Goal: Task Accomplishment & Management: Complete application form

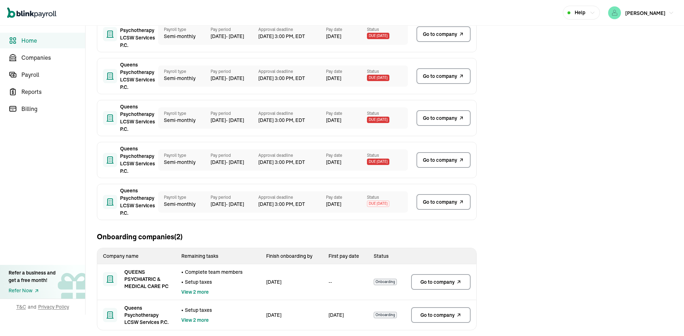
scroll to position [81, 0]
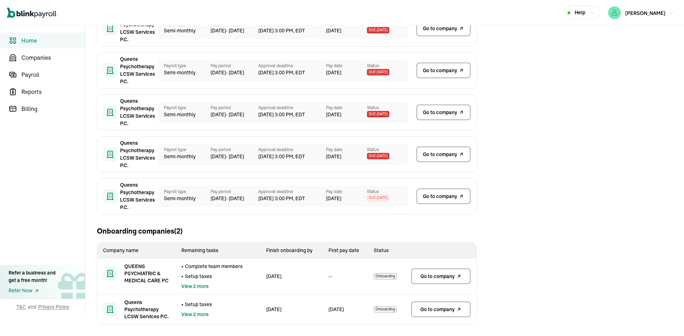
click at [457, 276] on icon at bounding box center [459, 276] width 6 height 9
click at [43, 61] on span "Companies" at bounding box center [53, 57] width 64 height 9
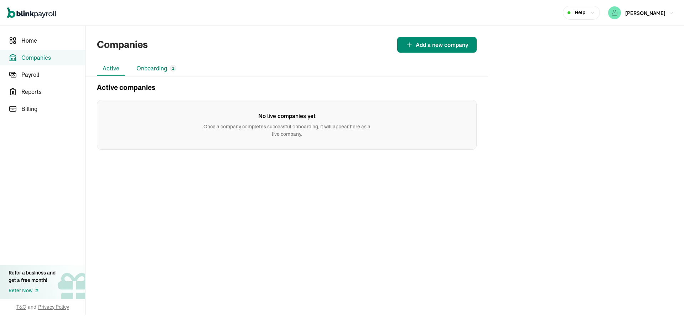
click at [145, 64] on li "Onboarding 2" at bounding box center [156, 68] width 51 height 15
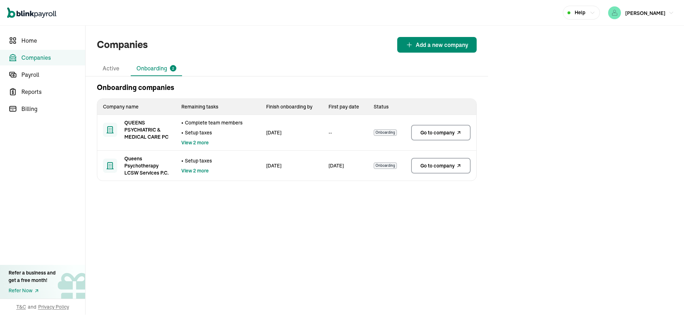
click at [383, 135] on span "Onboarding" at bounding box center [384, 133] width 23 height 6
click at [231, 136] on td "• Complete team members • Setup taxes View 2 more" at bounding box center [218, 133] width 85 height 36
click at [167, 140] on span "QUEENS PSYCHIATRIC & MEDICAL CARE PC" at bounding box center [147, 129] width 46 height 21
drag, startPoint x: 114, startPoint y: 126, endPoint x: 120, endPoint y: 126, distance: 6.4
click at [113, 125] on div at bounding box center [110, 130] width 14 height 14
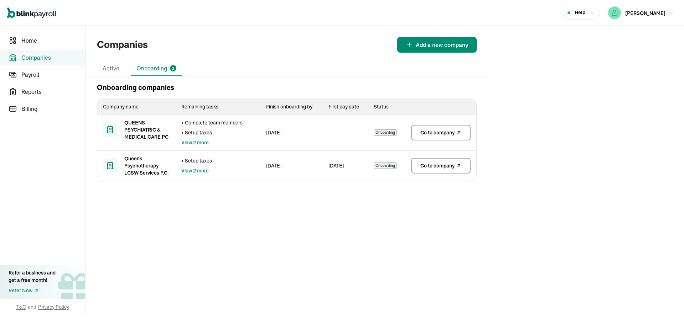
click at [420, 133] on span "Go to company" at bounding box center [437, 132] width 34 height 7
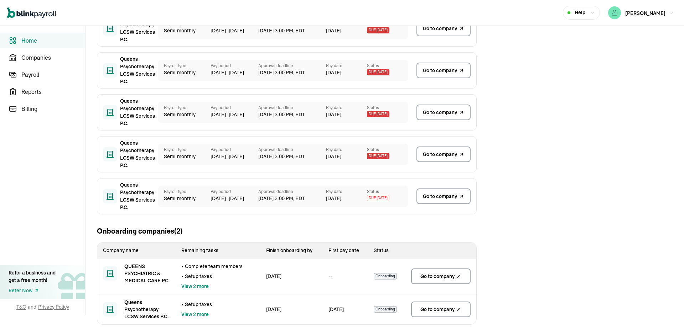
click at [439, 274] on span "Go to company" at bounding box center [437, 276] width 34 height 7
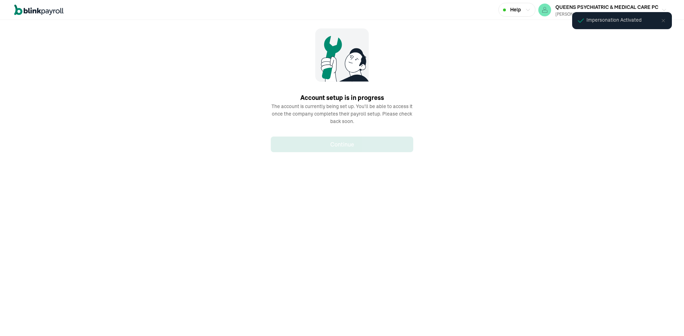
click at [338, 120] on p "The account is currently being set up. You'll be able to access it once the com…" at bounding box center [342, 114] width 142 height 22
click at [557, 8] on span "QUEENS PSYCHIATRIC & MEDICAL CARE PC" at bounding box center [606, 7] width 103 height 6
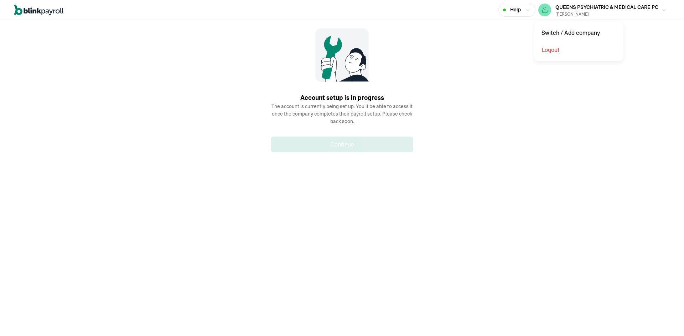
click at [579, 3] on div "QUEENS PSYCHIATRIC & MEDICAL CARE PC [PERSON_NAME]" at bounding box center [606, 9] width 103 height 15
click at [59, 10] on icon at bounding box center [58, 11] width 4 height 4
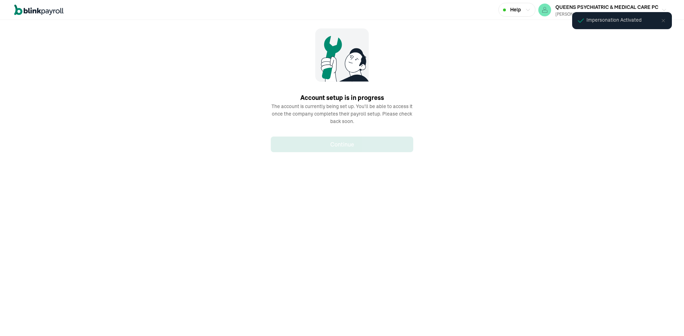
click at [338, 120] on p "The account is currently being set up. You'll be able to access it once the com…" at bounding box center [342, 114] width 142 height 22
click at [557, 8] on span "QUEENS PSYCHIATRIC & MEDICAL CARE PC" at bounding box center [606, 7] width 103 height 6
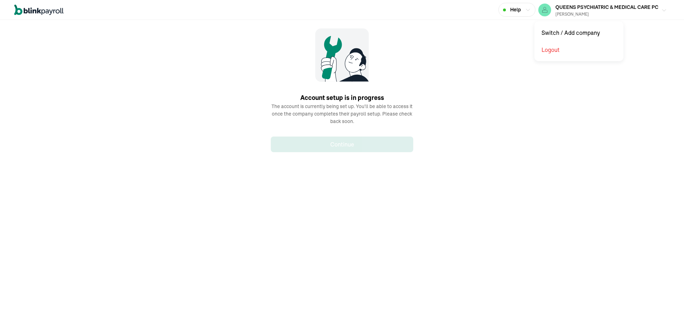
click at [579, 3] on div "QUEENS PSYCHIATRIC & MEDICAL CARE PC IRINA DAVIDOFF" at bounding box center [606, 9] width 103 height 15
click at [59, 10] on icon at bounding box center [58, 11] width 4 height 4
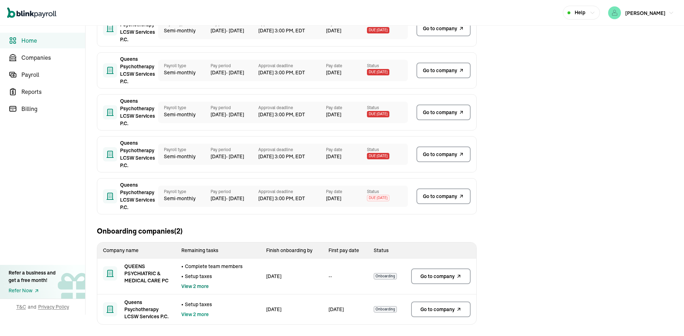
click at [206, 288] on span "View 2 more" at bounding box center [194, 286] width 27 height 7
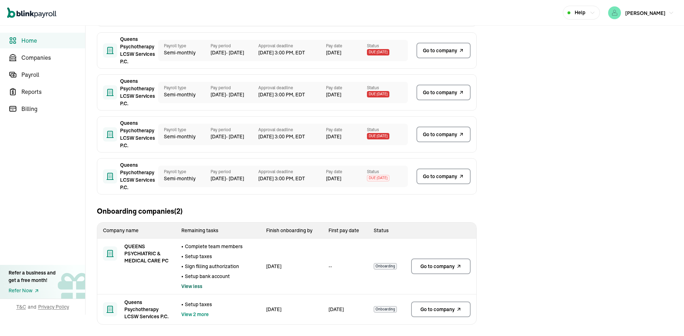
click at [439, 260] on link "Go to company" at bounding box center [440, 267] width 59 height 16
click at [439, 313] on link "Go to company" at bounding box center [440, 310] width 59 height 16
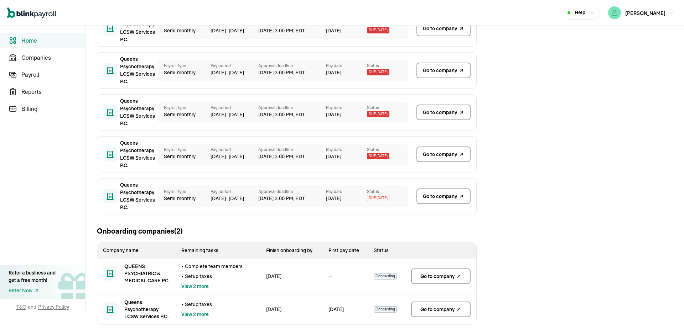
click at [206, 288] on span "View 2 more" at bounding box center [194, 286] width 27 height 7
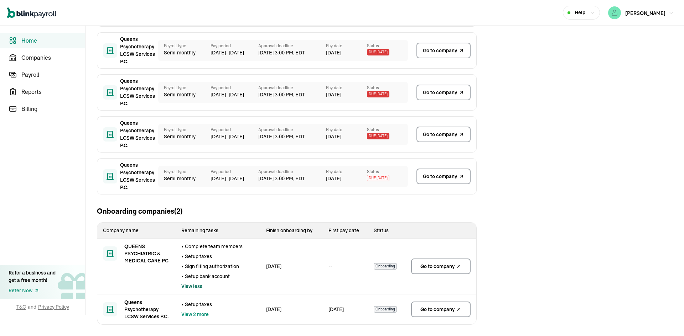
click at [439, 260] on link "Go to company" at bounding box center [440, 267] width 59 height 16
click at [439, 313] on link "Go to company" at bounding box center [440, 310] width 59 height 16
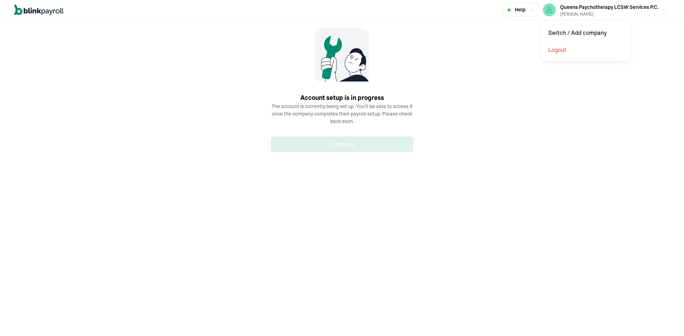
click at [584, 8] on span "Queens Psychotherapy LCSW Services P.C." at bounding box center [609, 7] width 98 height 6
click at [32, 13] on icon at bounding box center [38, 10] width 49 height 11
click at [584, 8] on span "Queens Psychotherapy LCSW Services P.C." at bounding box center [609, 7] width 98 height 6
click at [32, 13] on icon at bounding box center [38, 10] width 49 height 11
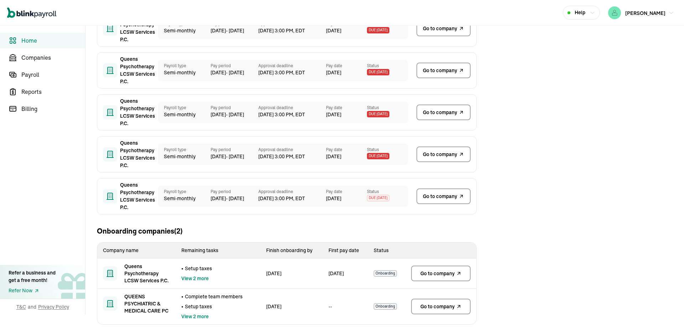
click at [438, 279] on link "Go to company" at bounding box center [440, 274] width 59 height 16
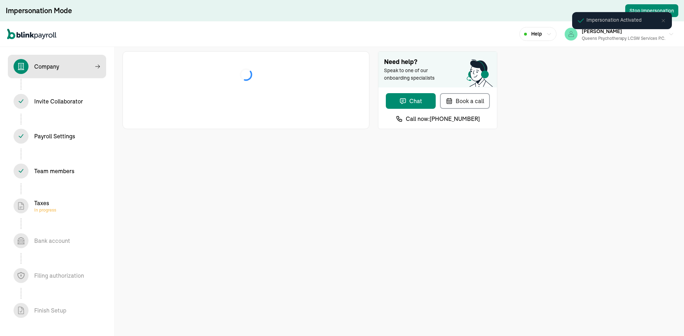
select select "Limited Liability Company (LLC)"
select select "Health Care"
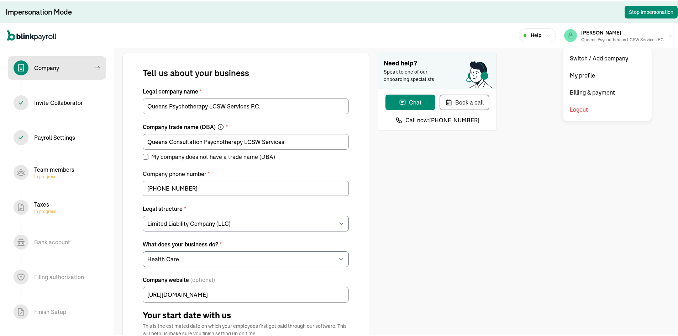
click at [620, 36] on div "Queens Psychotherapy LCSW Services P.C." at bounding box center [623, 38] width 84 height 6
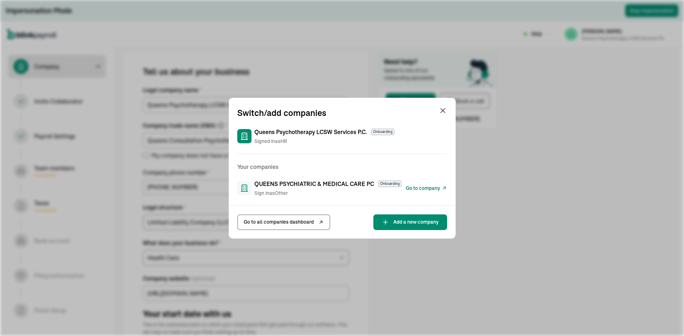
click at [413, 186] on span "Go to company" at bounding box center [423, 188] width 34 height 7
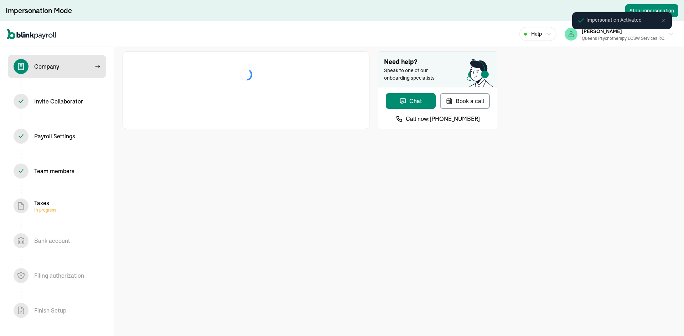
select select "Limited Liability Company (LLC)"
select select "Health Care"
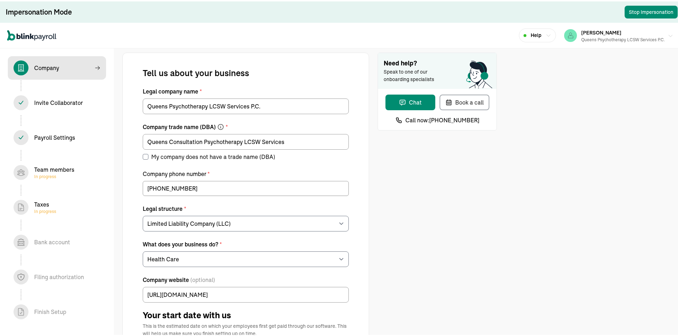
click at [620, 36] on div "Queens Psychotherapy LCSW Services P.C." at bounding box center [623, 38] width 84 height 6
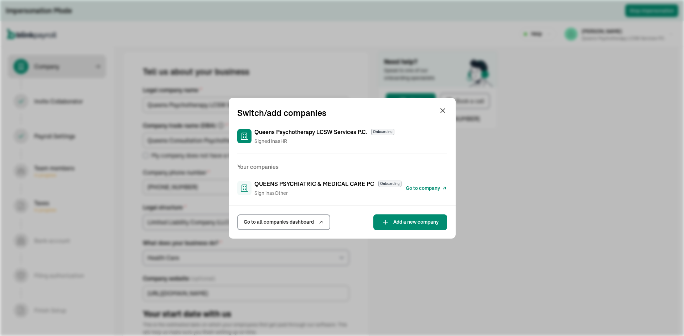
click at [413, 186] on span "Go to company" at bounding box center [423, 188] width 34 height 7
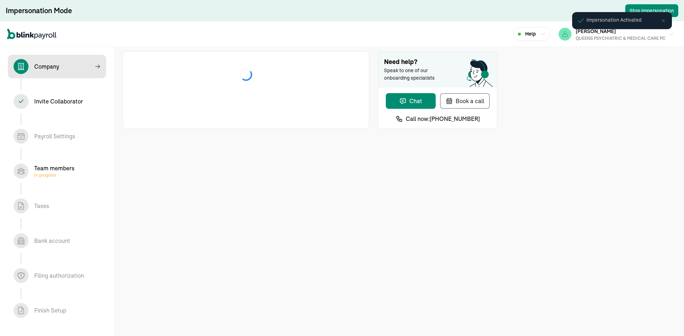
select select "S-Corporation"
select select "Health Care"
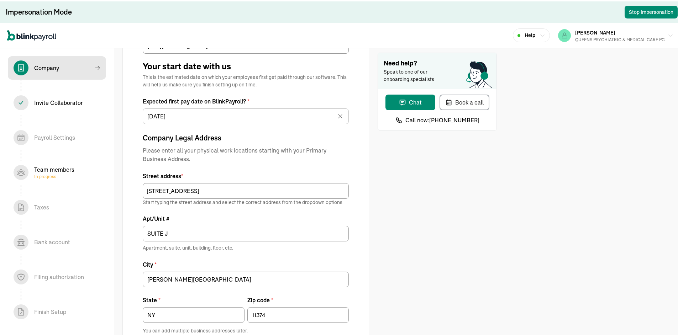
click at [55, 170] on div "Team members In progress" at bounding box center [54, 171] width 40 height 14
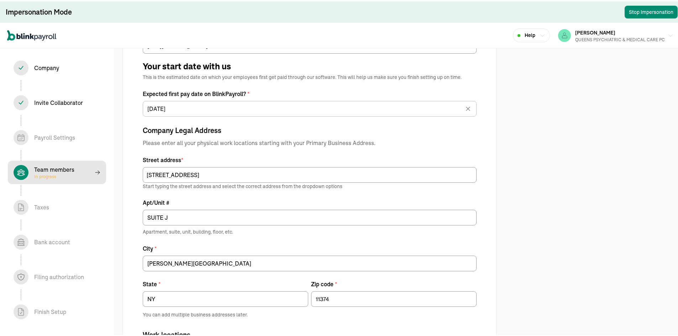
select select "contractor"
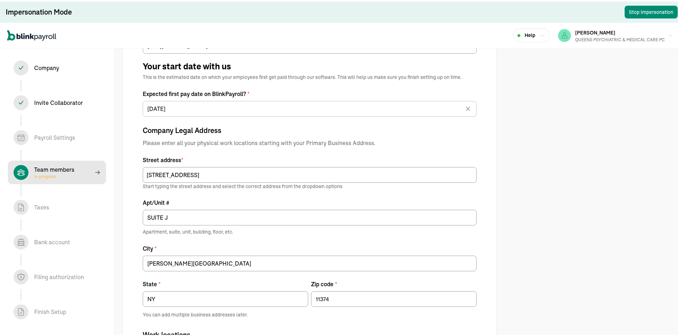
select select "contractor"
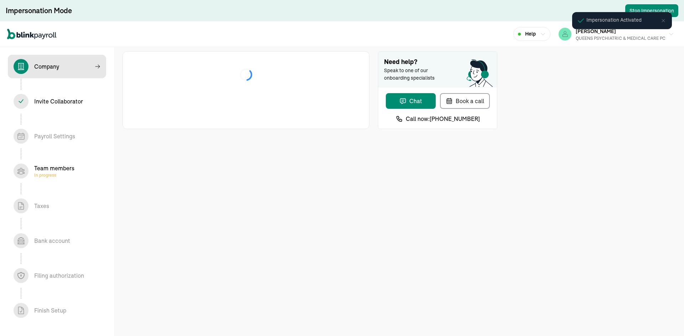
select select "S-Corporation"
select select "Health Care"
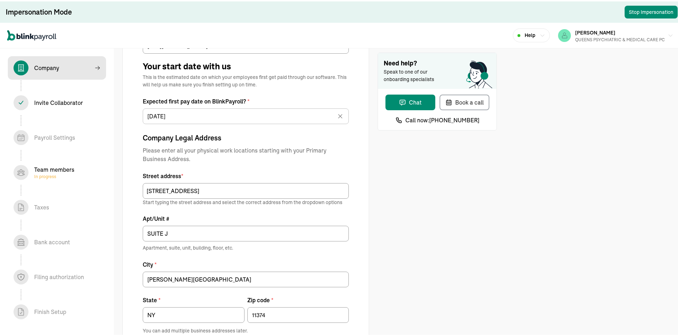
click at [55, 170] on div "Team members In progress" at bounding box center [54, 171] width 40 height 14
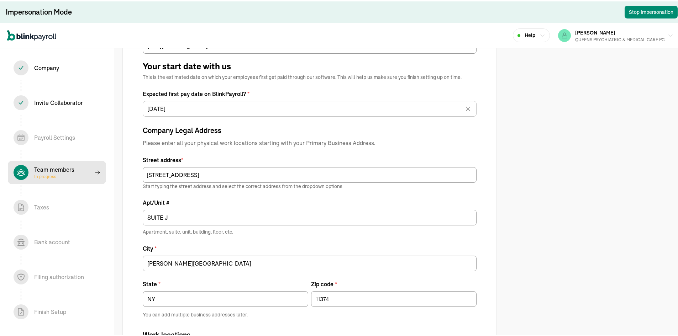
select select "contractor"
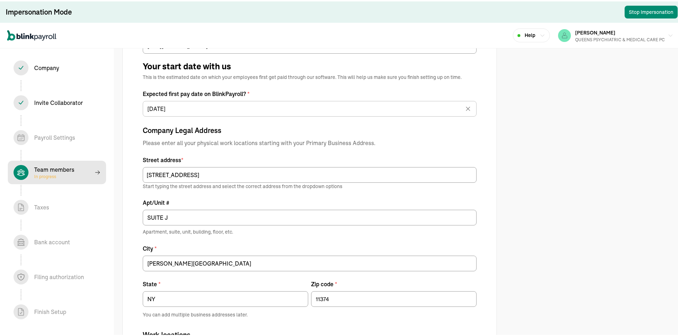
select select "contractor"
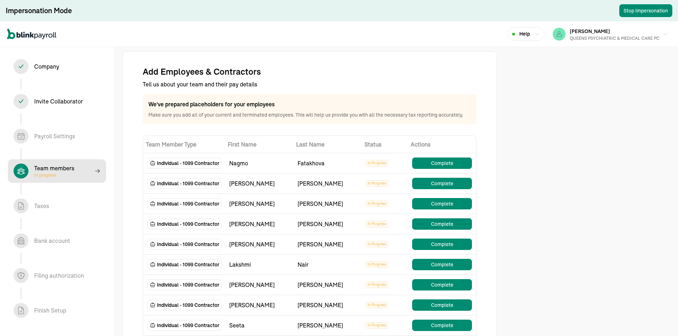
select select "contractor"
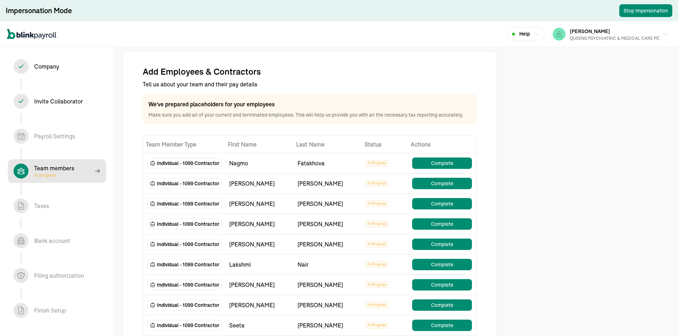
select select "contractor"
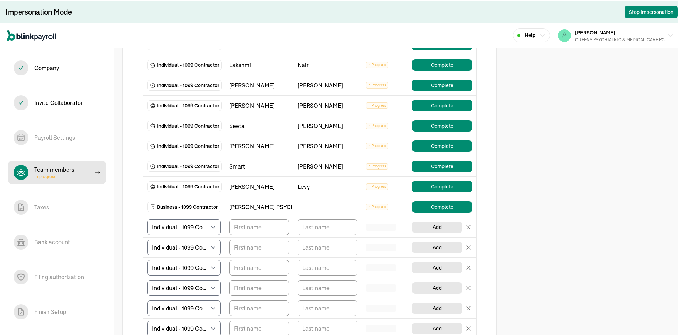
scroll to position [214, 0]
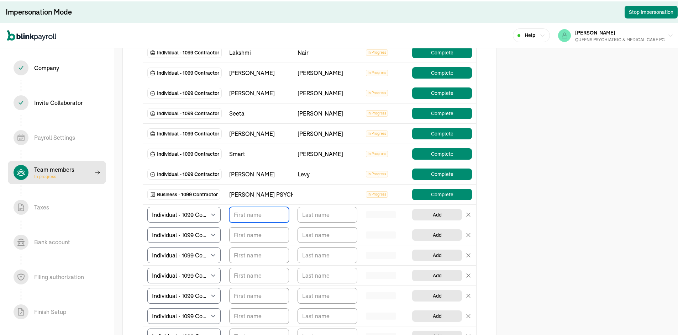
click at [264, 209] on input "TextInput" at bounding box center [259, 214] width 60 height 16
type input "[PERSON_NAME]"
click at [341, 209] on input "TextInput" at bounding box center [328, 214] width 60 height 16
type input "[PERSON_NAME]"
click at [579, 209] on div "Add Employees & Contractors Tell us about your team and their pay details We've…" at bounding box center [342, 145] width 684 height 718
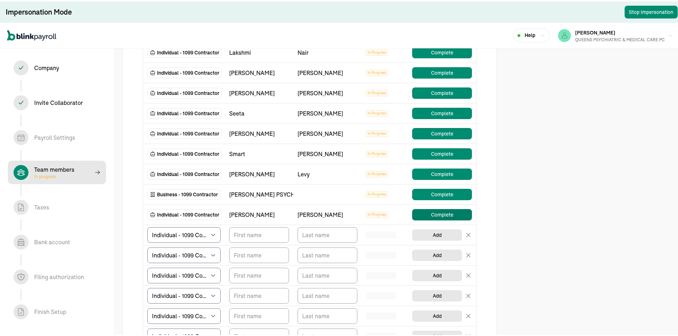
click at [424, 210] on button "Complete" at bounding box center [442, 213] width 60 height 11
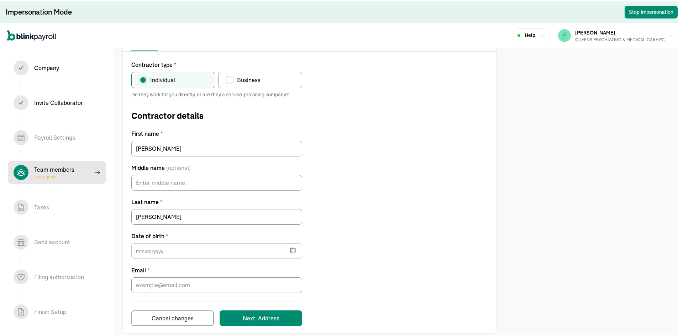
scroll to position [74, 0]
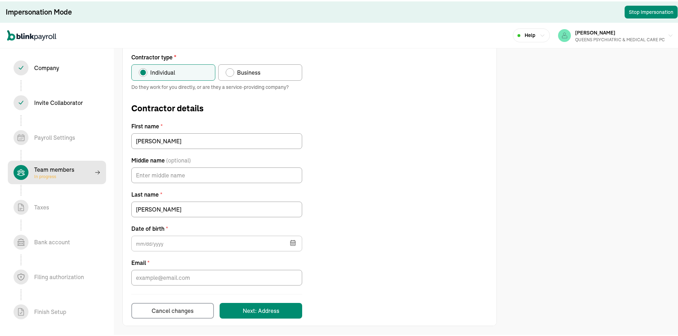
click at [247, 70] on span "Business" at bounding box center [248, 71] width 23 height 9
click at [231, 70] on input "Business" at bounding box center [228, 70] width 6 height 6
radio input "true"
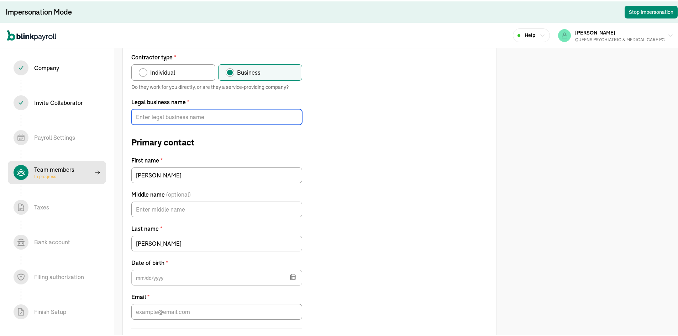
click at [272, 119] on input "Legal business name *" at bounding box center [216, 116] width 171 height 16
paste input "[PERSON_NAME] MD PLLC"
type input "[PERSON_NAME] MD PLLC"
click at [415, 223] on div "Contractor type * Individual Business Do they work for you directly, or are the…" at bounding box center [310, 202] width 374 height 300
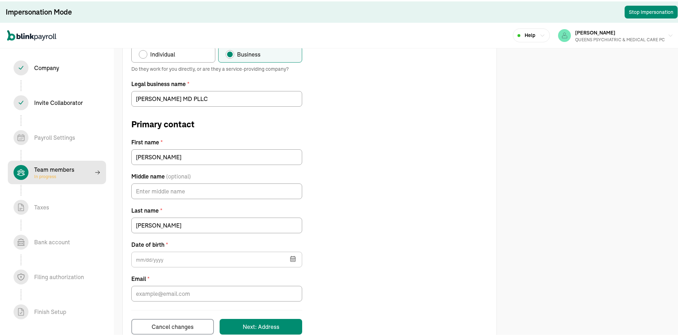
scroll to position [108, 0]
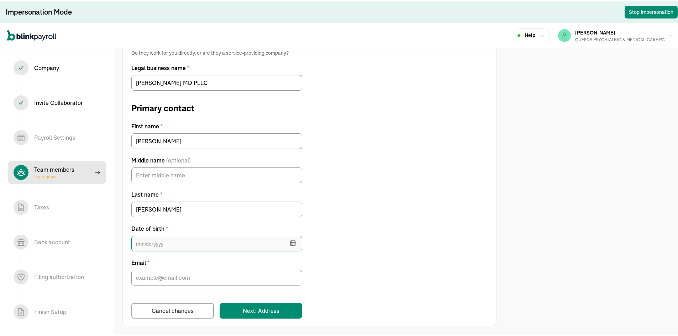
click at [187, 241] on input "text" at bounding box center [216, 243] width 171 height 16
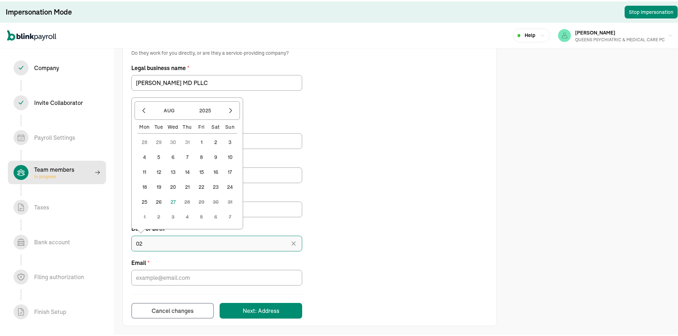
type input "0"
click at [203, 107] on button "2025" at bounding box center [205, 110] width 34 height 14
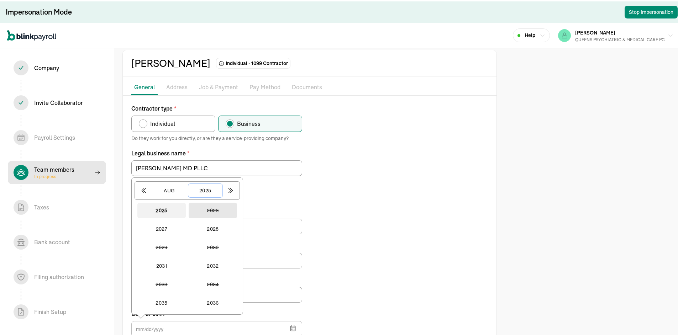
scroll to position [36, 0]
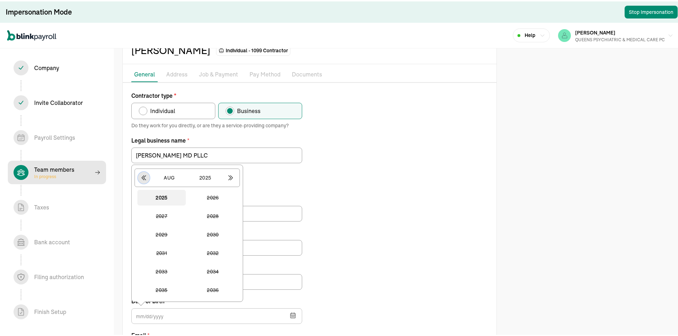
click at [146, 178] on icon "button" at bounding box center [143, 176] width 7 height 7
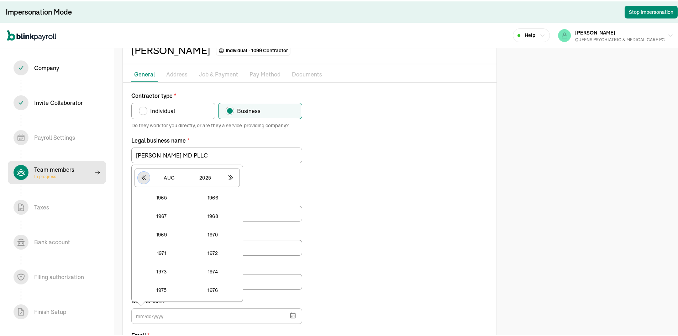
click at [146, 178] on icon "button" at bounding box center [143, 176] width 7 height 7
click at [170, 235] on button "1945" at bounding box center [161, 234] width 48 height 16
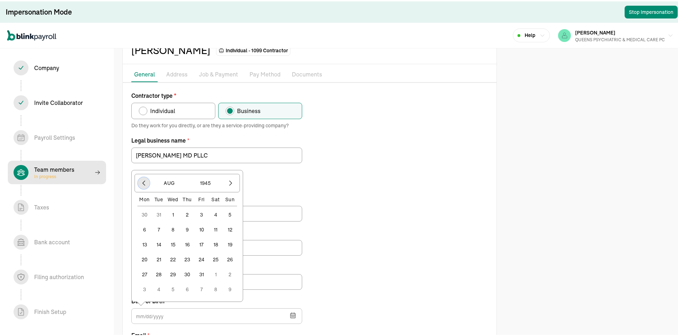
click at [143, 183] on icon "button" at bounding box center [143, 181] width 7 height 7
click at [143, 183] on div "Mon" at bounding box center [144, 183] width 14 height 7
click at [144, 166] on icon "button" at bounding box center [144, 167] width 2 height 5
click at [144, 166] on div "Jul 1945 Mon Tue Wed Thu Fri Sat Sun 25 26 27 28 29 30 1 2 3 4 5 6 7 8 9 10 11 …" at bounding box center [187, 225] width 112 height 151
click at [144, 183] on icon "button" at bounding box center [144, 182] width 2 height 5
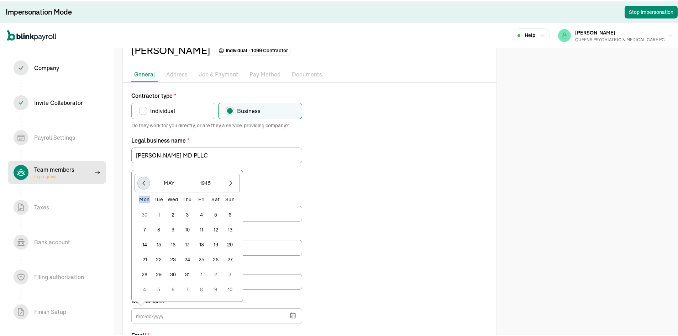
click at [144, 183] on icon "button" at bounding box center [144, 182] width 2 height 5
click at [143, 168] on icon "button" at bounding box center [143, 166] width 7 height 7
click at [143, 182] on icon "button" at bounding box center [143, 181] width 7 height 7
click at [186, 213] on button "1" at bounding box center [187, 213] width 14 height 14
type input "02/01/1945"
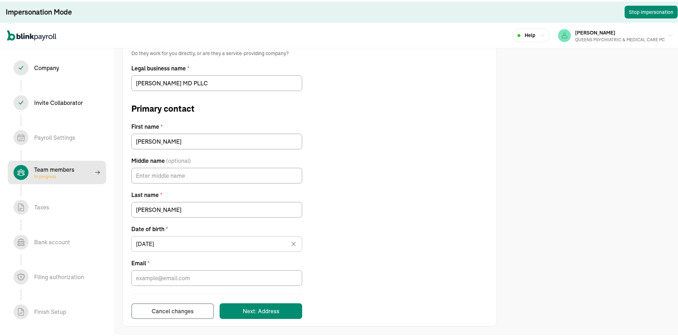
scroll to position [108, 0]
click at [234, 272] on input "Email *" at bounding box center [216, 277] width 171 height 16
paste input "BSCHWEIGER361@gmail.com"
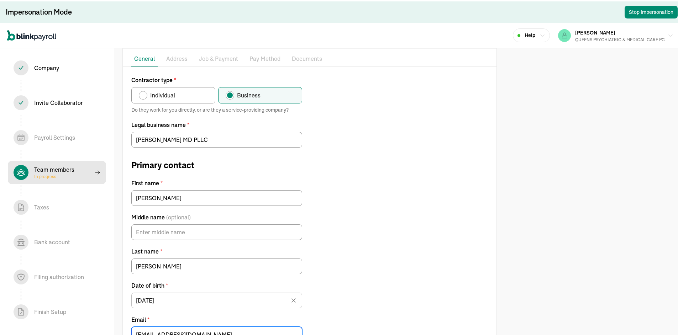
scroll to position [122, 0]
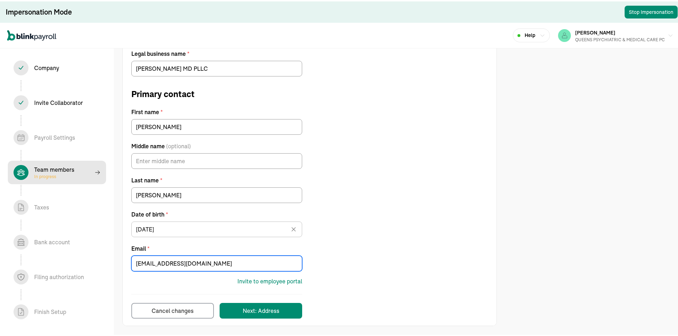
type input "BSCHWEIGER361@gmail.com"
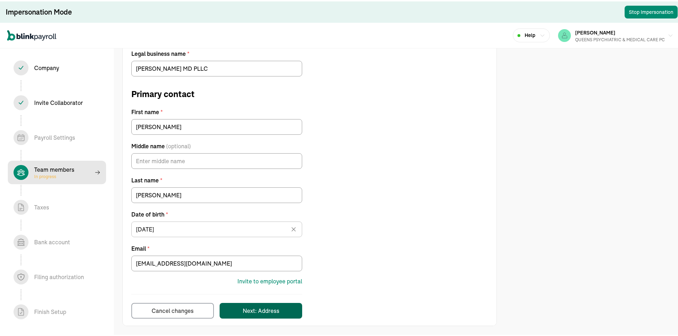
click at [278, 306] on div "Next: Address" at bounding box center [261, 309] width 37 height 9
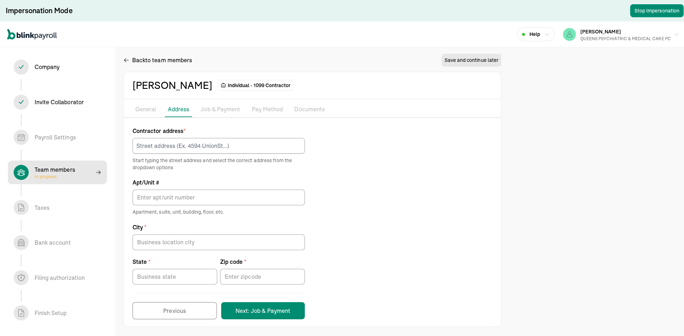
scroll to position [0, 0]
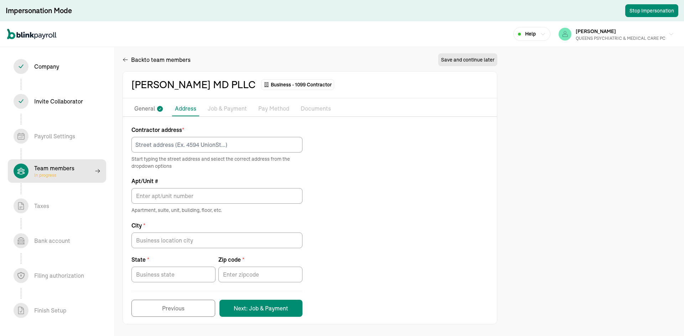
click at [147, 109] on p "General" at bounding box center [144, 108] width 21 height 9
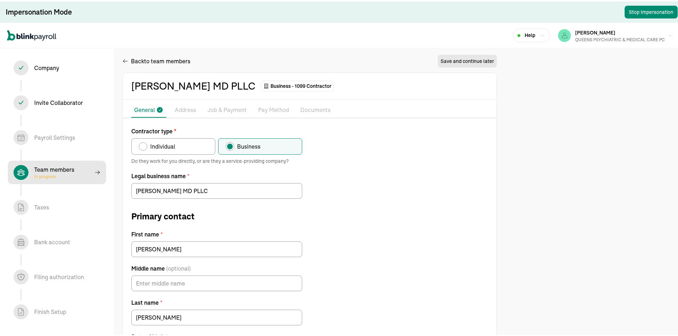
click at [192, 112] on p "Address" at bounding box center [185, 108] width 21 height 9
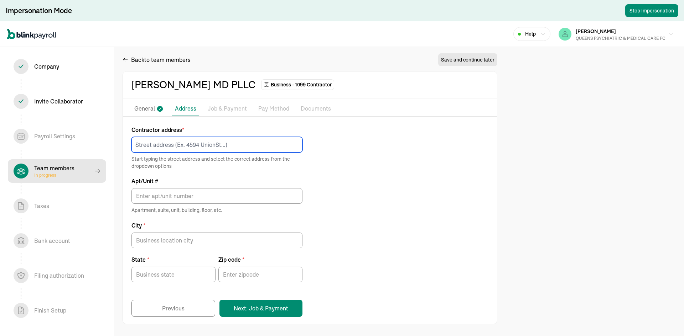
click at [188, 148] on input at bounding box center [216, 145] width 171 height 16
paste input "25 W 68th ST"
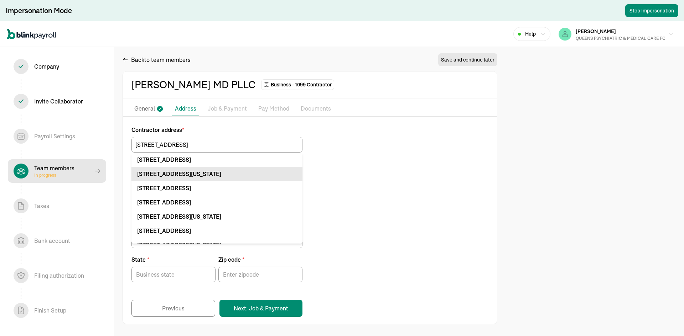
click at [262, 171] on div "25 W 68th St New York, NY 10023" at bounding box center [216, 174] width 159 height 9
type input "25 W 68th St"
type input "New York"
type input "NY"
type input "10023"
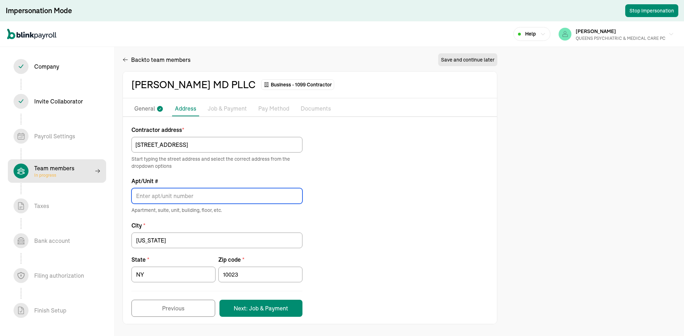
click at [188, 194] on input "Apt/Unit #" at bounding box center [216, 196] width 171 height 16
type input "#1F"
click at [256, 306] on button "Next: Job & Payment" at bounding box center [260, 308] width 83 height 17
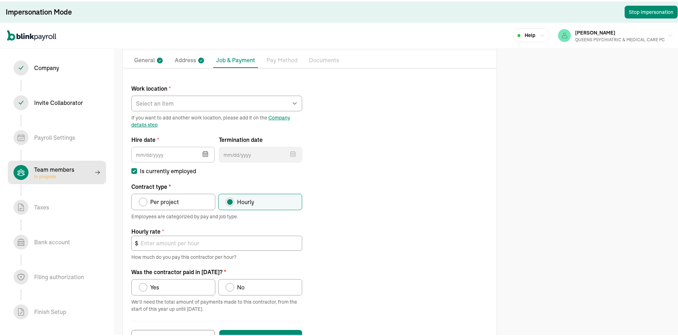
scroll to position [78, 0]
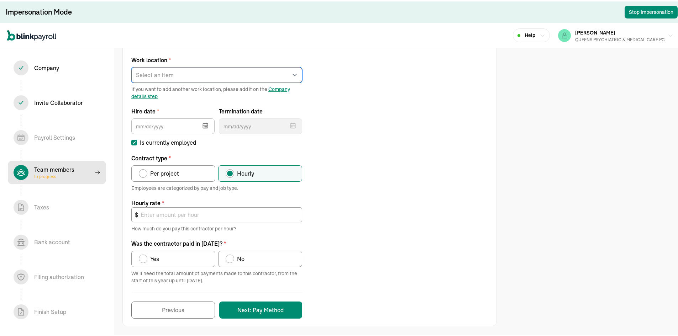
click at [214, 70] on select "Select an item [PERSON_NAME][GEOGRAPHIC_DATA] [STREET_ADDRESS] Works from home" at bounding box center [216, 74] width 171 height 16
drag, startPoint x: 639, startPoint y: 124, endPoint x: 633, endPoint y: 124, distance: 5.4
click at [639, 124] on div "Back to team members Save and continue later BRUCE SCHWEIGER MD PLLC Business -…" at bounding box center [342, 129] width 684 height 415
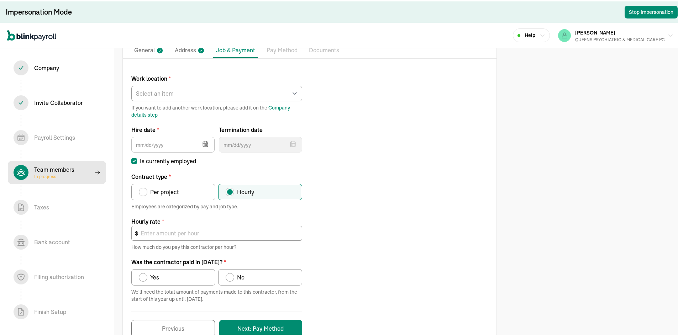
scroll to position [43, 0]
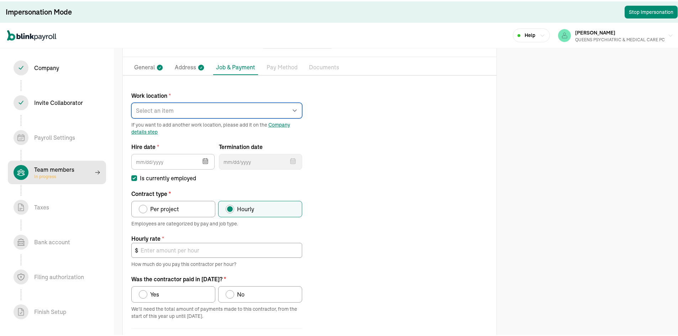
click at [268, 103] on select "Select an item [PERSON_NAME][GEOGRAPHIC_DATA] [STREET_ADDRESS] Works from home" at bounding box center [216, 109] width 171 height 16
select select "Works from home"
click at [131, 101] on select "Select an item [PERSON_NAME][GEOGRAPHIC_DATA] [STREET_ADDRESS] Works from home" at bounding box center [216, 109] width 171 height 16
click at [204, 159] on icon "button" at bounding box center [205, 159] width 5 height 0
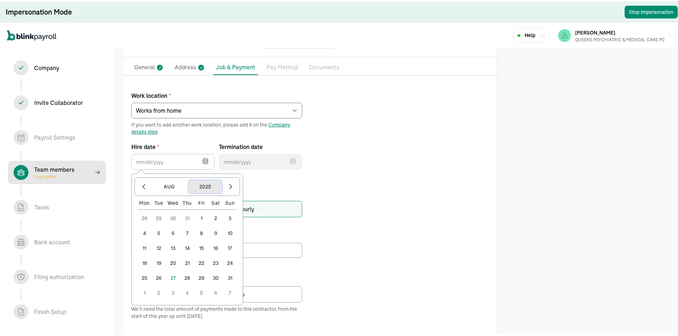
click at [215, 190] on button "2025" at bounding box center [205, 186] width 34 height 14
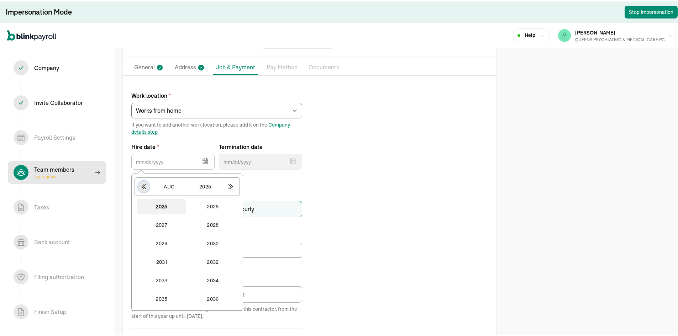
click at [140, 183] on icon "button" at bounding box center [143, 185] width 7 height 7
click at [221, 295] on button "2024" at bounding box center [213, 298] width 48 height 16
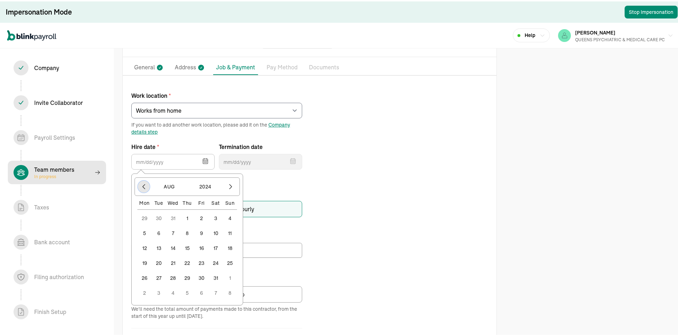
click at [144, 187] on icon "button" at bounding box center [143, 185] width 7 height 7
click at [177, 188] on button "Jul" at bounding box center [169, 186] width 34 height 14
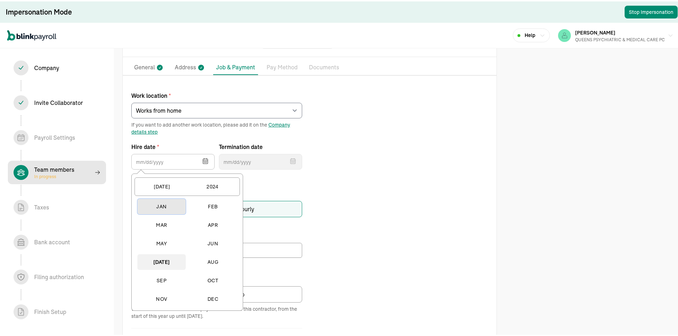
click at [172, 207] on button "Jan" at bounding box center [161, 206] width 48 height 16
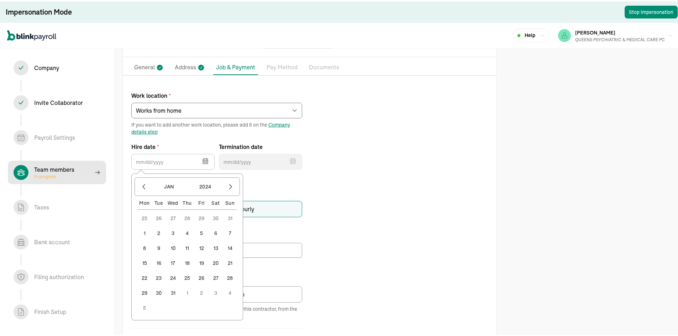
click at [142, 232] on button "1" at bounding box center [144, 232] width 14 height 14
type input "[DATE]"
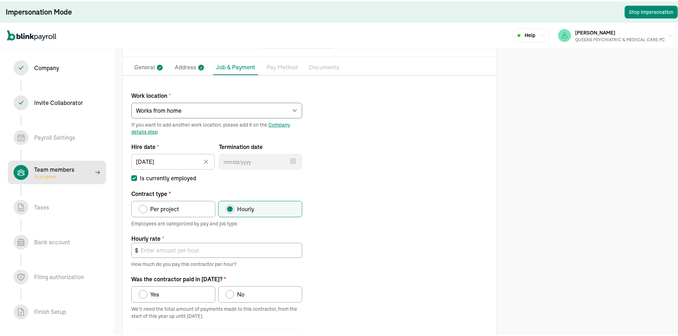
click at [164, 210] on span "Per project" at bounding box center [164, 208] width 29 height 9
click at [144, 209] on input "Per project" at bounding box center [141, 206] width 6 height 6
radio input "true"
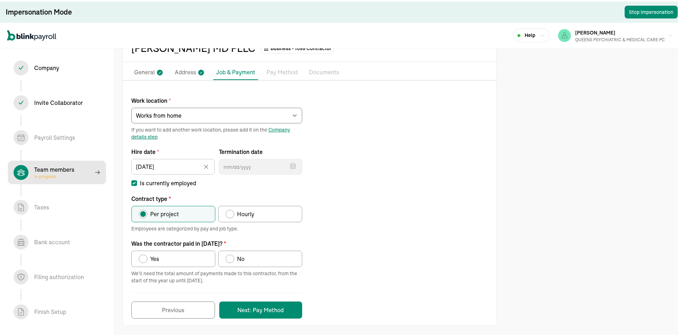
click at [193, 254] on label "Yes" at bounding box center [173, 258] width 84 height 16
click at [144, 254] on input "Yes" at bounding box center [141, 256] width 6 height 6
radio input "true"
click at [283, 310] on button "Next: Pay Method" at bounding box center [260, 308] width 83 height 17
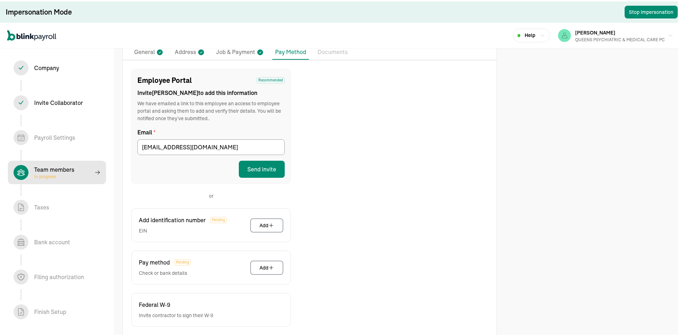
scroll to position [90, 0]
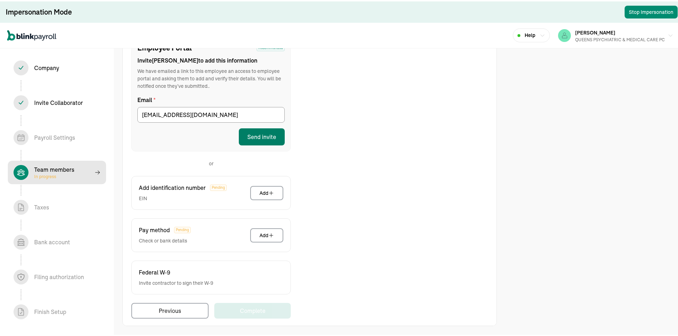
click at [268, 133] on button "Send invite" at bounding box center [262, 135] width 46 height 17
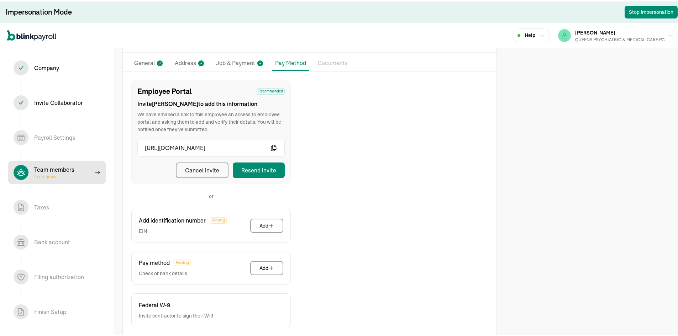
scroll to position [0, 0]
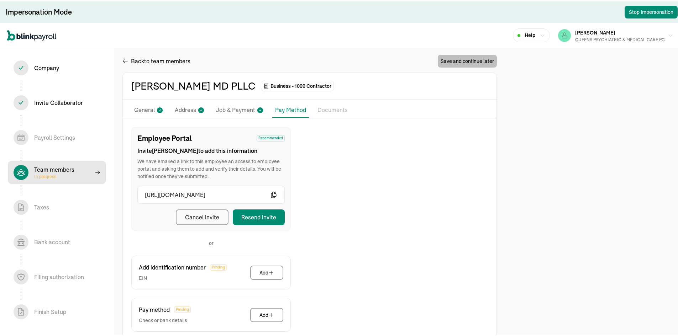
select select "contractor"
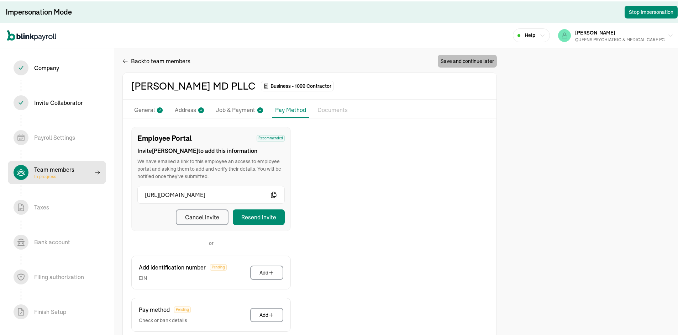
select select "contractor"
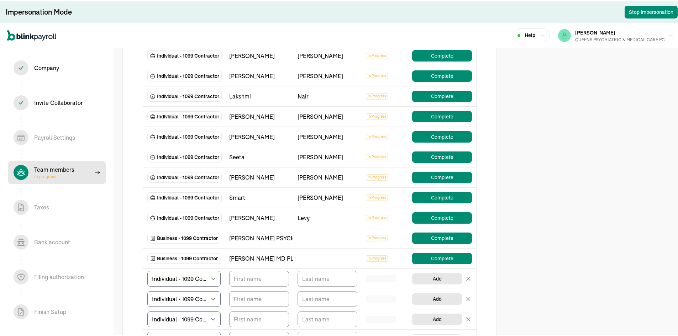
scroll to position [178, 0]
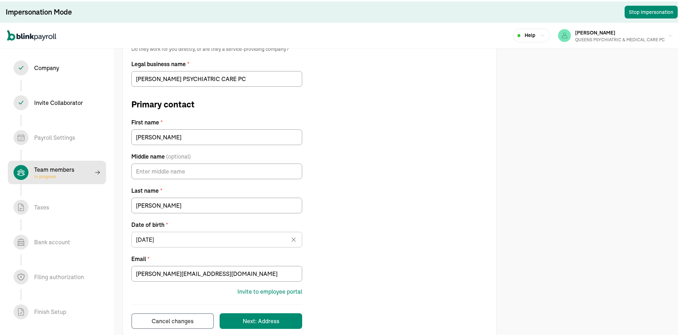
scroll to position [122, 0]
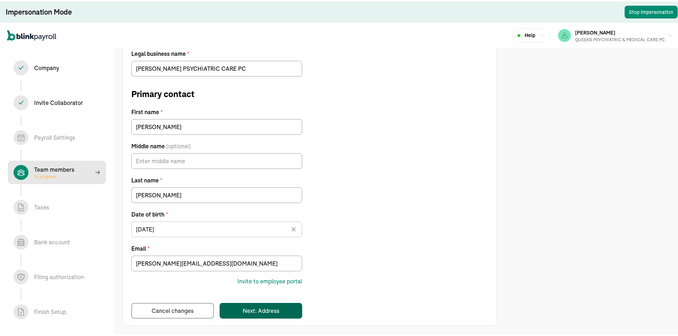
click at [253, 310] on div "Next: Address" at bounding box center [261, 309] width 37 height 9
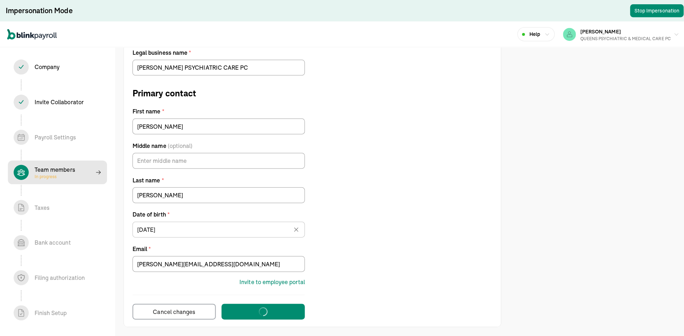
scroll to position [0, 0]
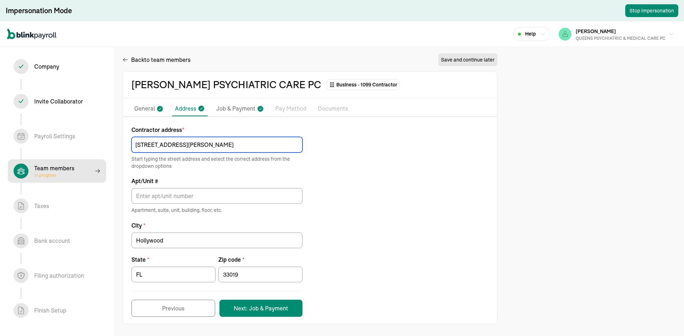
drag, startPoint x: 211, startPoint y: 146, endPoint x: 180, endPoint y: 146, distance: 31.0
click at [180, 146] on input "[STREET_ADDRESS][PERSON_NAME]" at bounding box center [216, 145] width 171 height 16
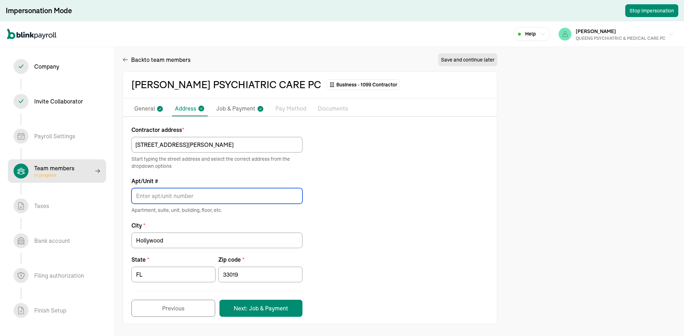
click at [186, 195] on input "Apt/Unit #" at bounding box center [216, 196] width 171 height 16
paste input "Apt 9075"
type input "Apt 9075"
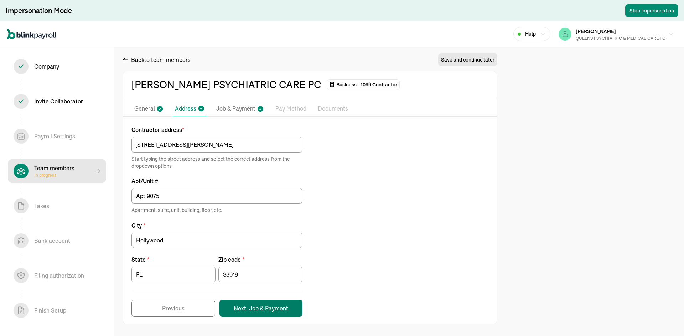
click at [288, 307] on button "Next: Job & Payment" at bounding box center [260, 308] width 83 height 17
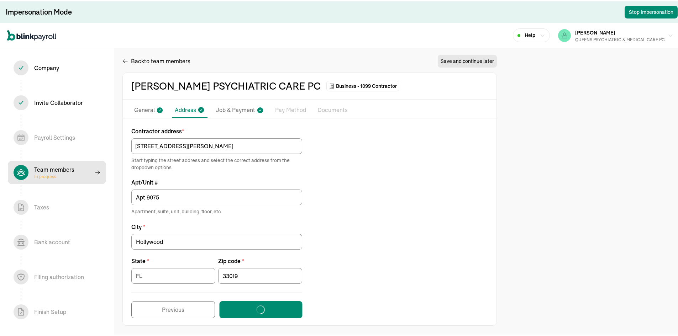
select select "Works from home"
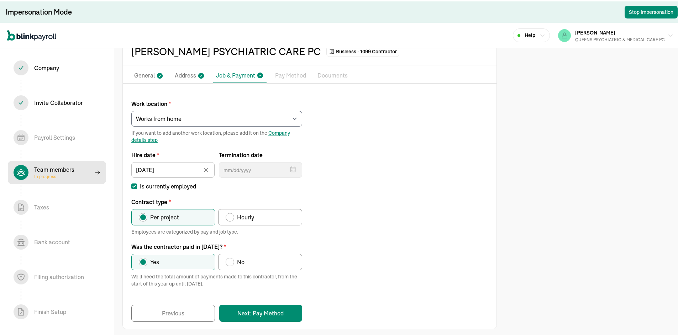
scroll to position [38, 0]
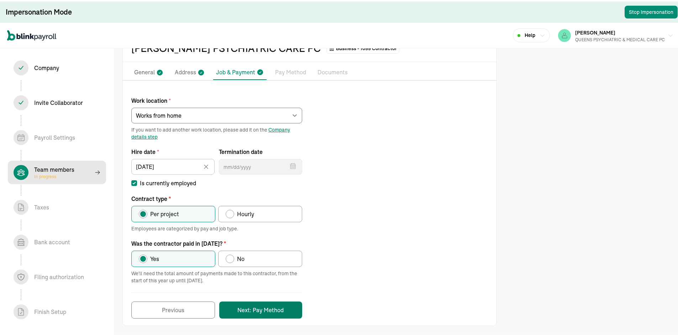
click at [262, 308] on button "Next: Pay Method" at bounding box center [260, 308] width 83 height 17
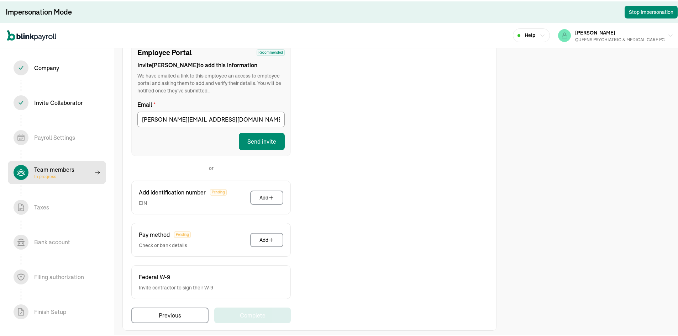
scroll to position [90, 0]
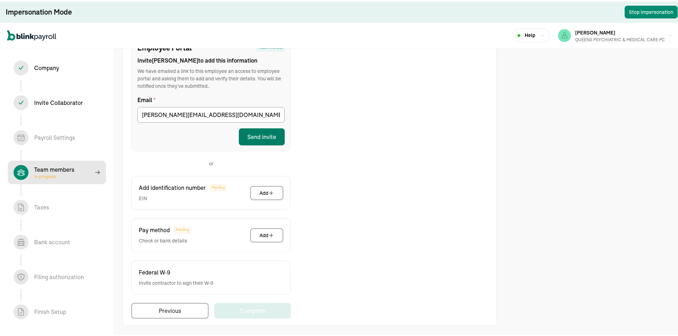
click at [257, 138] on button "Send invite" at bounding box center [262, 135] width 46 height 17
click at [221, 117] on input "ludmila_davidov@yahoo.com" at bounding box center [210, 114] width 147 height 16
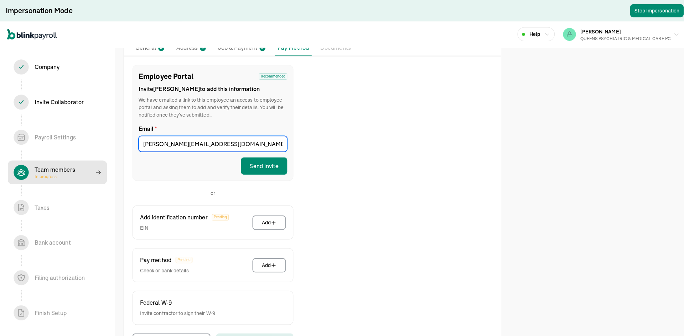
scroll to position [0, 0]
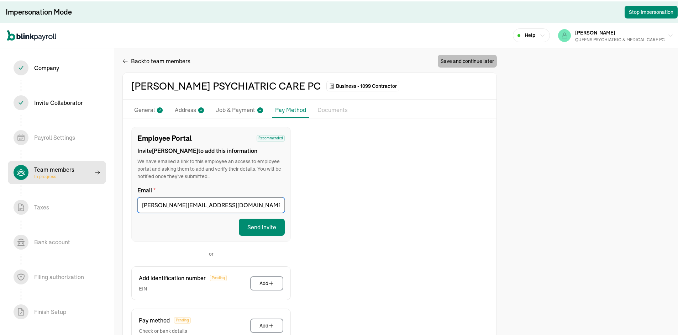
select select "contractor"
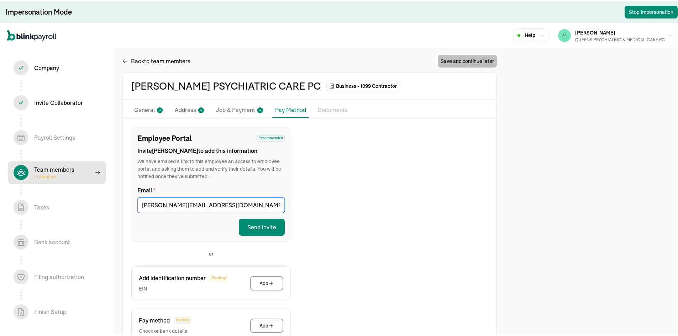
select select "contractor"
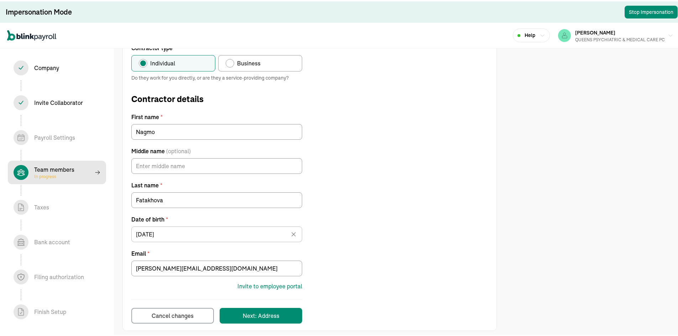
scroll to position [53, 0]
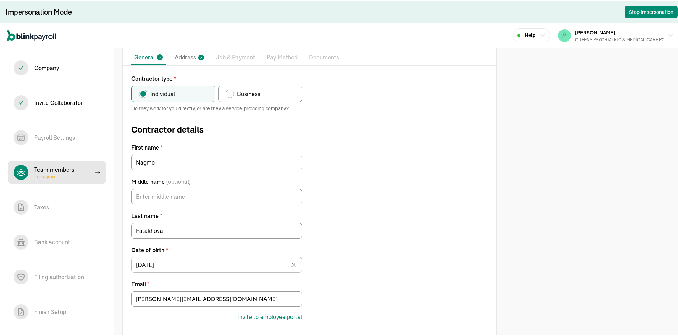
click at [251, 91] on span "Business" at bounding box center [248, 92] width 23 height 9
click at [231, 91] on input "Business" at bounding box center [228, 91] width 6 height 6
radio input "true"
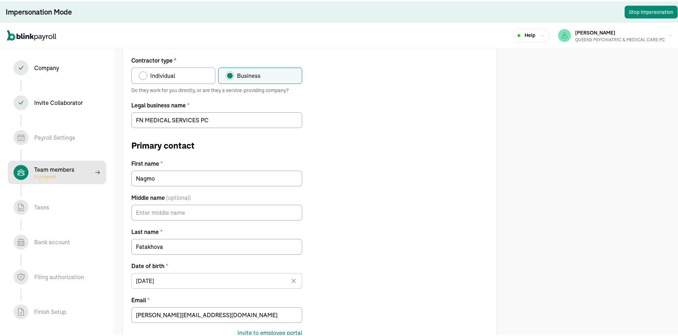
scroll to position [88, 0]
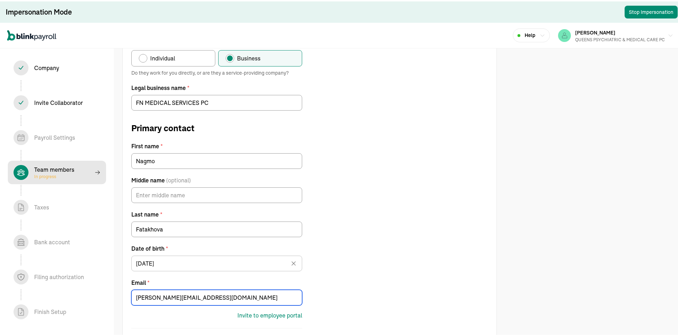
click at [190, 296] on input "ludmila_davidov@yahoo.com" at bounding box center [216, 297] width 171 height 16
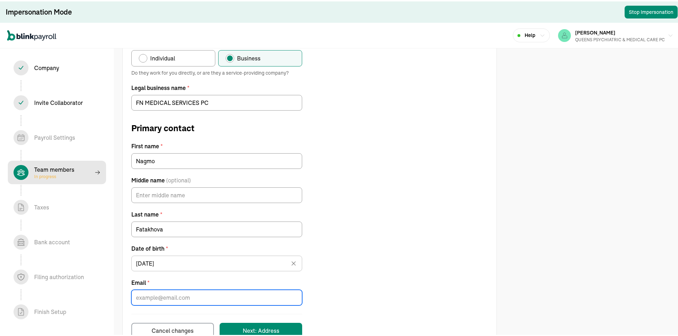
paste input "nagmofatakhova@gmail.com"
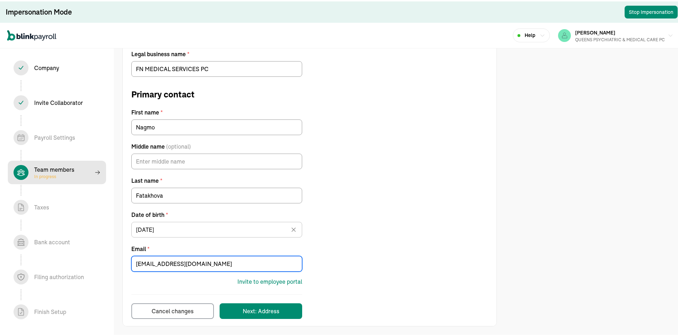
scroll to position [122, 0]
type input "nagmofatakhova@gmail.com"
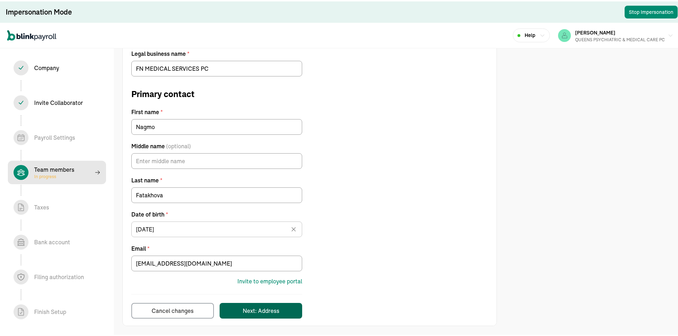
click at [266, 308] on div "Next: Address" at bounding box center [261, 309] width 37 height 9
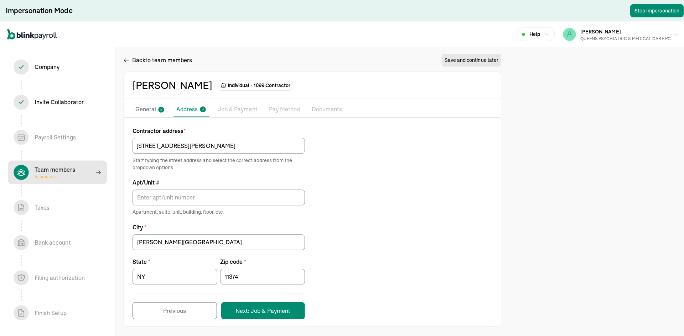
scroll to position [0, 0]
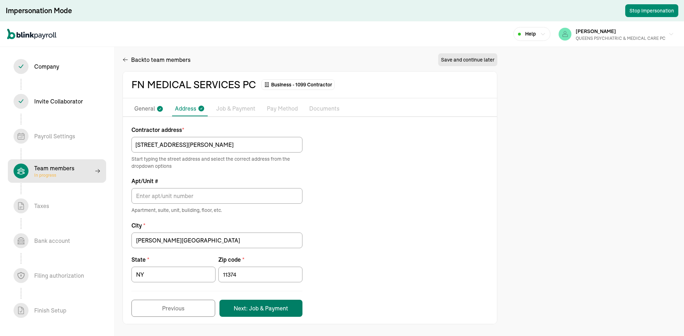
click at [266, 310] on button "Next: Job & Payment" at bounding box center [260, 308] width 83 height 17
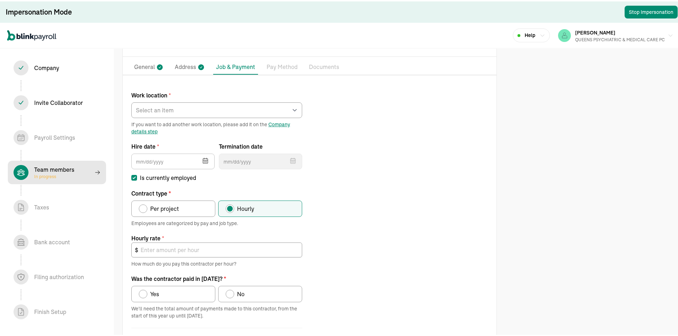
scroll to position [43, 0]
click at [210, 114] on select "Select an item REGO PARK 2751 S Ocean Dr Apt 9075 Works from home" at bounding box center [216, 109] width 171 height 16
click at [155, 111] on select "Select an item REGO PARK 2751 S Ocean Dr Apt 9075 Works from home" at bounding box center [216, 109] width 171 height 16
select select "Works from home"
click at [131, 101] on select "Select an item REGO PARK 2751 S Ocean Dr Apt 9075 Works from home" at bounding box center [216, 109] width 171 height 16
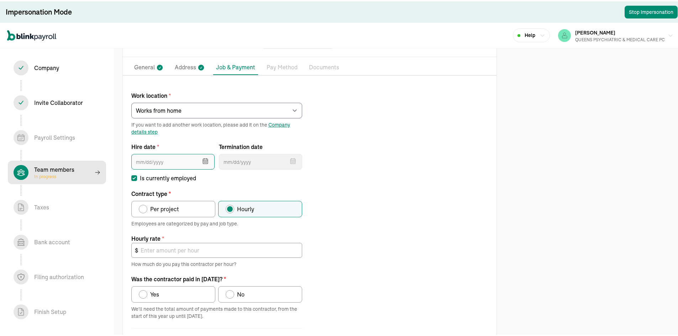
click at [185, 160] on input "text" at bounding box center [172, 161] width 83 height 16
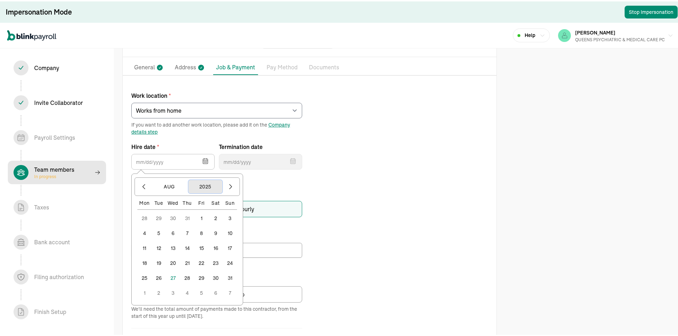
click at [208, 184] on button "2025" at bounding box center [205, 186] width 34 height 14
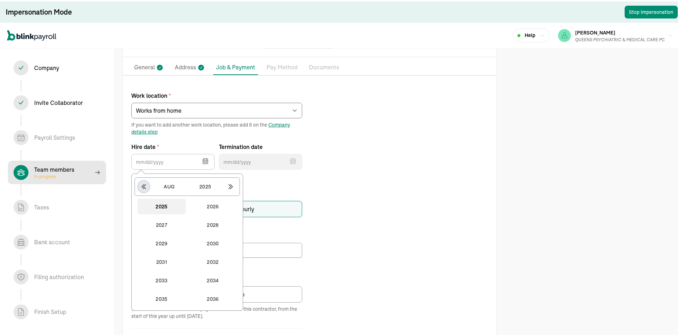
click at [143, 187] on icon "button" at bounding box center [144, 185] width 4 height 5
click at [218, 295] on button "2024" at bounding box center [213, 298] width 48 height 16
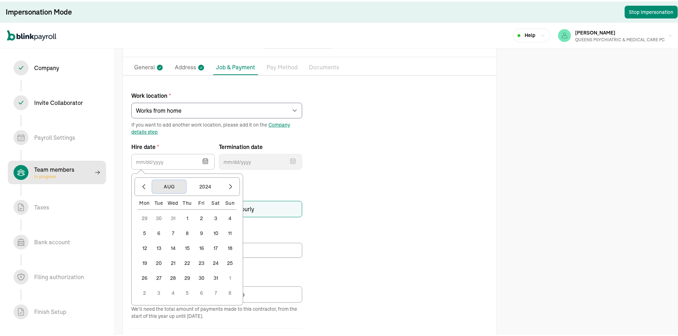
click at [174, 185] on button "Aug" at bounding box center [169, 186] width 34 height 14
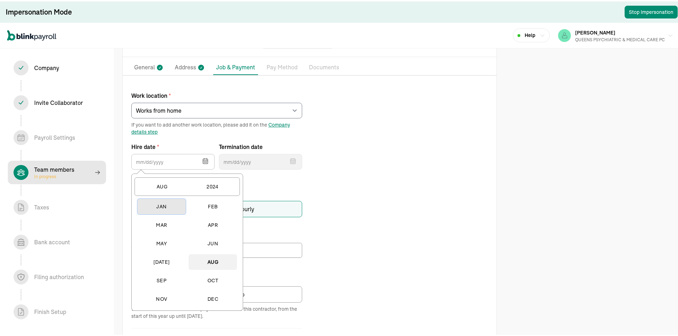
click at [161, 210] on button "Jan" at bounding box center [161, 206] width 48 height 16
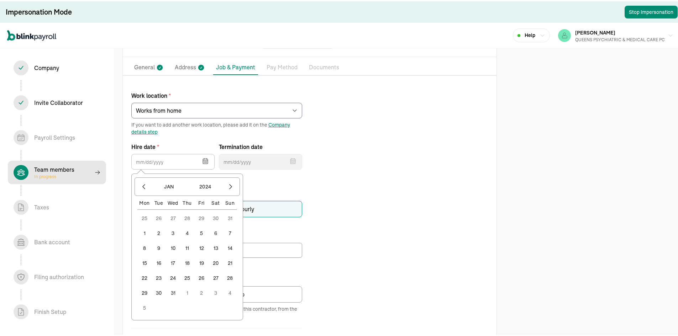
click at [146, 229] on button "1" at bounding box center [144, 232] width 14 height 14
type input "[DATE]"
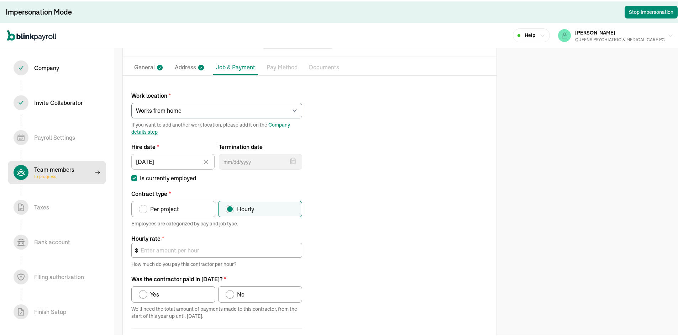
click at [176, 209] on span "Per project" at bounding box center [164, 208] width 29 height 9
click at [144, 209] on input "Per project" at bounding box center [141, 206] width 6 height 6
radio input "true"
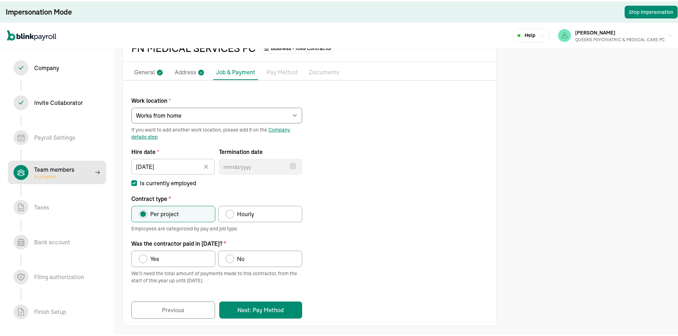
scroll to position [38, 0]
click at [206, 261] on label "Yes" at bounding box center [173, 258] width 84 height 16
click at [144, 259] on input "Yes" at bounding box center [141, 256] width 6 height 6
radio input "true"
click at [283, 309] on button "Next: Pay Method" at bounding box center [260, 308] width 83 height 17
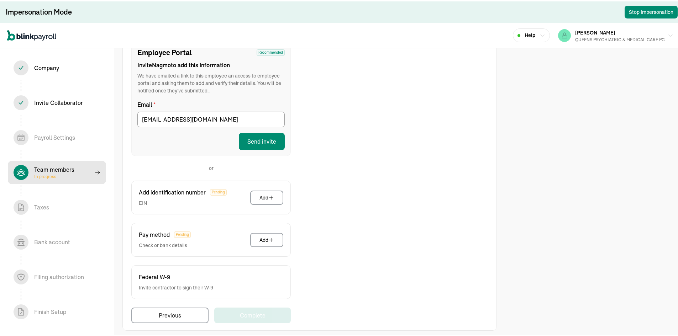
scroll to position [90, 0]
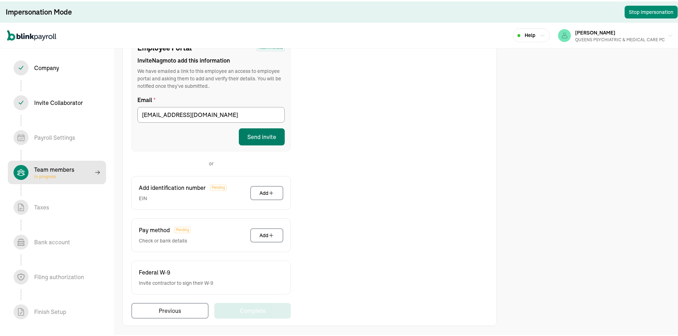
click at [258, 133] on button "Send invite" at bounding box center [262, 135] width 46 height 17
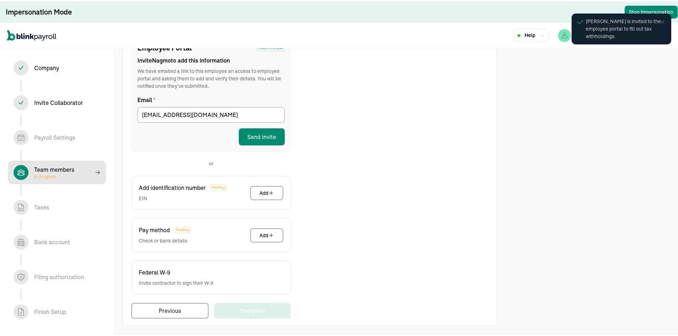
scroll to position [0, 0]
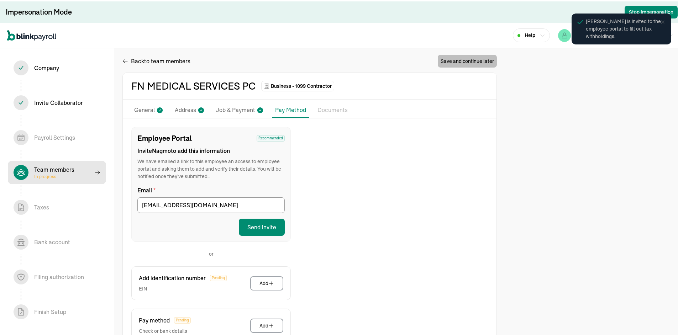
select select "contractor"
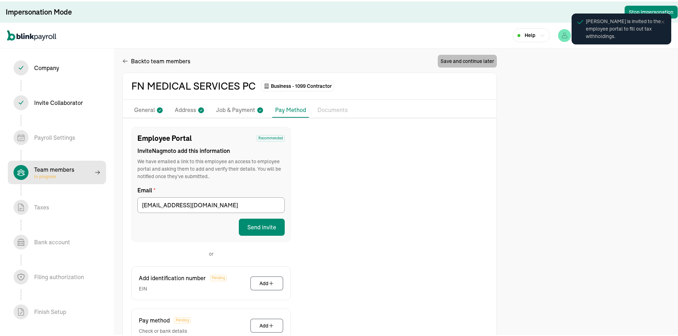
select select "contractor"
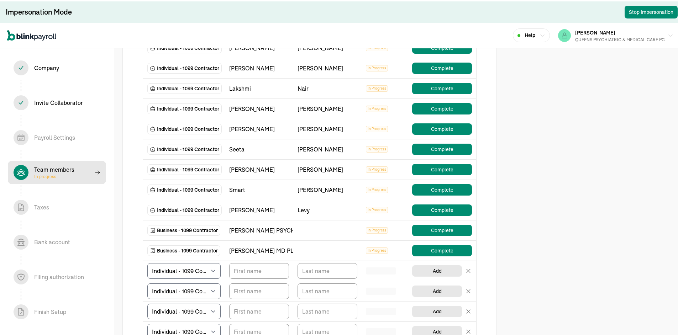
scroll to position [178, 0]
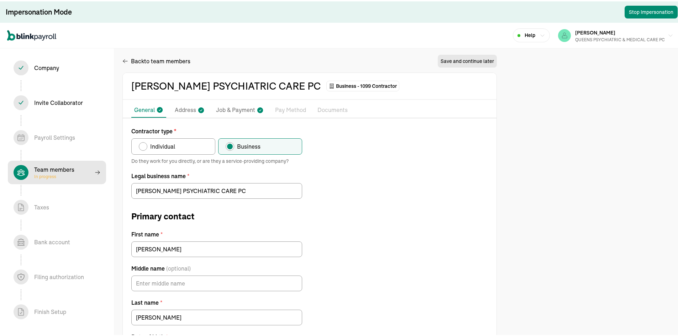
click at [299, 106] on p "Pay Method" at bounding box center [290, 108] width 31 height 9
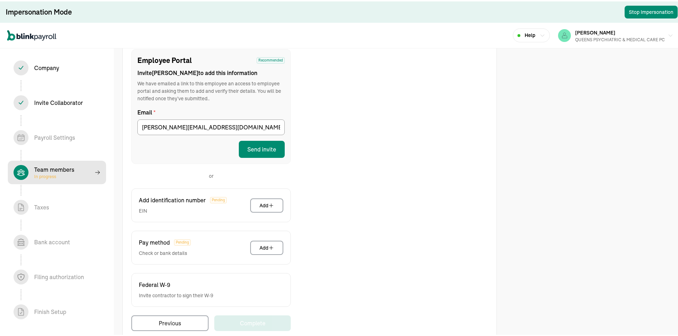
scroll to position [90, 0]
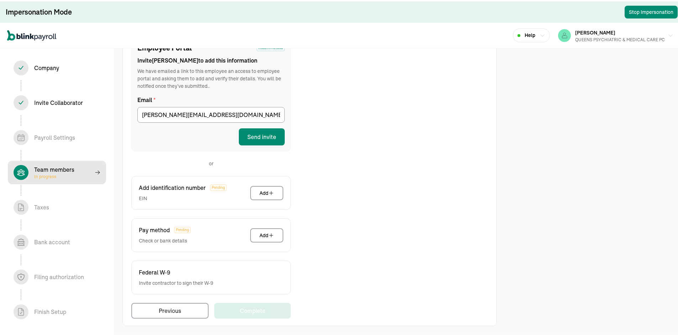
click at [272, 131] on button "Send invite" at bounding box center [262, 135] width 46 height 17
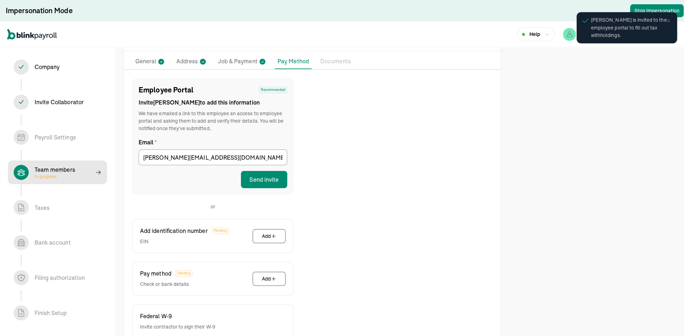
scroll to position [0, 0]
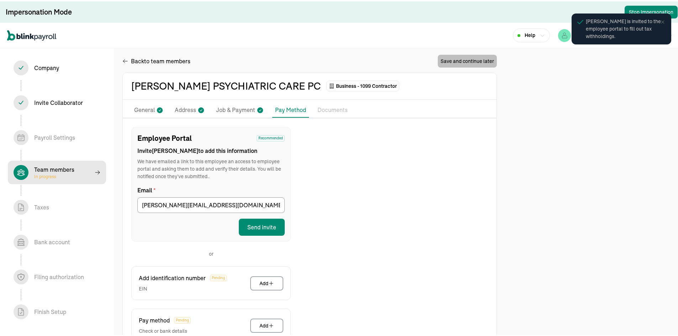
select select "contractor"
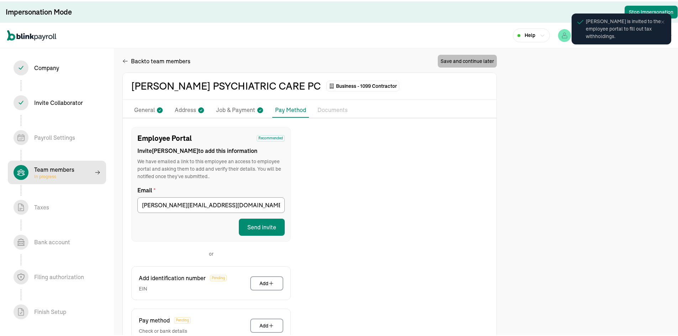
select select "contractor"
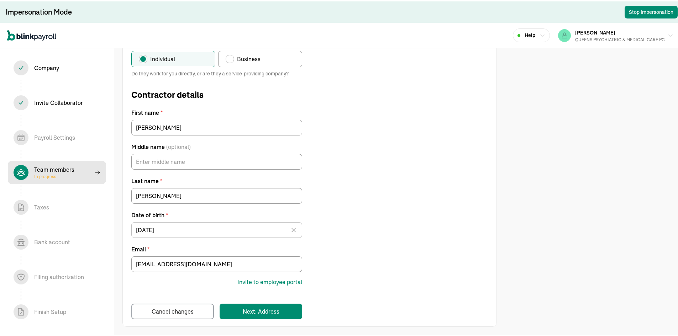
scroll to position [88, 0]
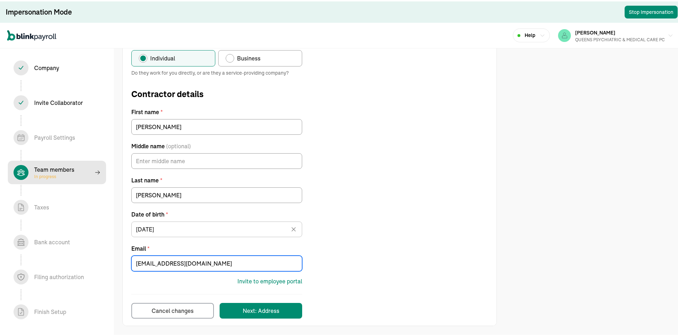
click at [175, 261] on input "nagmofatakhova@gmail.com" at bounding box center [216, 263] width 171 height 16
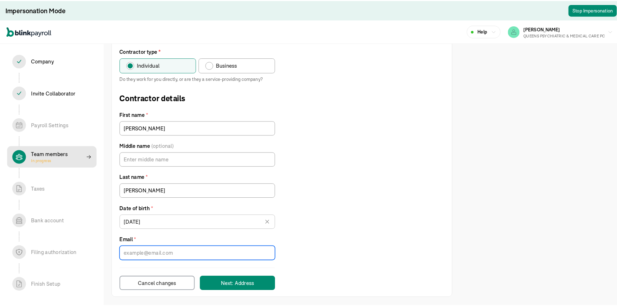
scroll to position [74, 0]
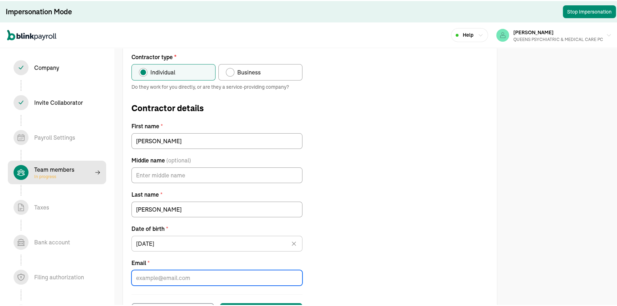
paste input "DrVMartin@outlook.com"
type input "DrVMartin@outlook.com"
click at [380, 196] on div "Contractor type * Individual Business Do they work for you directly, or are the…" at bounding box center [310, 192] width 374 height 280
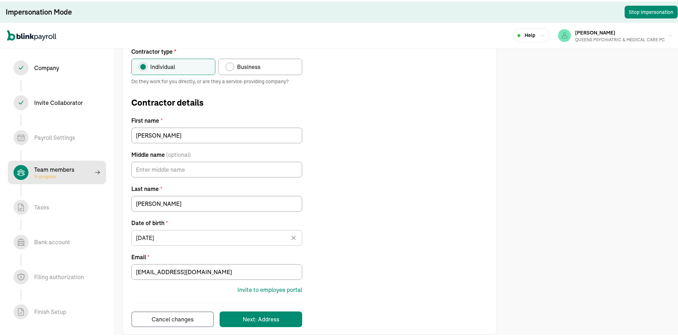
scroll to position [88, 0]
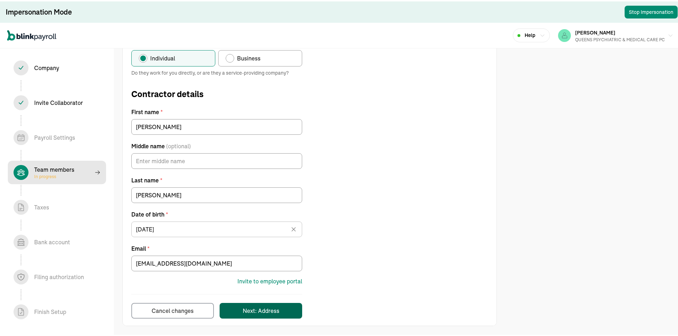
click at [286, 312] on button "Next: Address" at bounding box center [261, 310] width 83 height 16
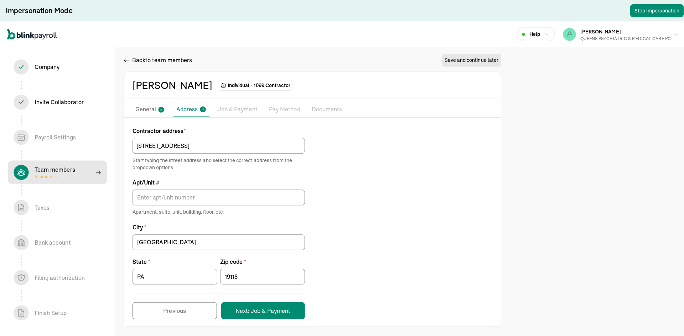
scroll to position [0, 0]
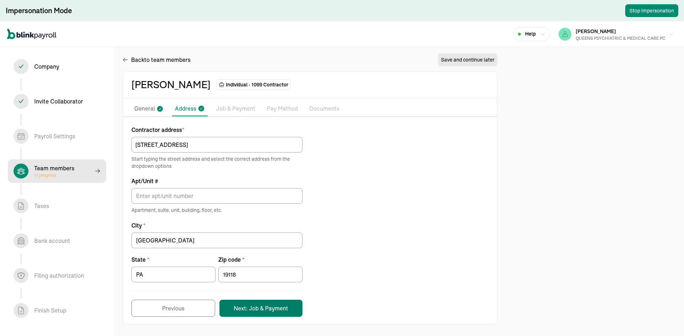
click at [272, 307] on button "Next: Job & Payment" at bounding box center [260, 308] width 83 height 17
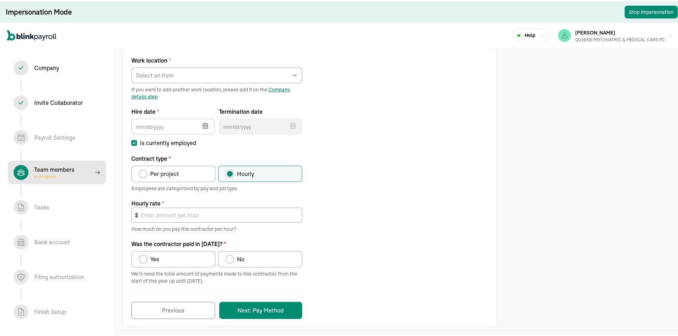
scroll to position [78, 0]
drag, startPoint x: 167, startPoint y: 72, endPoint x: 165, endPoint y: 78, distance: 6.0
click at [167, 72] on select "Select an item REGO PARK 2751 S Ocean Dr Apt 9075 Works from home" at bounding box center [216, 74] width 171 height 16
select select "Works from home"
click at [131, 66] on select "Select an item REGO PARK 2751 S Ocean Dr Apt 9075 Works from home" at bounding box center [216, 74] width 171 height 16
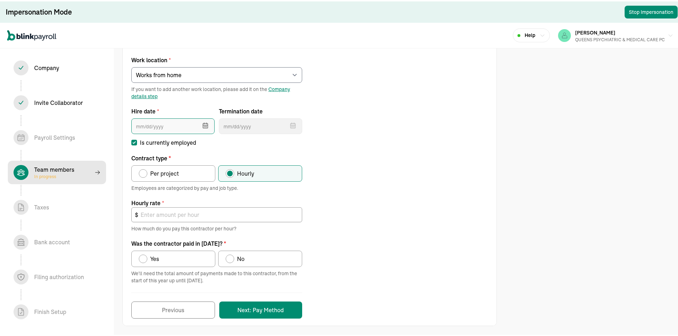
click at [166, 126] on input "text" at bounding box center [172, 125] width 83 height 16
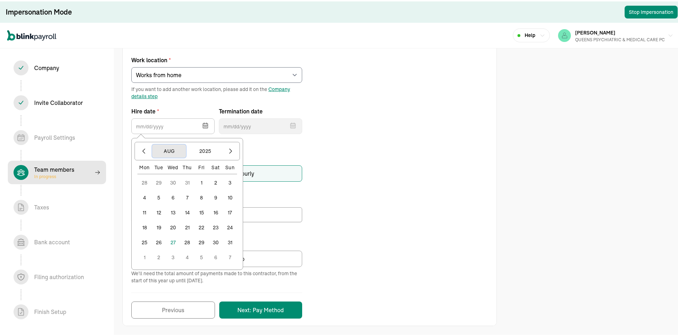
click at [163, 151] on button "Aug" at bounding box center [169, 150] width 34 height 14
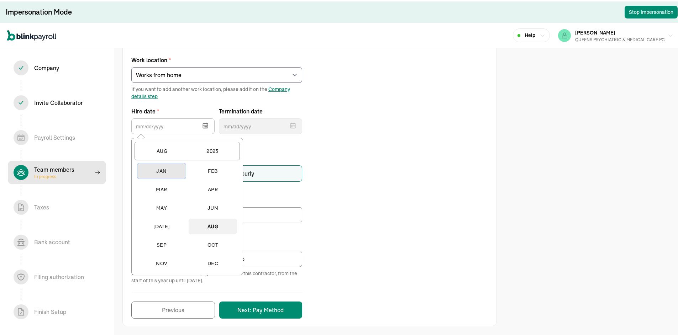
click at [168, 168] on button "Jan" at bounding box center [161, 170] width 48 height 16
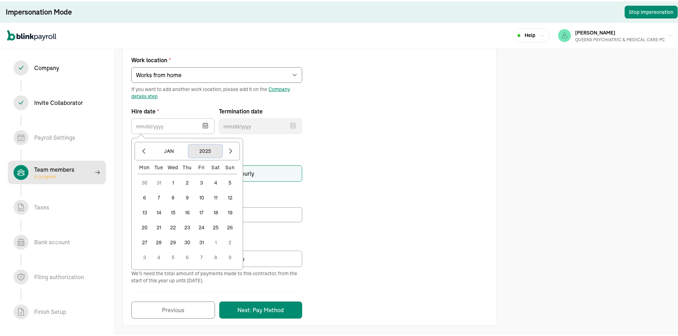
click at [212, 148] on button "2025" at bounding box center [205, 150] width 34 height 14
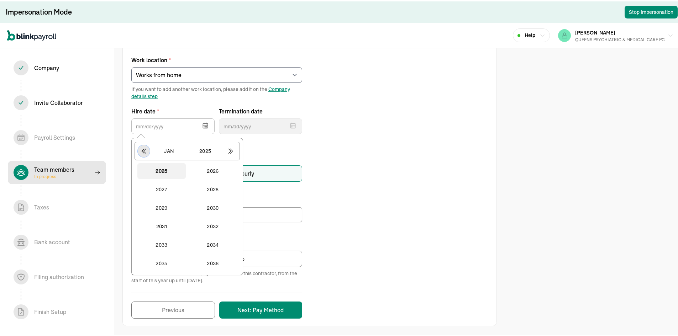
click at [143, 153] on icon "button" at bounding box center [143, 149] width 7 height 7
click at [218, 262] on button "2024" at bounding box center [213, 263] width 48 height 16
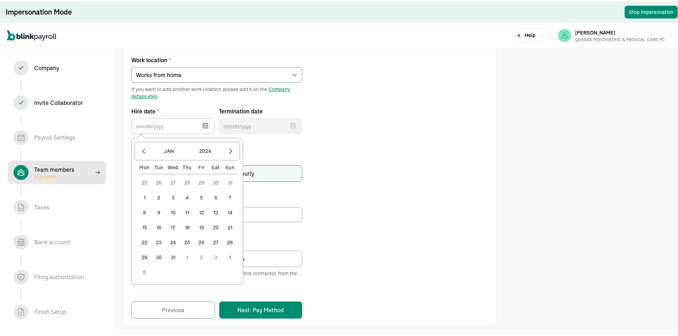
click at [144, 197] on button "1" at bounding box center [144, 196] width 14 height 14
type input "[DATE]"
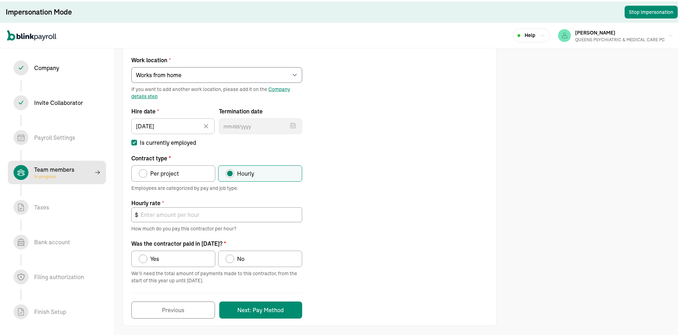
click at [188, 176] on label "Per project" at bounding box center [173, 172] width 84 height 16
click at [144, 173] on input "Per project" at bounding box center [141, 171] width 6 height 6
radio input "true"
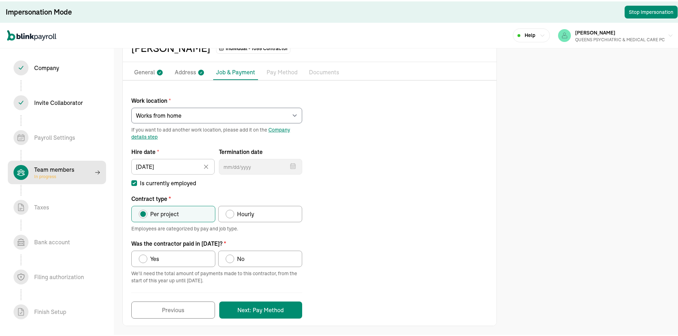
scroll to position [38, 0]
click at [179, 256] on label "Yes" at bounding box center [173, 258] width 84 height 16
click at [144, 256] on input "Yes" at bounding box center [141, 256] width 6 height 6
radio input "true"
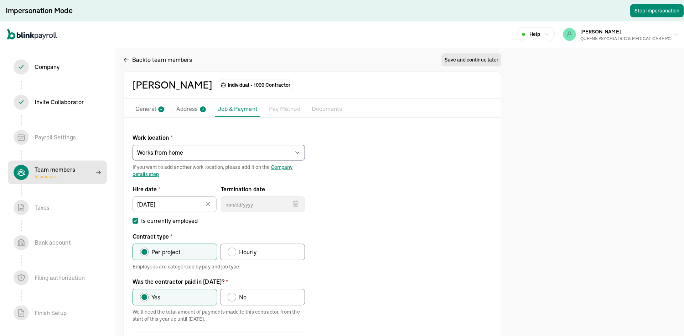
scroll to position [0, 0]
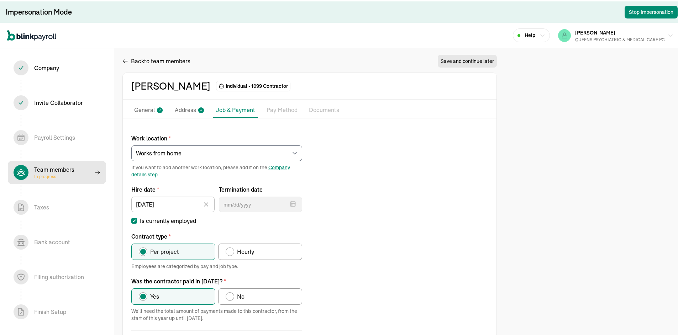
click at [190, 110] on p "Address" at bounding box center [185, 108] width 21 height 9
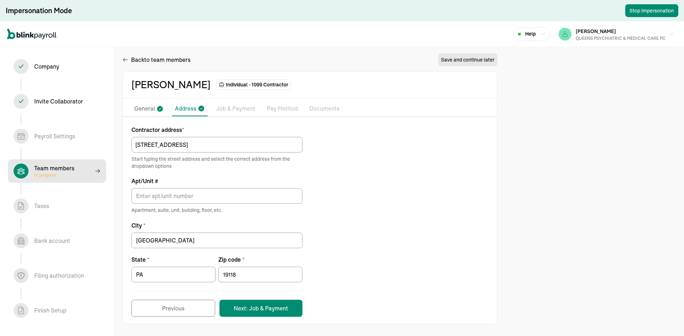
click at [159, 111] on icon at bounding box center [160, 109] width 6 height 6
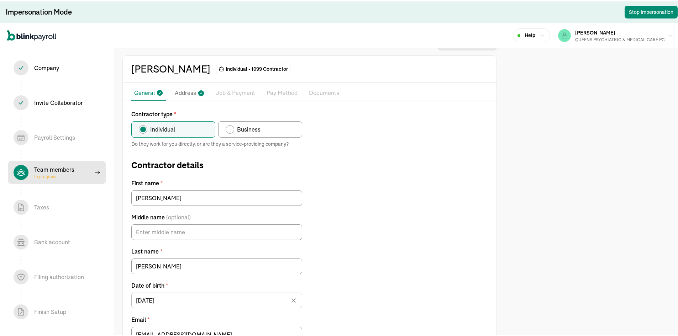
click at [227, 94] on p "Job & Payment" at bounding box center [235, 91] width 39 height 9
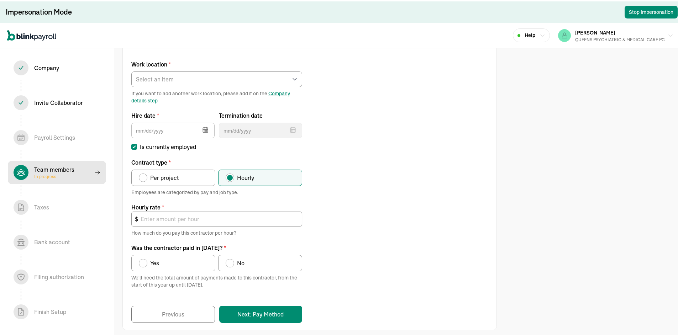
scroll to position [78, 0]
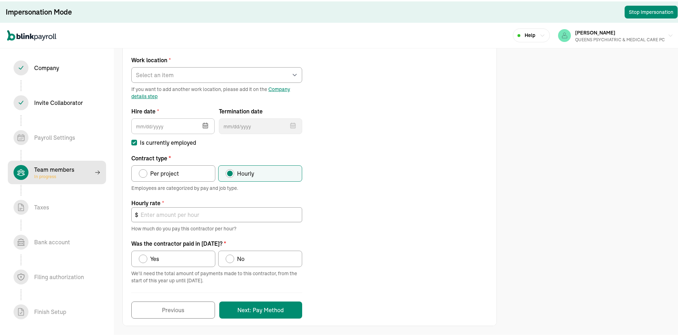
click at [158, 169] on span "Per project" at bounding box center [164, 172] width 29 height 9
click at [144, 169] on input "Per project" at bounding box center [141, 171] width 6 height 6
radio input "true"
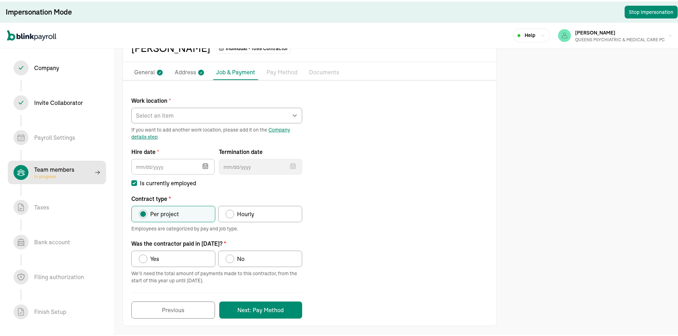
scroll to position [38, 0]
click at [170, 258] on label "Yes" at bounding box center [173, 258] width 84 height 16
click at [144, 258] on input "Yes" at bounding box center [141, 256] width 6 height 6
radio input "true"
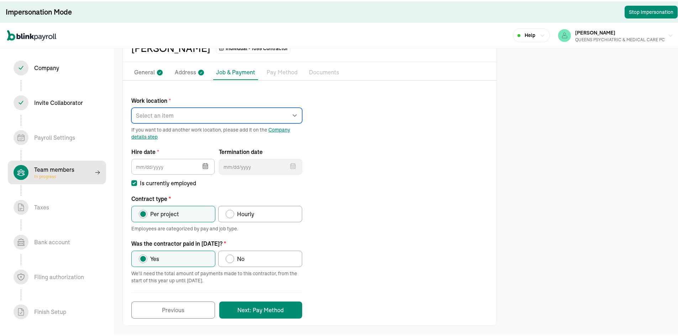
click at [177, 111] on select "Select an item REGO PARK 2751 S Ocean Dr Apt 9075 Works from home" at bounding box center [216, 114] width 171 height 16
select select "Works from home"
click at [131, 106] on select "Select an item REGO PARK 2751 S Ocean Dr Apt 9075 Works from home" at bounding box center [216, 114] width 171 height 16
click at [199, 167] on button "button" at bounding box center [205, 164] width 20 height 19
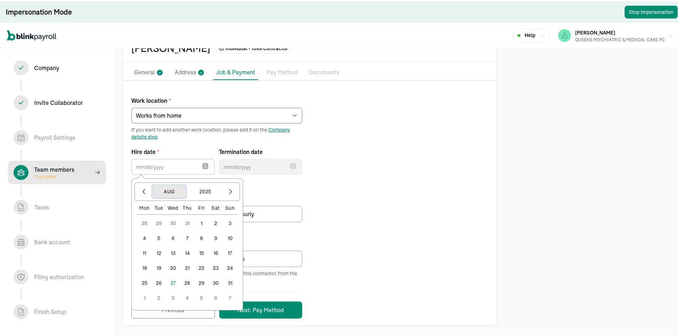
click at [172, 192] on button "Aug" at bounding box center [169, 191] width 34 height 14
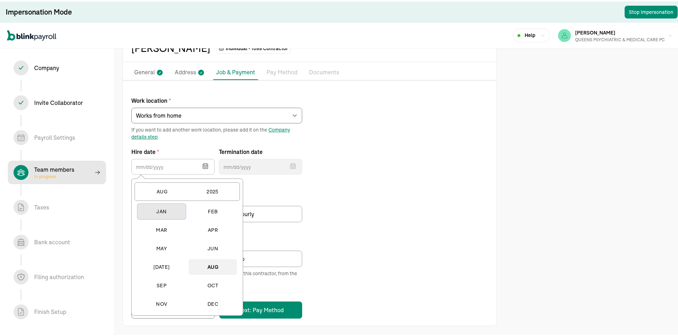
click at [164, 213] on button "Jan" at bounding box center [161, 211] width 48 height 16
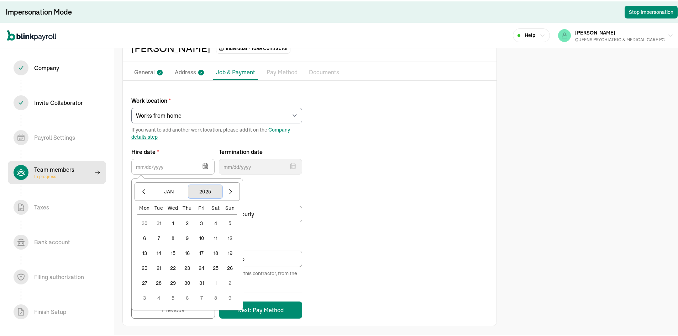
click at [212, 189] on button "2025" at bounding box center [205, 191] width 34 height 14
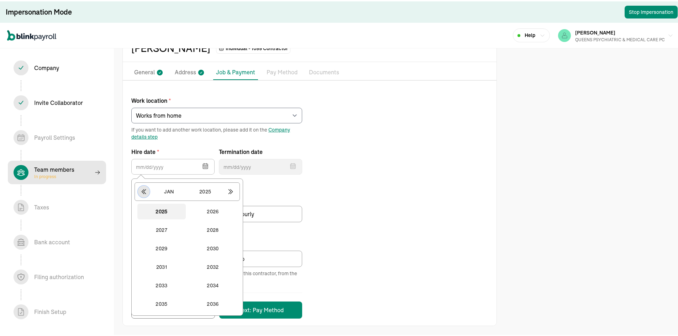
click at [148, 190] on button "button" at bounding box center [144, 190] width 12 height 12
click at [212, 304] on button "2024" at bounding box center [213, 303] width 48 height 16
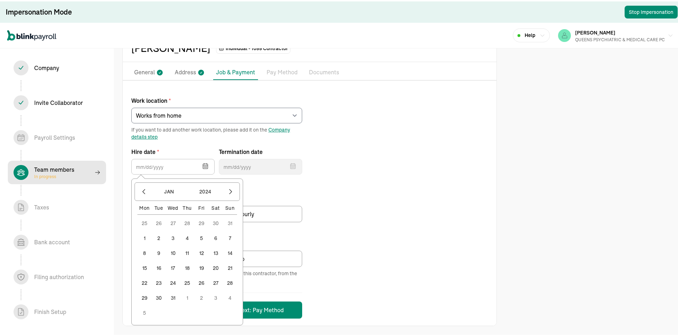
click at [147, 234] on button "1" at bounding box center [144, 237] width 14 height 14
type input "[DATE]"
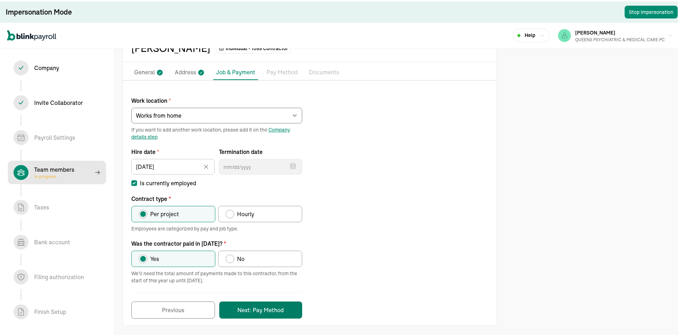
click at [279, 313] on button "Next: Pay Method" at bounding box center [260, 308] width 83 height 17
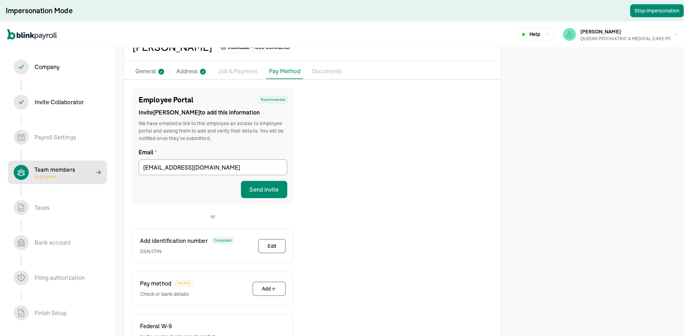
scroll to position [90, 0]
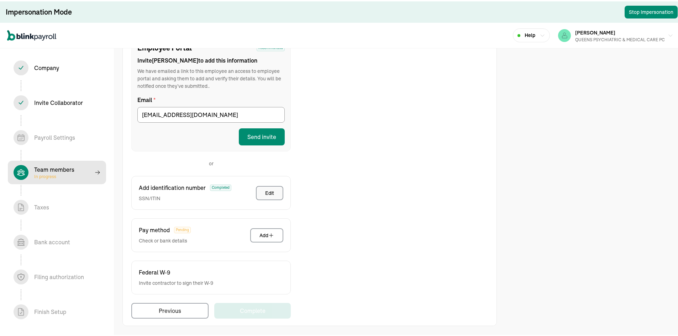
click at [269, 193] on div "Edit" at bounding box center [269, 191] width 9 height 7
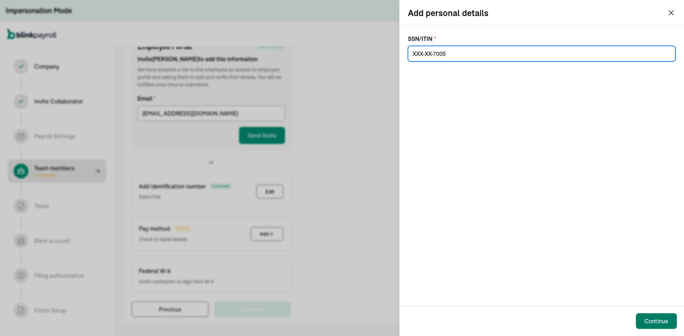
click at [653, 318] on div "Continue" at bounding box center [656, 321] width 24 height 9
drag, startPoint x: 466, startPoint y: 57, endPoint x: 404, endPoint y: 56, distance: 62.0
click at [404, 56] on div "SSN/ITIN * SSN is required" at bounding box center [541, 166] width 284 height 280
type input "258-06-7005"
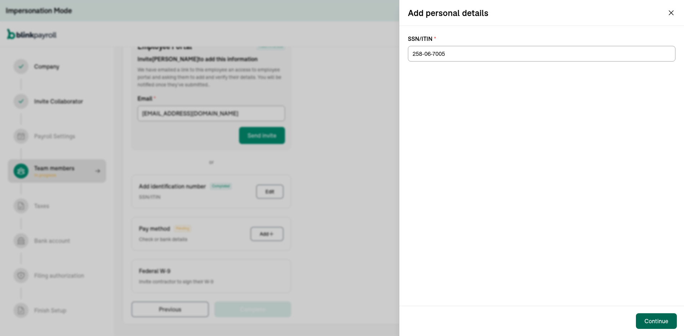
click at [650, 326] on button "Continue" at bounding box center [656, 322] width 41 height 16
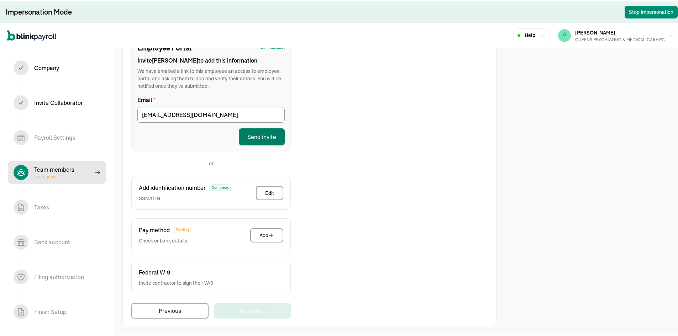
click at [273, 136] on button "Send invite" at bounding box center [262, 135] width 46 height 17
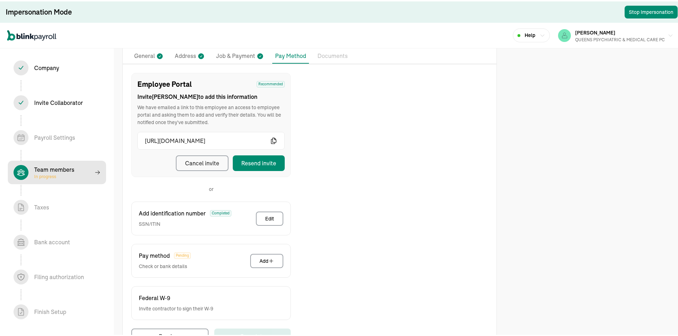
scroll to position [0, 0]
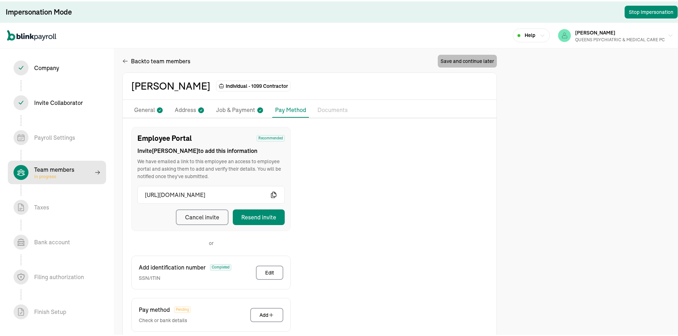
select select "contractor"
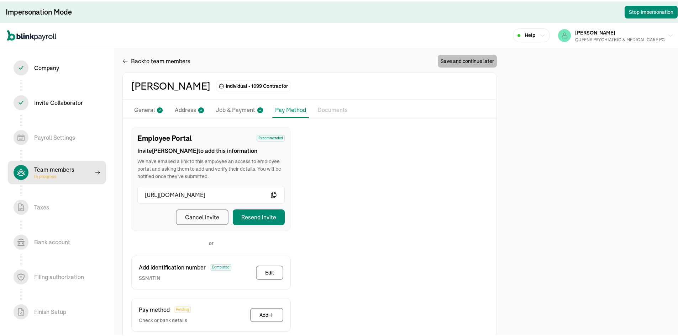
select select "contractor"
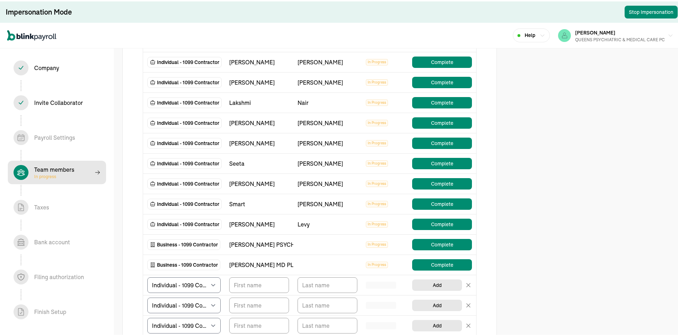
scroll to position [178, 0]
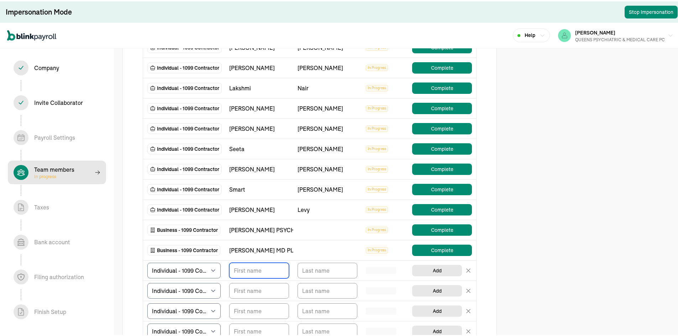
click at [261, 271] on input "TextInput" at bounding box center [259, 270] width 60 height 16
type input "b"
type input "Bryan"
click at [334, 266] on input "TextInput" at bounding box center [328, 270] width 60 height 16
type input "Burroughs"
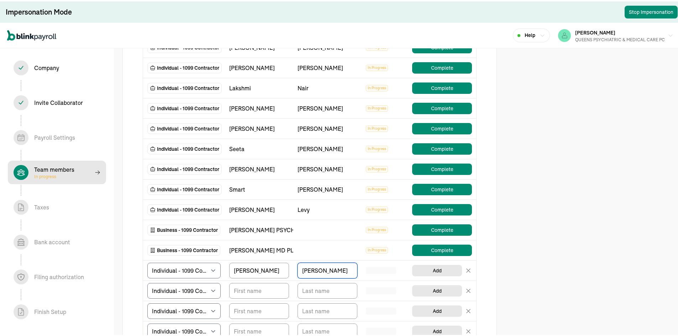
click at [518, 188] on div "Add Employees & Contractors Tell us about your team and their pay details We've…" at bounding box center [342, 181] width 684 height 718
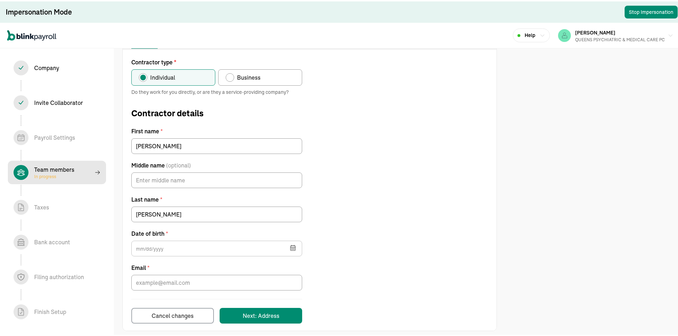
scroll to position [74, 0]
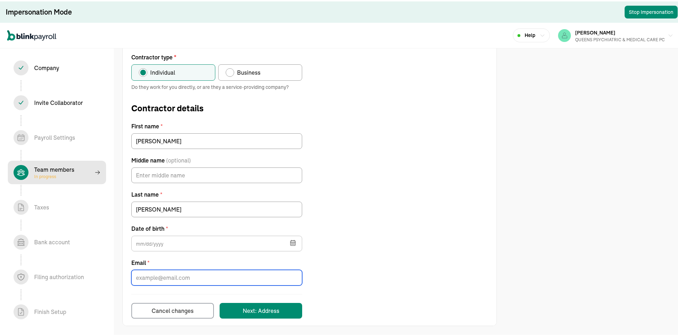
click at [164, 276] on input "Email *" at bounding box center [216, 277] width 171 height 16
click at [247, 73] on span "Business" at bounding box center [248, 71] width 23 height 9
click at [231, 72] on input "Business" at bounding box center [228, 70] width 6 height 6
radio input "true"
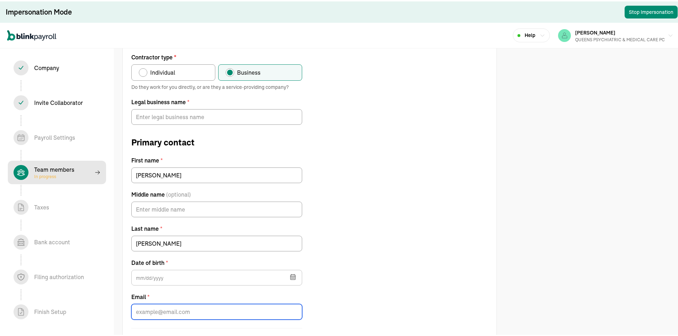
click at [172, 313] on input "Email *" at bounding box center [216, 311] width 171 height 16
paste input "[PERSON_NAME] NP in Psychiatry PLLC"
type input "[PERSON_NAME] NP in Psychiatry PLLC"
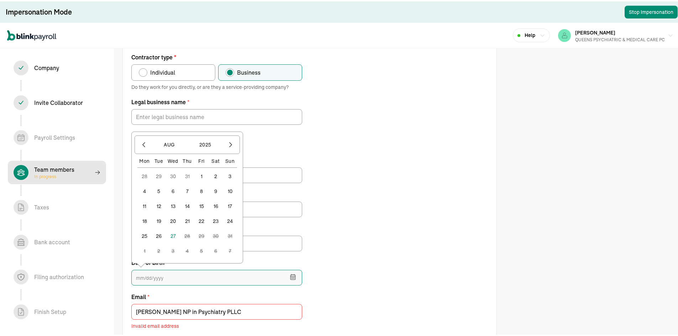
click at [156, 275] on input "text" at bounding box center [216, 277] width 171 height 16
click at [214, 146] on button "2025" at bounding box center [205, 144] width 34 height 14
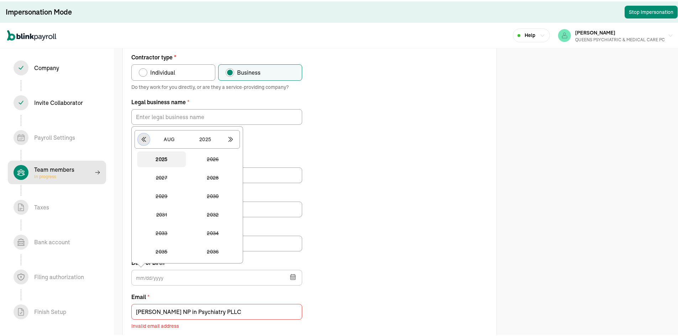
click at [143, 136] on icon "button" at bounding box center [144, 138] width 4 height 5
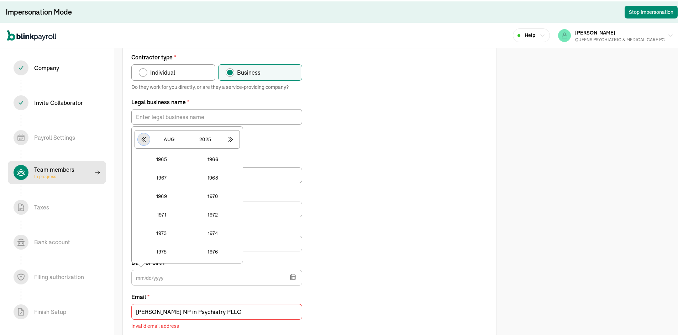
click at [143, 136] on icon "button" at bounding box center [144, 138] width 4 height 5
click at [229, 138] on icon "button" at bounding box center [230, 138] width 7 height 7
click at [217, 173] on button "1968" at bounding box center [213, 177] width 48 height 16
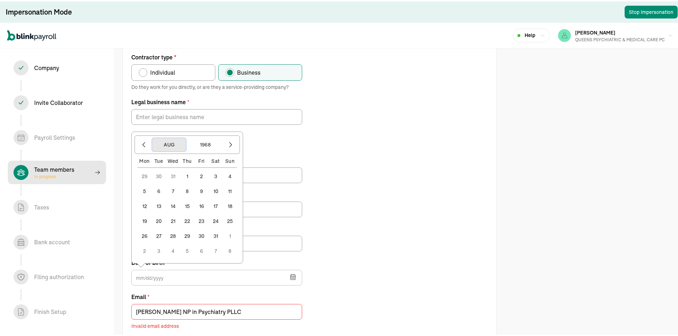
click at [171, 142] on button "Aug" at bounding box center [169, 144] width 34 height 14
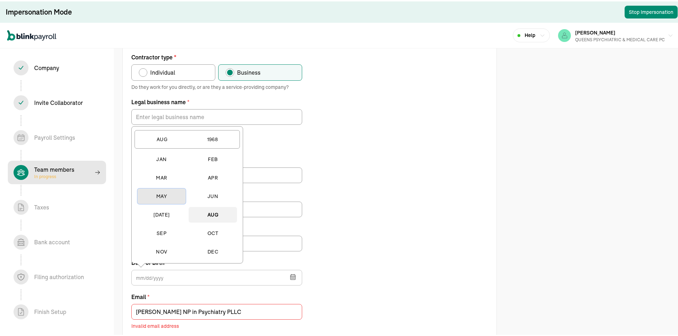
click at [159, 198] on button "May" at bounding box center [161, 195] width 48 height 16
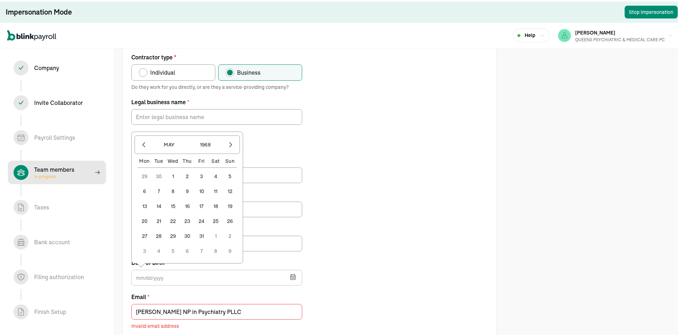
click at [177, 173] on button "1" at bounding box center [173, 175] width 14 height 14
type input "05/01/1968"
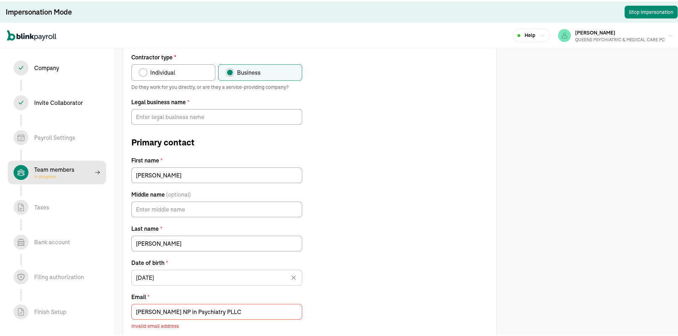
click at [392, 199] on div "Contractor type * Individual Business Do they work for you directly, or are the…" at bounding box center [310, 207] width 374 height 310
click at [189, 311] on input "[PERSON_NAME] NP in Psychiatry PLLC" at bounding box center [216, 311] width 171 height 16
click at [181, 114] on input "Legal business name *" at bounding box center [216, 116] width 171 height 16
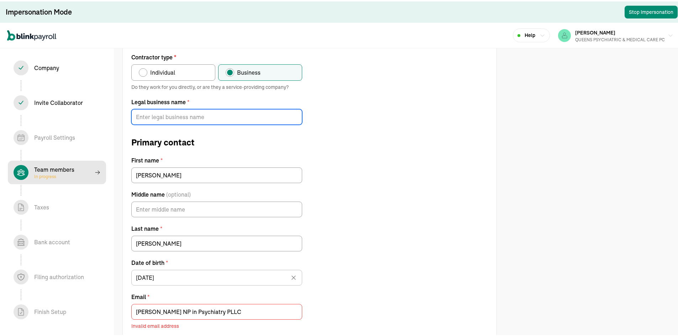
paste input "[PERSON_NAME] NP in Psychiatry PLLC"
type input "[PERSON_NAME] NP in Psychiatry PLLC"
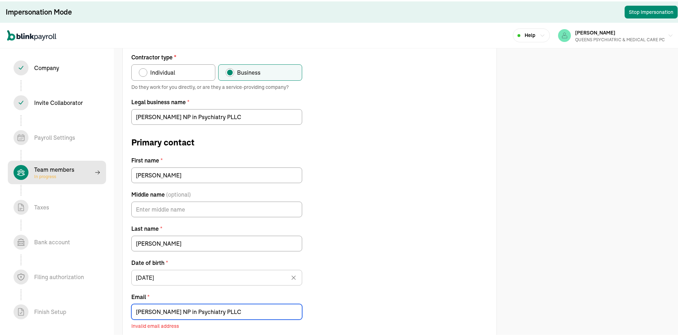
click at [207, 311] on input "[PERSON_NAME] NP in Psychiatry PLLC" at bounding box center [216, 311] width 171 height 16
paste input "Bryan@ritediagnosis.com"
type input "Bryan@ritediagnosis.com"
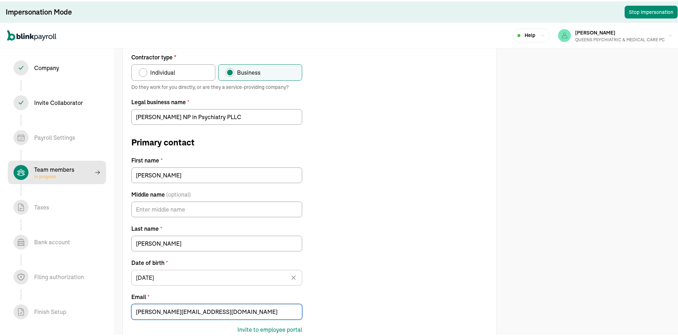
click at [430, 217] on div "Contractor type * Individual Business Do they work for you directly, or are the…" at bounding box center [310, 209] width 374 height 314
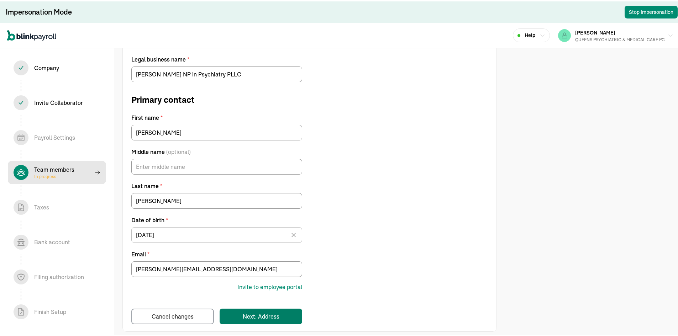
scroll to position [122, 0]
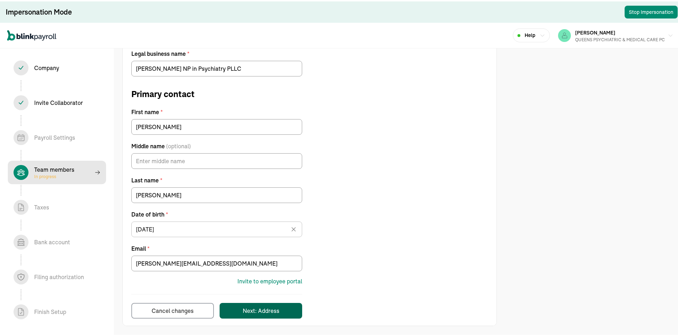
click at [263, 311] on div "Next: Address" at bounding box center [261, 309] width 37 height 9
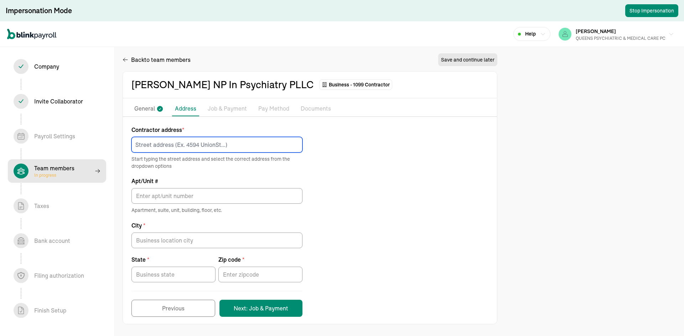
click at [232, 148] on input at bounding box center [216, 145] width 171 height 16
paste input "28 Harvest Ridge TRL"
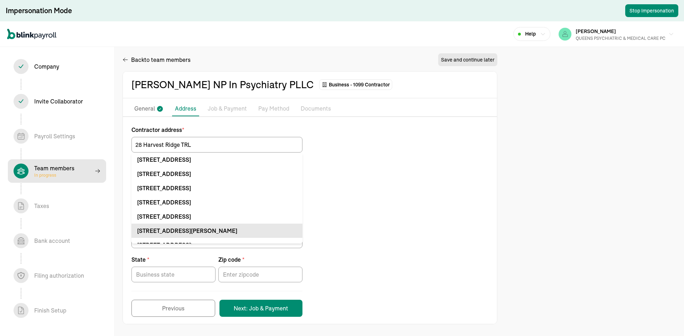
click at [283, 232] on div "28 Harvest Ridge Trl West Henrietta, NY 14586" at bounding box center [216, 231] width 159 height 9
type input "[STREET_ADDRESS]"
type input "West Henrietta"
type input "NY"
type input "14586"
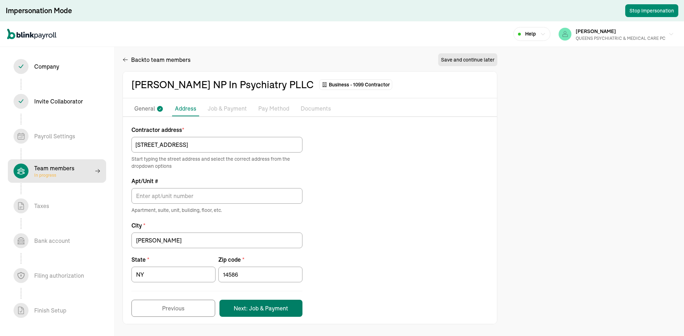
click at [260, 309] on button "Next: Job & Payment" at bounding box center [260, 308] width 83 height 17
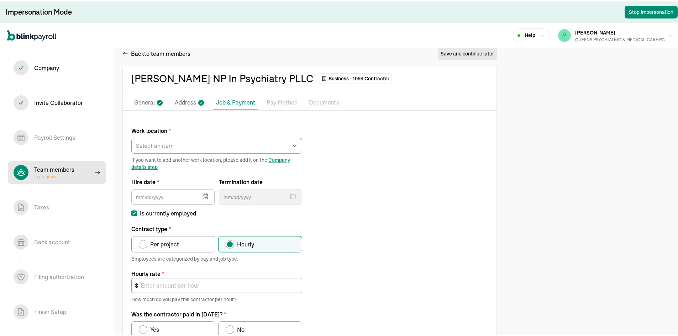
scroll to position [7, 0]
click at [184, 146] on select "Select an item REGO PARK 2751 S Ocean Dr Apt 9075 Works from home" at bounding box center [216, 145] width 171 height 16
select select "Works from home"
click at [131, 137] on select "Select an item REGO PARK 2751 S Ocean Dr Apt 9075 Works from home" at bounding box center [216, 145] width 171 height 16
click at [162, 200] on input "text" at bounding box center [172, 196] width 83 height 16
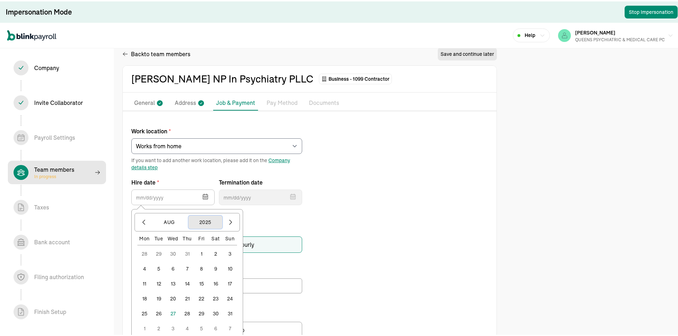
click at [210, 221] on button "2025" at bounding box center [205, 221] width 34 height 14
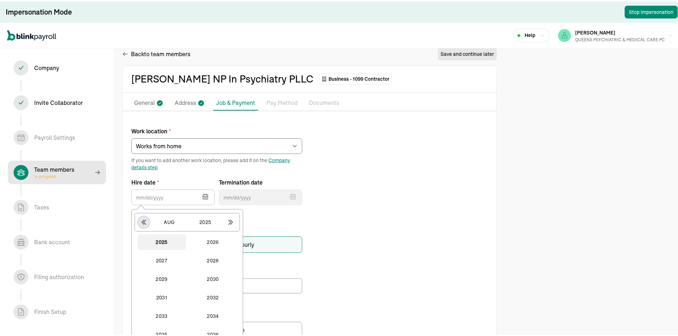
click at [143, 219] on icon "button" at bounding box center [143, 221] width 7 height 7
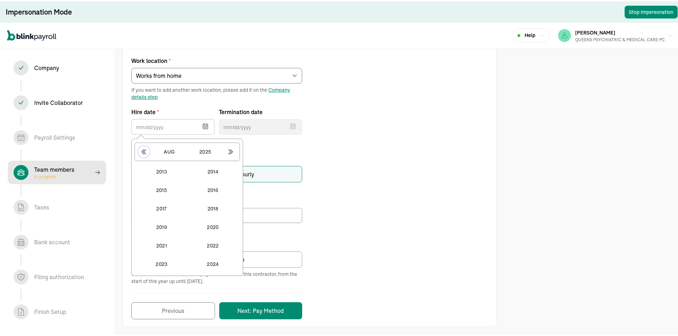
scroll to position [78, 0]
click at [214, 262] on button "2024" at bounding box center [213, 263] width 48 height 16
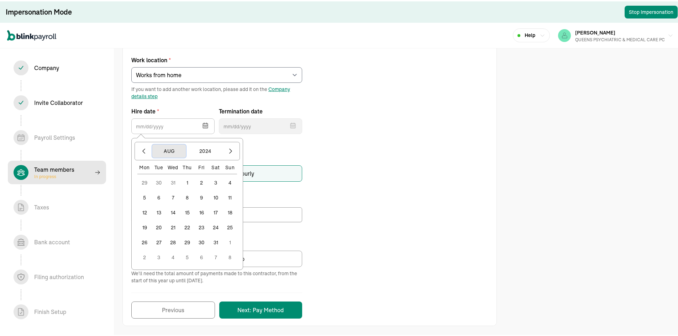
click at [171, 149] on button "Aug" at bounding box center [169, 150] width 34 height 14
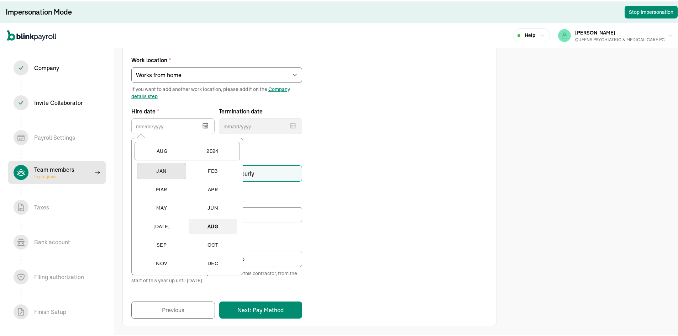
click at [163, 173] on button "Jan" at bounding box center [161, 170] width 48 height 16
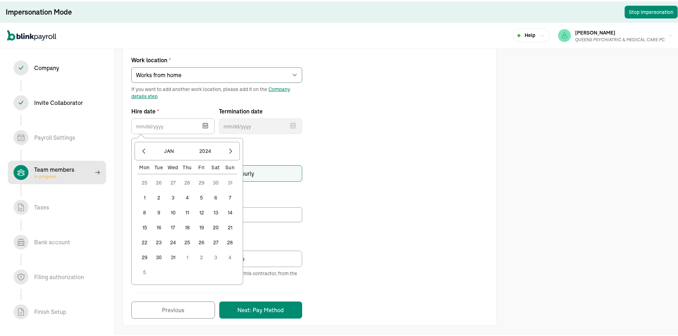
click at [146, 196] on button "1" at bounding box center [144, 196] width 14 height 14
type input "[DATE]"
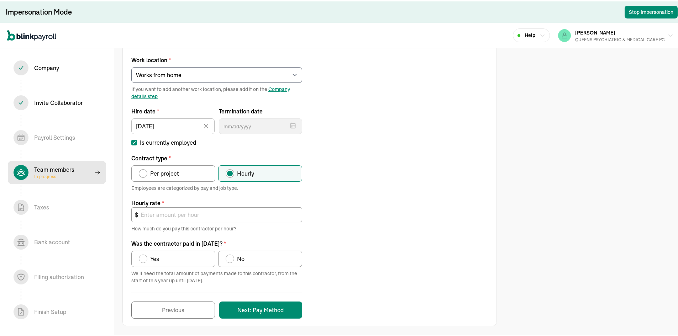
click at [152, 175] on span "Per project" at bounding box center [164, 172] width 29 height 9
click at [144, 173] on input "Per project" at bounding box center [141, 171] width 6 height 6
radio input "true"
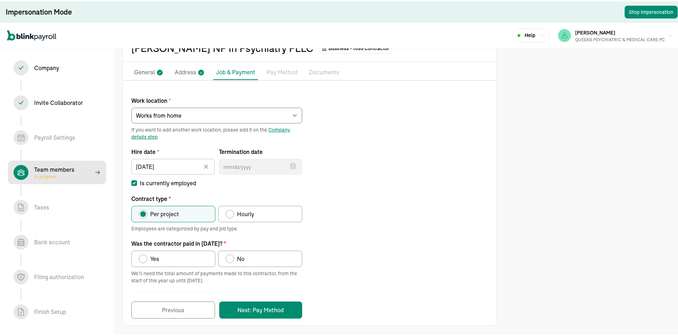
click at [159, 258] on span "Yes" at bounding box center [154, 257] width 9 height 9
click at [144, 258] on input "Yes" at bounding box center [141, 256] width 6 height 6
radio input "true"
click at [275, 308] on button "Next: Pay Method" at bounding box center [260, 308] width 83 height 17
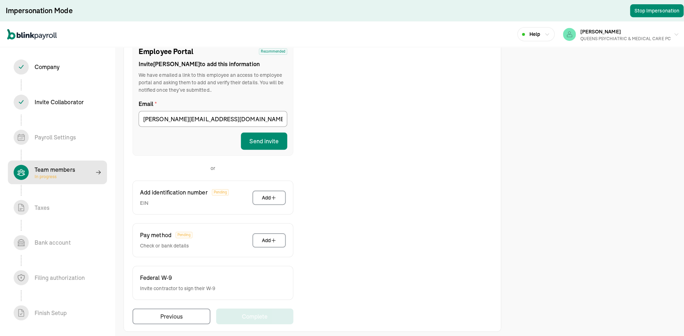
scroll to position [90, 0]
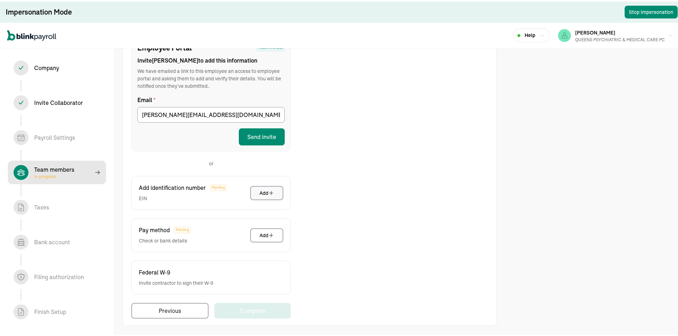
click at [270, 195] on button "Add" at bounding box center [266, 192] width 33 height 14
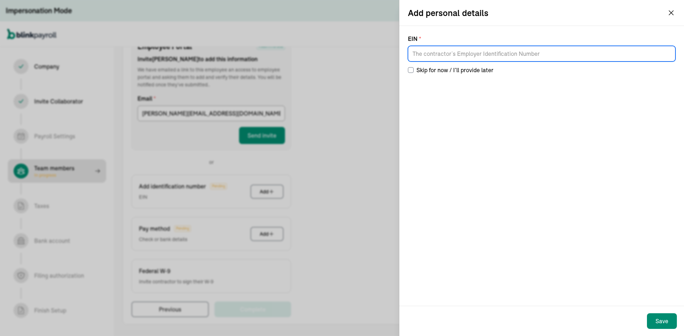
click at [439, 54] on input at bounding box center [541, 54] width 267 height 16
type input "84-4111654"
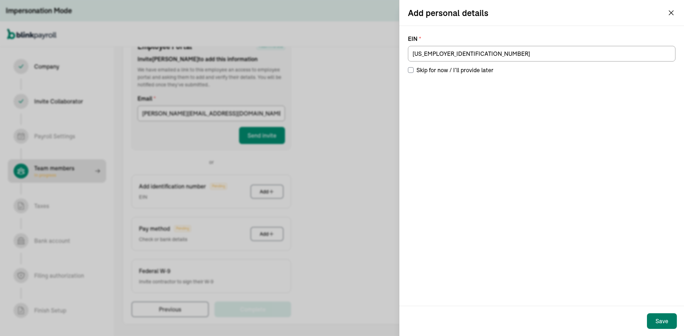
click at [665, 321] on div "Save" at bounding box center [661, 321] width 13 height 9
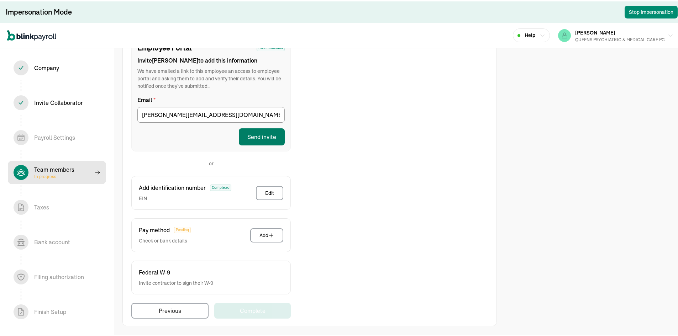
click at [268, 140] on button "Send invite" at bounding box center [262, 135] width 46 height 17
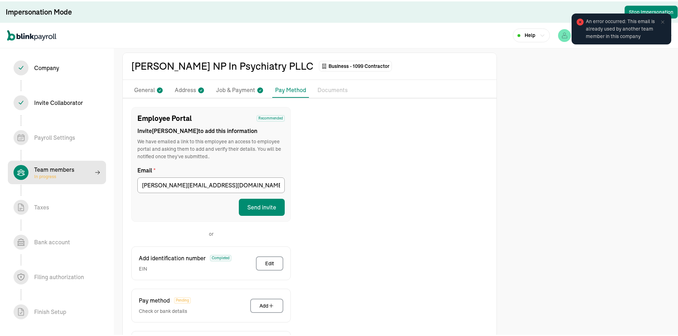
scroll to position [0, 0]
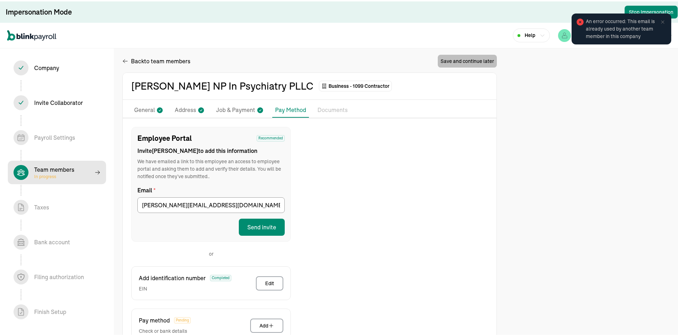
select select "contractor"
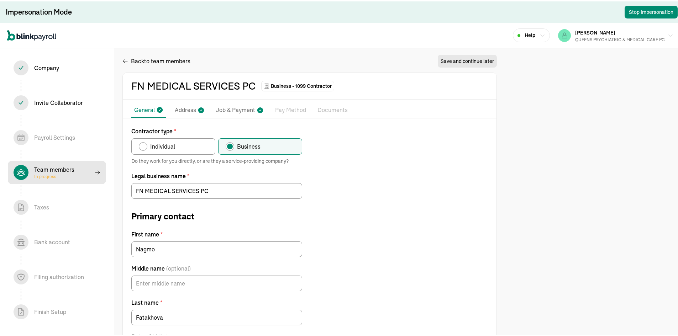
type input "03/09/1953"
click at [285, 108] on p "Pay Method" at bounding box center [290, 108] width 31 height 9
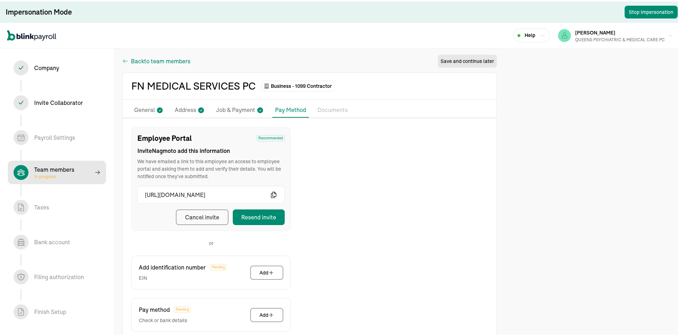
select select "contractor"
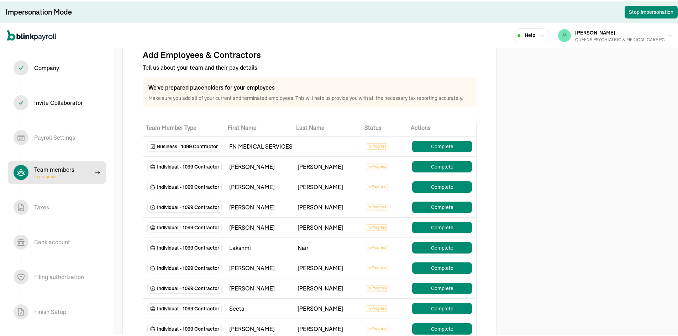
scroll to position [36, 0]
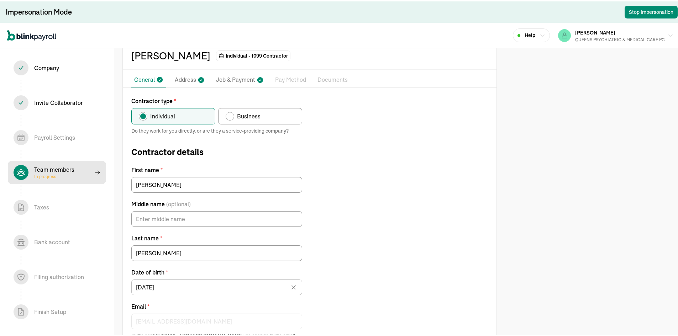
click at [289, 81] on p "Pay Method" at bounding box center [290, 78] width 31 height 9
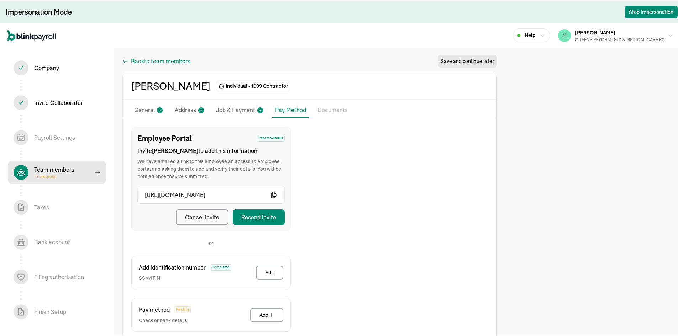
select select "contractor"
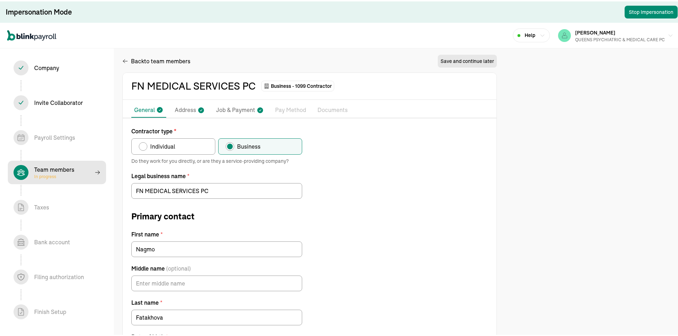
click at [299, 109] on p "Pay Method" at bounding box center [290, 108] width 31 height 9
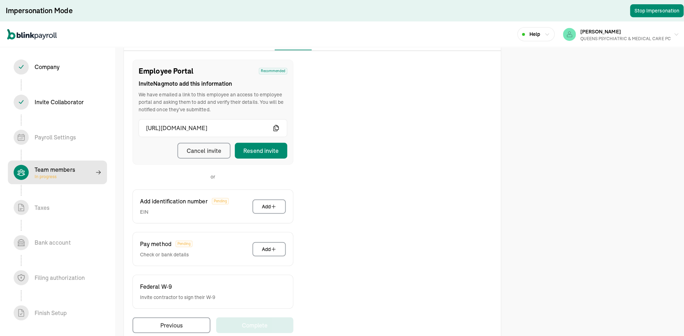
scroll to position [80, 0]
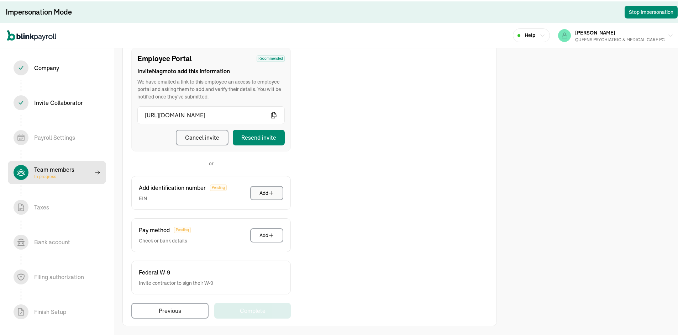
click at [258, 190] on button "Add" at bounding box center [266, 192] width 33 height 14
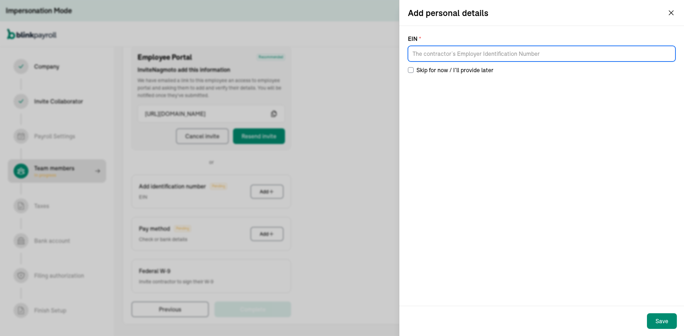
click at [471, 53] on input at bounding box center [541, 54] width 267 height 16
paste input "47-4387641"
type input "47-4387641"
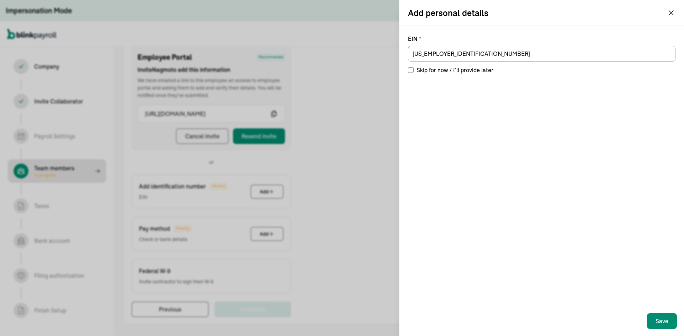
click at [525, 141] on div "EIN * 47-4387641 Skip for now / I’ll provide later" at bounding box center [541, 166] width 284 height 280
click at [663, 321] on div "Save" at bounding box center [661, 321] width 13 height 9
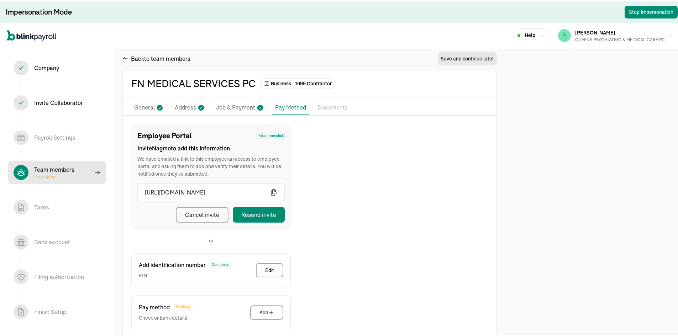
scroll to position [0, 0]
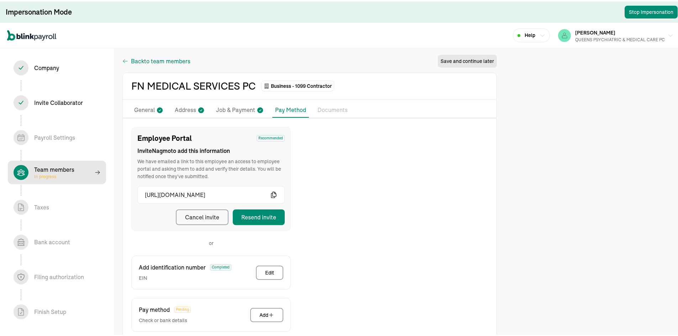
select select "contractor"
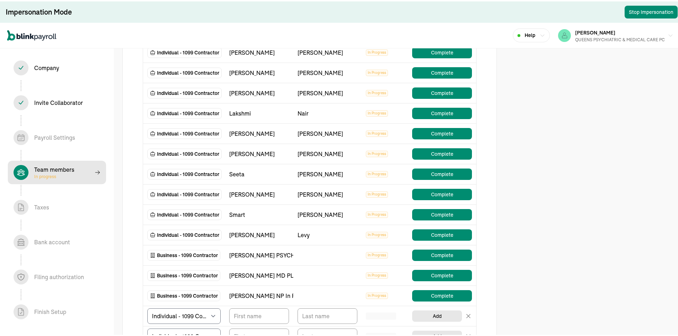
scroll to position [178, 0]
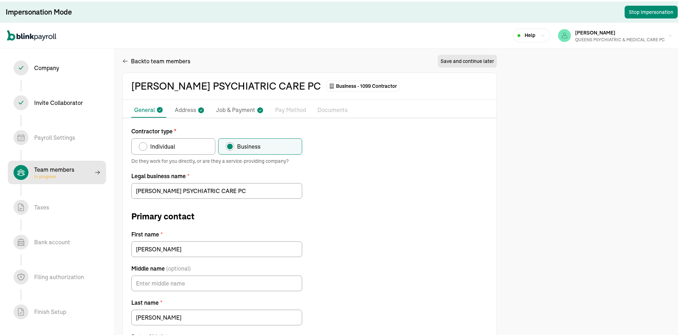
click at [298, 110] on p "Pay Method" at bounding box center [290, 108] width 31 height 9
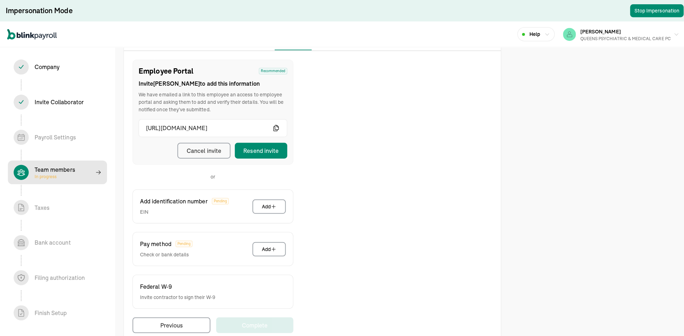
scroll to position [80, 0]
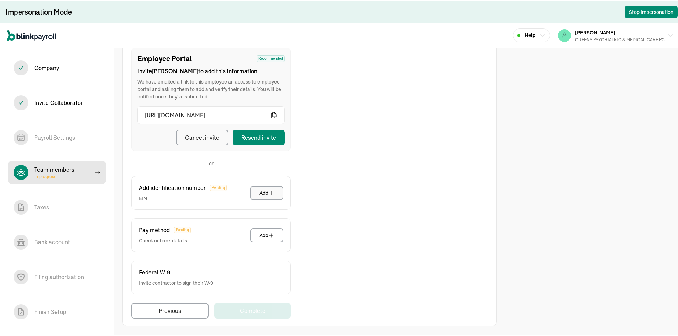
click at [267, 188] on div "Add" at bounding box center [267, 191] width 15 height 7
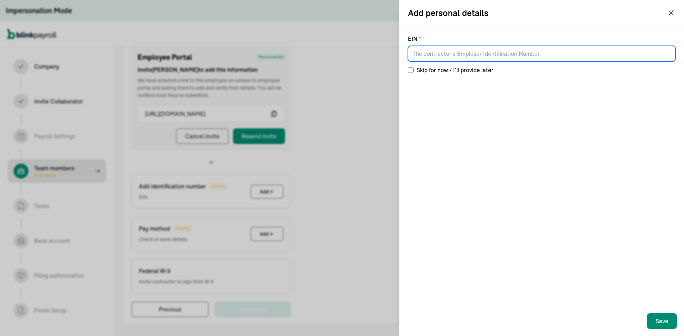
click at [545, 53] on input at bounding box center [541, 54] width 267 height 16
paste input "26-3124282"
type input "26-3124282"
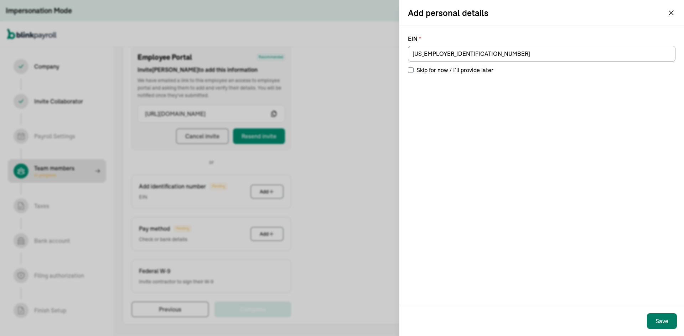
click at [668, 318] on div "Save" at bounding box center [661, 321] width 13 height 9
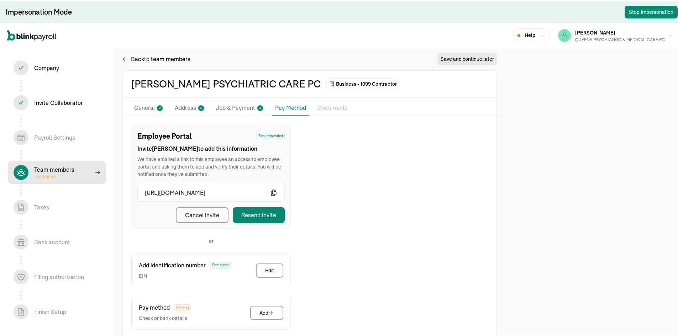
scroll to position [0, 0]
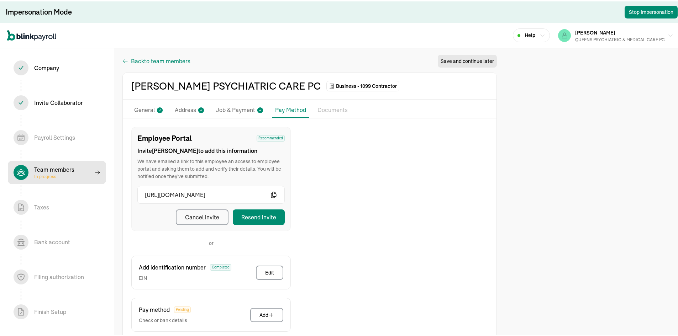
select select "contractor"
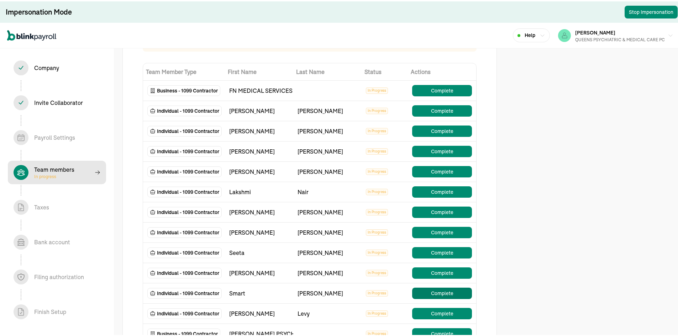
scroll to position [142, 0]
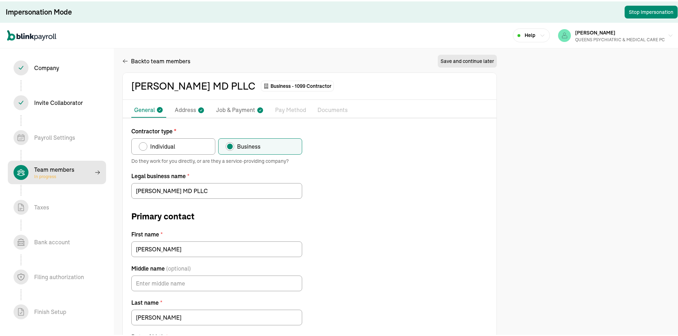
click at [267, 107] on ul "Pay Stubs General Address Job & Payment Pay Method Documents 1099 Forms" at bounding box center [310, 108] width 374 height 15
click at [294, 106] on p "Pay Method" at bounding box center [290, 108] width 31 height 9
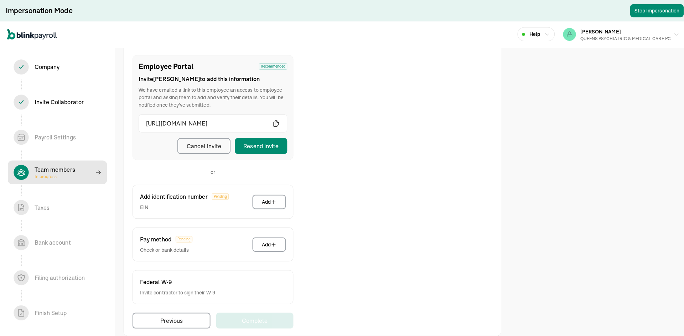
scroll to position [80, 0]
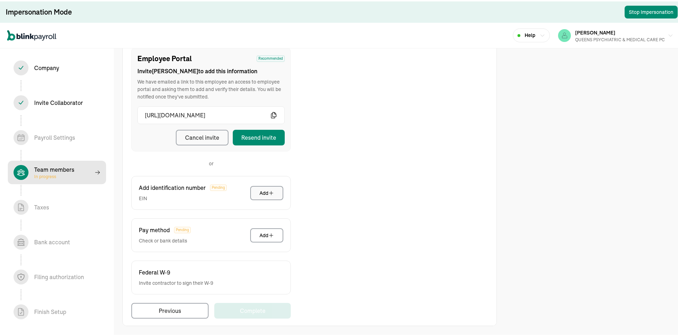
click at [262, 195] on div "Add" at bounding box center [267, 191] width 15 height 7
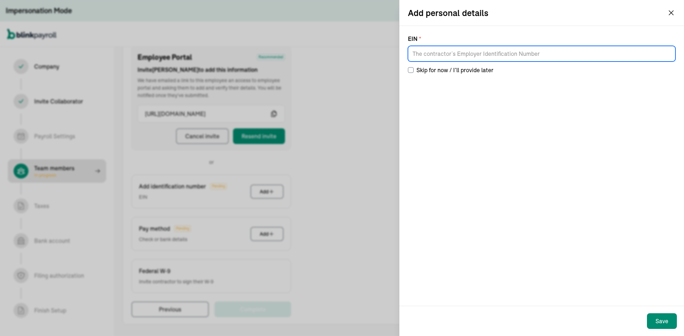
click at [492, 50] on input at bounding box center [541, 54] width 267 height 16
paste input "81-4182490"
type input "81-4182490"
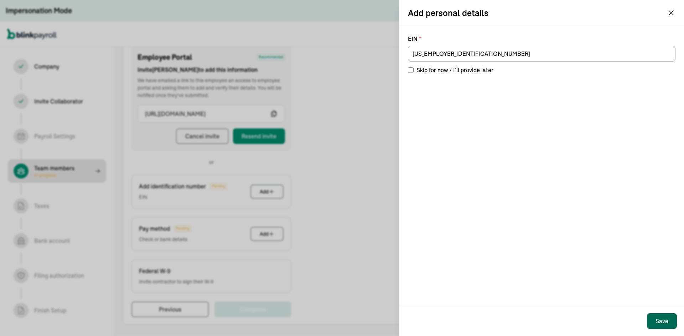
click at [664, 325] on div "Save" at bounding box center [661, 321] width 13 height 9
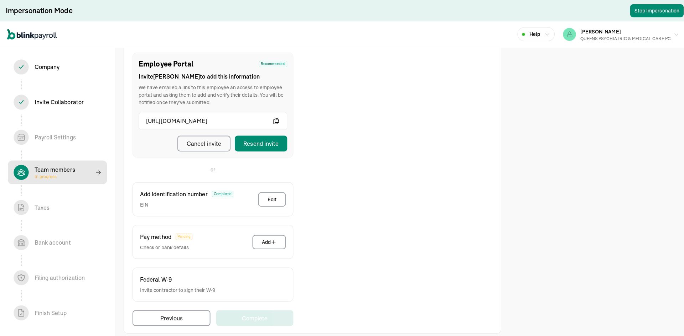
scroll to position [0, 0]
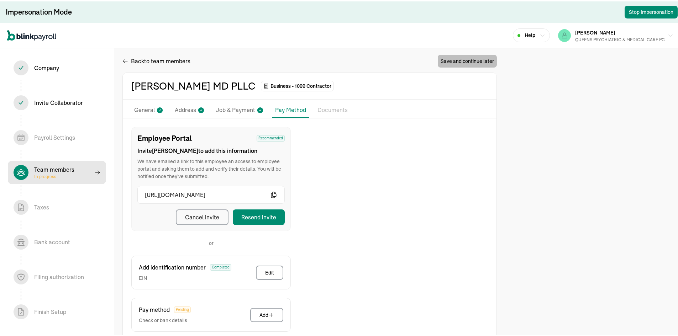
select select "contractor"
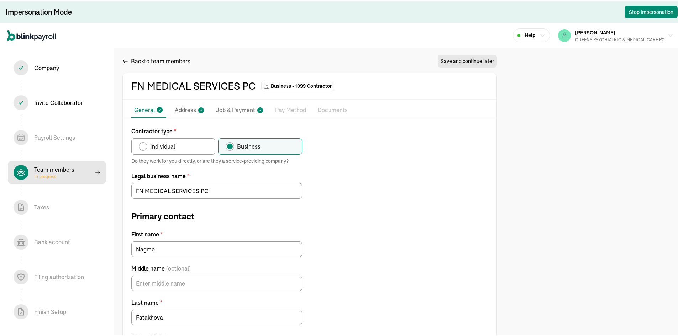
click at [286, 109] on p "Pay Method" at bounding box center [290, 108] width 31 height 9
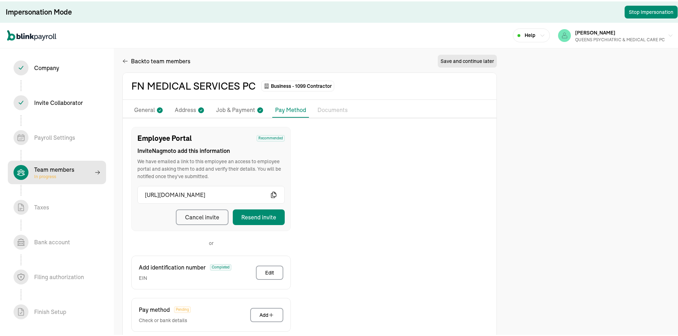
click at [454, 61] on div "Back to team members Save and continue later FN MEDICAL SERVICES PC Business - …" at bounding box center [309, 228] width 375 height 354
select select "contractor"
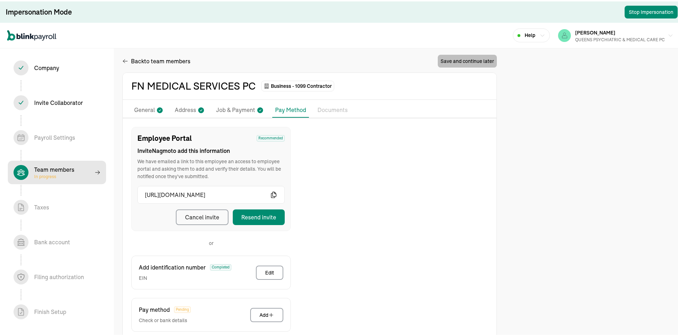
select select "contractor"
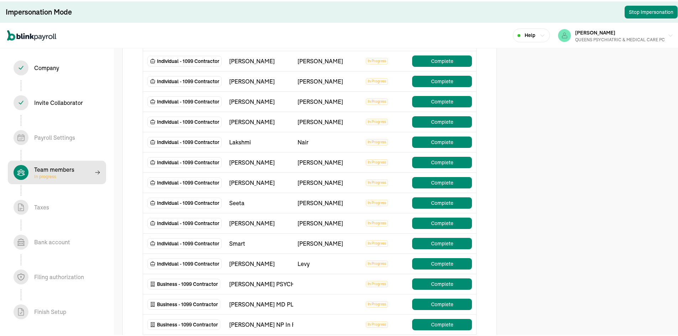
scroll to position [107, 0]
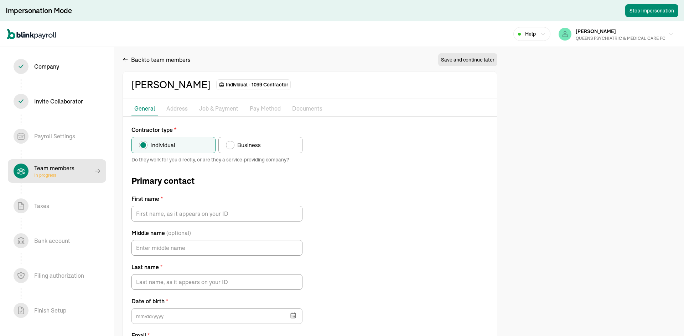
type input "[PERSON_NAME]"
type input "Bryan@ritediagnosis.com"
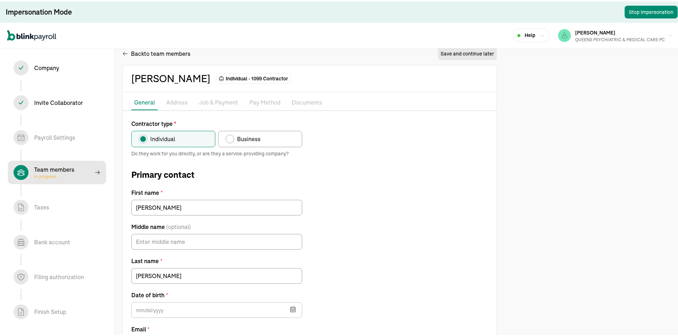
type input "12/03/1976"
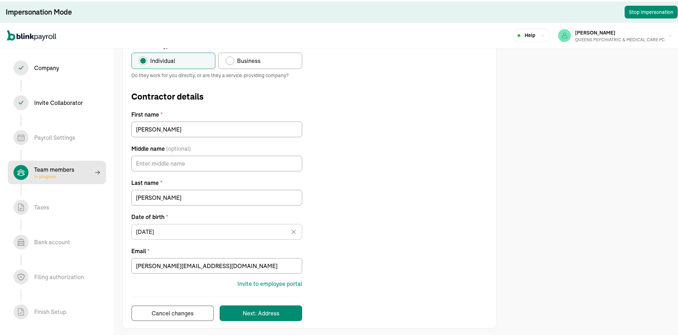
scroll to position [88, 0]
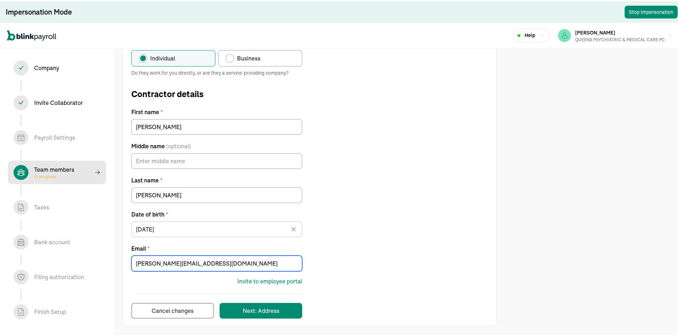
click at [190, 262] on input "Bryan@ritediagnosis.com" at bounding box center [216, 263] width 171 height 16
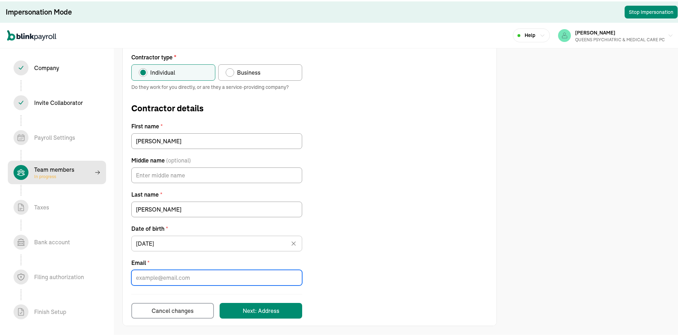
paste input "caroline.larosa@yahoo.com"
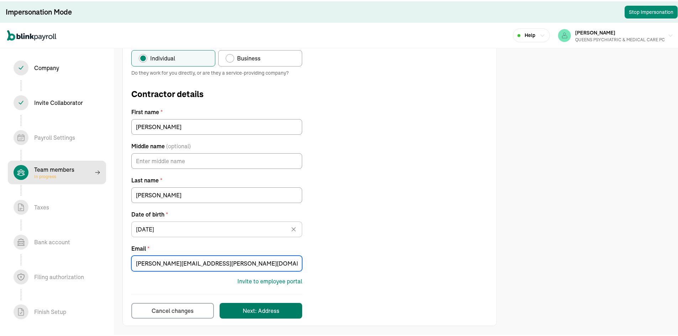
type input "caroline.larosa@yahoo.com"
click at [276, 315] on button "Next: Address" at bounding box center [261, 310] width 83 height 16
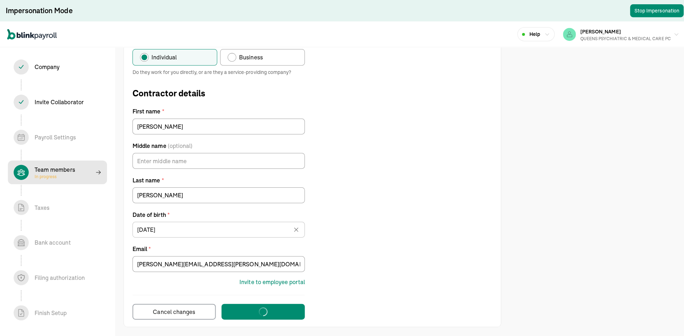
scroll to position [0, 0]
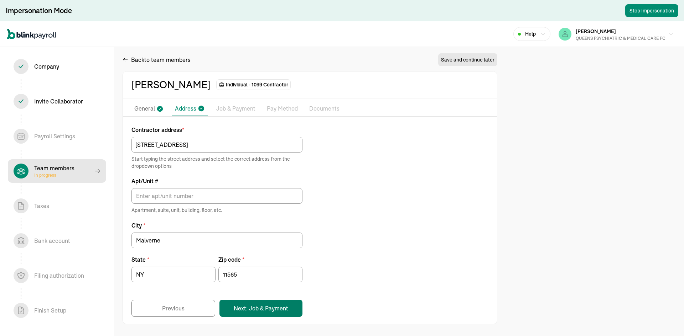
click at [261, 305] on button "Next: Job & Payment" at bounding box center [260, 308] width 83 height 17
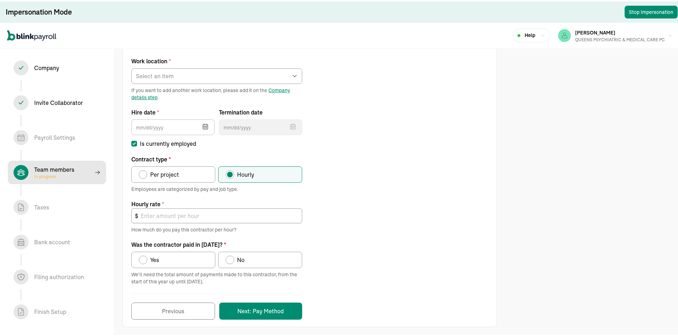
scroll to position [78, 0]
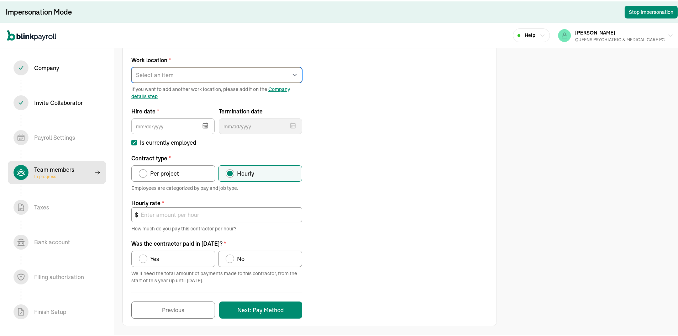
click at [175, 74] on select "Select an item REGO PARK 2751 S Ocean Dr Apt 9075 Works from home" at bounding box center [216, 74] width 171 height 16
select select "Works from home"
click at [131, 66] on select "Select an item REGO PARK 2751 S Ocean Dr Apt 9075 Works from home" at bounding box center [216, 74] width 171 height 16
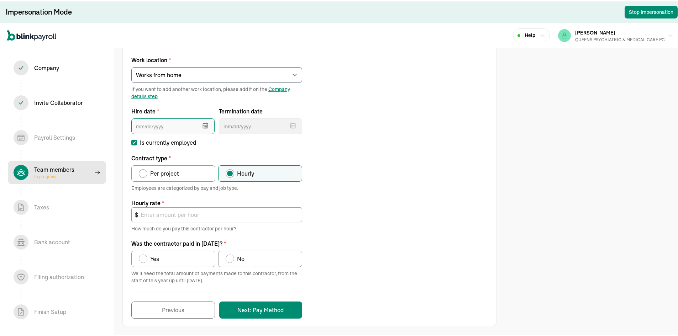
click at [172, 121] on input "text" at bounding box center [172, 125] width 83 height 16
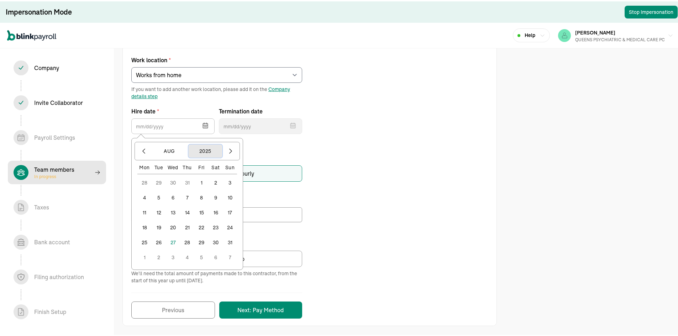
click at [211, 147] on button "2025" at bounding box center [205, 150] width 34 height 14
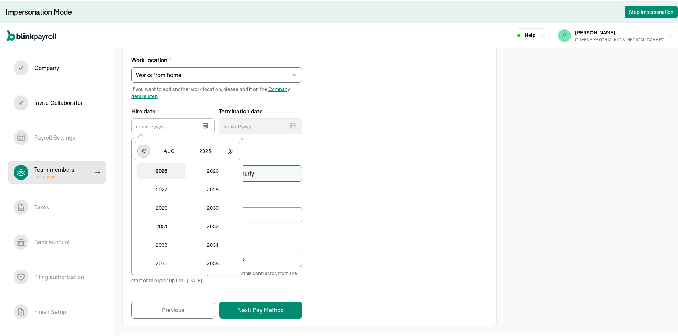
click at [141, 147] on icon "button" at bounding box center [143, 149] width 7 height 7
click at [214, 263] on button "2024" at bounding box center [213, 263] width 48 height 16
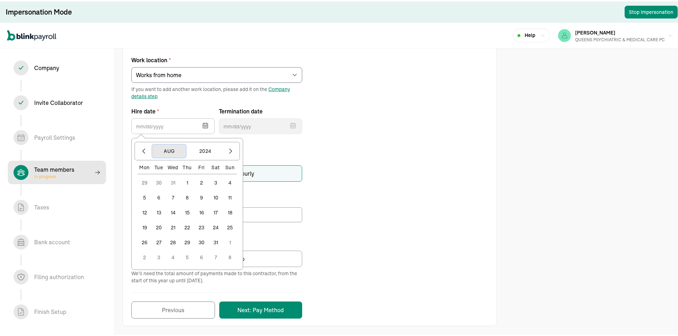
click at [174, 150] on button "Aug" at bounding box center [169, 150] width 34 height 14
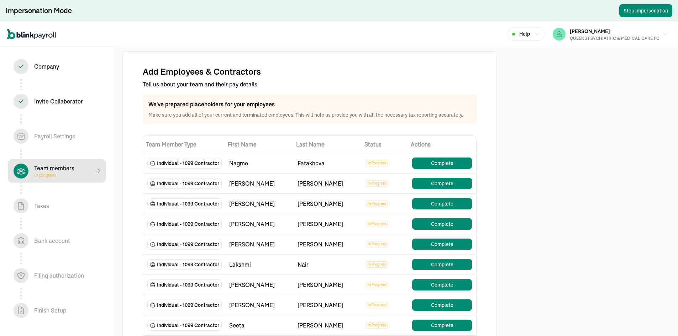
select select "contractor"
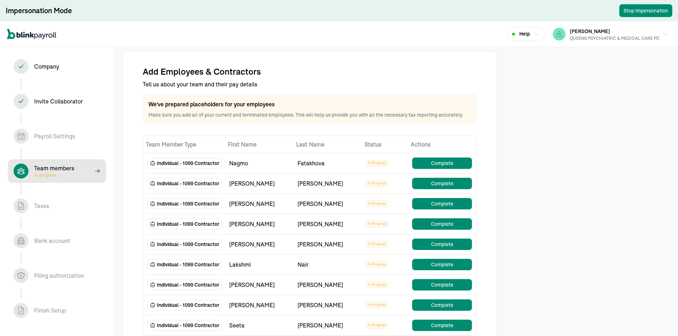
select select "contractor"
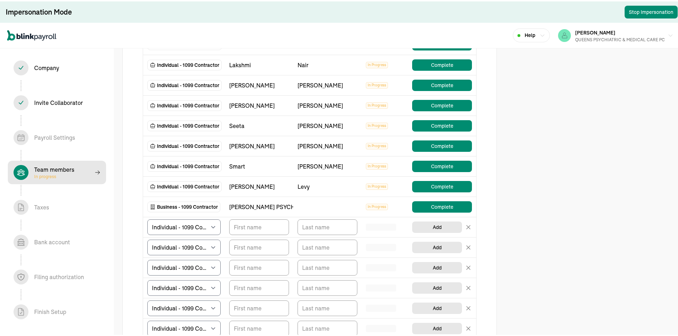
scroll to position [214, 0]
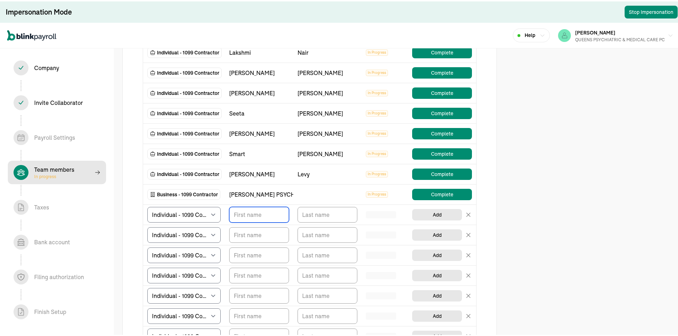
click at [264, 209] on input "TextInput" at bounding box center [259, 214] width 60 height 16
type input "[PERSON_NAME]"
click at [341, 209] on input "TextInput" at bounding box center [328, 214] width 60 height 16
type input "[PERSON_NAME]"
click at [579, 209] on div "Add Employees & Contractors Tell us about your team and their pay details We've…" at bounding box center [342, 145] width 684 height 718
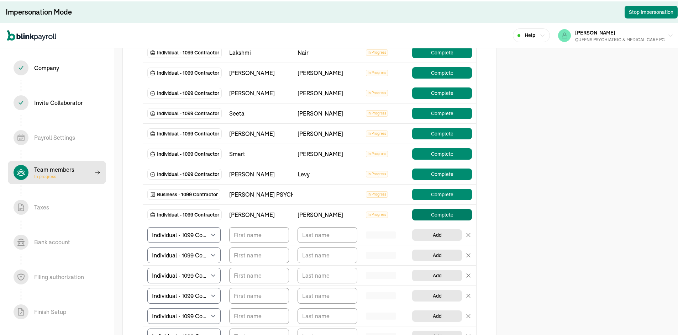
click at [424, 210] on button "Complete" at bounding box center [442, 213] width 60 height 11
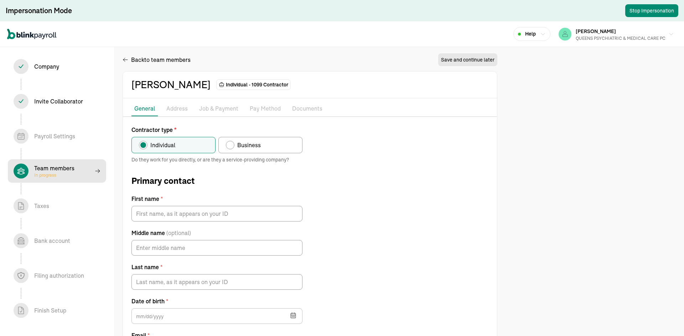
type input "[PERSON_NAME]"
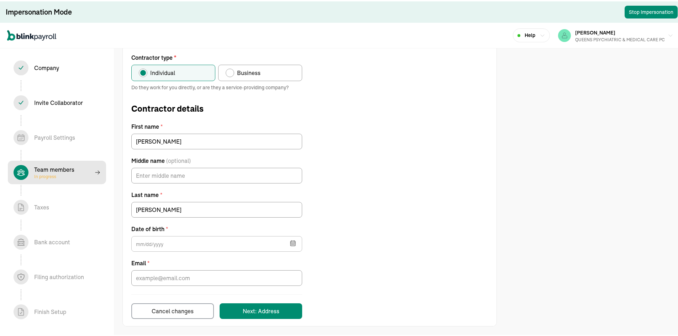
scroll to position [74, 0]
click at [247, 70] on span "Business" at bounding box center [248, 71] width 23 height 9
click at [231, 70] on input "Business" at bounding box center [228, 70] width 6 height 6
radio input "true"
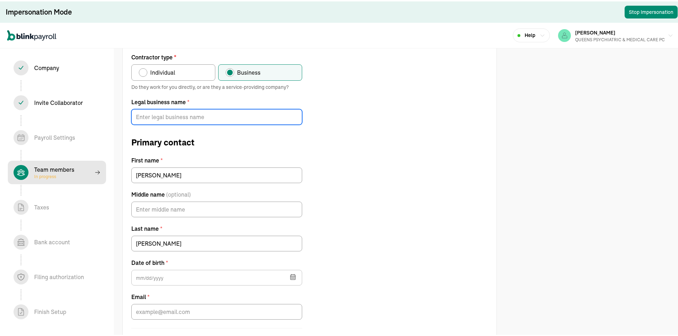
click at [272, 119] on input "Legal business name *" at bounding box center [216, 116] width 171 height 16
paste input "[PERSON_NAME] MD PLLC"
type input "[PERSON_NAME] MD PLLC"
click at [415, 223] on div "Contractor type * Individual Business Do they work for you directly, or are the…" at bounding box center [310, 202] width 374 height 300
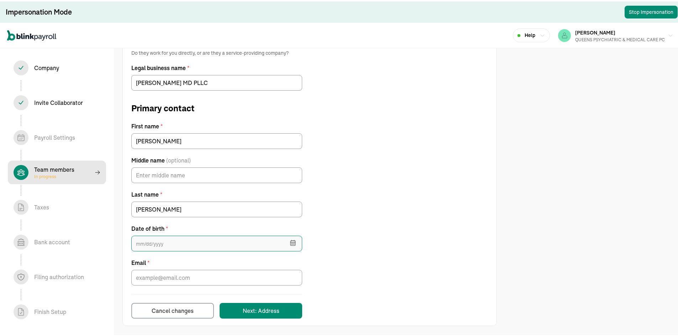
click at [187, 241] on input "text" at bounding box center [216, 243] width 171 height 16
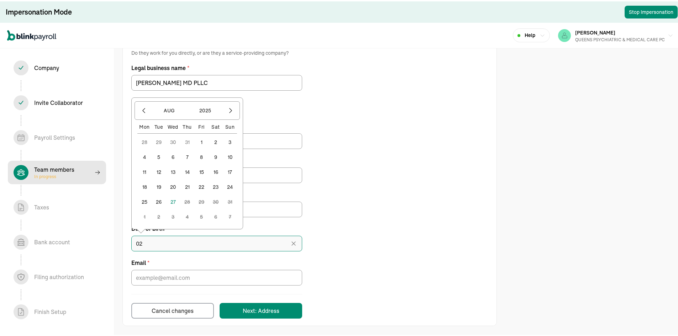
type input "0"
click at [203, 107] on button "2025" at bounding box center [205, 110] width 34 height 14
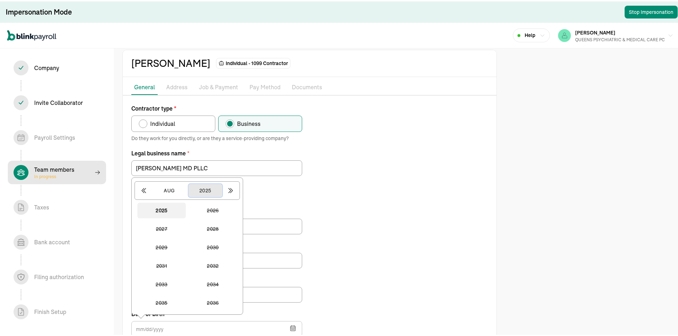
scroll to position [36, 0]
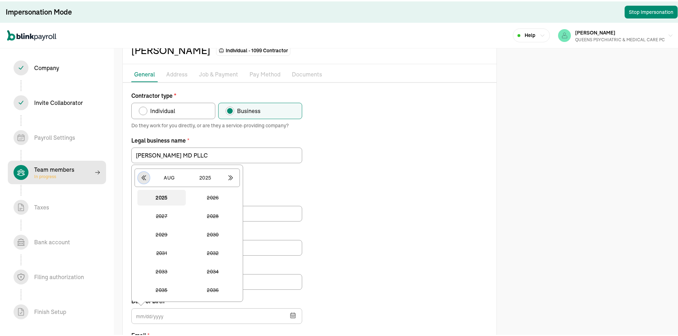
click at [146, 178] on icon "button" at bounding box center [143, 176] width 7 height 7
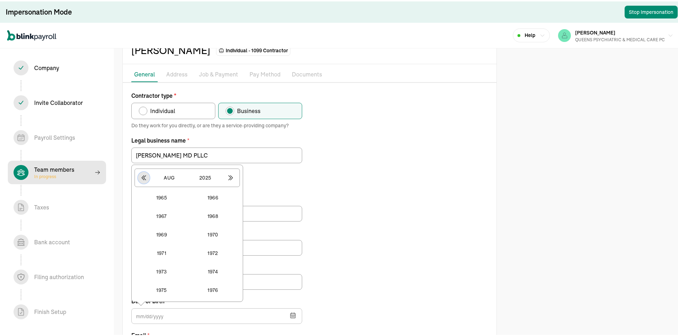
click at [146, 178] on icon "button" at bounding box center [143, 176] width 7 height 7
click at [170, 235] on button "1945" at bounding box center [161, 234] width 48 height 16
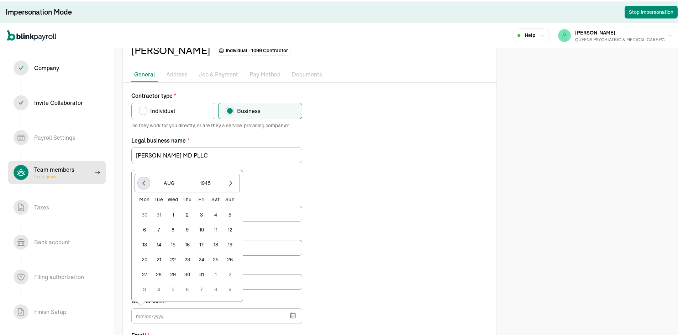
click at [143, 183] on icon "button" at bounding box center [143, 181] width 7 height 7
click at [143, 183] on div "Mon" at bounding box center [144, 183] width 14 height 7
click at [144, 166] on icon "button" at bounding box center [144, 167] width 2 height 5
click at [144, 166] on div "Jun 1945 Mon Tue Wed Thu Fri Sat Sun 28 29 30 31 1 2 3 4 5 6 7 8 9 10 11 12 13 …" at bounding box center [187, 233] width 112 height 136
click at [144, 183] on icon "button" at bounding box center [144, 182] width 2 height 5
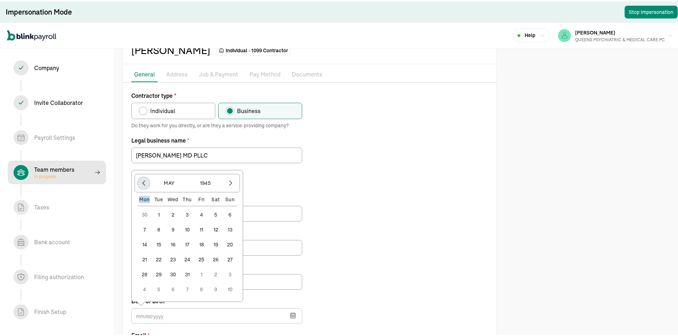
click at [144, 183] on icon "button" at bounding box center [144, 182] width 2 height 5
click at [143, 168] on icon "button" at bounding box center [143, 166] width 7 height 7
click at [143, 182] on icon "button" at bounding box center [143, 181] width 7 height 7
click at [186, 213] on button "1" at bounding box center [187, 213] width 14 height 14
type input "02/01/1945"
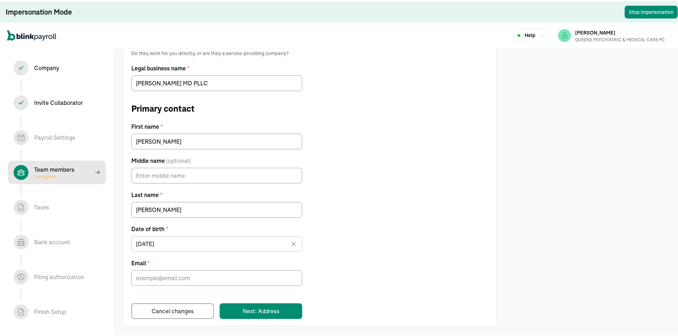
scroll to position [108, 0]
click at [234, 272] on input "Email *" at bounding box center [216, 277] width 171 height 16
paste input "BSCHWEIGER361@gmail.com"
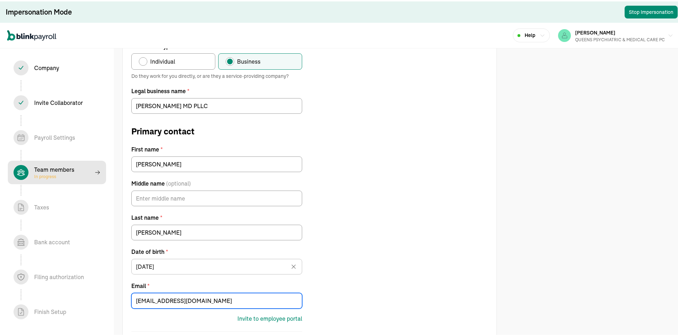
scroll to position [122, 0]
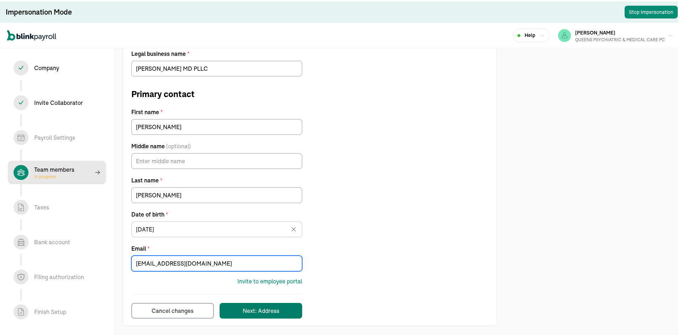
type input "BSCHWEIGER361@gmail.com"
click at [278, 306] on div "Next: Address" at bounding box center [261, 309] width 37 height 9
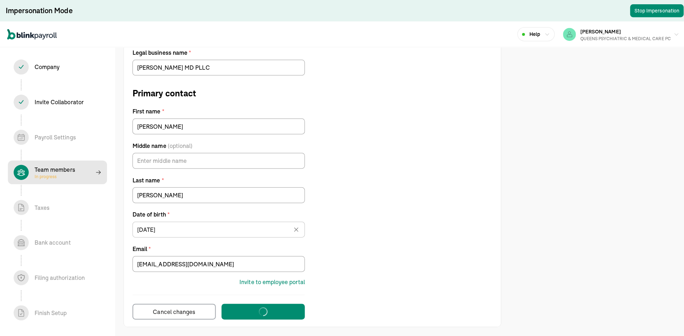
scroll to position [0, 0]
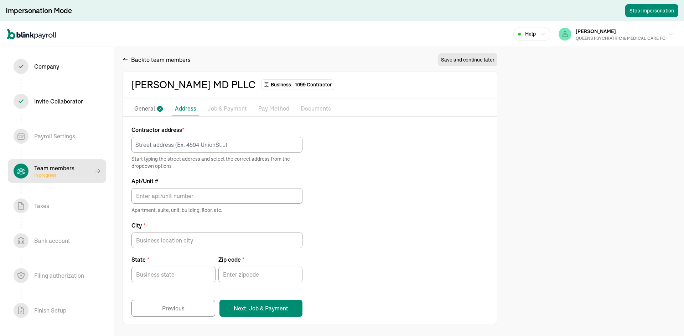
click at [147, 109] on p "General" at bounding box center [144, 108] width 21 height 9
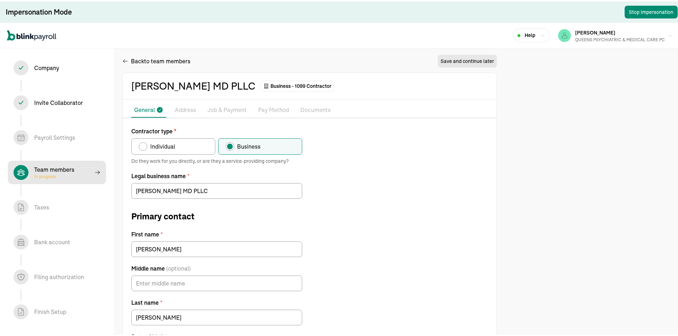
click at [192, 112] on p "Address" at bounding box center [185, 108] width 21 height 9
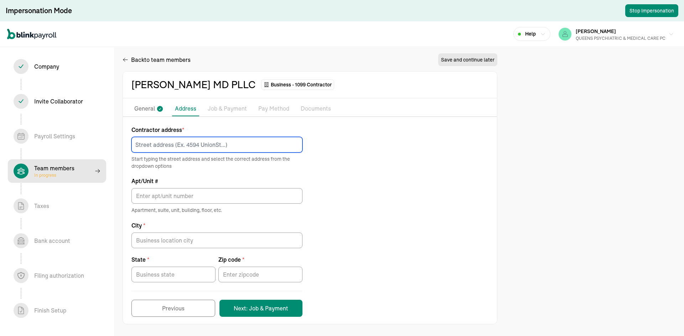
click at [188, 148] on input at bounding box center [216, 145] width 171 height 16
paste input "25 W 68th ST"
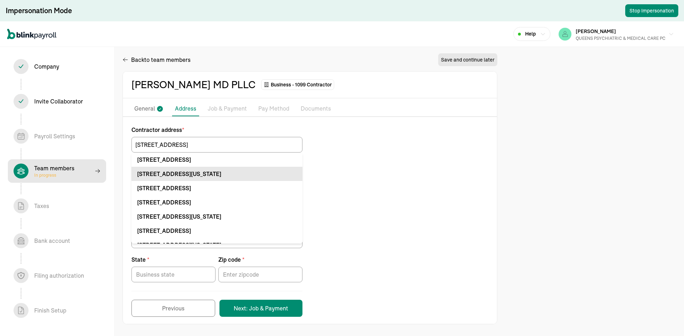
click at [262, 171] on div "25 W 68th St New York, NY 10023" at bounding box center [216, 174] width 159 height 9
type input "25 W 68th St"
type input "New York"
type input "NY"
type input "10023"
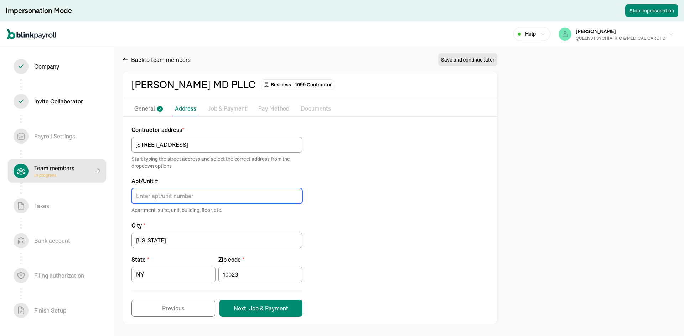
click at [188, 194] on input "Apt/Unit #" at bounding box center [216, 196] width 171 height 16
type input "#1F"
click at [256, 306] on button "Next: Job & Payment" at bounding box center [260, 308] width 83 height 17
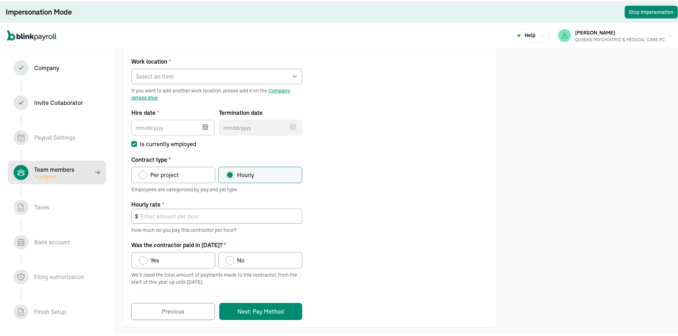
scroll to position [78, 0]
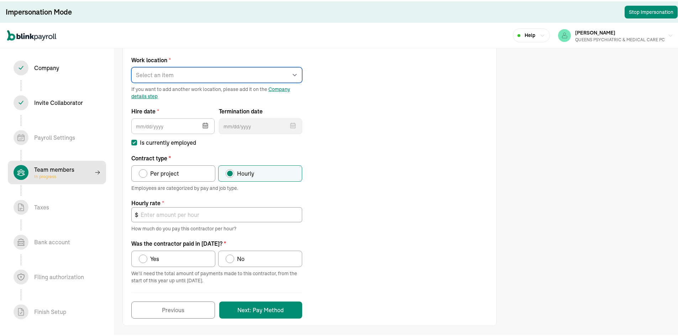
click at [214, 70] on select "Select an item [PERSON_NAME][GEOGRAPHIC_DATA] [STREET_ADDRESS] Works from home" at bounding box center [216, 74] width 171 height 16
drag, startPoint x: 639, startPoint y: 124, endPoint x: 635, endPoint y: 124, distance: 3.6
click at [639, 124] on div "Back to team members Save and continue later BRUCE SCHWEIGER MD PLLC Business -…" at bounding box center [342, 129] width 684 height 415
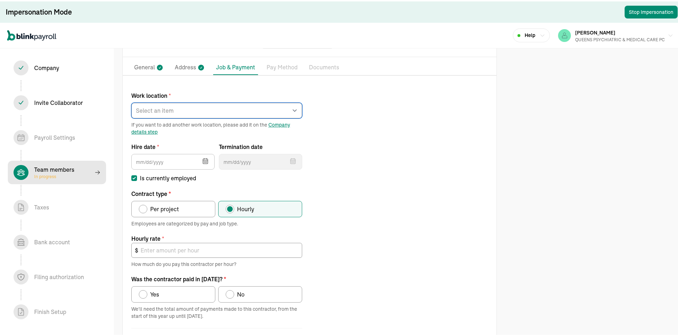
click at [268, 103] on select "Select an item [PERSON_NAME][GEOGRAPHIC_DATA] [STREET_ADDRESS] Works from home" at bounding box center [216, 109] width 171 height 16
select select "Works from home"
click at [131, 101] on select "Select an item [PERSON_NAME][GEOGRAPHIC_DATA] [STREET_ADDRESS] Works from home" at bounding box center [216, 109] width 171 height 16
click at [204, 159] on icon "button" at bounding box center [205, 159] width 5 height 0
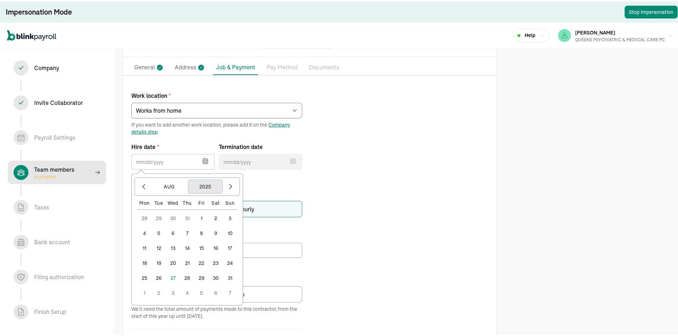
click at [215, 190] on button "2025" at bounding box center [205, 186] width 34 height 14
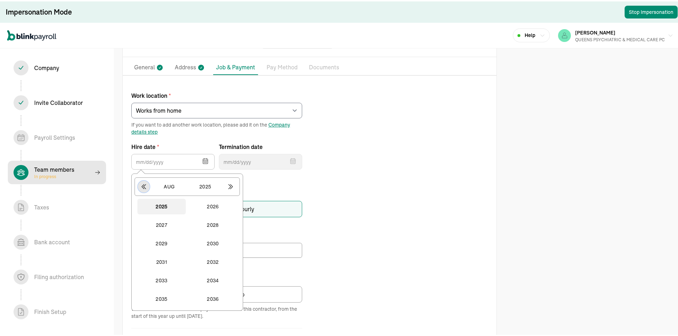
click at [140, 183] on icon "button" at bounding box center [143, 185] width 7 height 7
click at [221, 295] on button "2024" at bounding box center [213, 298] width 48 height 16
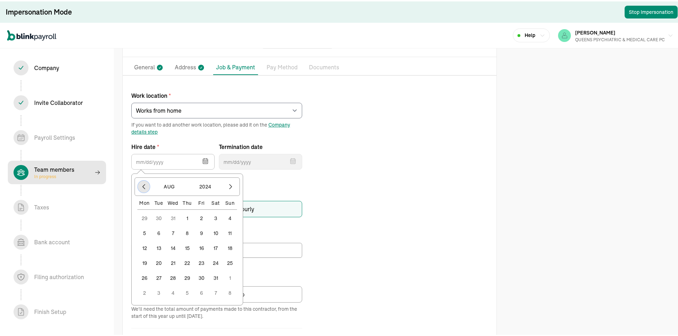
click at [144, 187] on icon "button" at bounding box center [143, 185] width 7 height 7
click at [177, 188] on button "Jul" at bounding box center [169, 186] width 34 height 14
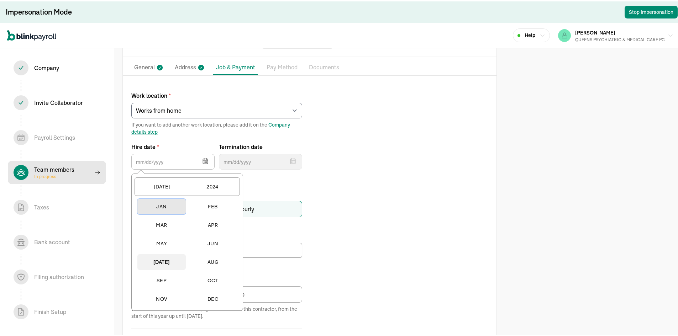
click at [172, 207] on button "Jan" at bounding box center [161, 206] width 48 height 16
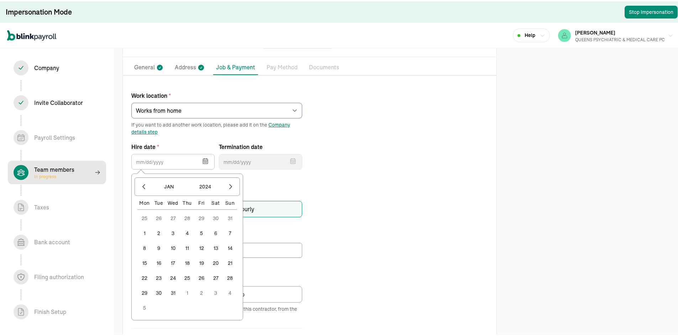
click at [142, 232] on button "1" at bounding box center [144, 232] width 14 height 14
type input "01/01/2024"
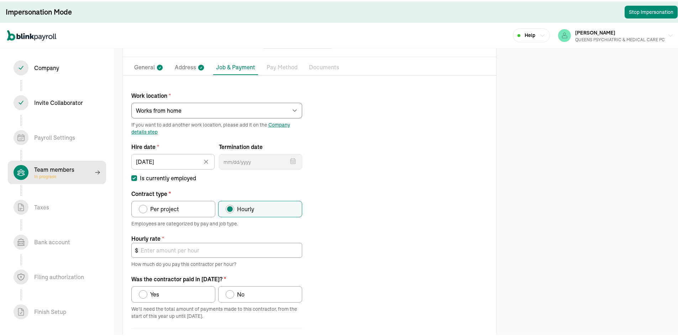
click at [164, 210] on span "Per project" at bounding box center [164, 208] width 29 height 9
click at [144, 209] on input "Per project" at bounding box center [141, 206] width 6 height 6
radio input "true"
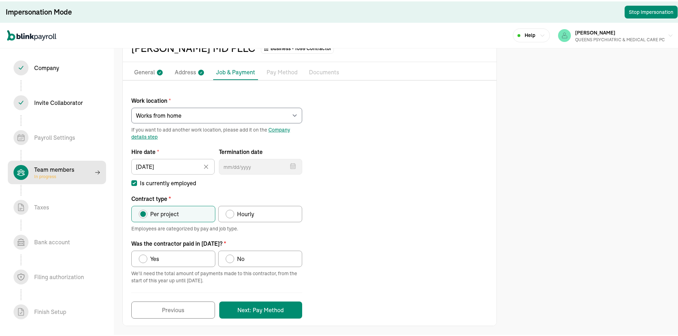
scroll to position [38, 0]
click at [193, 254] on label "Yes" at bounding box center [173, 258] width 84 height 16
click at [144, 254] on input "Yes" at bounding box center [141, 256] width 6 height 6
radio input "true"
click at [283, 310] on button "Next: Pay Method" at bounding box center [260, 308] width 83 height 17
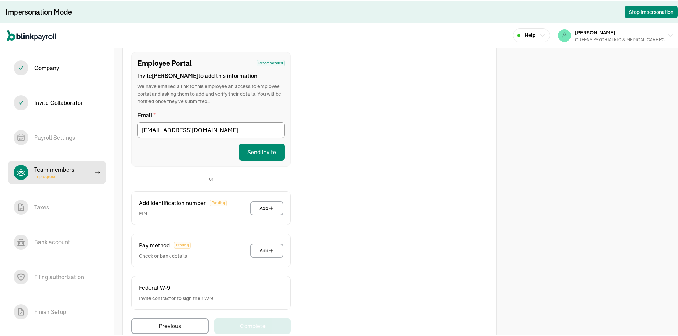
scroll to position [90, 0]
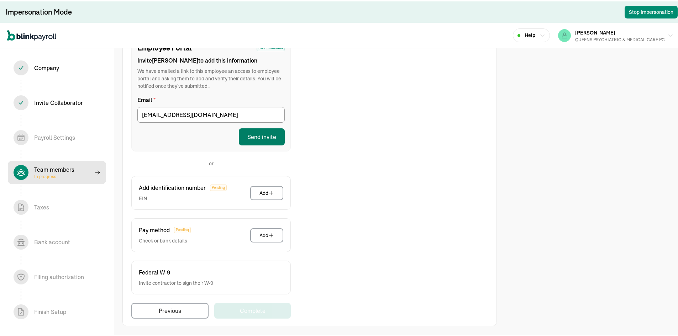
click at [268, 133] on button "Send invite" at bounding box center [262, 135] width 46 height 17
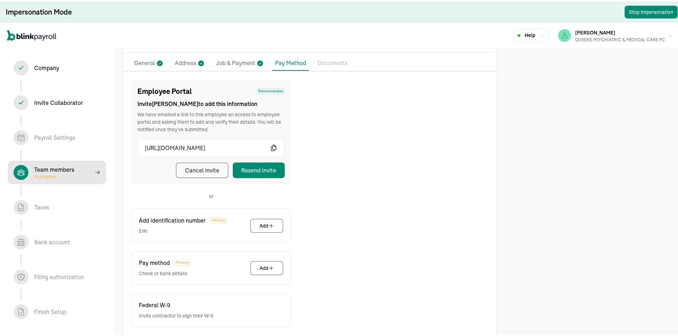
scroll to position [0, 0]
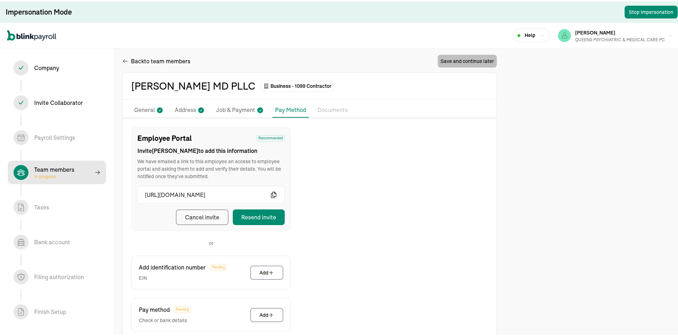
select select "contractor"
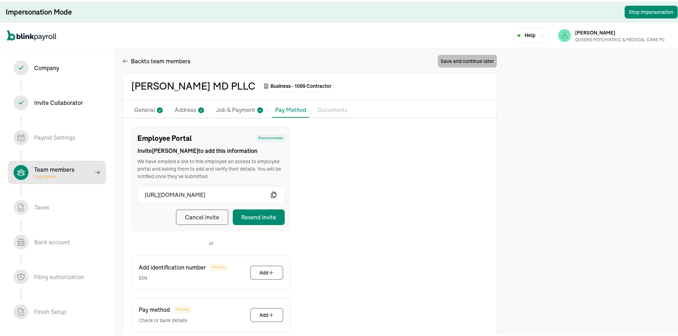
select select "contractor"
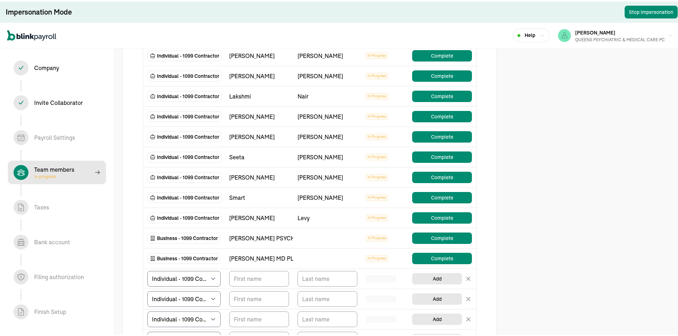
scroll to position [178, 0]
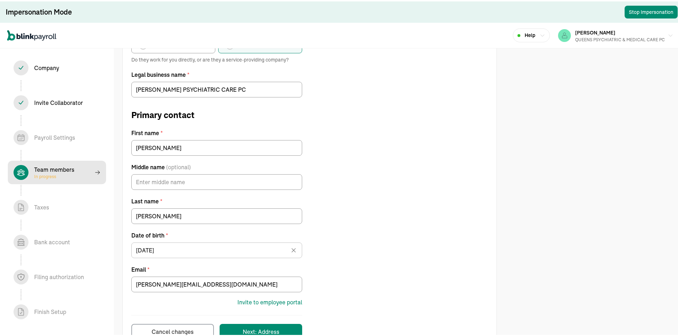
scroll to position [122, 0]
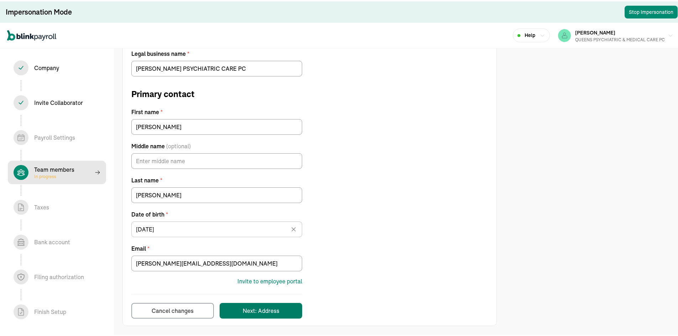
click at [253, 310] on div "Next: Address" at bounding box center [261, 309] width 37 height 9
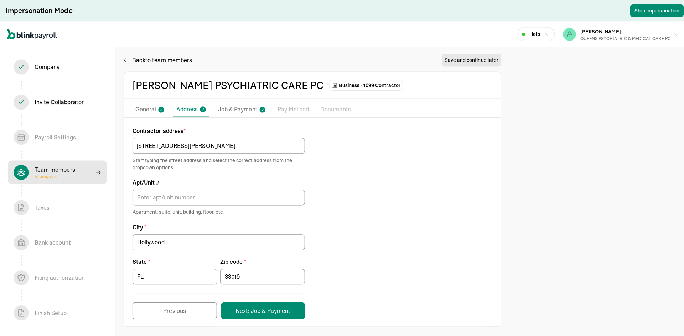
scroll to position [0, 0]
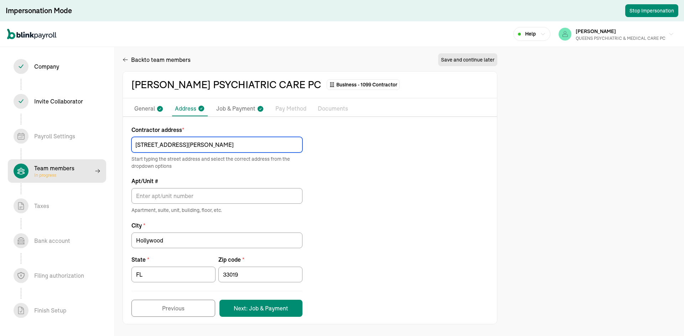
drag, startPoint x: 211, startPoint y: 146, endPoint x: 180, endPoint y: 146, distance: 31.0
click at [180, 146] on input "[STREET_ADDRESS][PERSON_NAME]" at bounding box center [216, 145] width 171 height 16
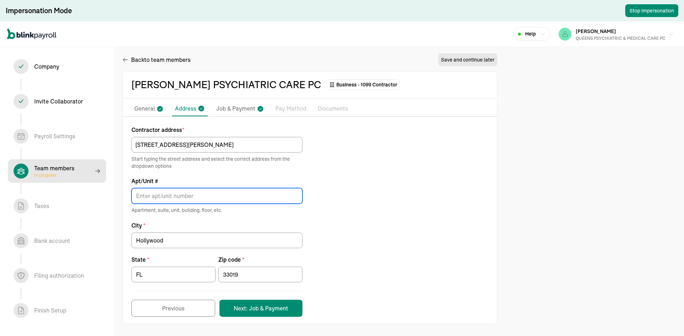
click at [186, 195] on input "Apt/Unit #" at bounding box center [216, 196] width 171 height 16
paste input "Apt 9075"
type input "Apt 9075"
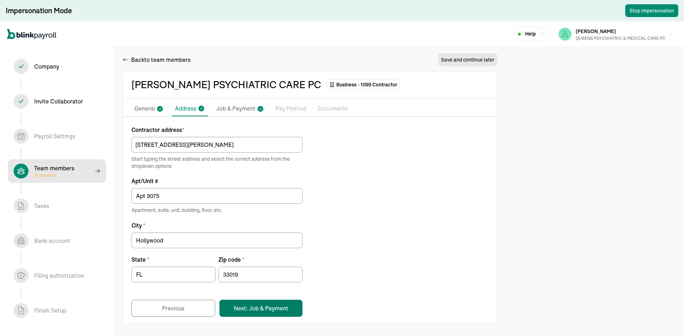
click at [288, 307] on button "Next: Job & Payment" at bounding box center [260, 308] width 83 height 17
select select "Works from home"
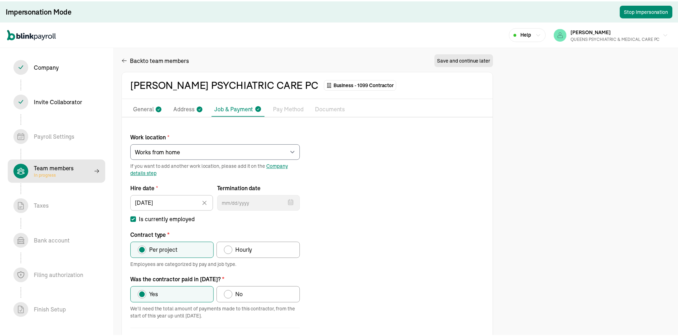
scroll to position [38, 0]
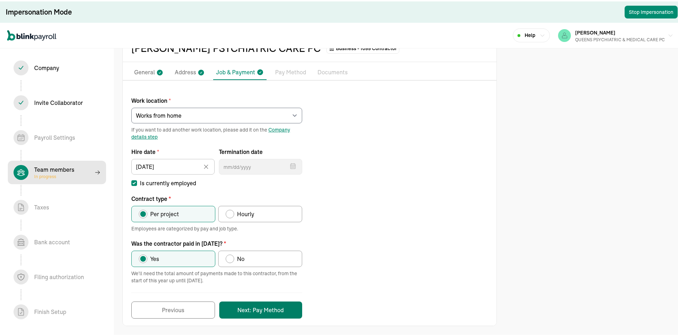
click at [262, 308] on button "Next: Pay Method" at bounding box center [260, 308] width 83 height 17
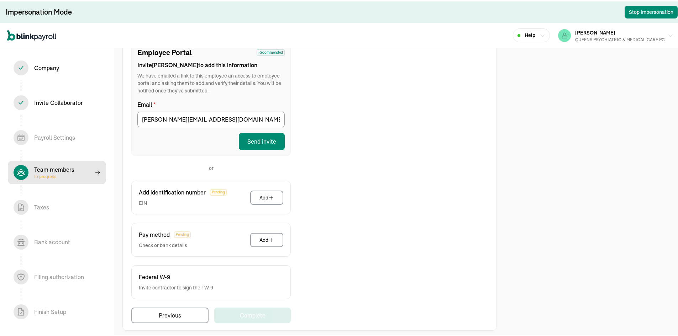
scroll to position [90, 0]
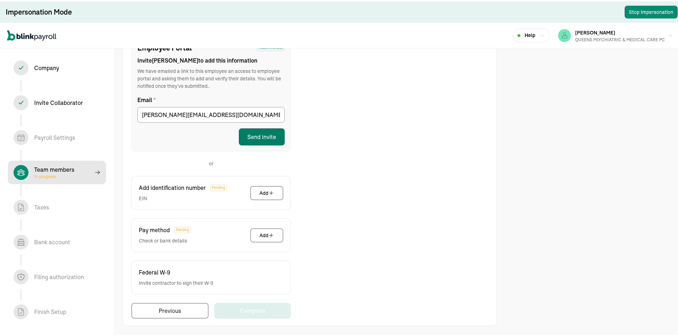
click at [257, 138] on button "Send invite" at bounding box center [262, 135] width 46 height 17
click at [221, 117] on input "ludmila_davidov@yahoo.com" at bounding box center [210, 114] width 147 height 16
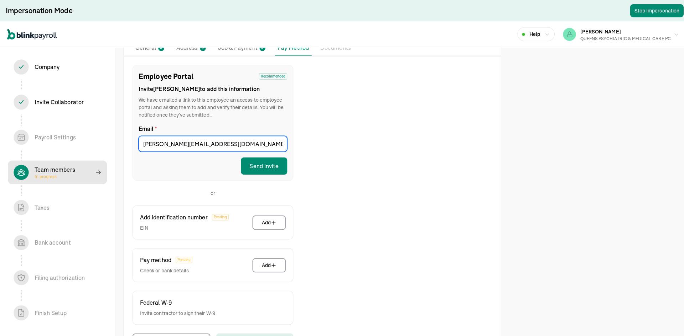
scroll to position [0, 0]
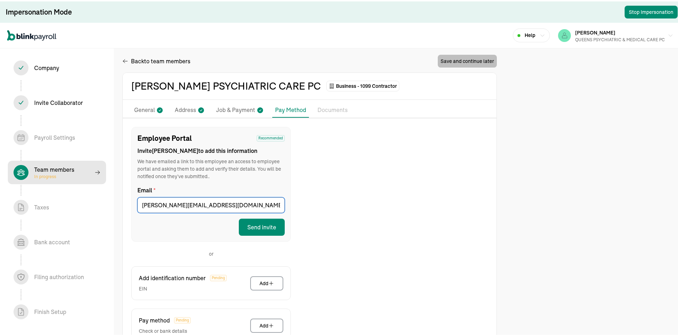
select select "contractor"
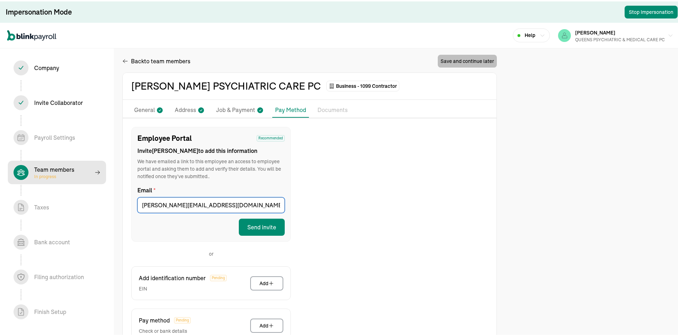
select select "contractor"
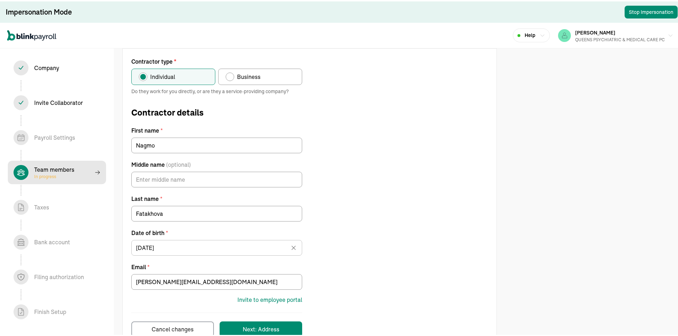
scroll to position [53, 0]
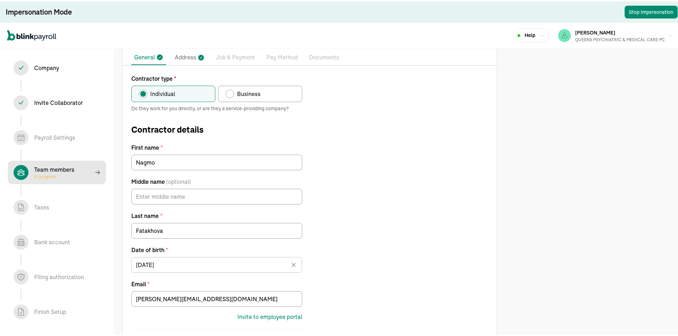
click at [251, 91] on span "Business" at bounding box center [248, 92] width 23 height 9
click at [231, 91] on input "Business" at bounding box center [228, 91] width 6 height 6
radio input "true"
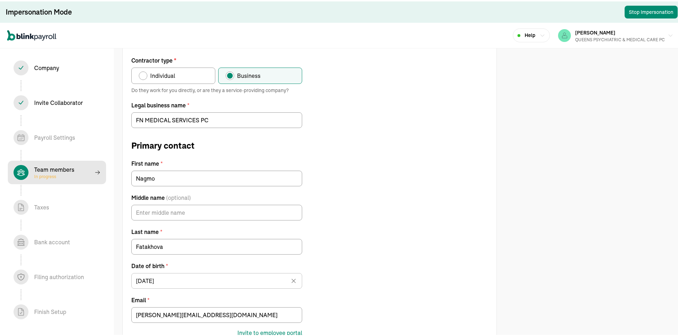
scroll to position [88, 0]
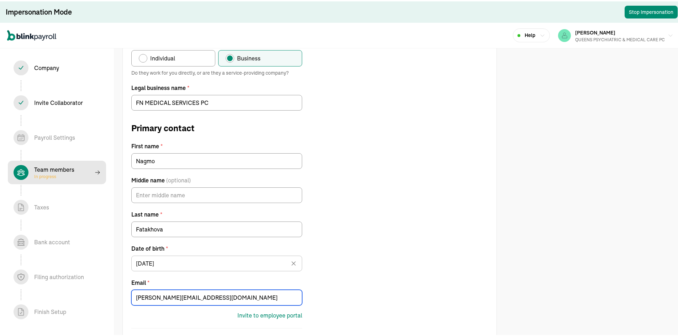
click at [190, 296] on input "ludmila_davidov@yahoo.com" at bounding box center [216, 297] width 171 height 16
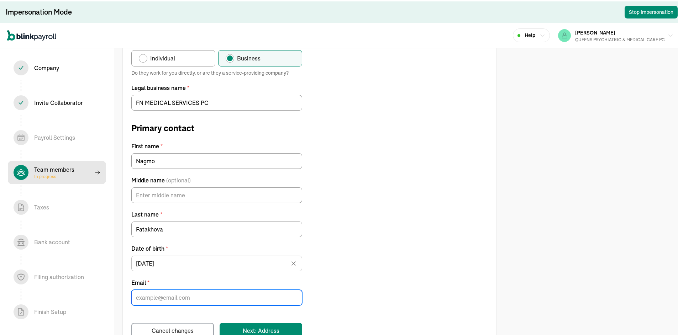
paste input "nagmofatakhova@gmail.com"
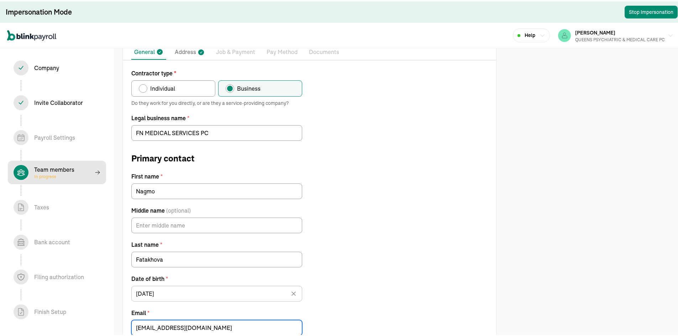
scroll to position [122, 0]
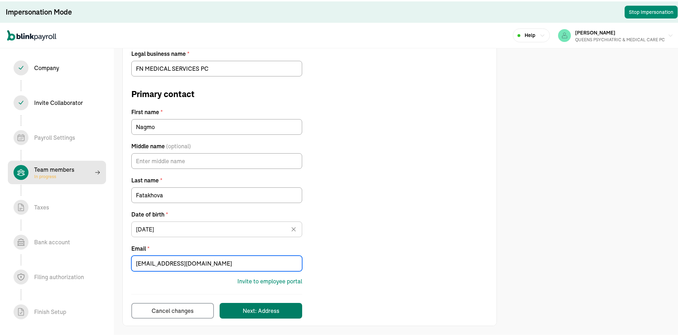
type input "nagmofatakhova@gmail.com"
click at [266, 308] on div "Next: Address" at bounding box center [261, 309] width 37 height 9
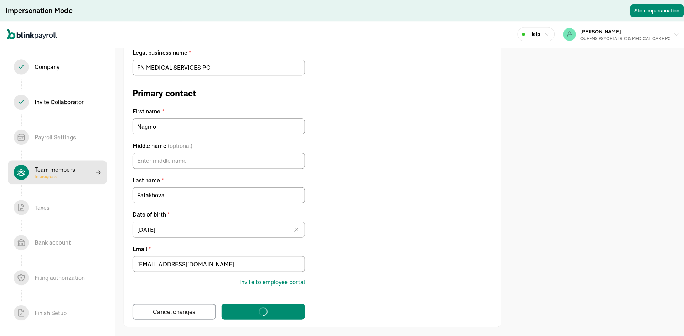
scroll to position [0, 0]
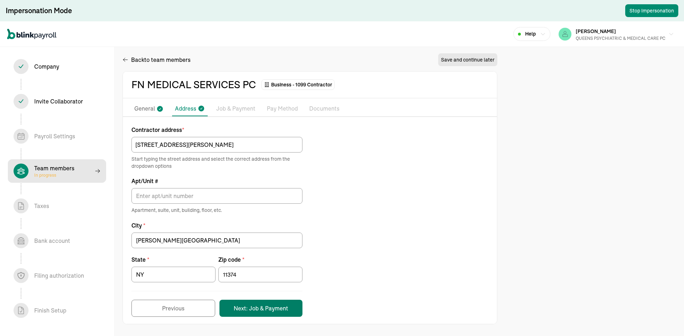
click at [266, 310] on button "Next: Job & Payment" at bounding box center [260, 308] width 83 height 17
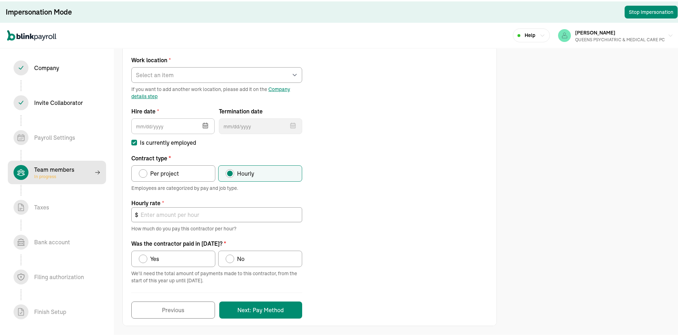
scroll to position [43, 0]
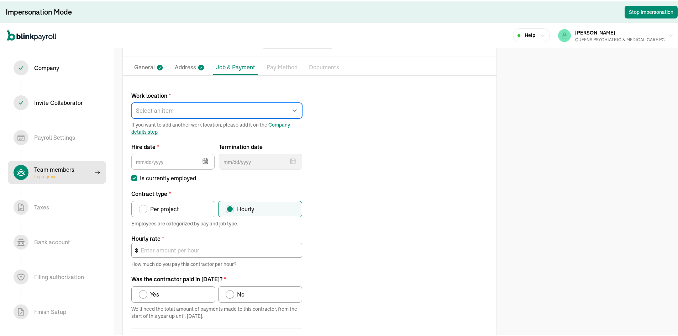
click at [210, 114] on select "Select an item REGO PARK 2751 S Ocean Dr Apt 9075 Works from home" at bounding box center [216, 109] width 171 height 16
click at [155, 111] on select "Select an item REGO PARK 2751 S Ocean Dr Apt 9075 Works from home" at bounding box center [216, 109] width 171 height 16
select select "Works from home"
click at [131, 101] on select "Select an item REGO PARK 2751 S Ocean Dr Apt 9075 Works from home" at bounding box center [216, 109] width 171 height 16
click at [185, 160] on input "text" at bounding box center [172, 161] width 83 height 16
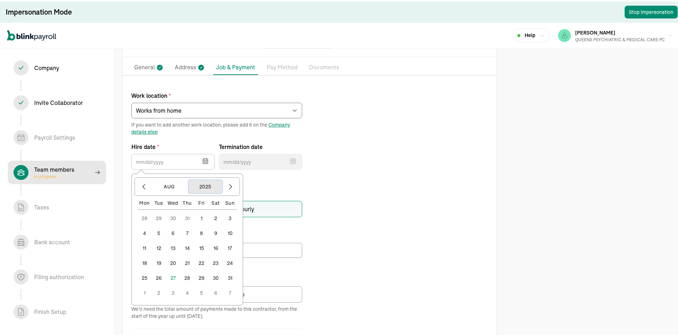
click at [208, 184] on button "2025" at bounding box center [205, 186] width 34 height 14
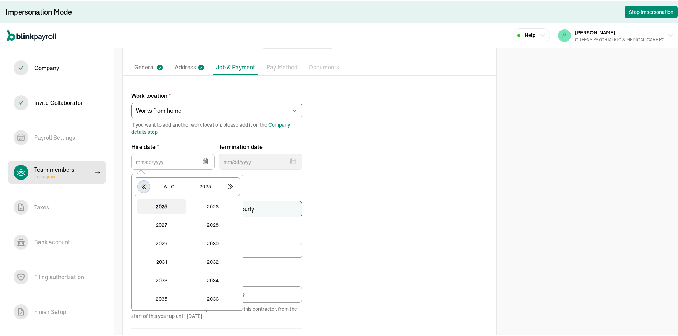
click at [143, 187] on icon "button" at bounding box center [144, 185] width 4 height 5
click at [218, 295] on button "2024" at bounding box center [213, 298] width 48 height 16
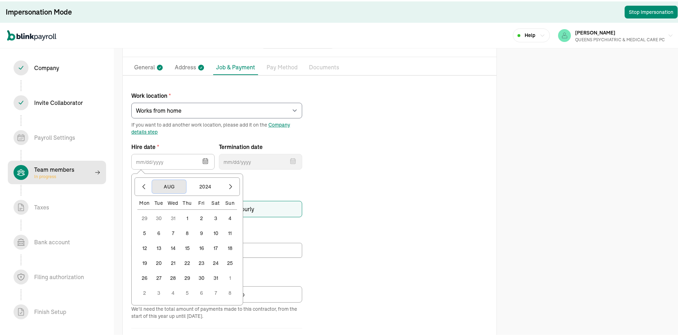
click at [174, 185] on button "Aug" at bounding box center [169, 186] width 34 height 14
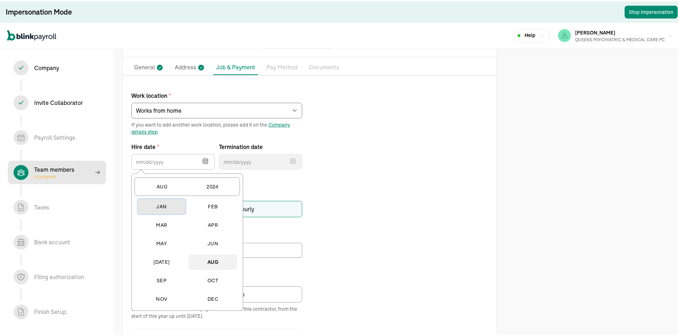
click at [161, 210] on button "Jan" at bounding box center [161, 206] width 48 height 16
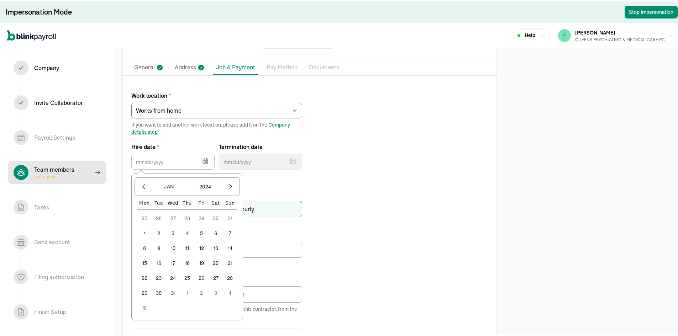
click at [146, 229] on button "1" at bounding box center [144, 232] width 14 height 14
type input "[DATE]"
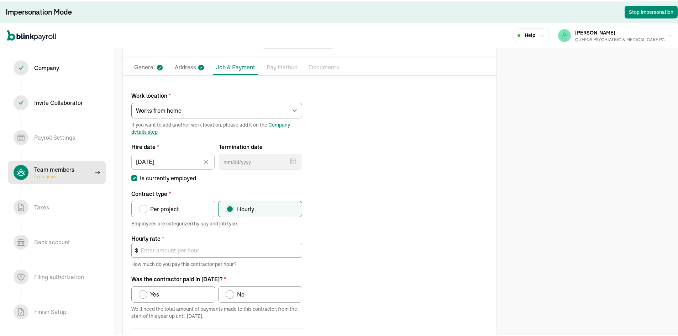
click at [176, 209] on span "Per project" at bounding box center [164, 208] width 29 height 9
click at [144, 209] on input "Per project" at bounding box center [141, 206] width 6 height 6
radio input "true"
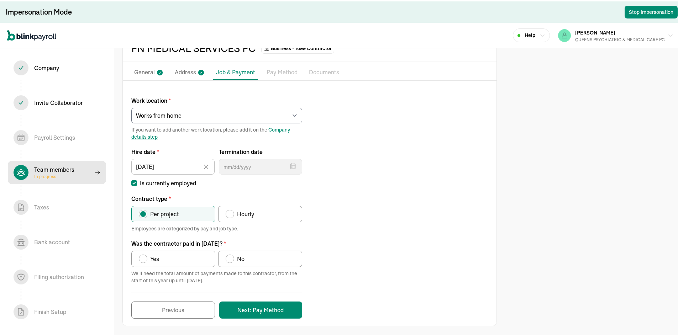
click at [206, 261] on label "Yes" at bounding box center [173, 258] width 84 height 16
click at [144, 259] on input "Yes" at bounding box center [141, 256] width 6 height 6
radio input "true"
click at [283, 309] on button "Next: Pay Method" at bounding box center [260, 308] width 83 height 17
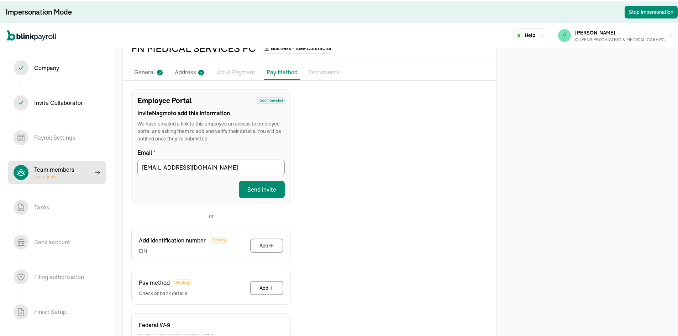
scroll to position [90, 0]
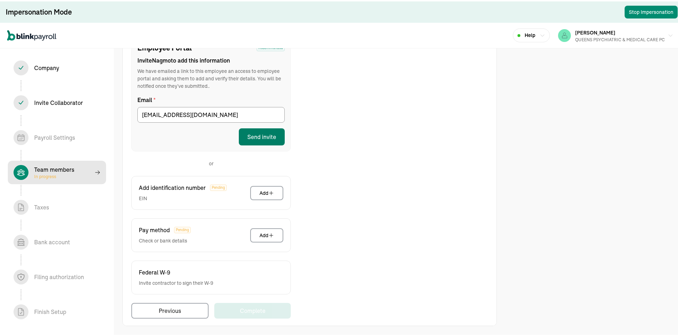
click at [258, 133] on button "Send invite" at bounding box center [262, 135] width 46 height 17
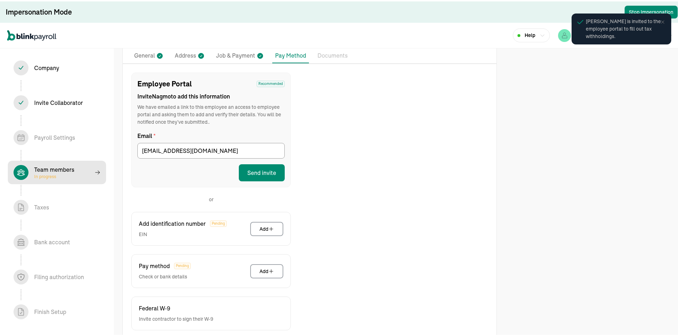
scroll to position [0, 0]
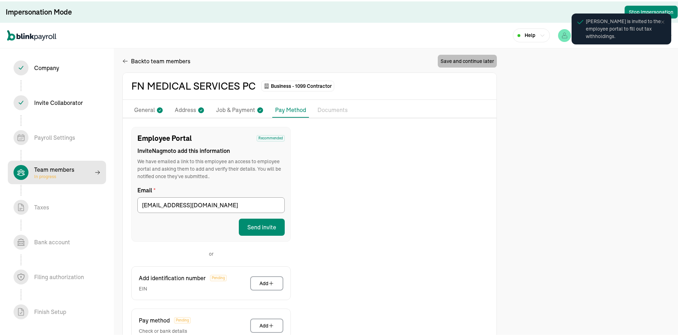
select select "contractor"
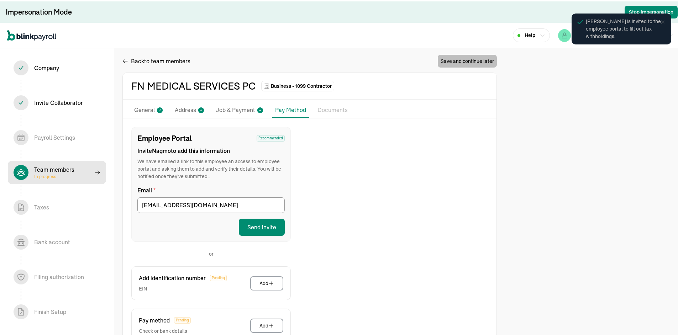
select select "contractor"
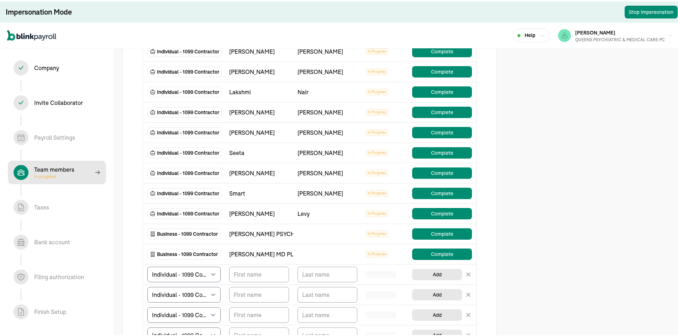
scroll to position [178, 0]
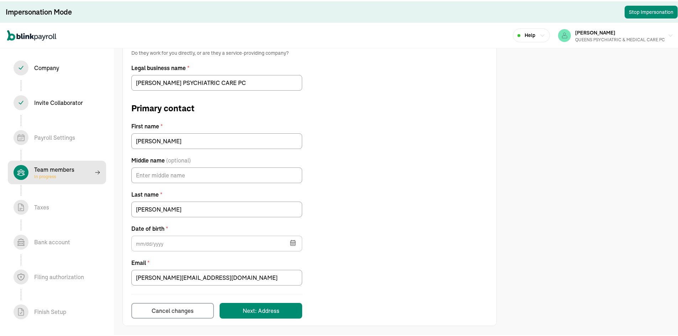
type input "08/10/1952"
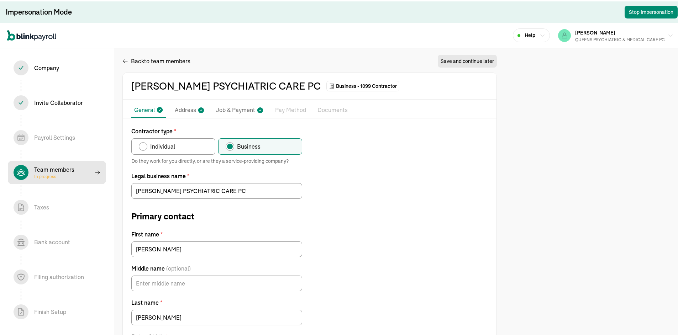
click at [299, 106] on p "Pay Method" at bounding box center [290, 108] width 31 height 9
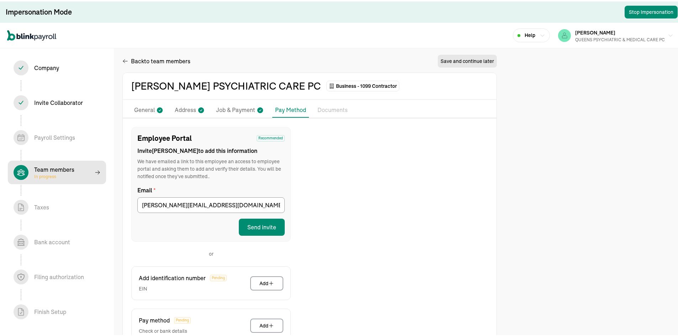
scroll to position [90, 0]
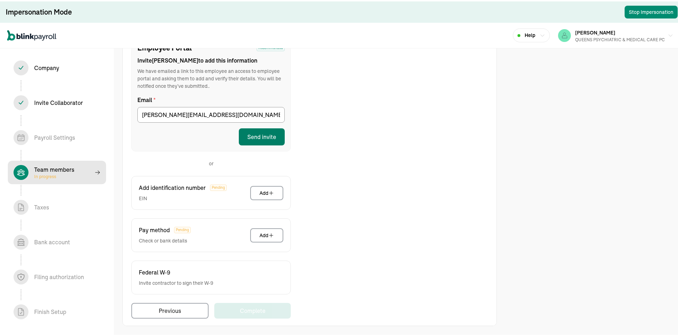
click at [272, 131] on button "Send invite" at bounding box center [262, 135] width 46 height 17
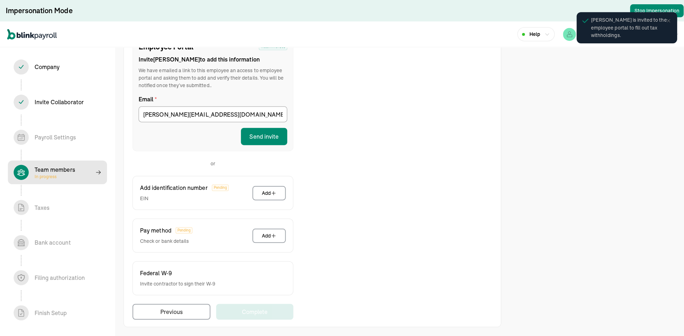
scroll to position [0, 0]
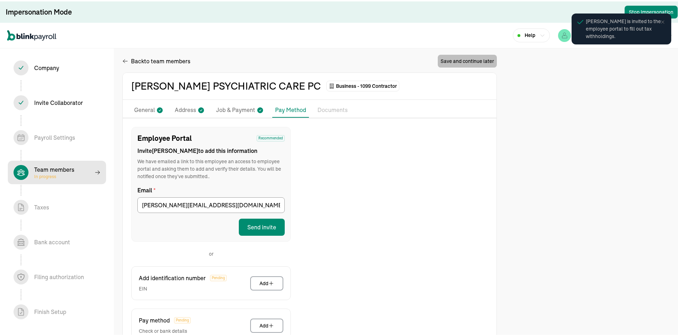
select select "contractor"
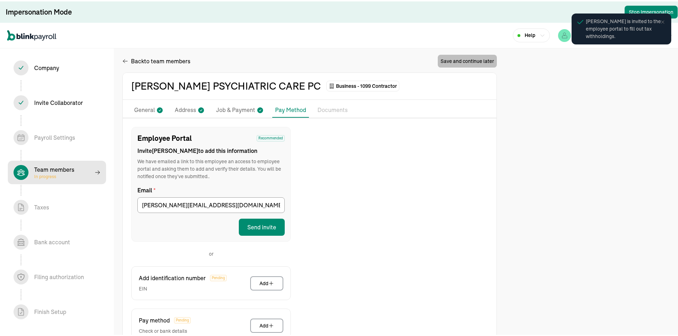
select select "contractor"
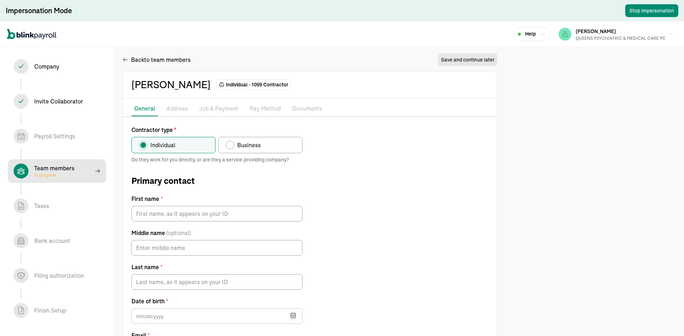
type input "[PERSON_NAME]"
type input "nagmofatakhova@gmail.com"
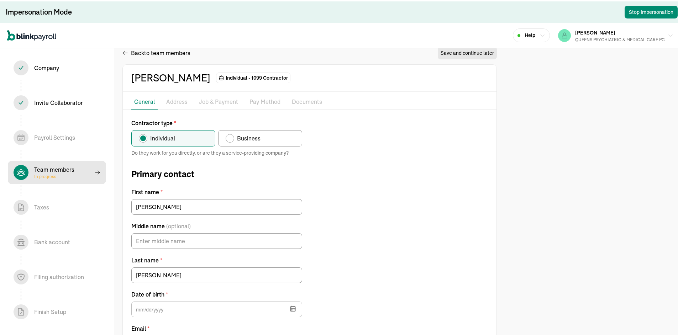
type input "11/16/1961"
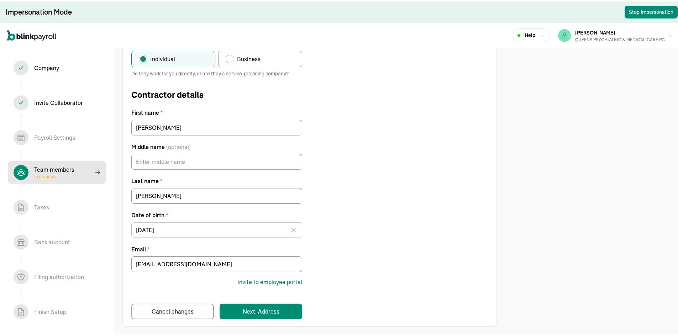
scroll to position [88, 0]
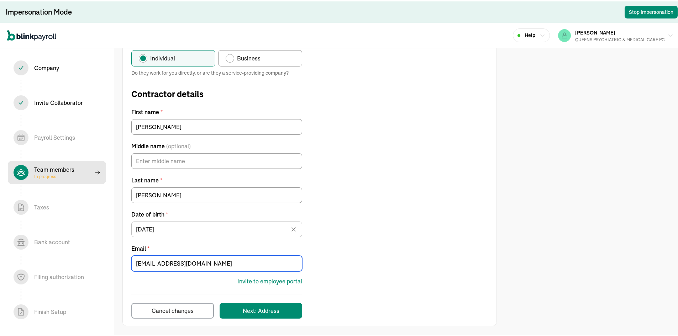
click at [175, 261] on input "nagmofatakhova@gmail.com" at bounding box center [216, 263] width 171 height 16
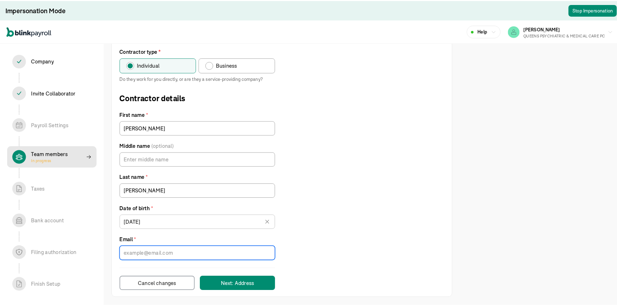
scroll to position [74, 0]
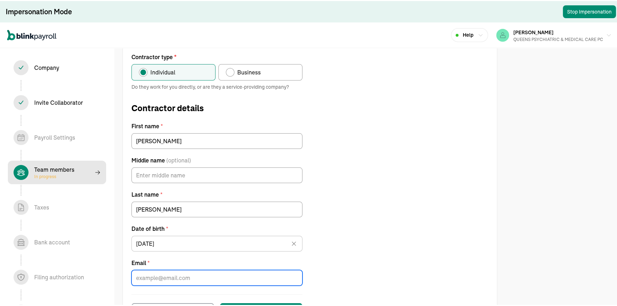
paste input "DrVMartin@outlook.com"
type input "DrVMartin@outlook.com"
click at [380, 196] on div "Contractor type * Individual Business Do they work for you directly, or are the…" at bounding box center [310, 192] width 374 height 280
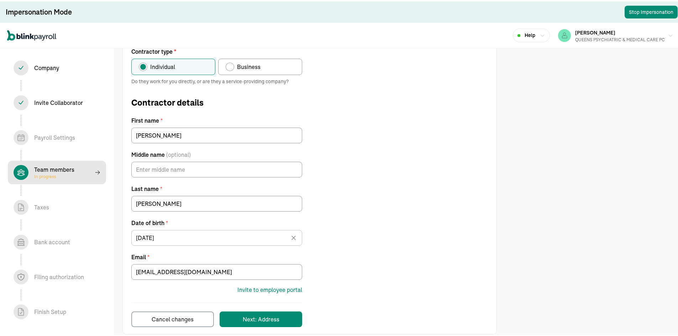
scroll to position [88, 0]
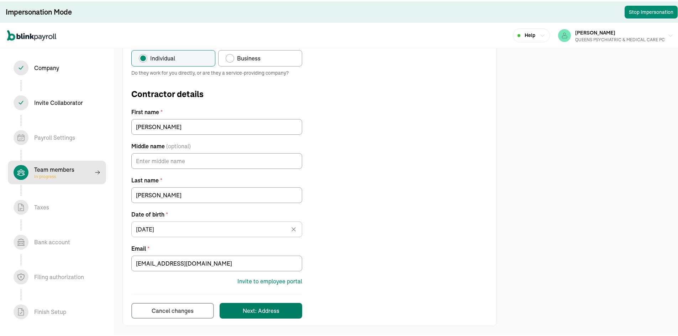
click at [286, 312] on button "Next: Address" at bounding box center [261, 310] width 83 height 16
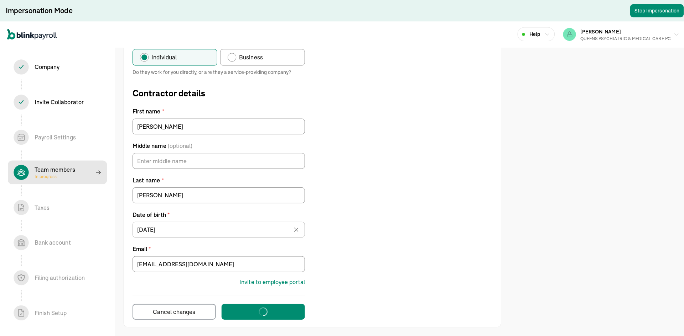
scroll to position [0, 0]
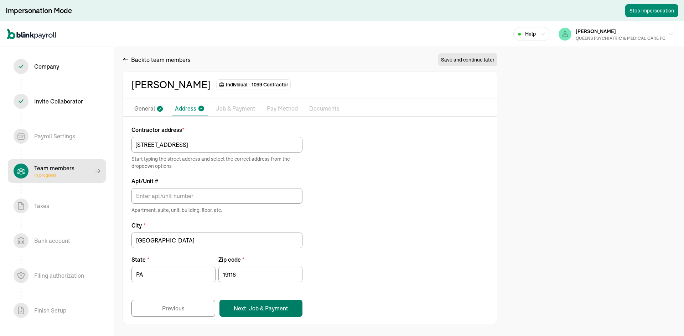
click at [272, 307] on button "Next: Job & Payment" at bounding box center [260, 308] width 83 height 17
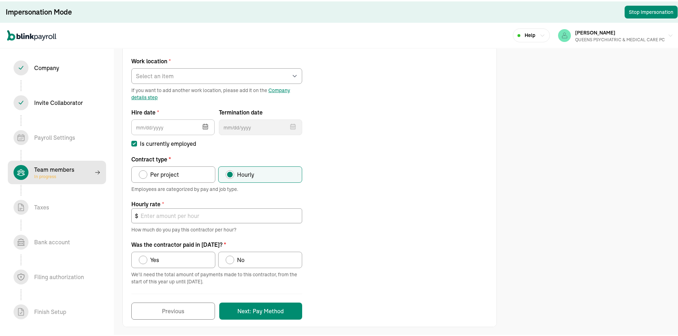
scroll to position [78, 0]
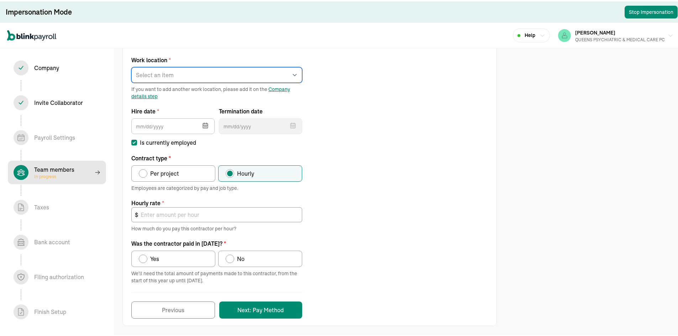
click at [167, 72] on select "Select an item REGO PARK 2751 S Ocean Dr Apt 9075 Works from home" at bounding box center [216, 74] width 171 height 16
select select "Works from home"
click at [131, 66] on select "Select an item REGO PARK 2751 S Ocean Dr Apt 9075 Works from home" at bounding box center [216, 74] width 171 height 16
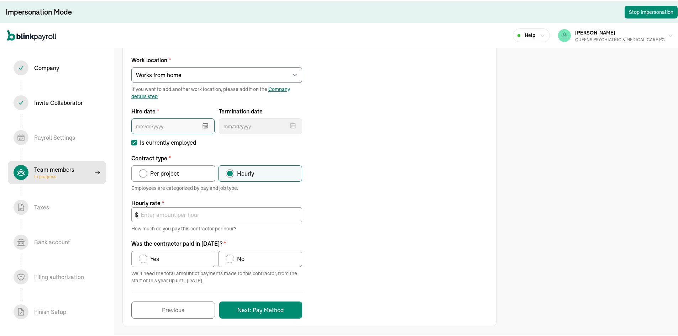
click at [166, 126] on input "text" at bounding box center [172, 125] width 83 height 16
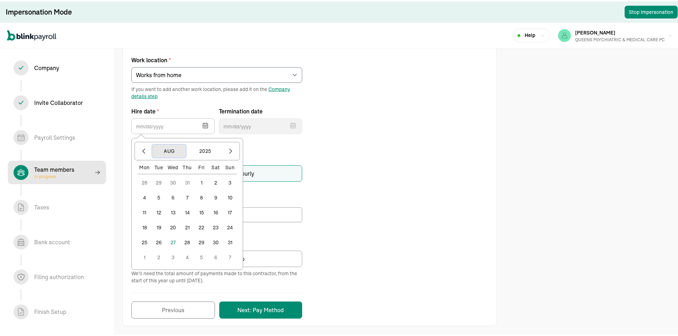
click at [163, 151] on button "Aug" at bounding box center [169, 150] width 34 height 14
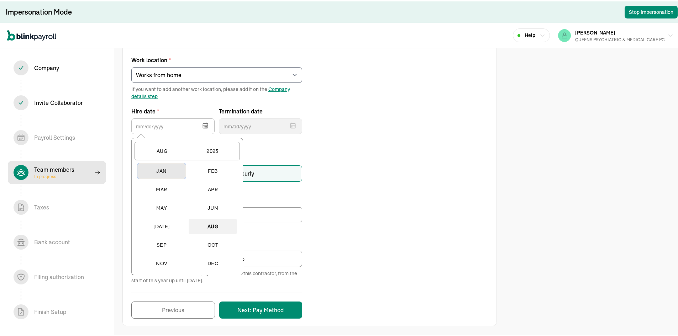
click at [168, 168] on button "Jan" at bounding box center [161, 170] width 48 height 16
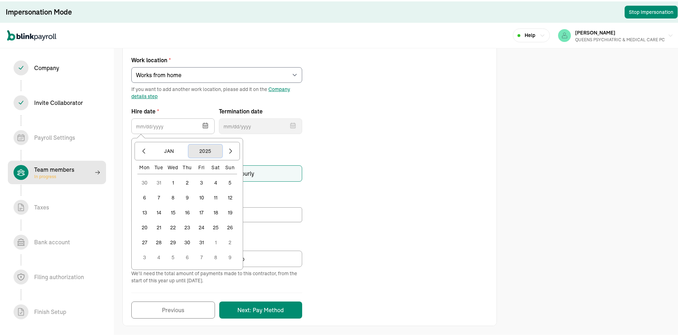
click at [212, 148] on button "2025" at bounding box center [205, 150] width 34 height 14
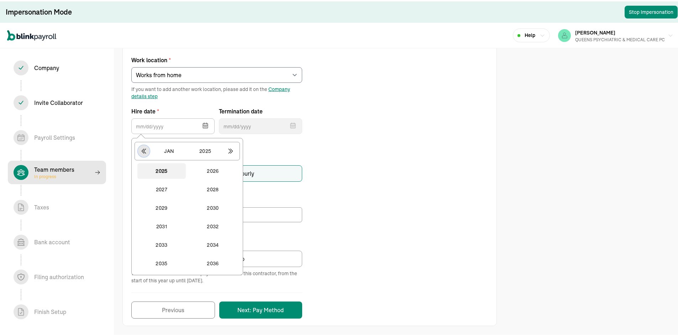
click at [143, 153] on icon "button" at bounding box center [143, 149] width 7 height 7
click at [218, 262] on button "2024" at bounding box center [213, 263] width 48 height 16
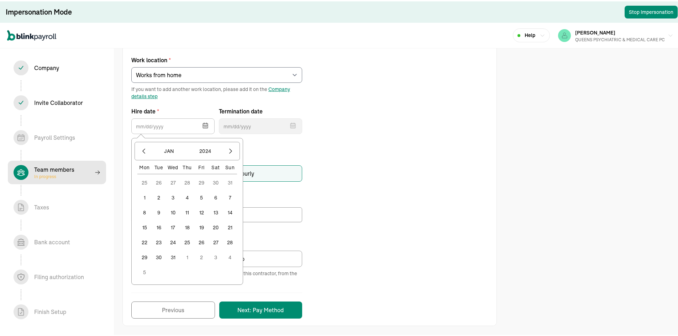
click at [144, 197] on button "1" at bounding box center [144, 196] width 14 height 14
type input "[DATE]"
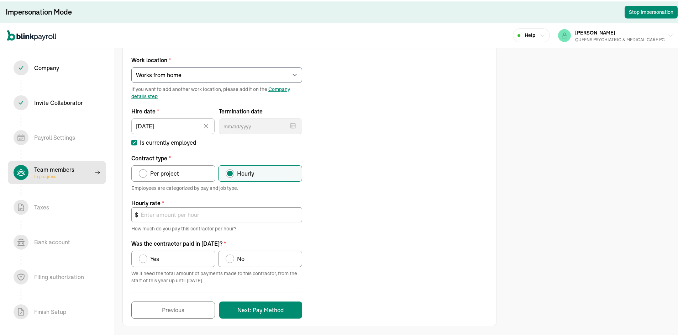
click at [188, 176] on label "Per project" at bounding box center [173, 172] width 84 height 16
click at [144, 173] on input "Per project" at bounding box center [141, 171] width 6 height 6
radio input "true"
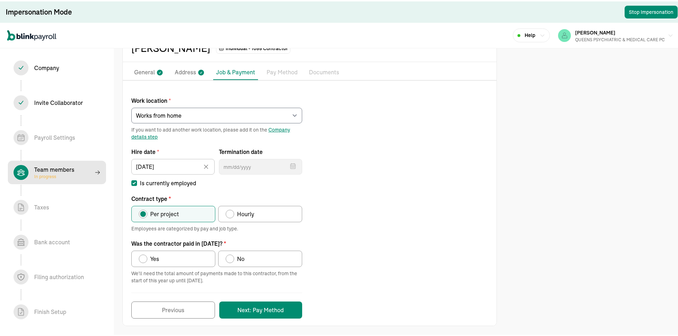
scroll to position [38, 0]
click at [179, 256] on label "Yes" at bounding box center [173, 258] width 84 height 16
click at [144, 256] on input "Yes" at bounding box center [141, 256] width 6 height 6
radio input "true"
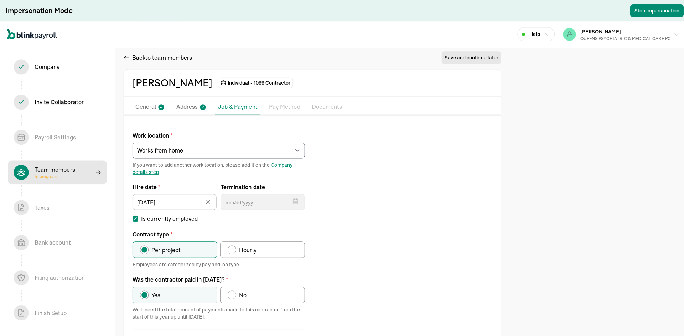
scroll to position [0, 0]
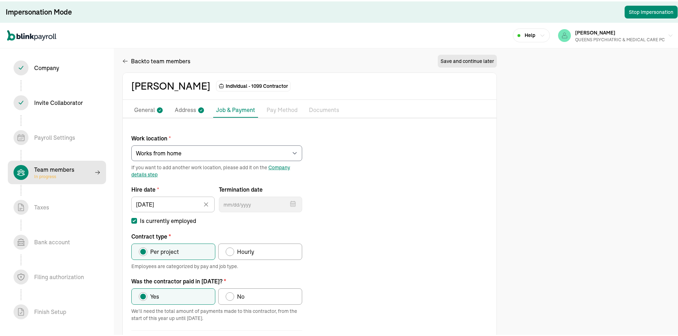
click at [190, 110] on p "Address" at bounding box center [185, 108] width 21 height 9
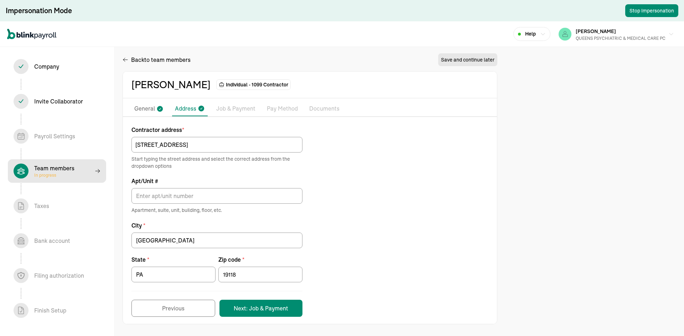
click at [159, 111] on icon at bounding box center [160, 109] width 6 height 6
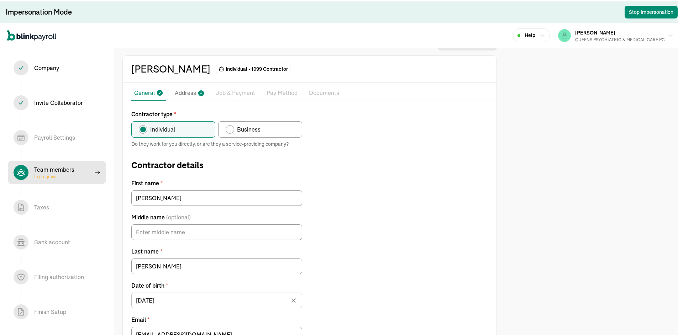
click at [227, 94] on p "Job & Payment" at bounding box center [235, 91] width 39 height 9
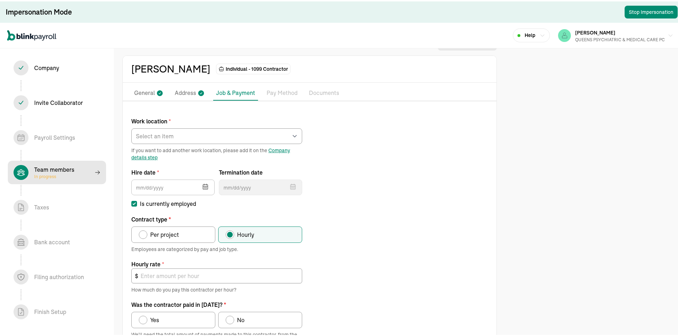
scroll to position [78, 0]
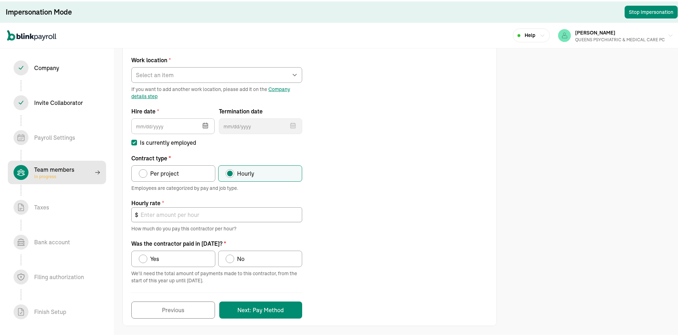
click at [158, 169] on span "Per project" at bounding box center [164, 172] width 29 height 9
click at [144, 169] on input "Per project" at bounding box center [141, 171] width 6 height 6
radio input "true"
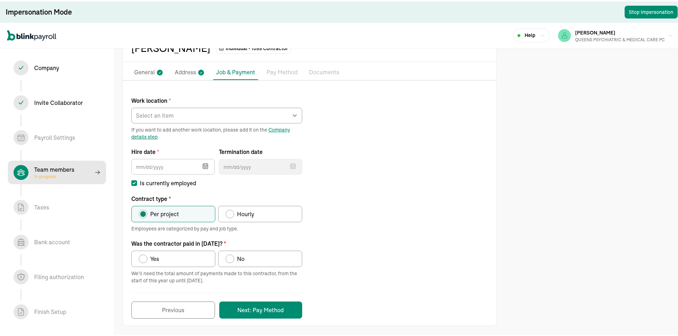
click at [170, 258] on label "Yes" at bounding box center [173, 258] width 84 height 16
click at [144, 258] on input "Yes" at bounding box center [141, 256] width 6 height 6
radio input "true"
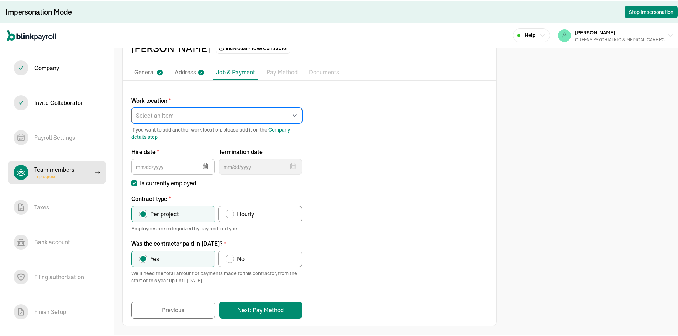
click at [177, 111] on select "Select an item REGO PARK 2751 S Ocean Dr Apt 9075 Works from home" at bounding box center [216, 114] width 171 height 16
select select "Works from home"
click at [131, 106] on select "Select an item REGO PARK 2751 S Ocean Dr Apt 9075 Works from home" at bounding box center [216, 114] width 171 height 16
click at [199, 167] on button "button" at bounding box center [205, 164] width 20 height 19
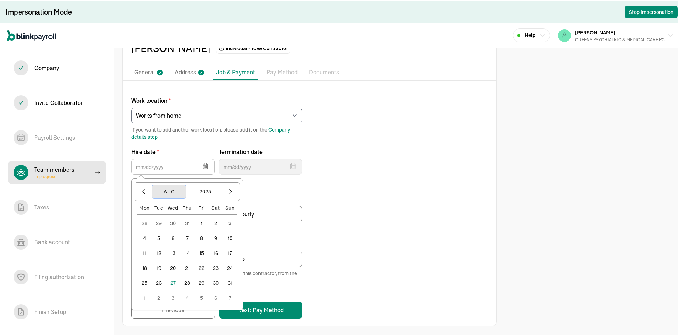
click at [172, 192] on button "Aug" at bounding box center [169, 191] width 34 height 14
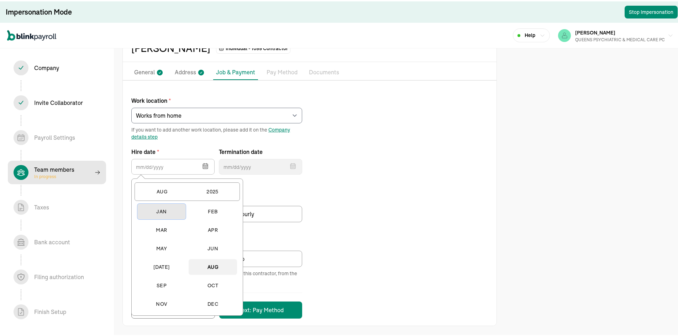
click at [164, 213] on button "Jan" at bounding box center [161, 211] width 48 height 16
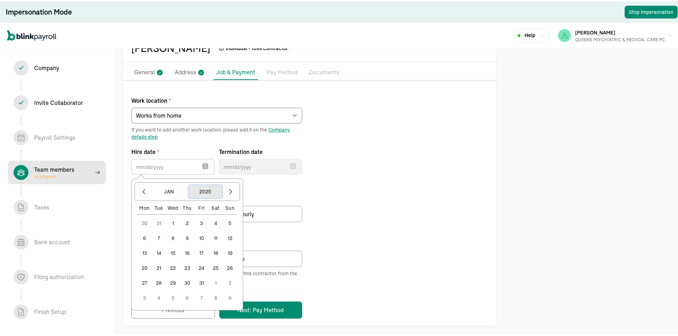
click at [212, 189] on button "2025" at bounding box center [205, 191] width 34 height 14
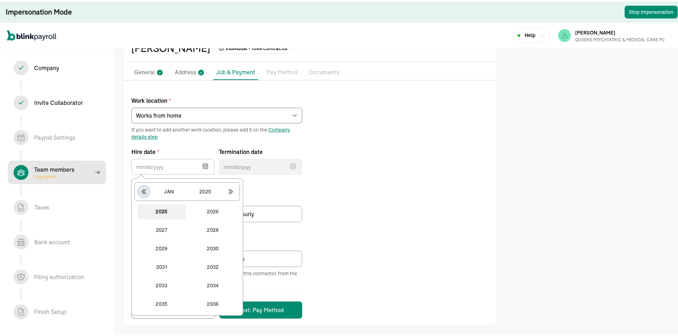
click at [148, 190] on button "button" at bounding box center [144, 190] width 12 height 12
click at [212, 304] on button "2024" at bounding box center [213, 303] width 48 height 16
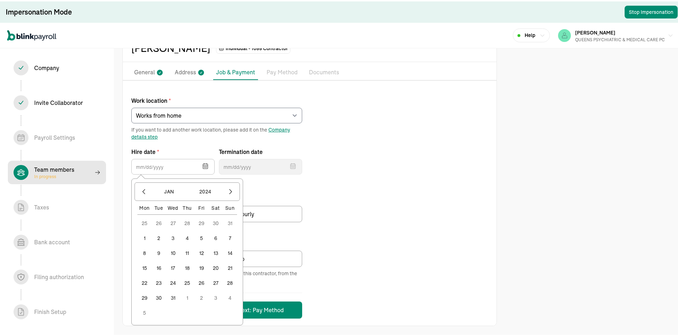
click at [147, 234] on button "1" at bounding box center [144, 237] width 14 height 14
type input "[DATE]"
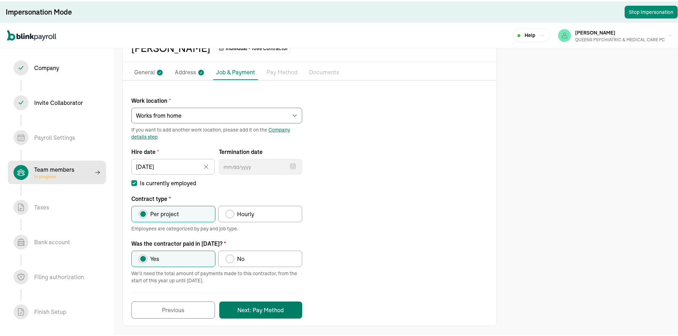
click at [279, 313] on button "Next: Pay Method" at bounding box center [260, 308] width 83 height 17
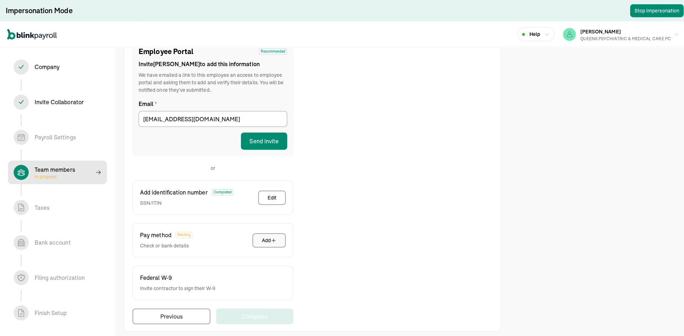
scroll to position [90, 0]
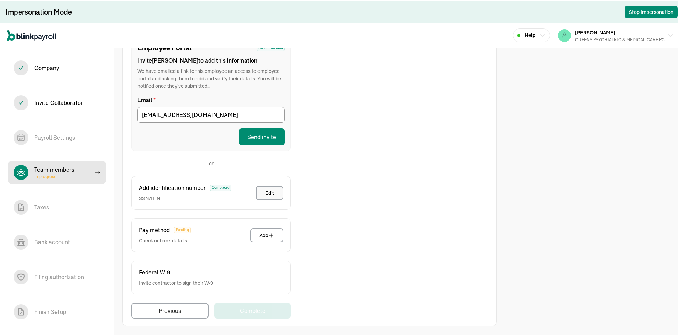
click at [269, 193] on div "Edit" at bounding box center [269, 191] width 9 height 7
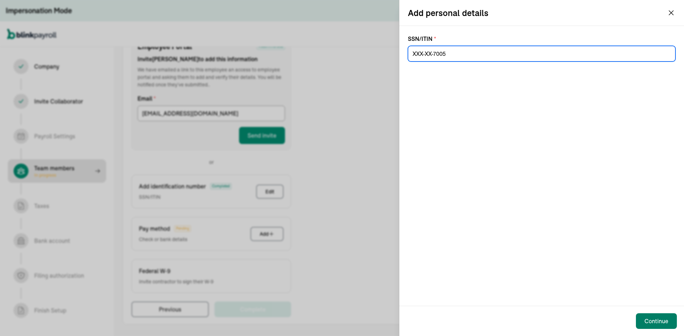
click at [653, 318] on div "Continue" at bounding box center [656, 321] width 24 height 9
drag, startPoint x: 466, startPoint y: 57, endPoint x: 404, endPoint y: 56, distance: 62.0
click at [404, 56] on div "SSN/ITIN * SSN is required" at bounding box center [541, 166] width 284 height 280
type input "258-06-7005"
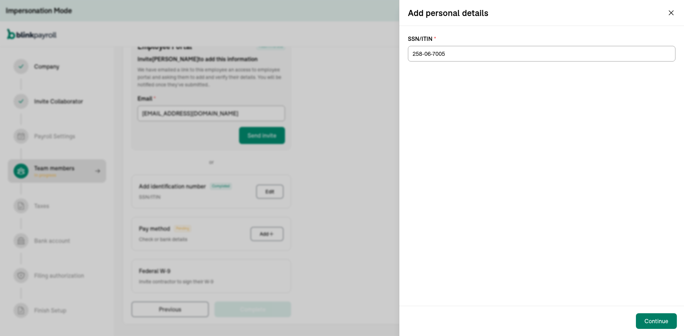
click at [650, 326] on button "Continue" at bounding box center [656, 322] width 41 height 16
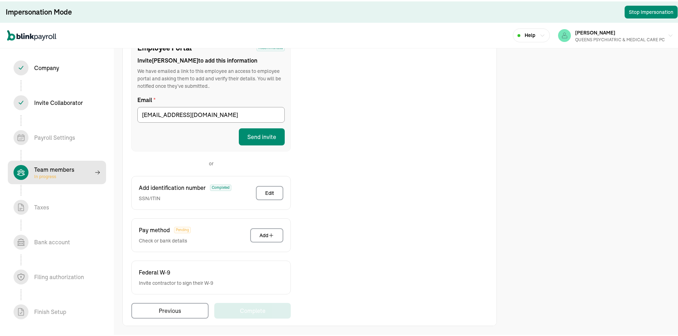
click at [273, 136] on button "Send invite" at bounding box center [262, 135] width 46 height 17
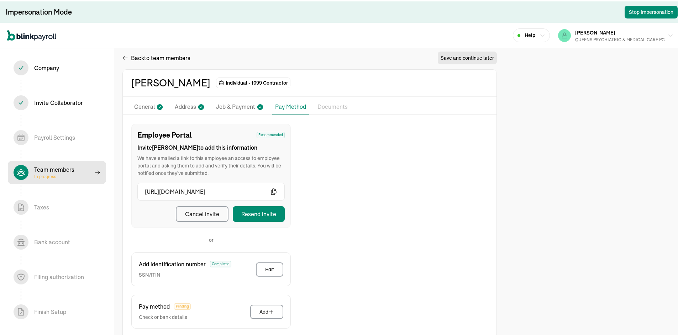
scroll to position [0, 0]
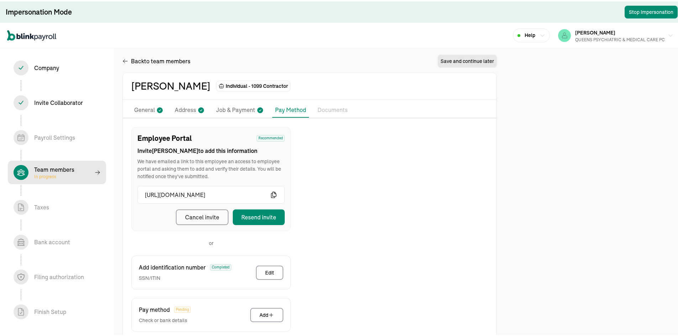
select select "contractor"
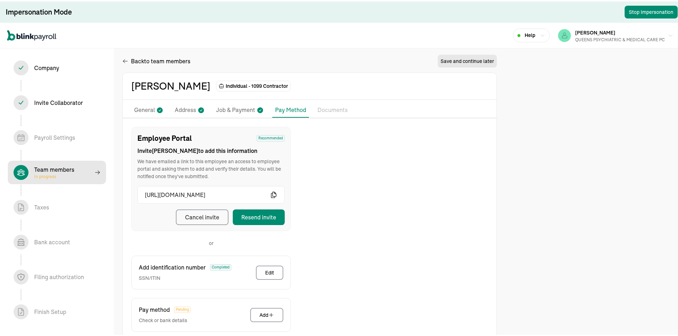
select select "contractor"
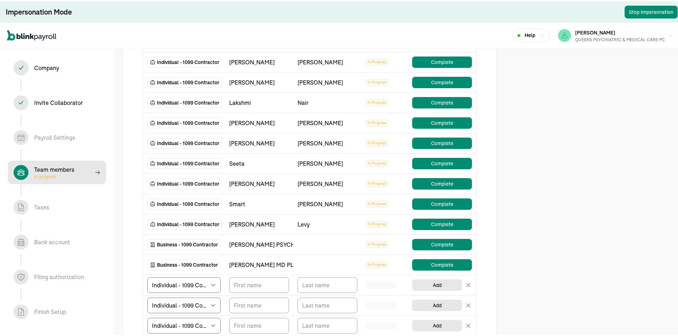
scroll to position [178, 0]
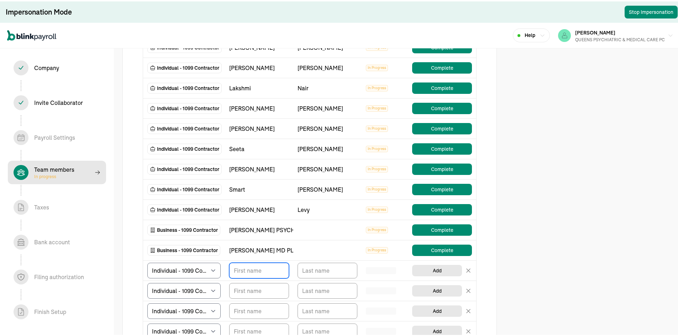
click at [261, 271] on input "TextInput" at bounding box center [259, 270] width 60 height 16
type input "b"
type input "Bryan"
click at [334, 266] on input "TextInput" at bounding box center [328, 270] width 60 height 16
type input "Burroughs"
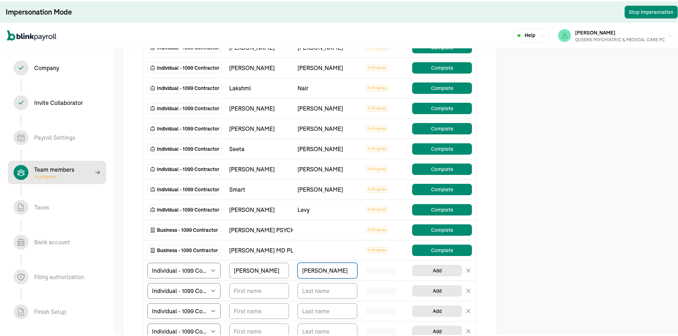
click at [518, 188] on div "Add Employees & Contractors Tell us about your team and their pay details We've…" at bounding box center [342, 181] width 684 height 718
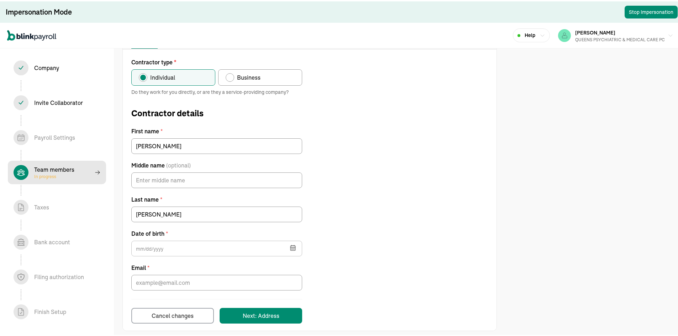
scroll to position [74, 0]
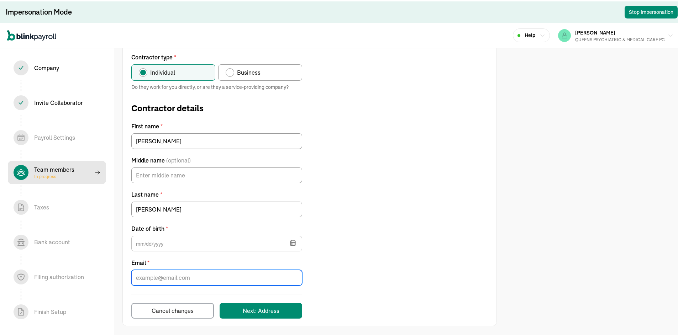
click at [164, 276] on input "Email *" at bounding box center [216, 277] width 171 height 16
click at [247, 73] on span "Business" at bounding box center [248, 71] width 23 height 9
click at [231, 72] on input "Business" at bounding box center [228, 70] width 6 height 6
radio input "true"
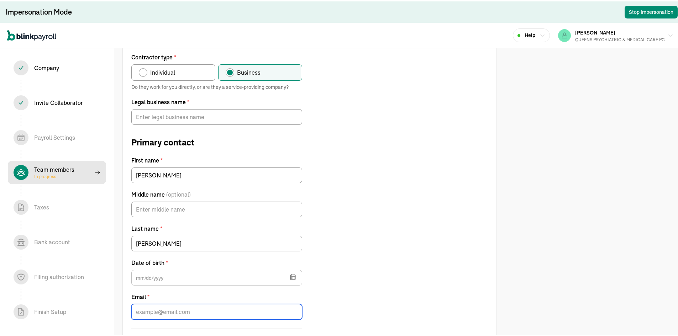
click at [172, 313] on input "Email *" at bounding box center [216, 311] width 171 height 16
paste input "[PERSON_NAME] NP in Psychiatry PLLC"
type input "[PERSON_NAME] NP in Psychiatry PLLC"
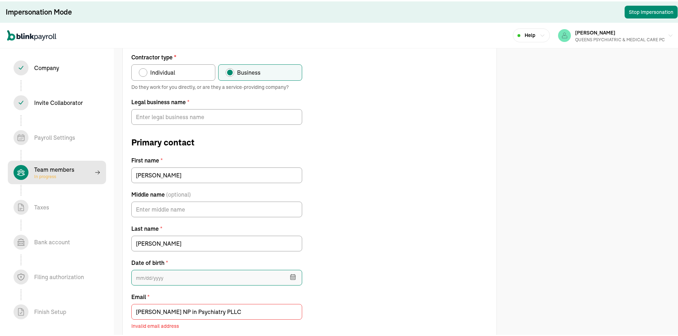
click at [156, 275] on input "text" at bounding box center [216, 277] width 171 height 16
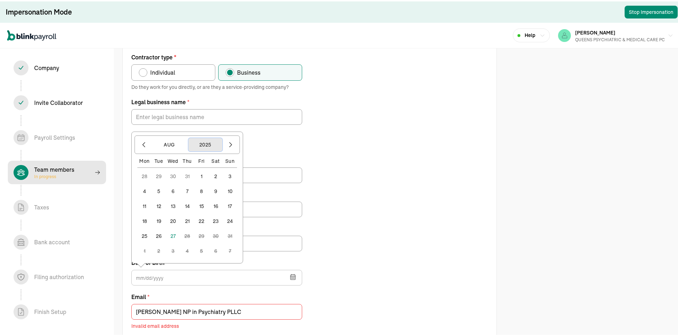
click at [214, 146] on button "2025" at bounding box center [205, 144] width 34 height 14
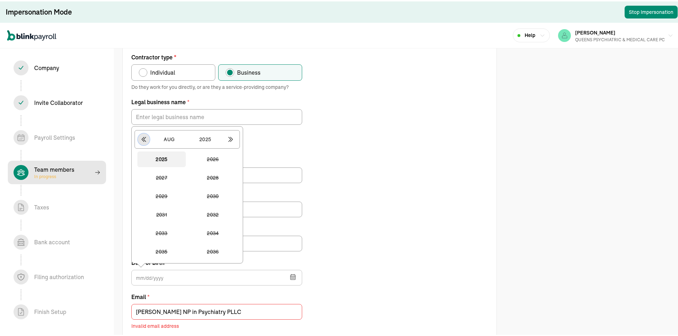
click at [143, 136] on icon "button" at bounding box center [144, 138] width 4 height 5
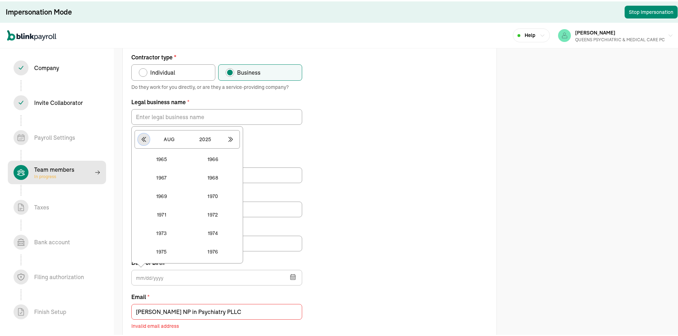
click at [143, 136] on icon "button" at bounding box center [144, 138] width 4 height 5
click at [229, 138] on icon "button" at bounding box center [230, 138] width 7 height 7
click at [217, 173] on button "1968" at bounding box center [213, 177] width 48 height 16
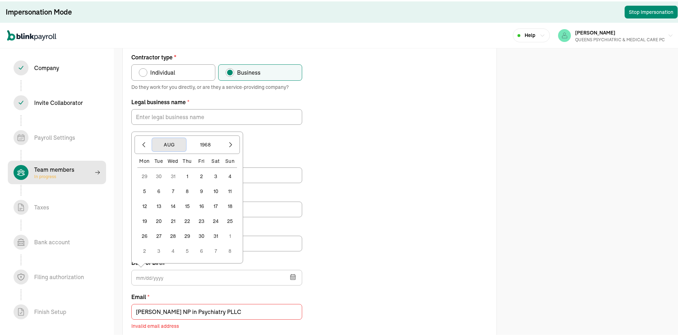
click at [171, 142] on button "Aug" at bounding box center [169, 144] width 34 height 14
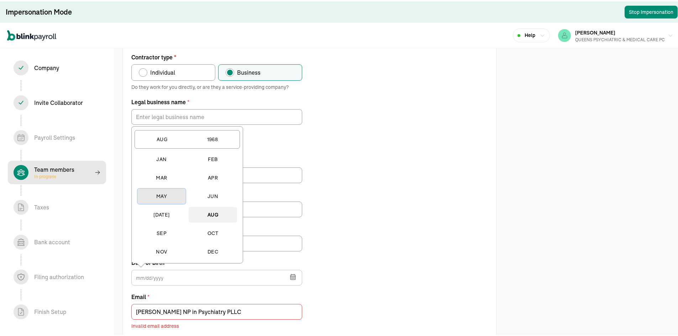
click at [159, 198] on button "May" at bounding box center [161, 195] width 48 height 16
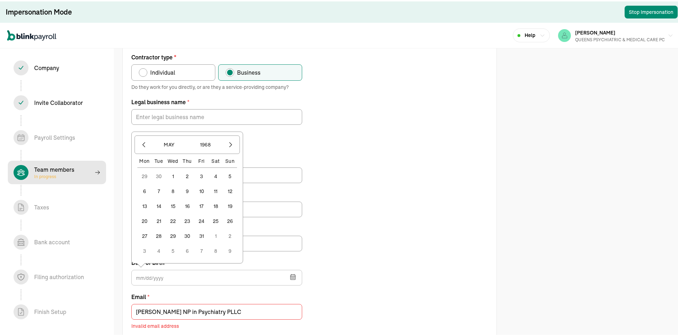
click at [177, 173] on button "1" at bounding box center [173, 175] width 14 height 14
type input "05/01/1968"
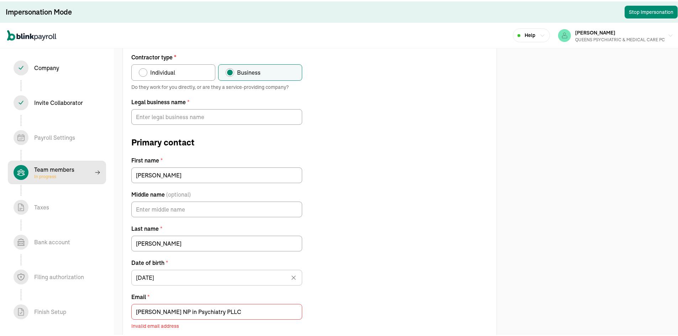
click at [392, 199] on div "Contractor type * Individual Business Do they work for you directly, or are the…" at bounding box center [310, 207] width 374 height 310
click at [189, 311] on input "[PERSON_NAME] NP in Psychiatry PLLC" at bounding box center [216, 311] width 171 height 16
click at [181, 114] on input "Legal business name *" at bounding box center [216, 116] width 171 height 16
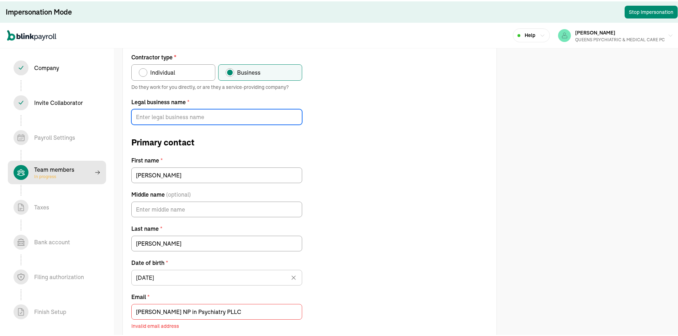
paste input "[PERSON_NAME] NP in Psychiatry PLLC"
type input "[PERSON_NAME] NP in Psychiatry PLLC"
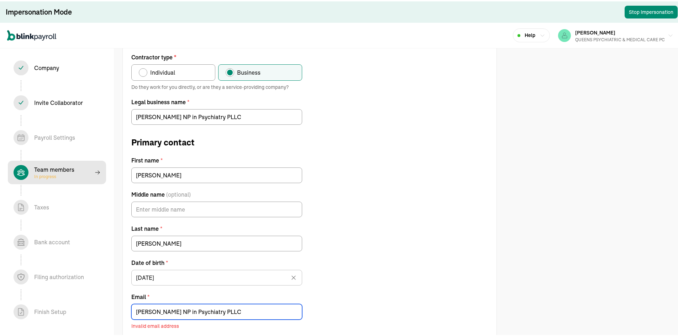
click at [207, 311] on input "[PERSON_NAME] NP in Psychiatry PLLC" at bounding box center [216, 311] width 171 height 16
paste input "Bryan@ritediagnosis.com"
type input "Bryan@ritediagnosis.com"
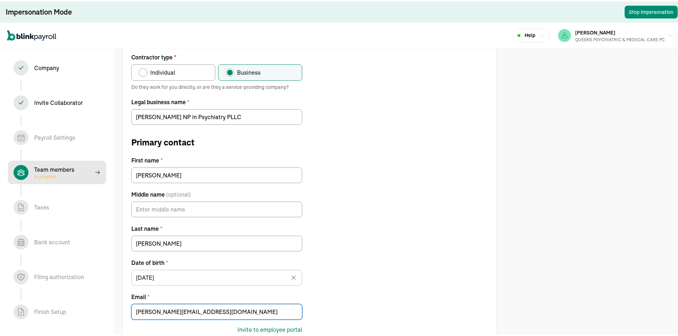
click at [430, 217] on div "Contractor type * Individual Business Do they work for you directly, or are the…" at bounding box center [310, 209] width 374 height 314
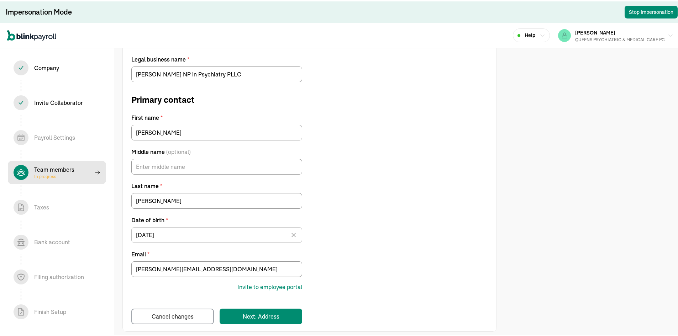
scroll to position [122, 0]
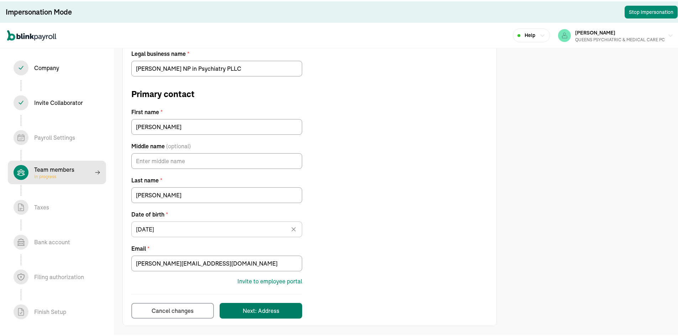
click at [263, 311] on div "Next: Address" at bounding box center [261, 309] width 37 height 9
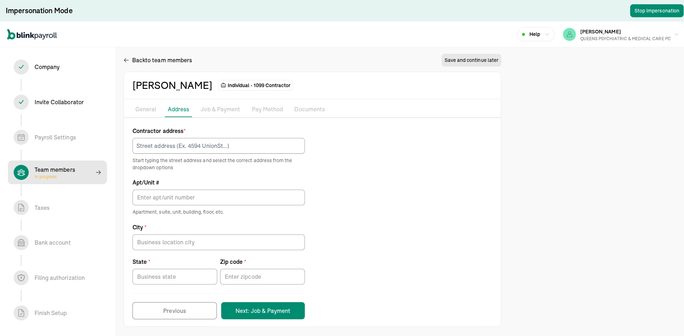
scroll to position [0, 0]
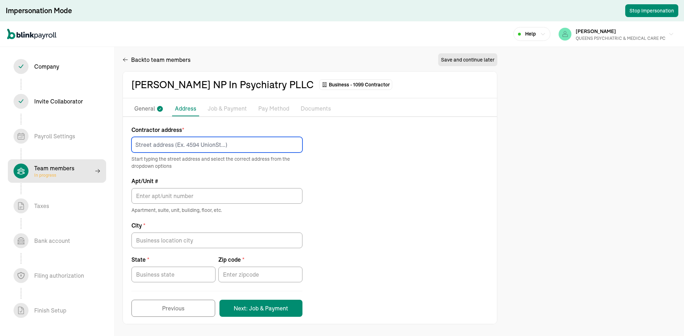
click at [232, 148] on input at bounding box center [216, 145] width 171 height 16
paste input "28 Harvest Ridge TRL"
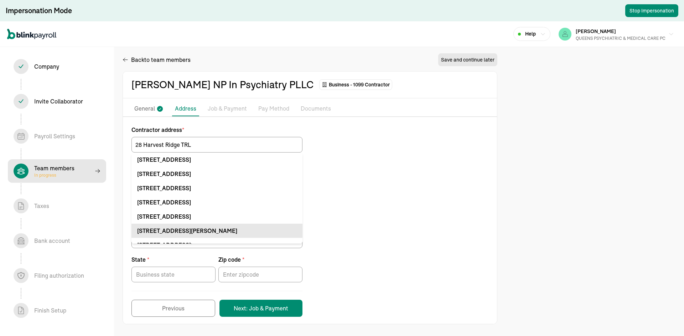
click at [283, 232] on div "28 Harvest Ridge Trl West Henrietta, NY 14586" at bounding box center [216, 231] width 159 height 9
type input "[STREET_ADDRESS]"
type input "West Henrietta"
type input "NY"
type input "14586"
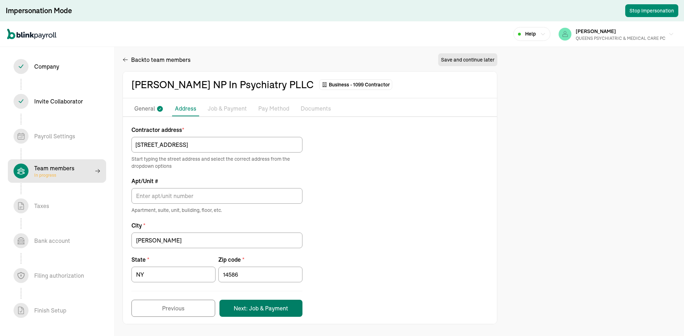
click at [260, 309] on button "Next: Job & Payment" at bounding box center [260, 308] width 83 height 17
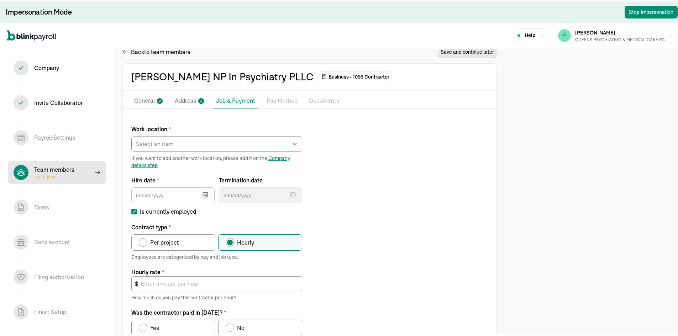
scroll to position [7, 0]
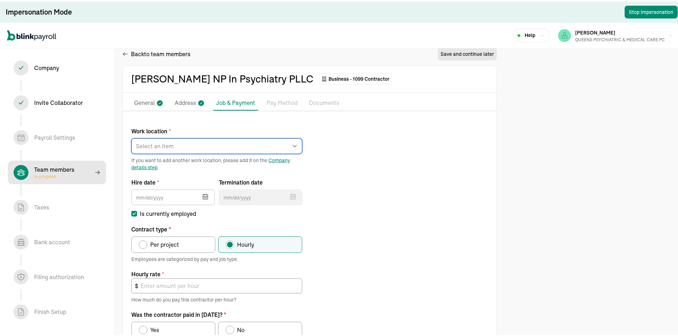
click at [184, 146] on select "Select an item REGO PARK 2751 S Ocean Dr Apt 9075 Works from home" at bounding box center [216, 145] width 171 height 16
select select "Works from home"
click at [131, 137] on select "Select an item REGO PARK 2751 S Ocean Dr Apt 9075 Works from home" at bounding box center [216, 145] width 171 height 16
click at [162, 200] on input "text" at bounding box center [172, 196] width 83 height 16
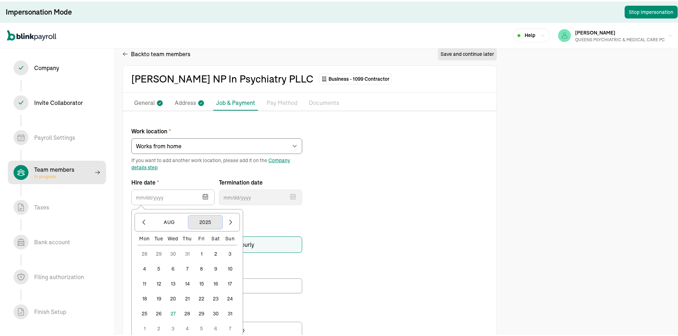
click at [210, 221] on button "2025" at bounding box center [205, 221] width 34 height 14
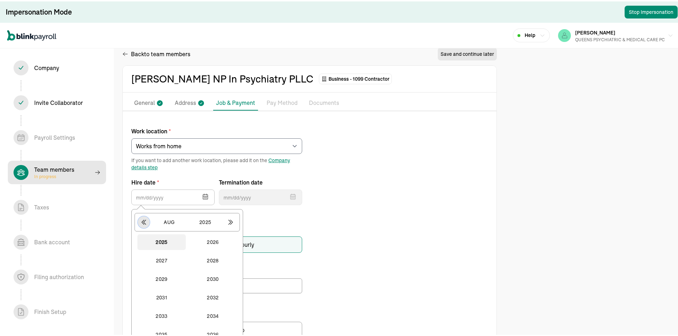
click at [143, 219] on icon "button" at bounding box center [143, 221] width 7 height 7
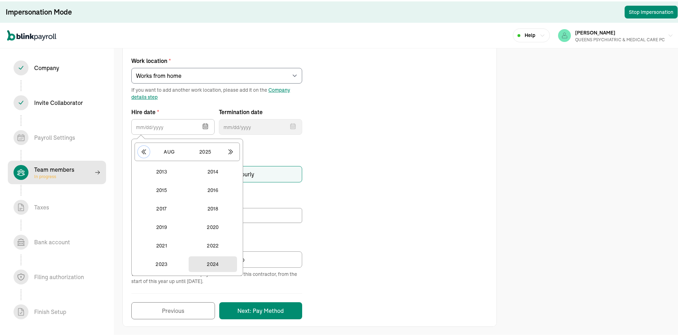
scroll to position [78, 0]
click at [214, 262] on button "2024" at bounding box center [213, 263] width 48 height 16
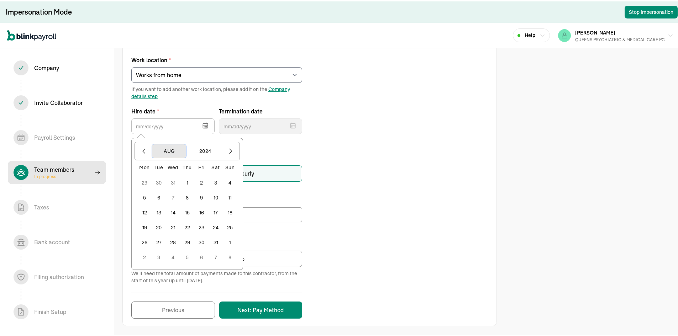
click at [171, 149] on button "Aug" at bounding box center [169, 150] width 34 height 14
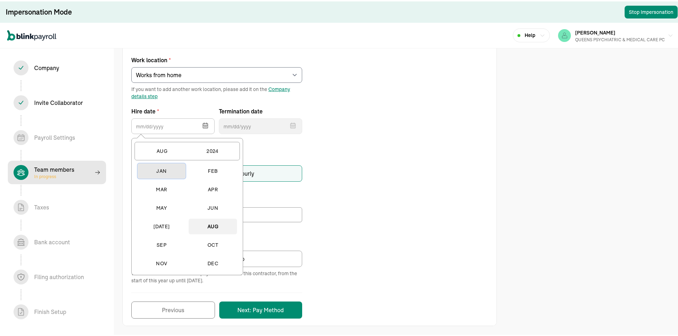
click at [163, 173] on button "Jan" at bounding box center [161, 170] width 48 height 16
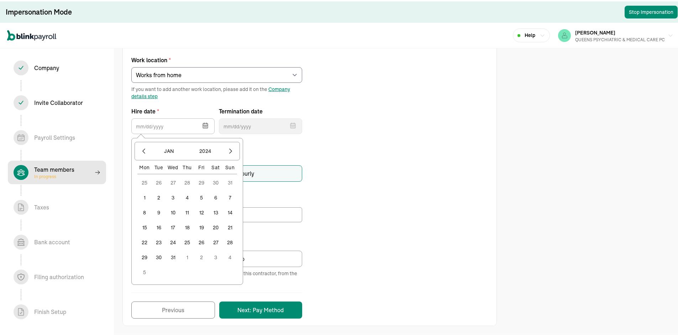
click at [146, 196] on button "1" at bounding box center [144, 196] width 14 height 14
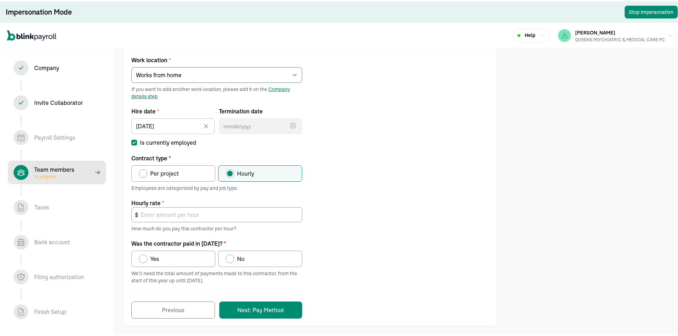
type input "[DATE]"
click at [152, 175] on span "Per project" at bounding box center [164, 172] width 29 height 9
click at [144, 173] on input "Per project" at bounding box center [141, 171] width 6 height 6
radio input "true"
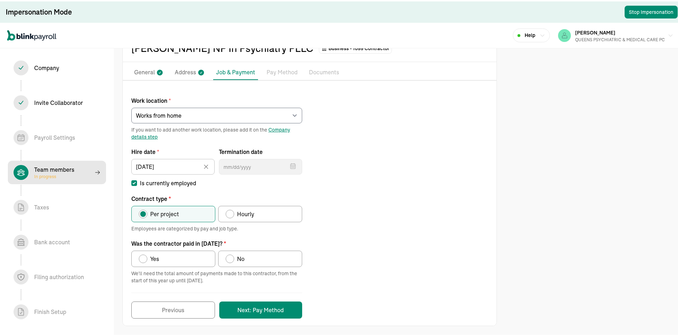
click at [159, 258] on span "Yes" at bounding box center [154, 257] width 9 height 9
click at [144, 258] on input "Yes" at bounding box center [141, 256] width 6 height 6
radio input "true"
click at [275, 308] on button "Next: Pay Method" at bounding box center [260, 308] width 83 height 17
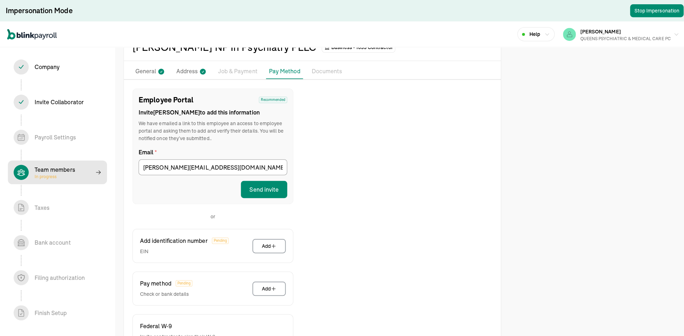
scroll to position [90, 0]
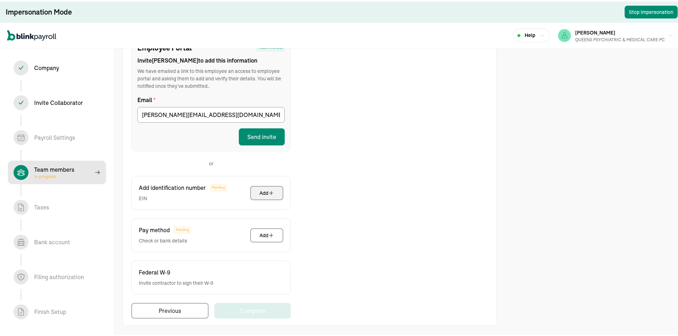
click at [270, 195] on button "Add" at bounding box center [266, 192] width 33 height 14
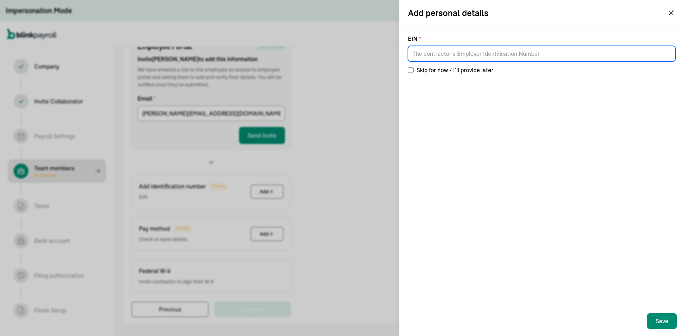
click at [439, 54] on input at bounding box center [541, 54] width 267 height 16
type input "84-4111654"
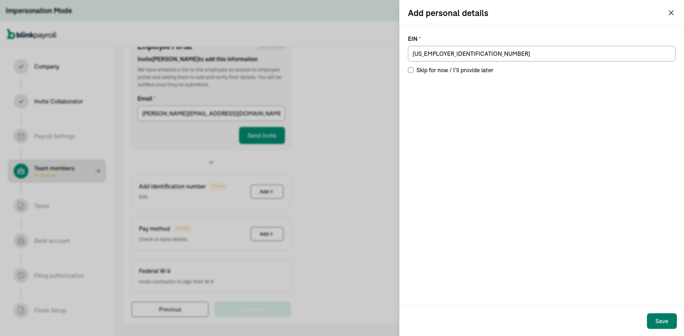
click at [665, 321] on div "Save" at bounding box center [661, 321] width 13 height 9
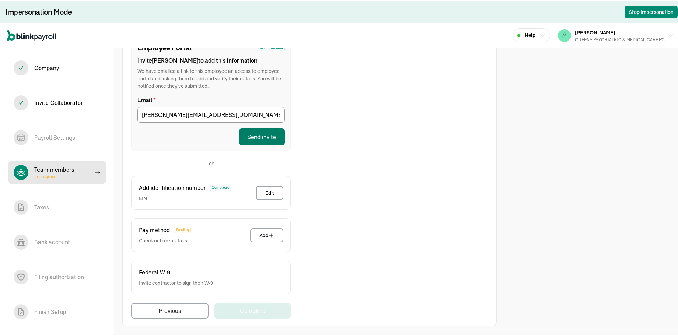
click at [268, 140] on button "Send invite" at bounding box center [262, 135] width 46 height 17
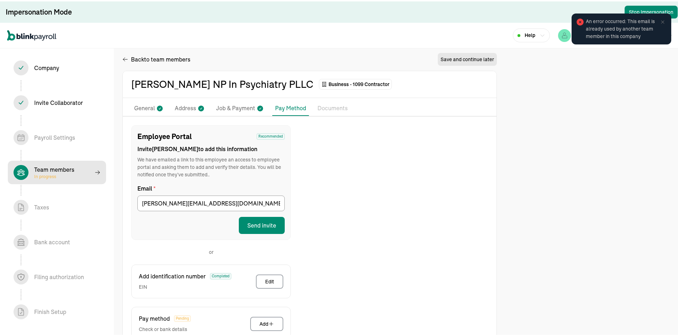
scroll to position [0, 0]
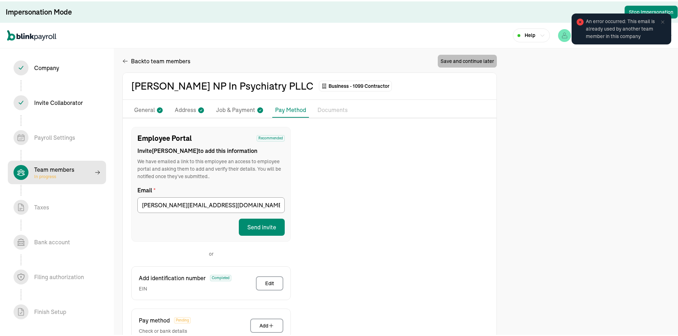
select select "contractor"
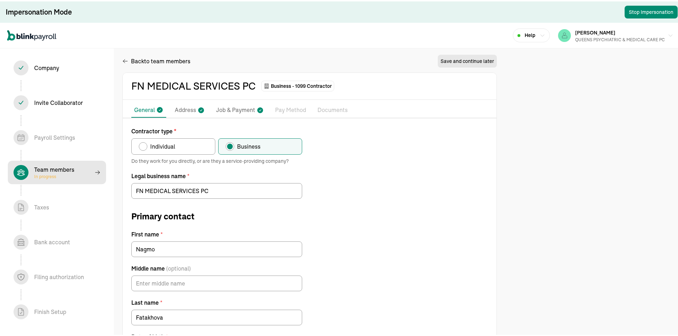
click at [285, 108] on p "Pay Method" at bounding box center [290, 108] width 31 height 9
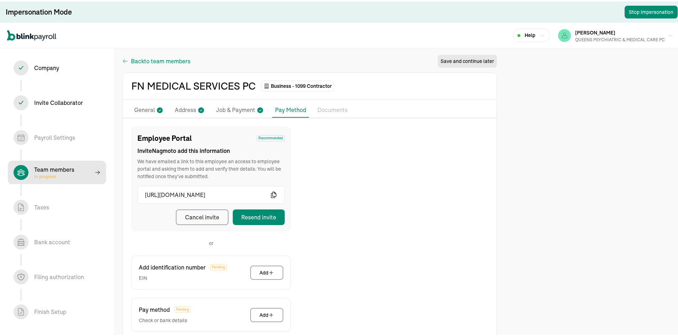
select select "contractor"
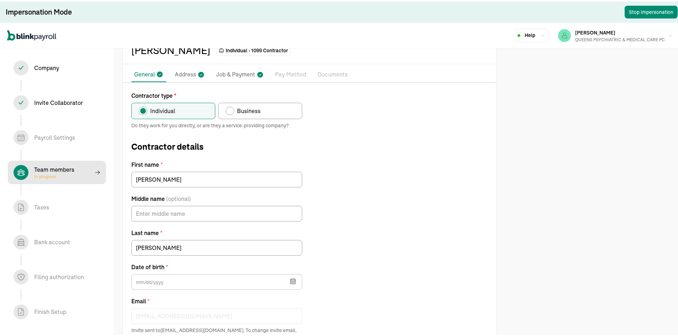
type input "11/16/1961"
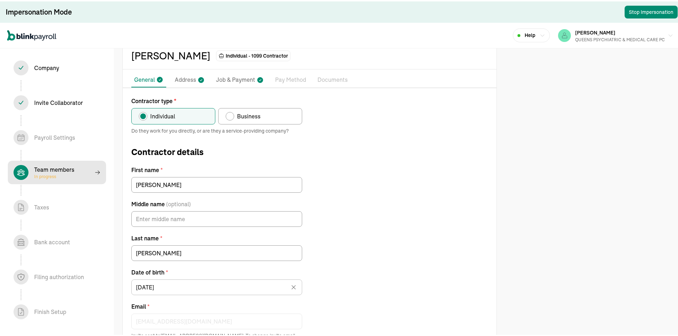
click at [289, 81] on p "Pay Method" at bounding box center [290, 78] width 31 height 9
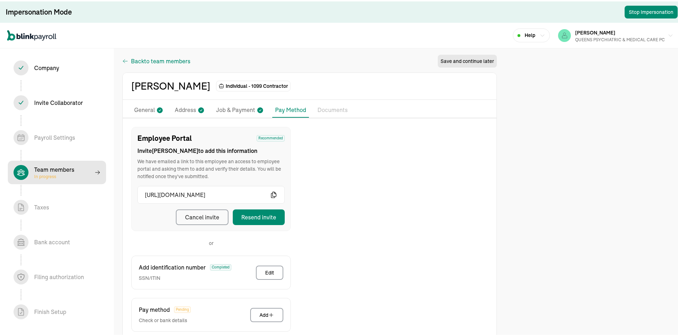
select select "contractor"
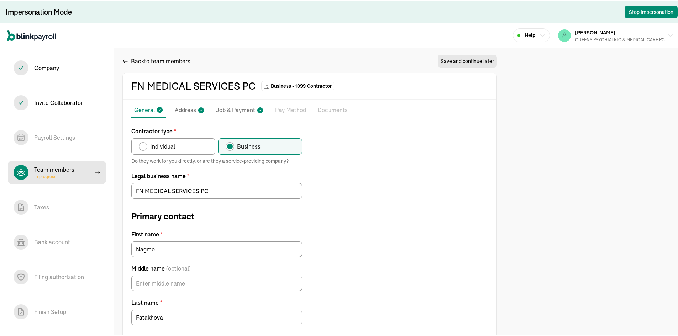
click at [299, 109] on p "Pay Method" at bounding box center [290, 108] width 31 height 9
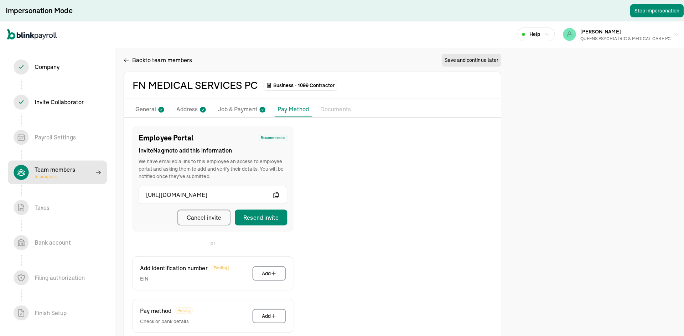
scroll to position [80, 0]
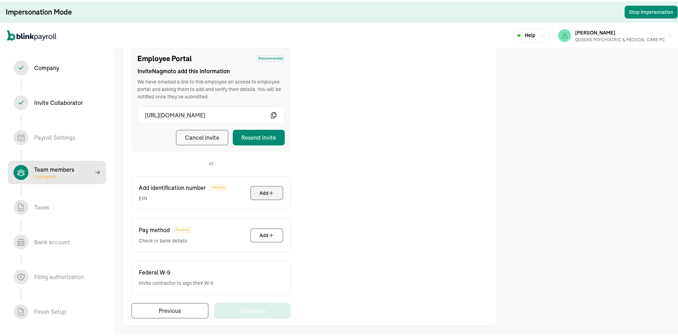
click at [258, 190] on button "Add" at bounding box center [266, 192] width 33 height 14
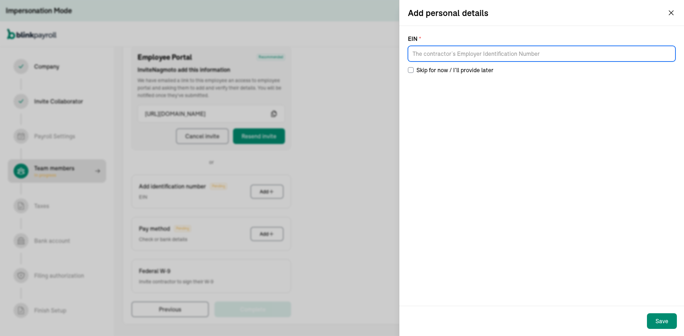
click at [471, 53] on input at bounding box center [541, 54] width 267 height 16
paste input "47-4387641"
type input "47-4387641"
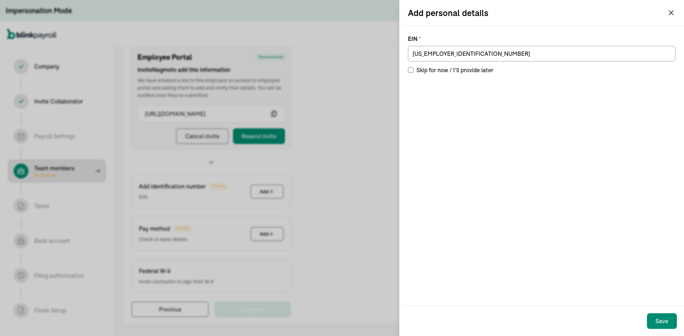
click at [525, 141] on div "EIN * 47-4387641 Skip for now / I’ll provide later" at bounding box center [541, 166] width 284 height 280
click at [663, 321] on div "Save" at bounding box center [661, 321] width 13 height 9
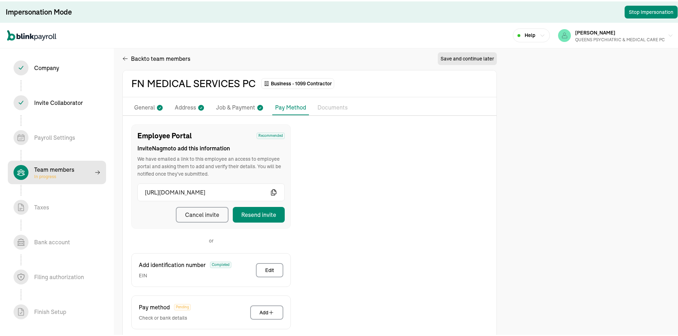
scroll to position [0, 0]
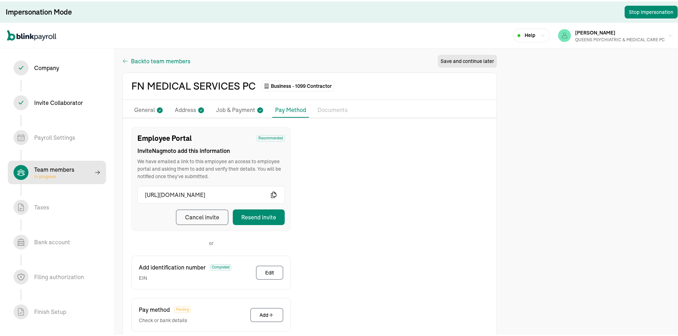
select select "contractor"
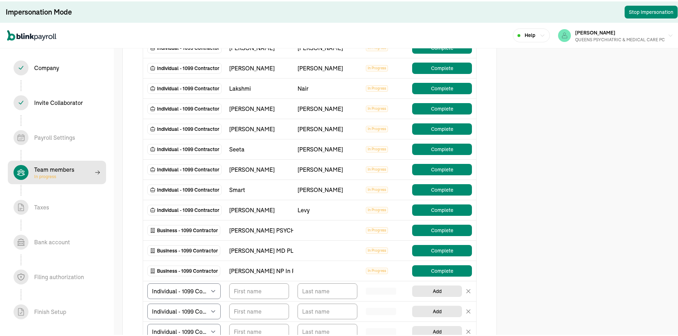
scroll to position [178, 0]
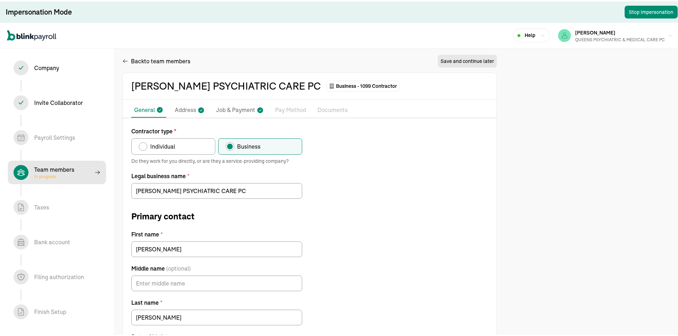
click at [298, 110] on p "Pay Method" at bounding box center [290, 108] width 31 height 9
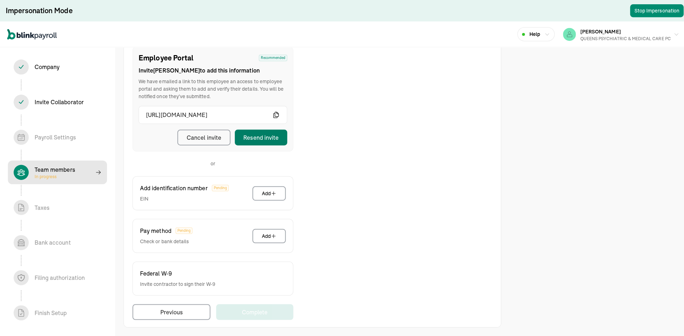
scroll to position [80, 0]
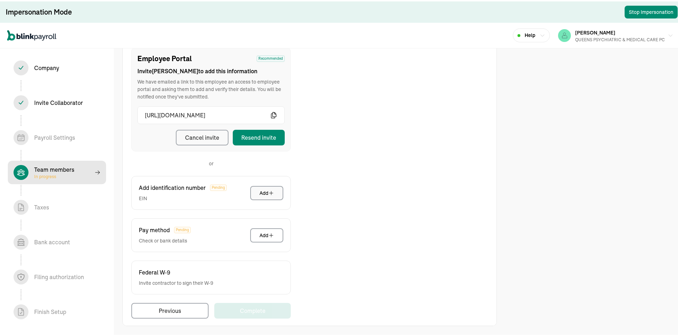
click at [267, 188] on div "Add" at bounding box center [267, 191] width 15 height 7
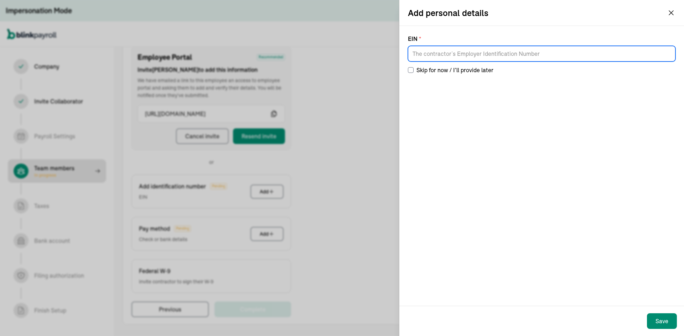
click at [545, 53] on input at bounding box center [541, 54] width 267 height 16
paste input "26-3124282"
type input "26-3124282"
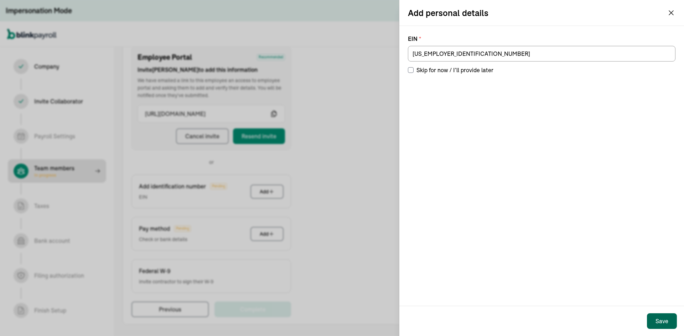
click at [668, 318] on div "Save" at bounding box center [661, 321] width 13 height 9
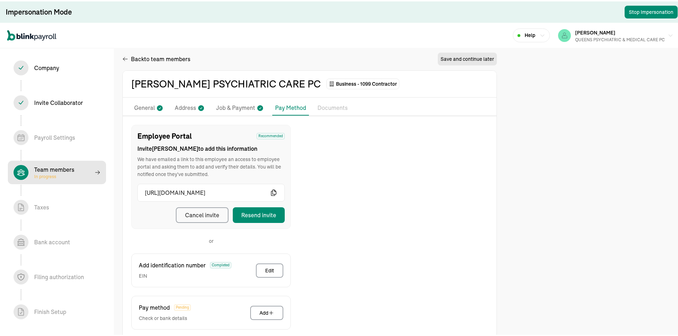
scroll to position [0, 0]
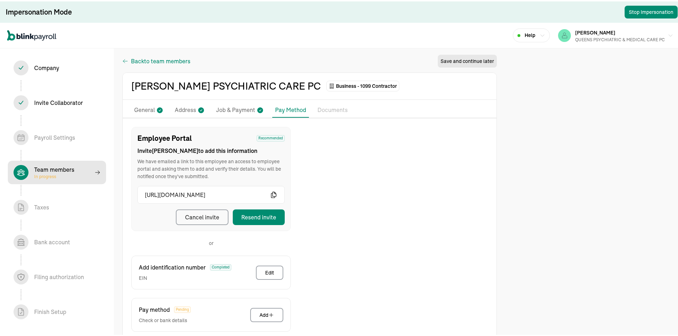
select select "contractor"
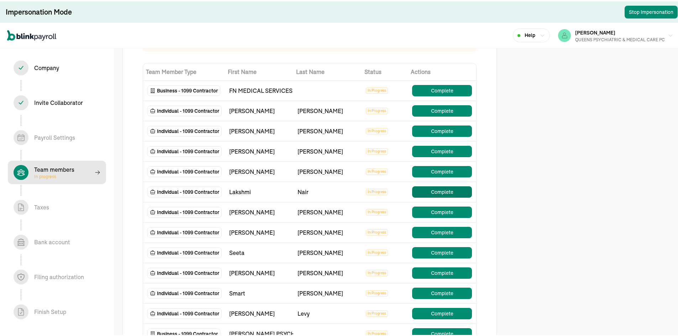
scroll to position [142, 0]
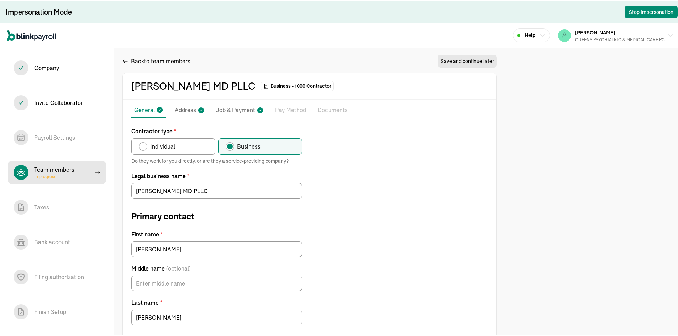
click at [267, 107] on ul "Pay Stubs General Address Job & Payment Pay Method Documents 1099 Forms" at bounding box center [310, 108] width 374 height 15
click at [294, 106] on p "Pay Method" at bounding box center [290, 108] width 31 height 9
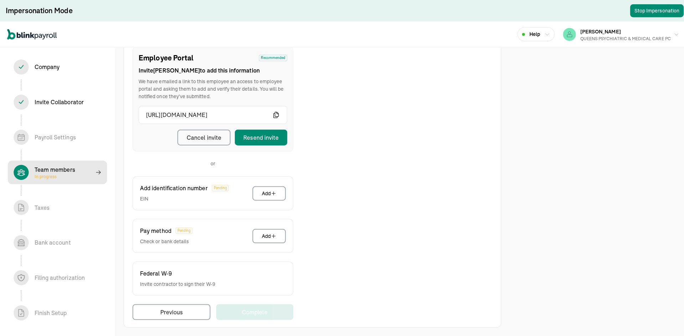
scroll to position [80, 0]
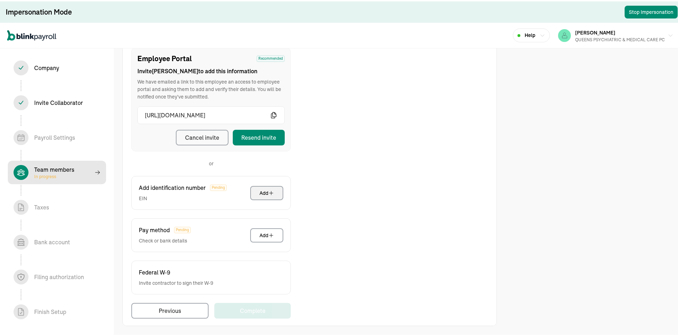
click at [262, 195] on div "Add" at bounding box center [267, 191] width 15 height 7
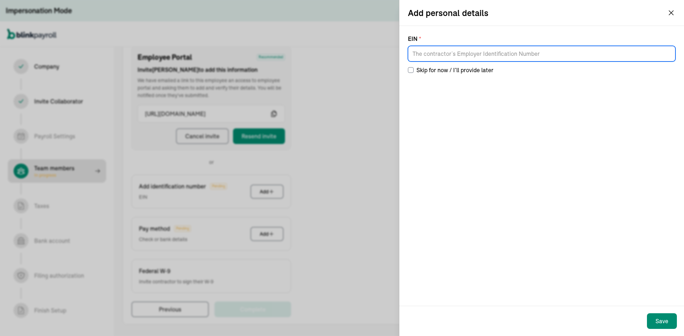
click at [492, 50] on input at bounding box center [541, 54] width 267 height 16
paste input "81-4182490"
type input "81-4182490"
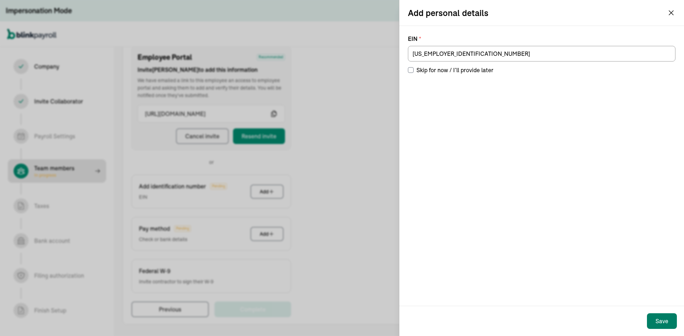
click at [664, 325] on div "Save" at bounding box center [661, 321] width 13 height 9
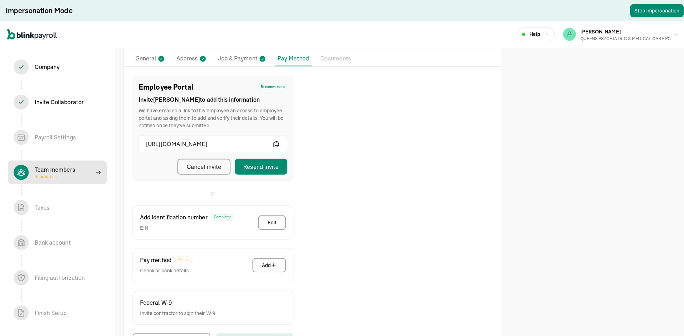
scroll to position [0, 0]
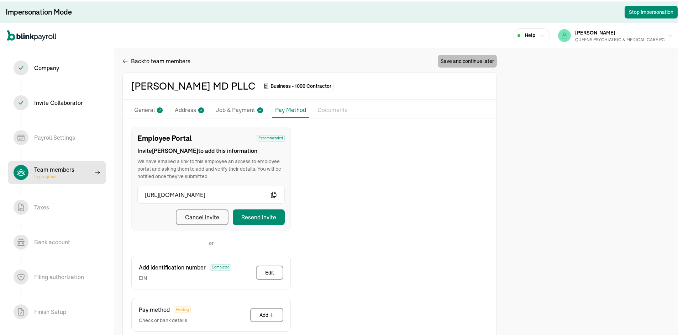
select select "contractor"
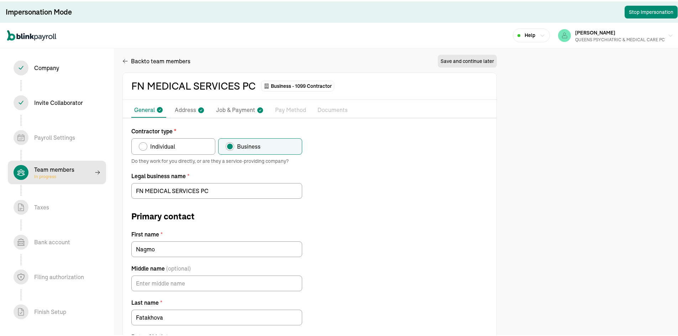
click at [286, 109] on p "Pay Method" at bounding box center [290, 108] width 31 height 9
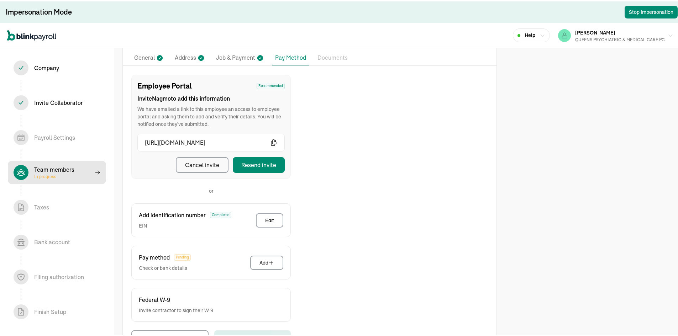
click at [454, 61] on div "Back to team members Save and continue later FN MEDICAL SERVICES PC Business - …" at bounding box center [309, 176] width 375 height 354
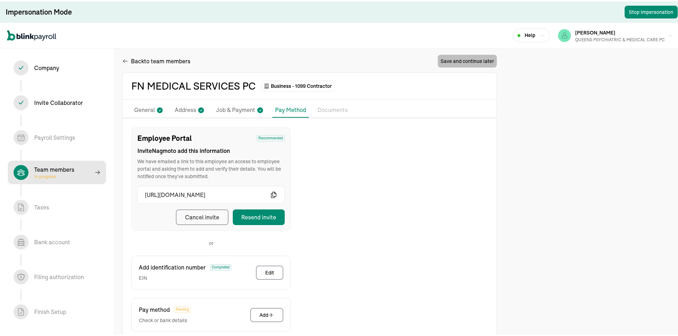
select select "contractor"
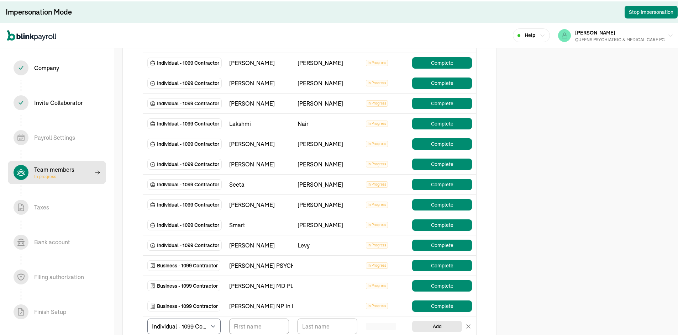
scroll to position [107, 0]
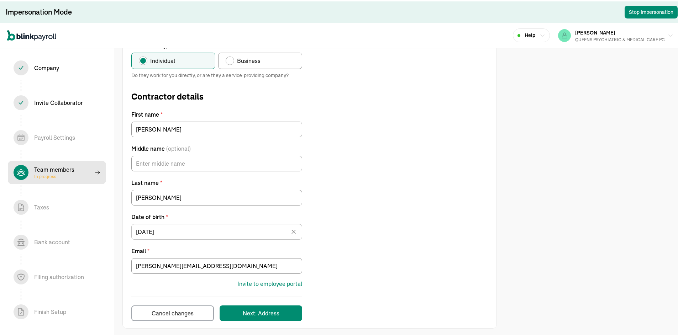
scroll to position [88, 0]
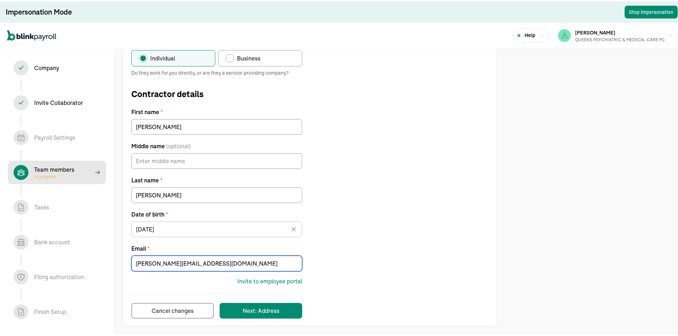
click at [190, 262] on input "Bryan@ritediagnosis.com" at bounding box center [216, 263] width 171 height 16
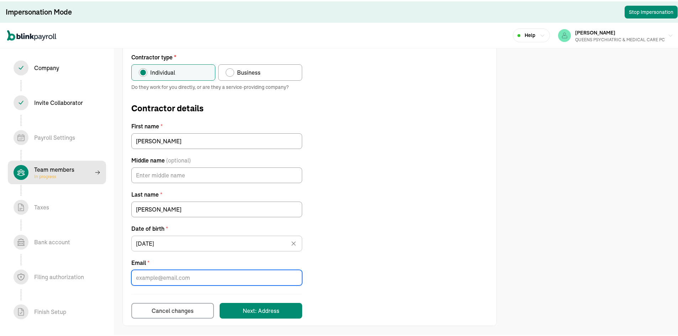
paste input "caroline.larosa@yahoo.com"
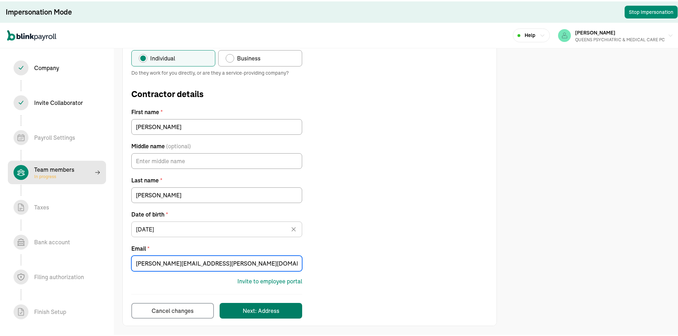
type input "caroline.larosa@yahoo.com"
click at [276, 315] on button "Next: Address" at bounding box center [261, 310] width 83 height 16
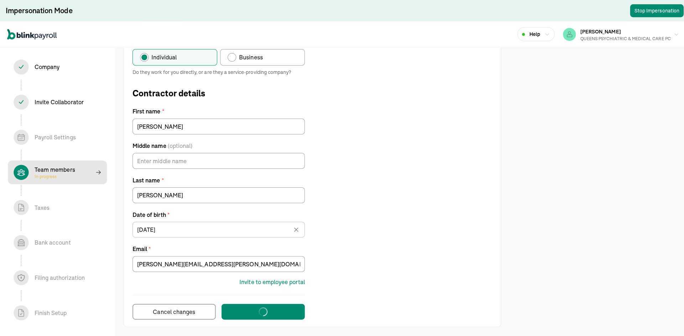
scroll to position [0, 0]
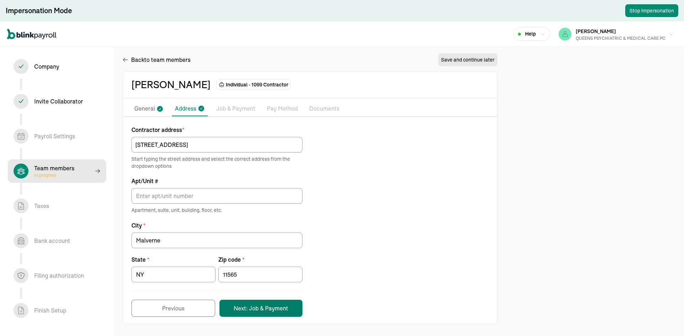
click at [261, 305] on button "Next: Job & Payment" at bounding box center [260, 308] width 83 height 17
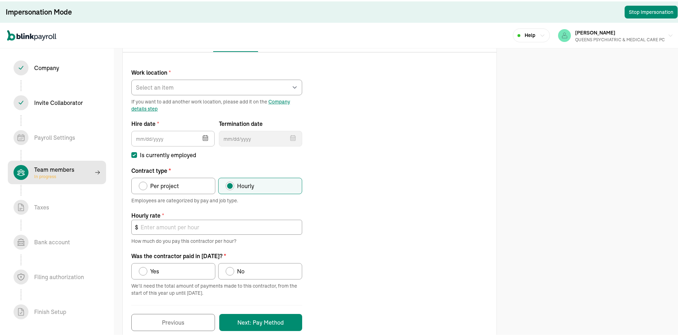
scroll to position [78, 0]
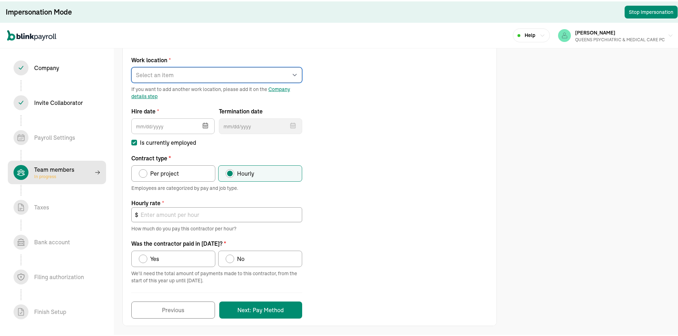
click at [175, 74] on select "Select an item REGO PARK 2751 S Ocean Dr Apt 9075 Works from home" at bounding box center [216, 74] width 171 height 16
select select "Works from home"
click at [131, 66] on select "Select an item REGO PARK 2751 S Ocean Dr Apt 9075 Works from home" at bounding box center [216, 74] width 171 height 16
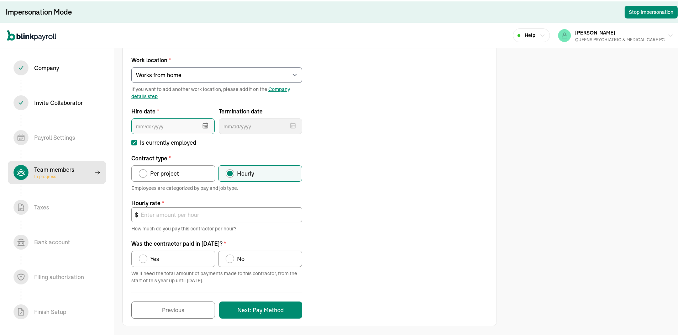
click at [172, 121] on input "text" at bounding box center [172, 125] width 83 height 16
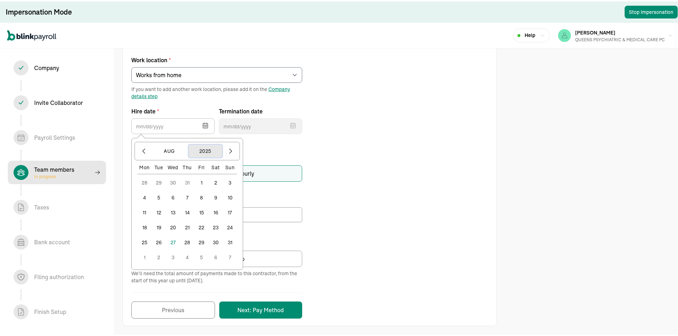
click at [211, 147] on button "2025" at bounding box center [205, 150] width 34 height 14
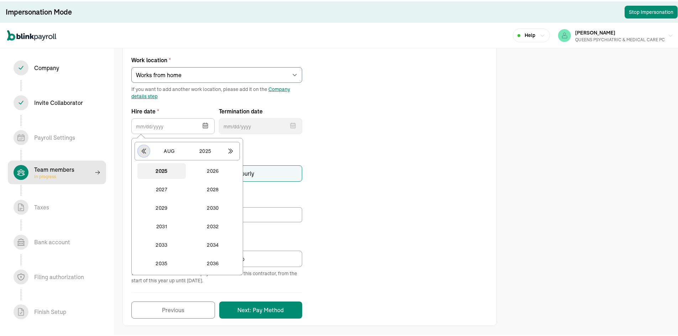
click at [141, 147] on icon "button" at bounding box center [143, 149] width 7 height 7
click at [214, 263] on button "2024" at bounding box center [213, 263] width 48 height 16
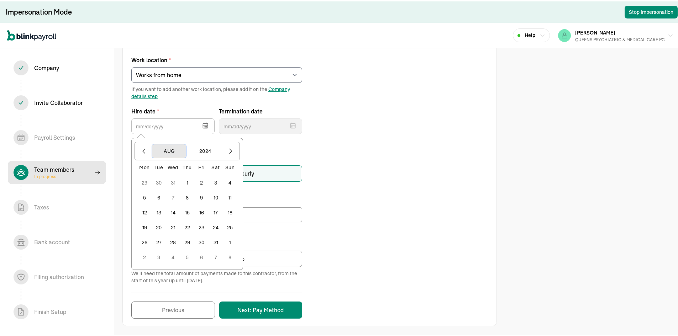
click at [174, 150] on button "Aug" at bounding box center [169, 150] width 34 height 14
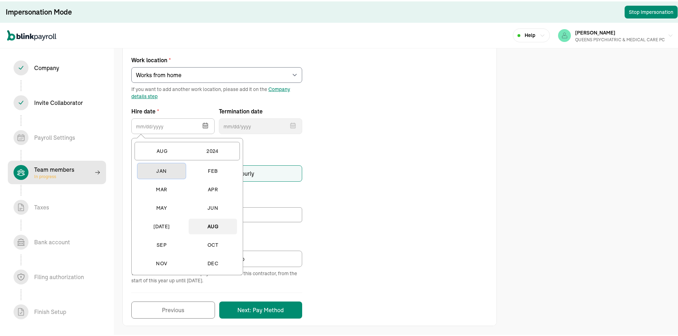
click at [168, 167] on button "Jan" at bounding box center [161, 170] width 48 height 16
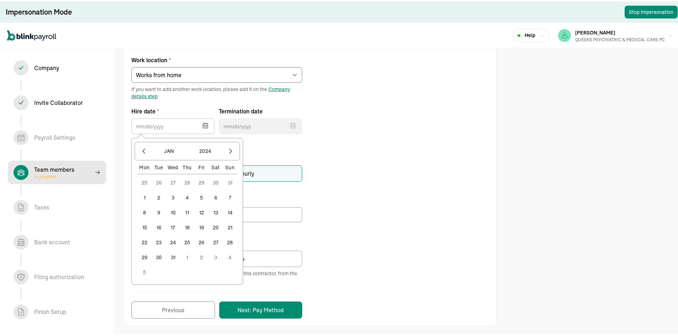
click at [148, 197] on button "1" at bounding box center [144, 196] width 14 height 14
type input "[DATE]"
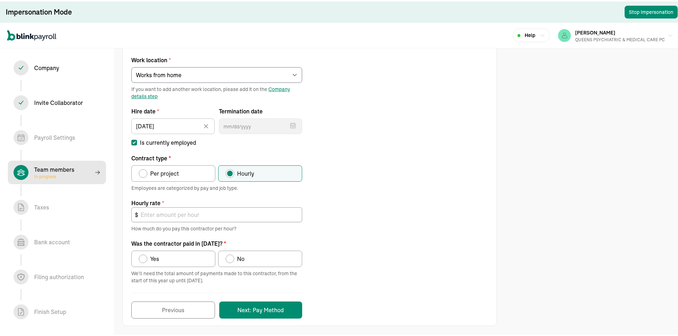
click at [152, 175] on span "Per project" at bounding box center [164, 172] width 29 height 9
click at [144, 173] on input "Per project" at bounding box center [141, 171] width 6 height 6
radio input "true"
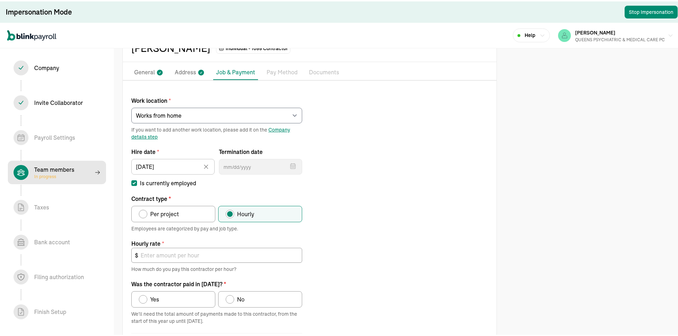
scroll to position [0, 0]
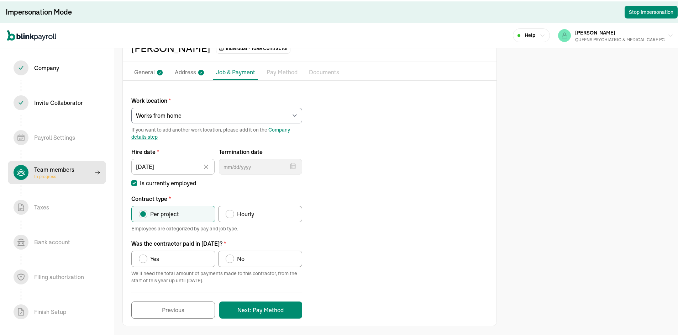
click at [168, 257] on label "Yes" at bounding box center [173, 258] width 84 height 16
click at [144, 257] on input "Yes" at bounding box center [141, 256] width 6 height 6
radio input "true"
click at [250, 311] on button "Next: Pay Method" at bounding box center [260, 308] width 83 height 17
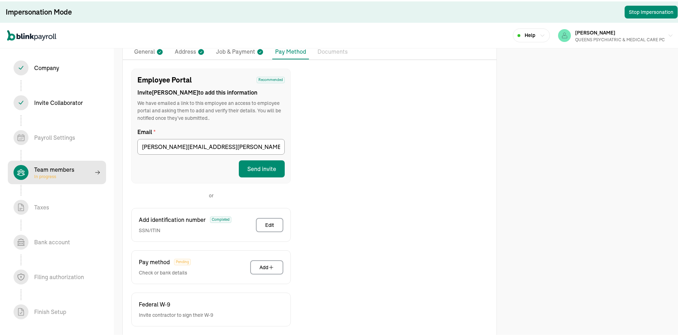
scroll to position [19, 0]
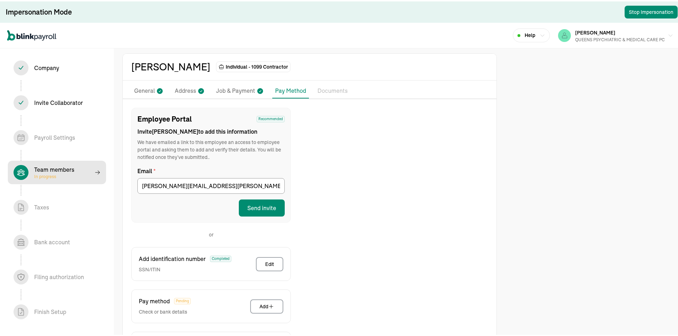
click at [151, 88] on p "General" at bounding box center [144, 89] width 21 height 9
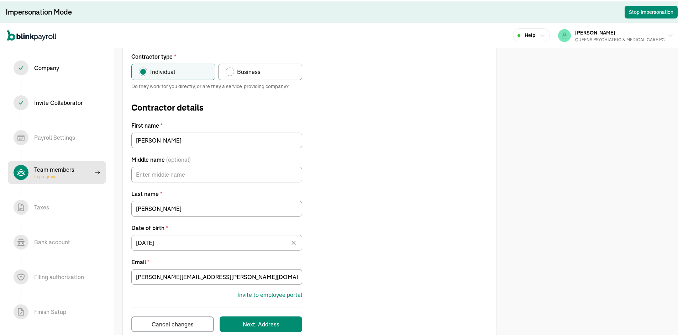
scroll to position [0, 0]
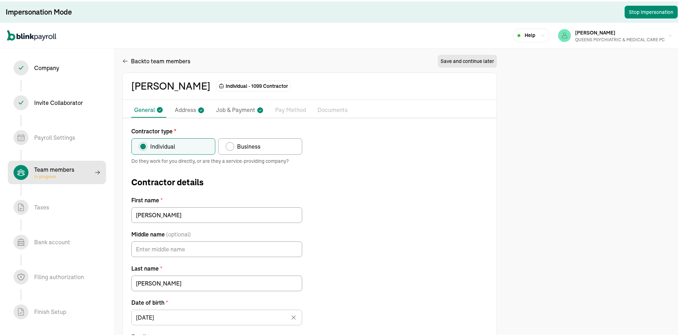
click at [193, 109] on p "Address" at bounding box center [185, 108] width 21 height 9
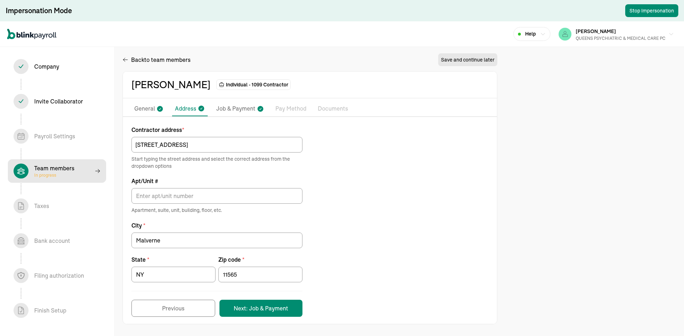
click at [226, 104] on p "Job & Payment" at bounding box center [235, 108] width 39 height 9
select select "Works from home"
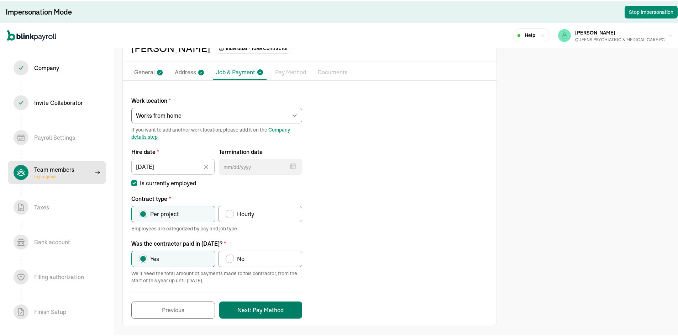
click at [279, 313] on button "Next: Pay Method" at bounding box center [260, 308] width 83 height 17
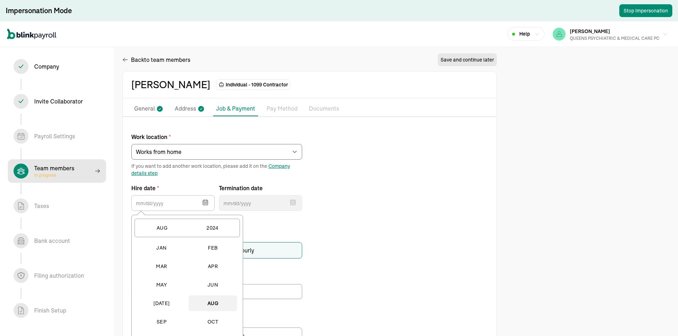
select select "Works from home"
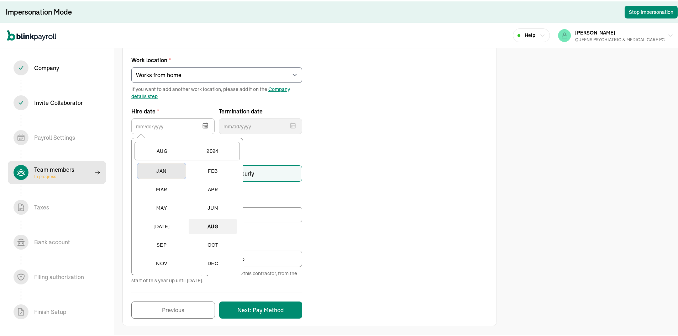
click at [168, 167] on button "Jan" at bounding box center [161, 170] width 48 height 16
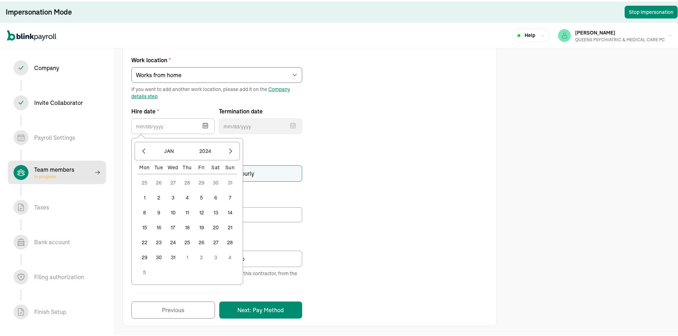
click at [148, 197] on button "1" at bounding box center [144, 196] width 14 height 14
type input "[DATE]"
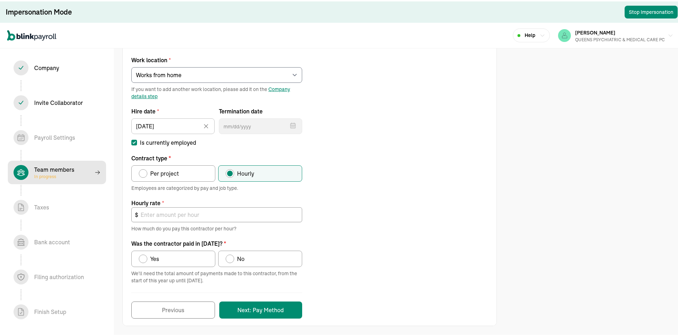
click at [152, 175] on span "Per project" at bounding box center [164, 172] width 29 height 9
click at [144, 173] on input "Per project" at bounding box center [141, 171] width 6 height 6
radio input "true"
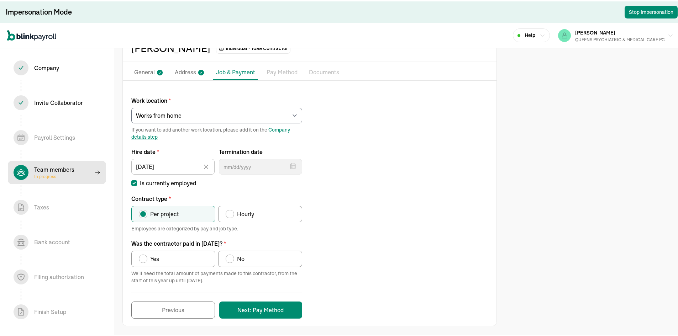
click at [168, 257] on label "Yes" at bounding box center [173, 258] width 84 height 16
click at [144, 257] on input "Yes" at bounding box center [141, 256] width 6 height 6
radio input "true"
click at [250, 311] on button "Next: Pay Method" at bounding box center [260, 308] width 83 height 17
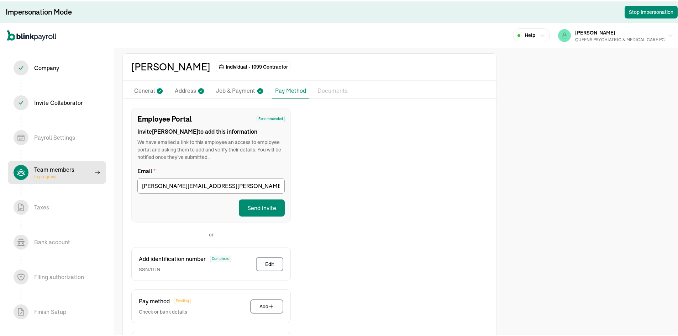
scroll to position [0, 0]
click at [151, 88] on p "General" at bounding box center [144, 89] width 21 height 9
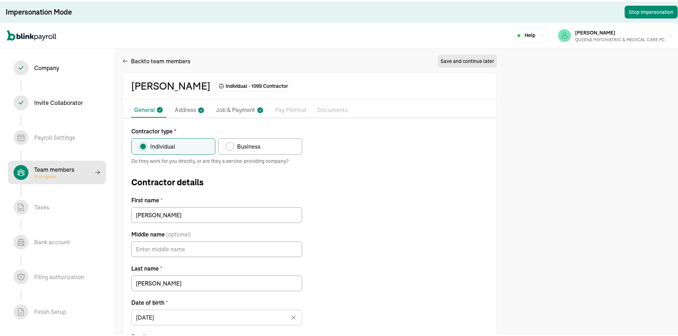
click at [193, 109] on p "Address" at bounding box center [185, 108] width 21 height 9
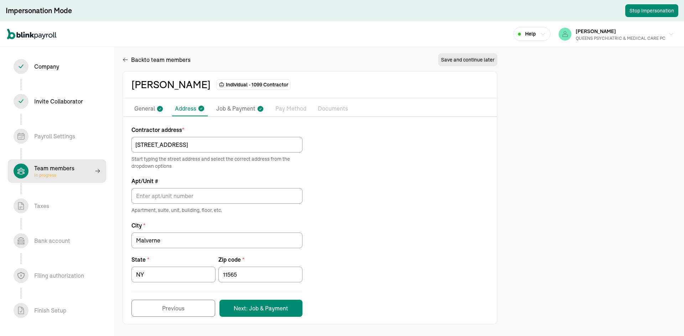
click at [226, 104] on p "Job & Payment" at bounding box center [235, 108] width 39 height 9
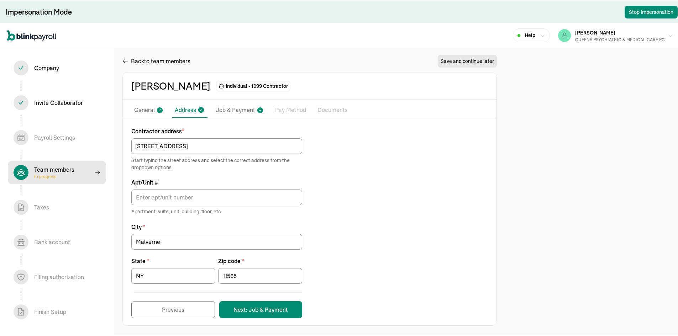
select select "Works from home"
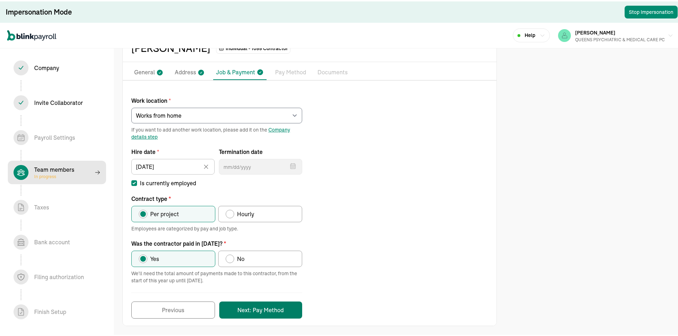
click at [279, 313] on button "Next: Pay Method" at bounding box center [260, 308] width 83 height 17
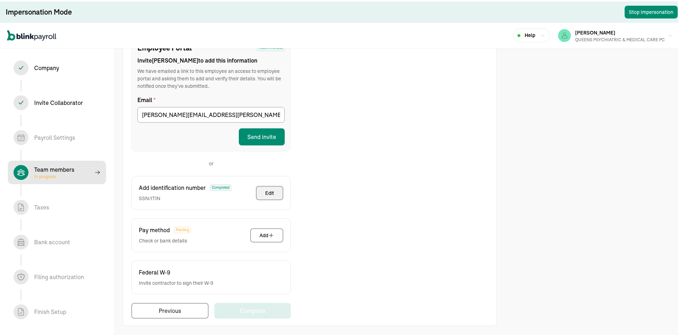
click at [265, 193] on button "Edit" at bounding box center [269, 192] width 27 height 14
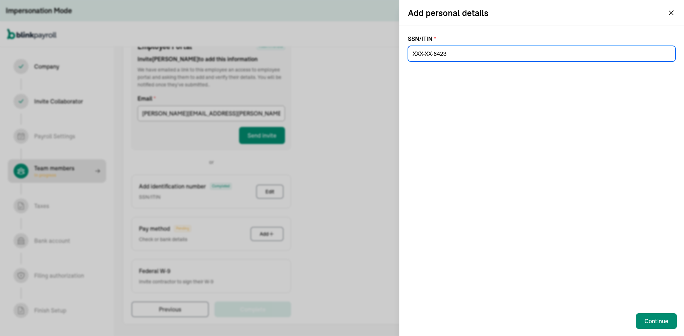
click at [450, 53] on input at bounding box center [541, 54] width 267 height 16
paste input "112-66-8423"
type input "112-66-8423"
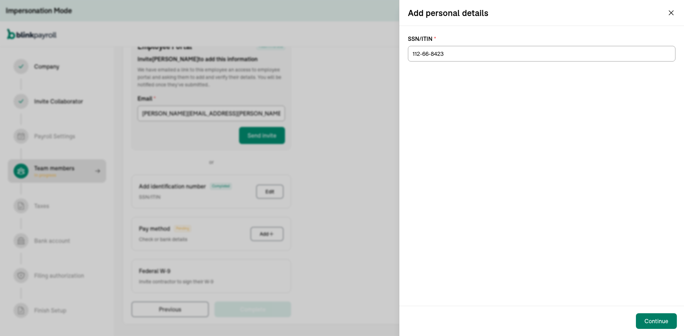
click at [675, 322] on button "Continue" at bounding box center [656, 322] width 41 height 16
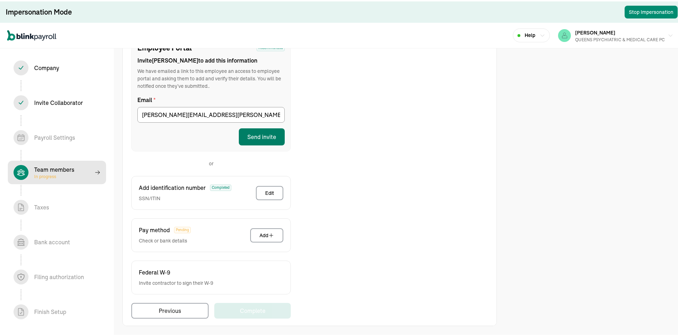
click at [258, 133] on button "Send invite" at bounding box center [262, 135] width 46 height 17
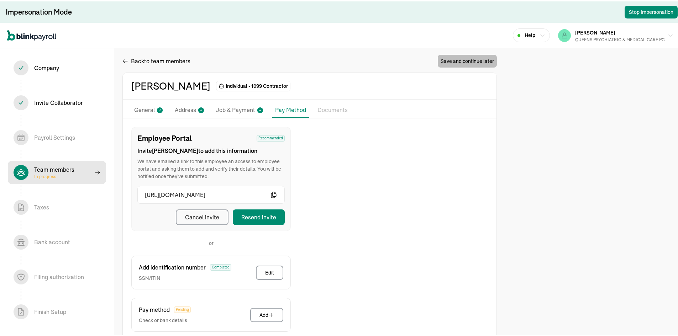
select select "contractor"
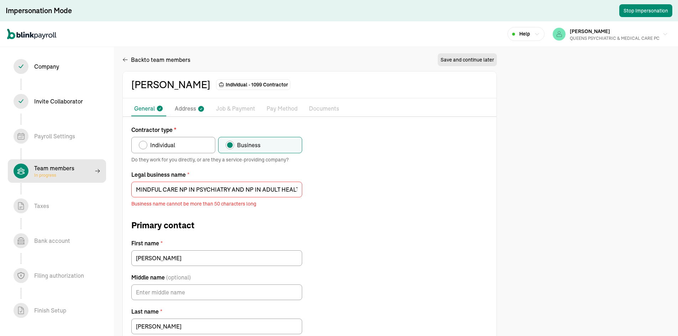
click at [182, 182] on input "MINDFUL CARE NP IN PSYCHIATRY AND NP IN ADULT HEALTH PC" at bounding box center [216, 190] width 171 height 16
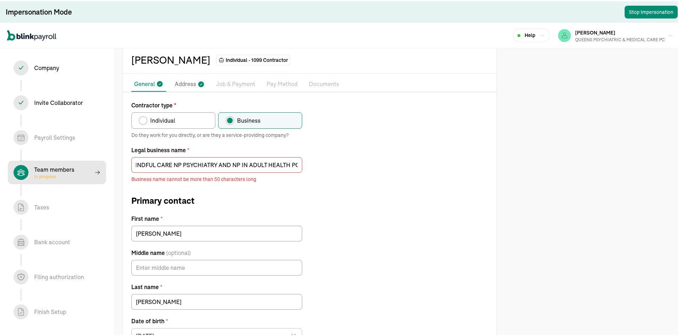
click at [248, 164] on input "MINDFUL CARE NP PSYCHIATRY AND NP IN ADULT HEALTH PC" at bounding box center [216, 164] width 171 height 16
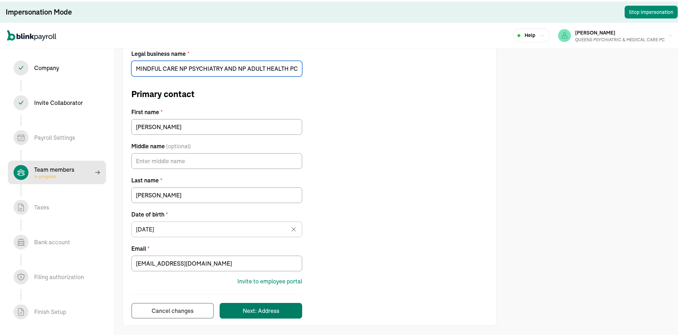
type input "MINDFUL CARE NP PSYCHIATRY AND NP ADULT HEALTH PC"
click at [283, 306] on button "Next: Address" at bounding box center [261, 310] width 83 height 16
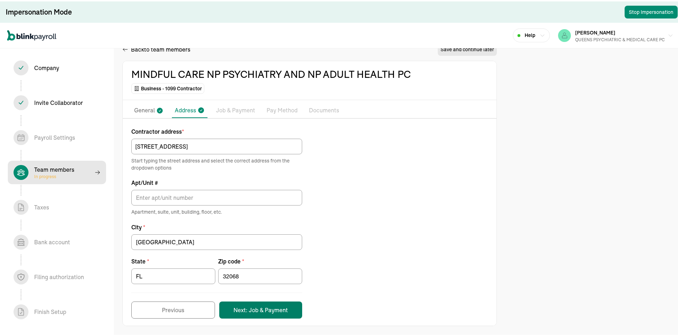
click at [266, 304] on button "Next: Job & Payment" at bounding box center [260, 308] width 83 height 17
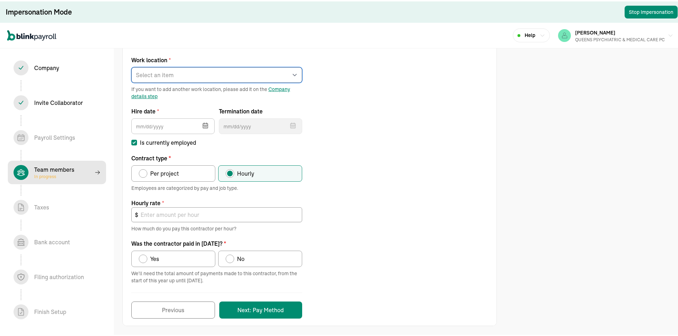
click at [200, 75] on select "Select an item [PERSON_NAME][GEOGRAPHIC_DATA] [STREET_ADDRESS] Works from home" at bounding box center [216, 74] width 171 height 16
select select "Works from home"
click at [131, 66] on select "Select an item [PERSON_NAME][GEOGRAPHIC_DATA] [STREET_ADDRESS] Works from home" at bounding box center [216, 74] width 171 height 16
click at [197, 125] on button "button" at bounding box center [205, 123] width 20 height 19
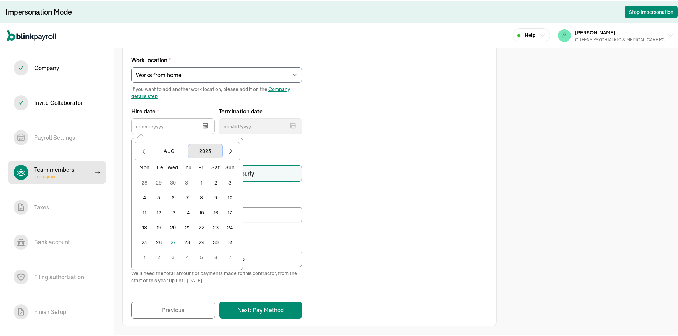
click at [202, 150] on button "2025" at bounding box center [205, 150] width 34 height 14
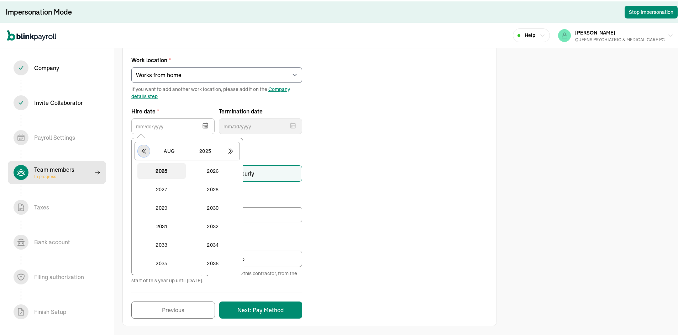
click at [148, 153] on button "button" at bounding box center [144, 150] width 12 height 12
click at [221, 262] on button "2024" at bounding box center [213, 263] width 48 height 16
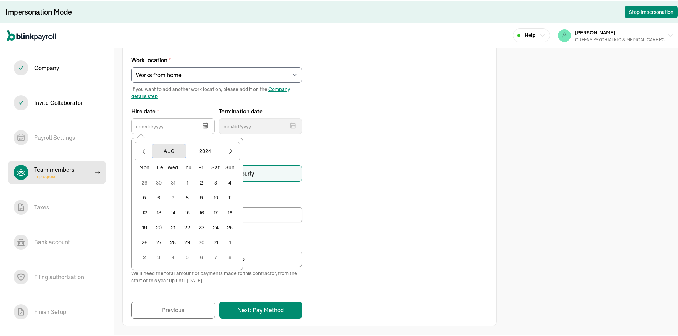
click at [169, 148] on button "Aug" at bounding box center [169, 150] width 34 height 14
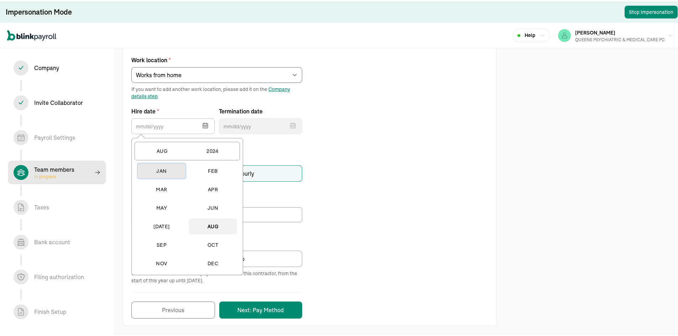
click at [164, 172] on button "Jan" at bounding box center [161, 170] width 48 height 16
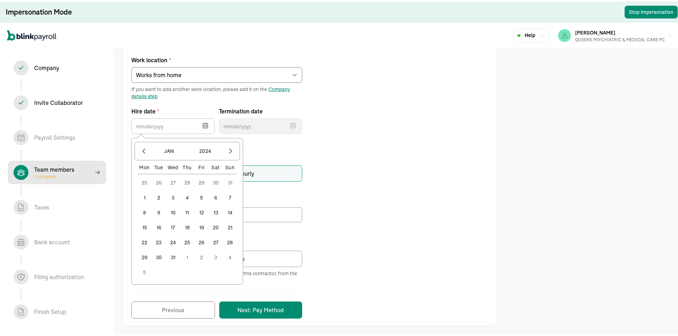
click at [146, 195] on button "1" at bounding box center [144, 196] width 14 height 14
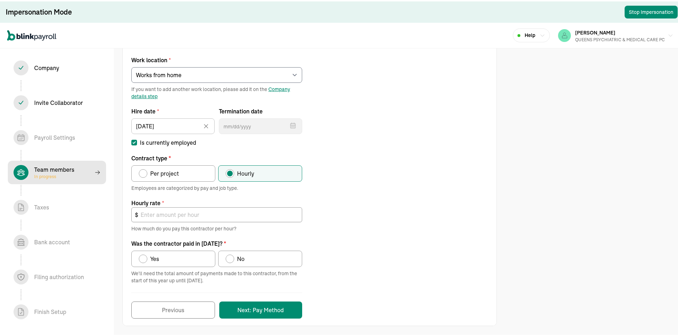
type input "[DATE]"
click at [154, 172] on span "Per project" at bounding box center [164, 172] width 29 height 9
click at [144, 172] on input "Per project" at bounding box center [141, 171] width 6 height 6
radio input "true"
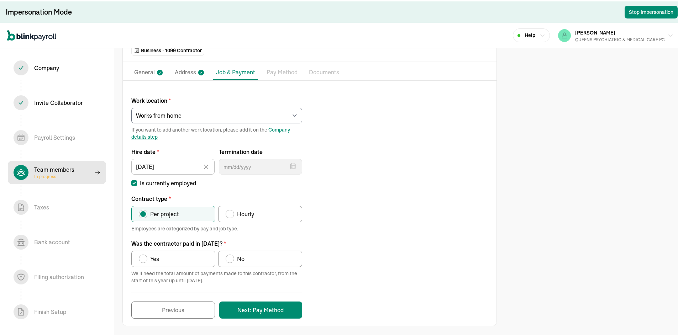
click at [173, 250] on label "Yes" at bounding box center [173, 258] width 84 height 16
click at [144, 253] on input "Yes" at bounding box center [141, 256] width 6 height 6
radio input "true"
click at [268, 313] on button "Next: Pay Method" at bounding box center [260, 308] width 83 height 17
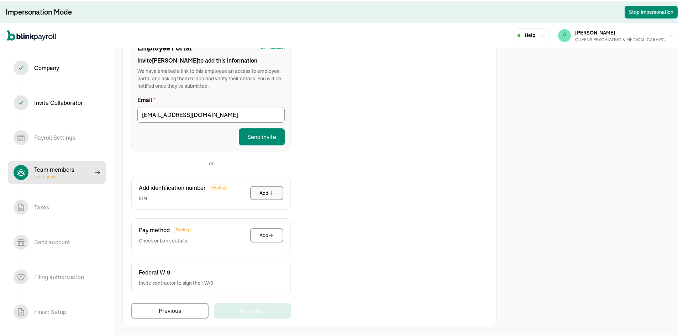
click at [257, 193] on button "Add" at bounding box center [266, 192] width 33 height 14
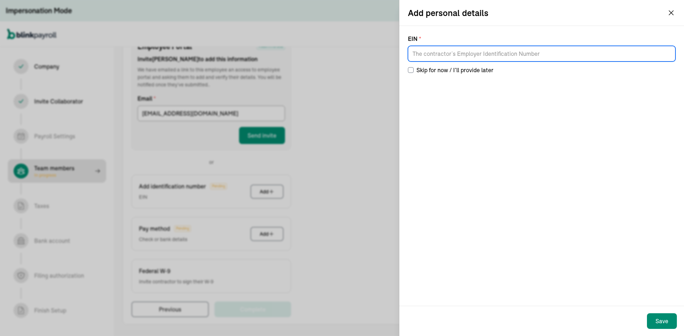
click at [481, 58] on input at bounding box center [541, 54] width 267 height 16
paste input "93-3972822"
type input "93-3972822"
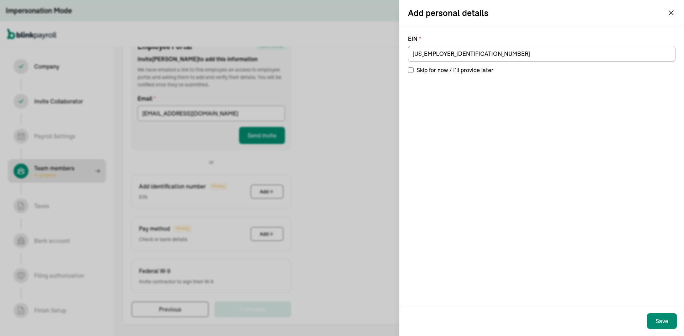
click at [659, 324] on div "Save" at bounding box center [661, 321] width 13 height 9
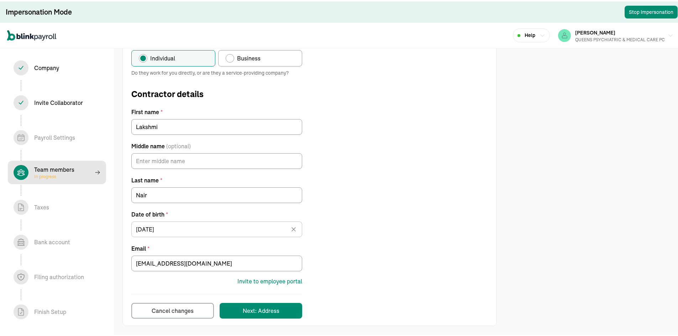
click at [239, 57] on span "Business" at bounding box center [248, 57] width 23 height 9
click at [231, 57] on input "Business" at bounding box center [228, 55] width 6 height 6
radio input "true"
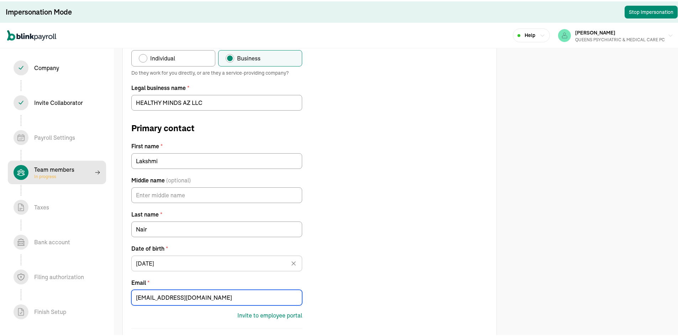
click at [187, 300] on input "[EMAIL_ADDRESS][DOMAIN_NAME]" at bounding box center [216, 297] width 171 height 16
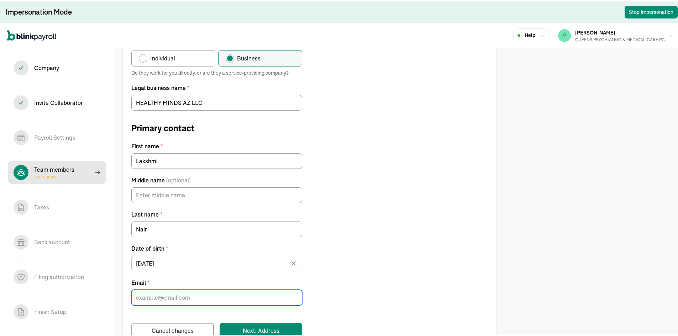
paste input "[EMAIL_ADDRESS][DOMAIN_NAME]"
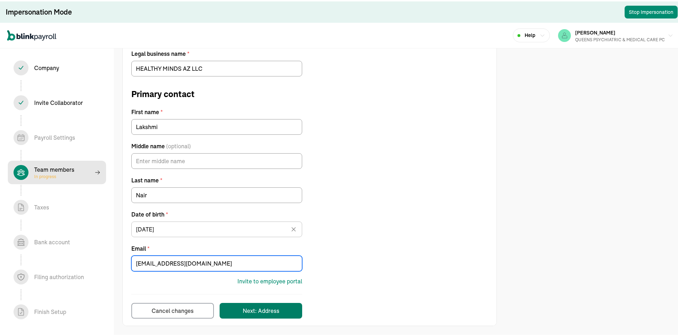
type input "[EMAIL_ADDRESS][DOMAIN_NAME]"
click at [255, 304] on button "Next: Address" at bounding box center [261, 310] width 83 height 16
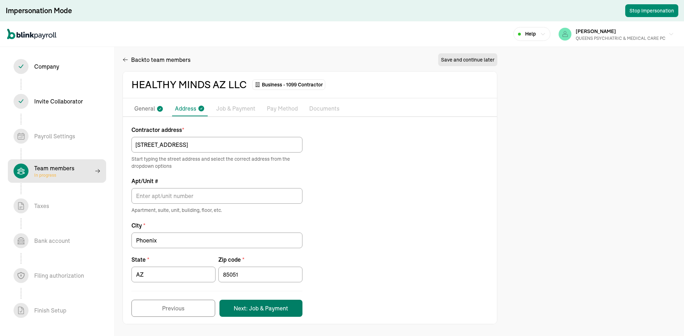
click at [247, 309] on button "Next: Job & Payment" at bounding box center [260, 308] width 83 height 17
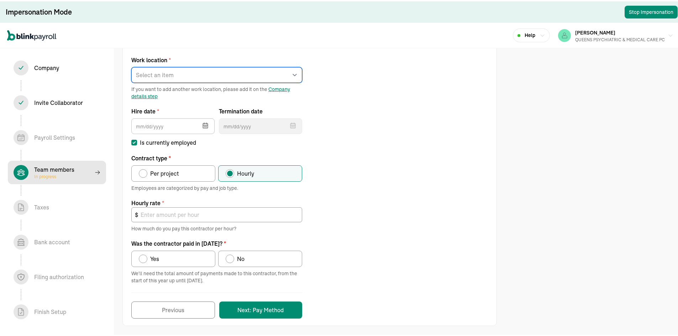
click at [161, 75] on select "Select an item [PERSON_NAME][GEOGRAPHIC_DATA] [STREET_ADDRESS] [STREET_ADDRESS]…" at bounding box center [216, 74] width 171 height 16
click at [369, 145] on div "Work location * Select an item REGO PARK 2751 S Ocean Dr Apt 9075 25 W 68th St …" at bounding box center [310, 182] width 374 height 270
click at [172, 169] on span "Per project" at bounding box center [164, 172] width 29 height 9
click at [144, 169] on input "Per project" at bounding box center [141, 171] width 6 height 6
radio input "true"
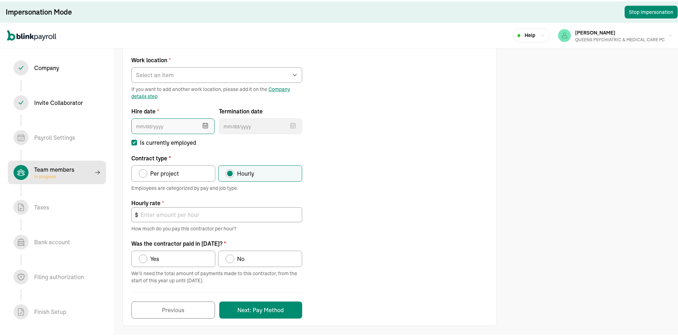
click at [145, 133] on input "text" at bounding box center [172, 125] width 83 height 16
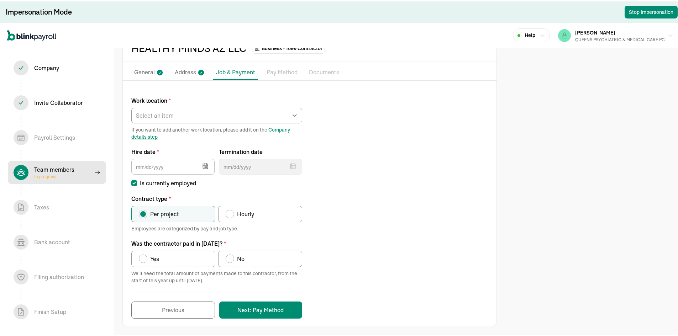
click at [192, 146] on form "Work location * Select an item REGO PARK 2751 S Ocean Dr Apt 9075 25 W 68th St …" at bounding box center [216, 203] width 171 height 230
click at [145, 256] on div "Was the contractor paid in 2025?" at bounding box center [143, 258] width 6 height 6
click at [144, 256] on input "Yes" at bounding box center [141, 256] width 6 height 6
radio input "true"
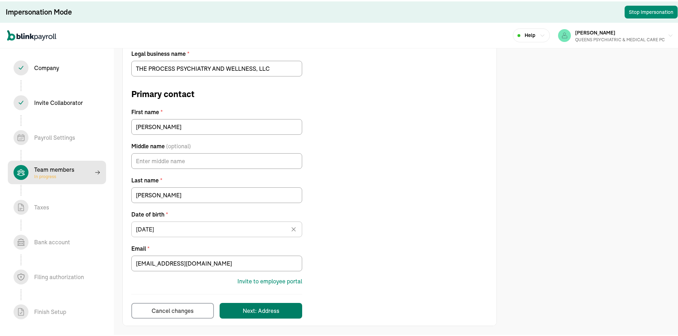
click at [242, 308] on button "Next: Address" at bounding box center [261, 310] width 83 height 16
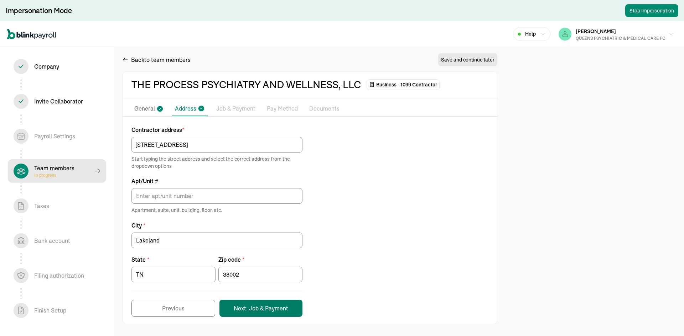
click at [253, 309] on button "Next: Job & Payment" at bounding box center [260, 308] width 83 height 17
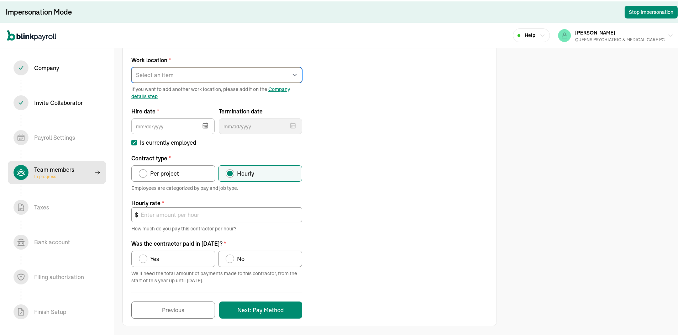
click at [196, 77] on select "Select an item [PERSON_NAME][GEOGRAPHIC_DATA] [STREET_ADDRESS] [STREET_ADDRESS]…" at bounding box center [216, 74] width 171 height 16
select select "Works from home"
click at [131, 66] on select "Select an item [PERSON_NAME][GEOGRAPHIC_DATA] [STREET_ADDRESS] [STREET_ADDRESS]…" at bounding box center [216, 74] width 171 height 16
click at [203, 124] on icon "button" at bounding box center [205, 124] width 5 height 0
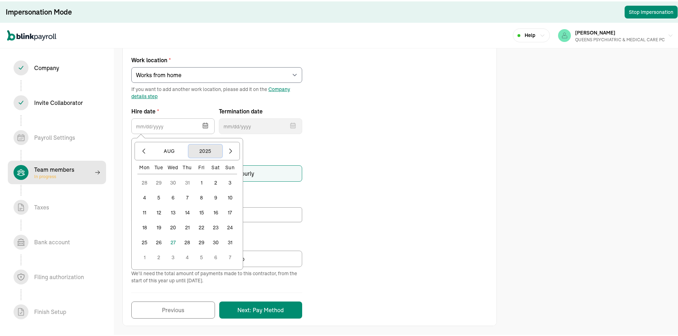
click at [200, 150] on button "2025" at bounding box center [205, 150] width 34 height 14
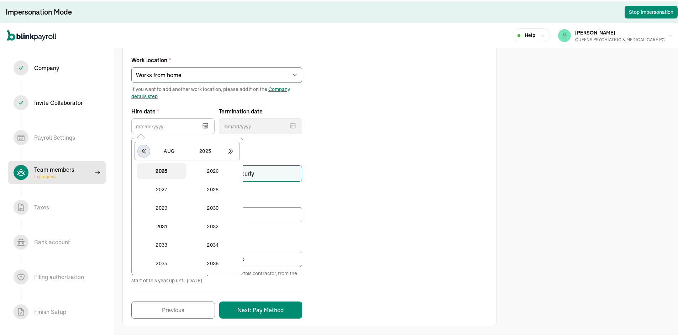
click at [143, 150] on icon "button" at bounding box center [143, 149] width 7 height 7
click at [212, 264] on button "2024" at bounding box center [213, 263] width 48 height 16
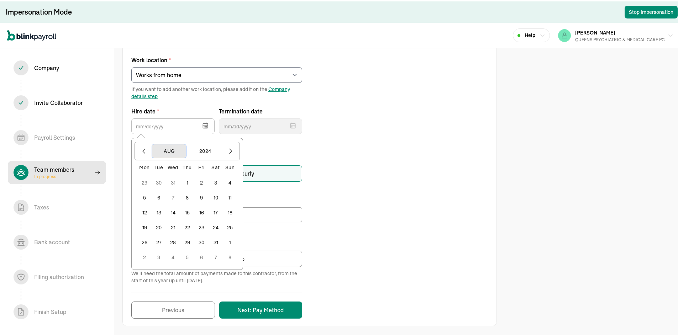
click at [167, 150] on button "Aug" at bounding box center [169, 150] width 34 height 14
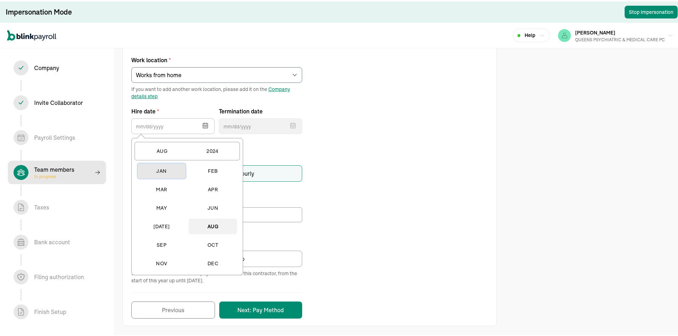
click at [165, 169] on button "Jan" at bounding box center [161, 170] width 48 height 16
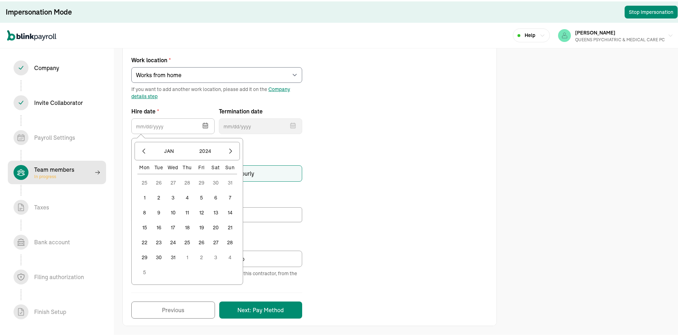
click at [146, 192] on button "1" at bounding box center [144, 196] width 14 height 14
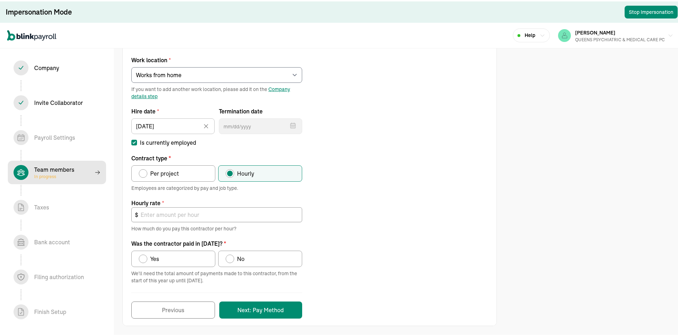
type input "[DATE]"
click at [154, 171] on span "Per project" at bounding box center [164, 172] width 29 height 9
click at [144, 171] on input "Per project" at bounding box center [141, 171] width 6 height 6
radio input "true"
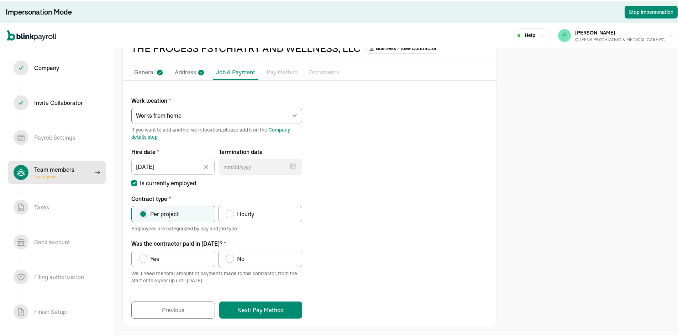
click at [153, 255] on span "Yes" at bounding box center [154, 257] width 9 height 9
click at [144, 255] on input "Yes" at bounding box center [141, 256] width 6 height 6
radio input "true"
click at [255, 309] on button "Next: Pay Method" at bounding box center [260, 308] width 83 height 17
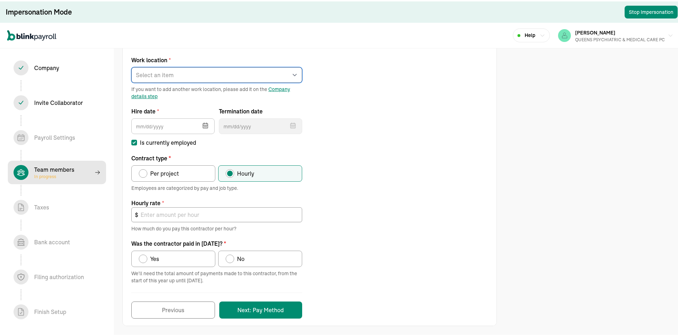
click at [238, 74] on select "Select an item [PERSON_NAME][GEOGRAPHIC_DATA] [STREET_ADDRESS] [STREET_ADDRESS]…" at bounding box center [216, 74] width 171 height 16
select select "Works from home"
click at [131, 66] on select "Select an item [PERSON_NAME][GEOGRAPHIC_DATA] [STREET_ADDRESS] [STREET_ADDRESS]…" at bounding box center [216, 74] width 171 height 16
click at [205, 122] on icon "button" at bounding box center [205, 124] width 5 height 5
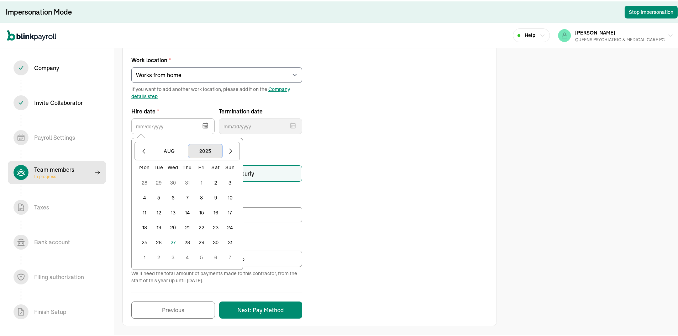
click at [211, 150] on button "2025" at bounding box center [205, 150] width 34 height 14
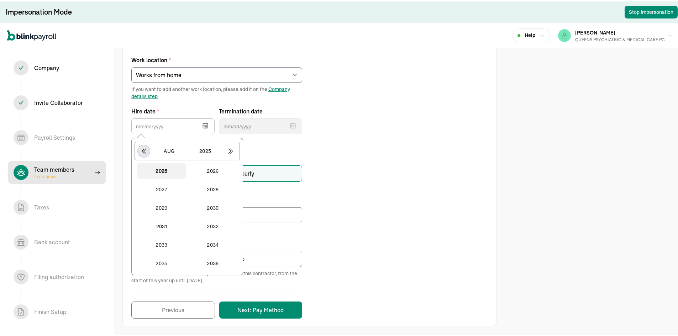
click at [144, 153] on button "button" at bounding box center [144, 150] width 12 height 12
click at [220, 260] on button "2024" at bounding box center [213, 263] width 48 height 16
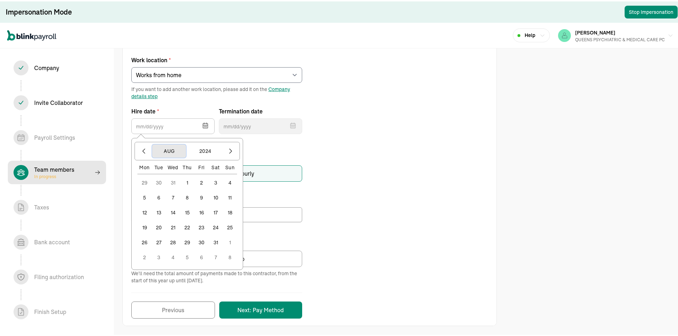
click at [169, 150] on button "Aug" at bounding box center [169, 150] width 34 height 14
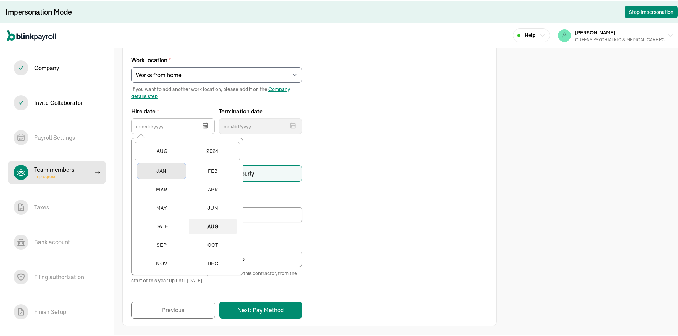
click at [159, 170] on button "Jan" at bounding box center [161, 170] width 48 height 16
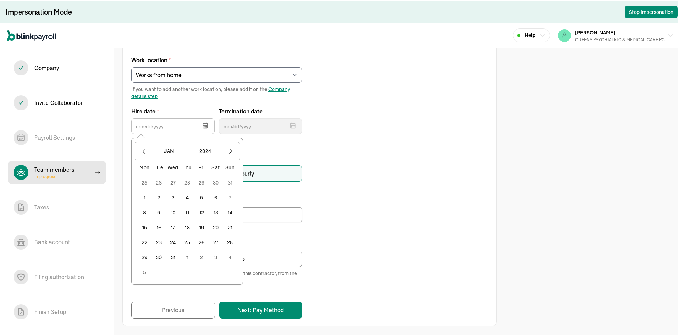
click at [146, 195] on button "1" at bounding box center [144, 196] width 14 height 14
type input "[DATE]"
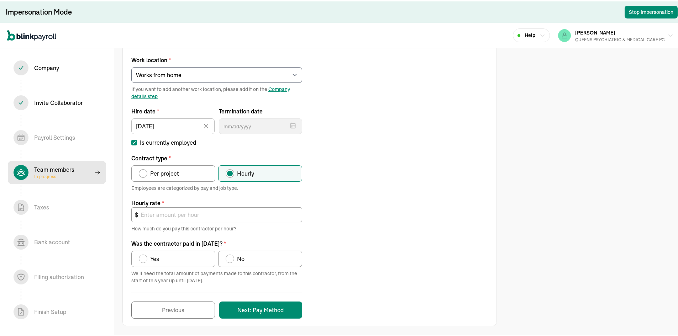
click at [176, 177] on label "Per project" at bounding box center [173, 172] width 84 height 16
click at [144, 173] on input "Per project" at bounding box center [141, 171] width 6 height 6
radio input "true"
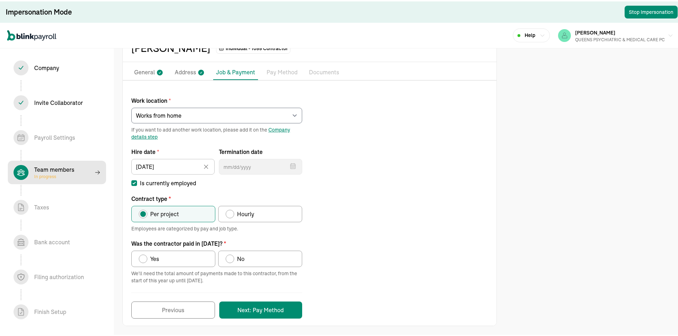
click at [170, 260] on label "Yes" at bounding box center [173, 258] width 84 height 16
click at [144, 259] on input "Yes" at bounding box center [141, 256] width 6 height 6
radio input "true"
click at [251, 306] on button "Next: Pay Method" at bounding box center [260, 308] width 83 height 17
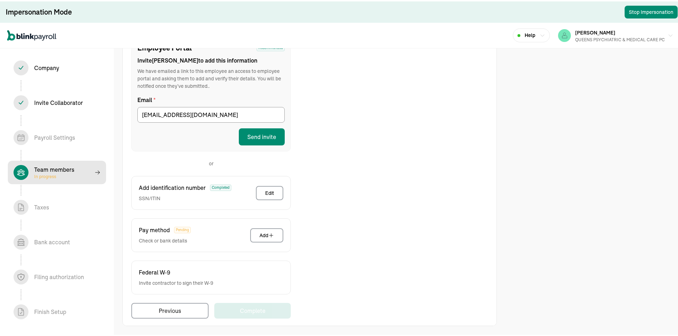
scroll to position [0, 0]
click at [272, 187] on button "Edit" at bounding box center [269, 192] width 27 height 14
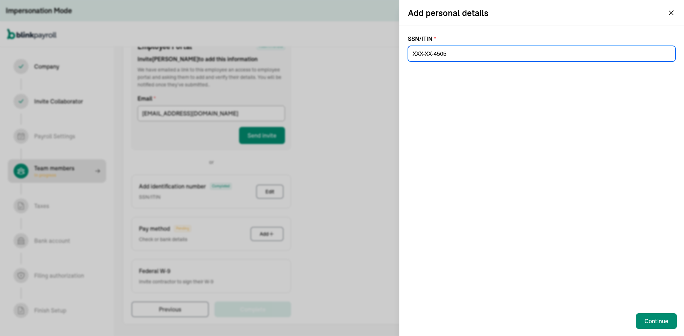
click at [446, 51] on input at bounding box center [541, 54] width 267 height 16
paste input "570-89-4505"
type input "570-89-4505"
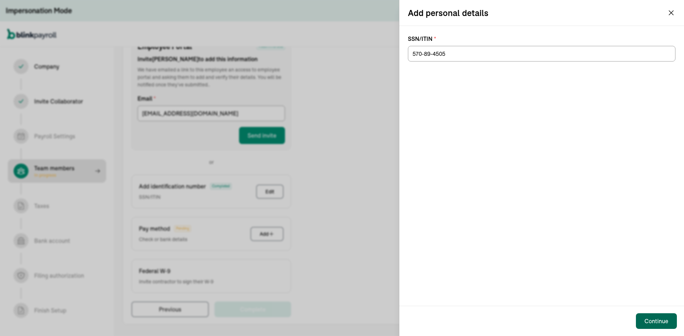
click at [648, 324] on div "Continue" at bounding box center [656, 321] width 24 height 9
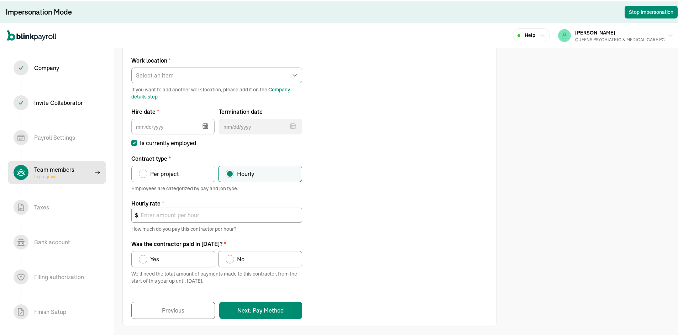
scroll to position [78, 0]
click at [155, 175] on span "Per project" at bounding box center [164, 172] width 29 height 9
click at [144, 173] on input "Per project" at bounding box center [141, 171] width 6 height 6
radio input "true"
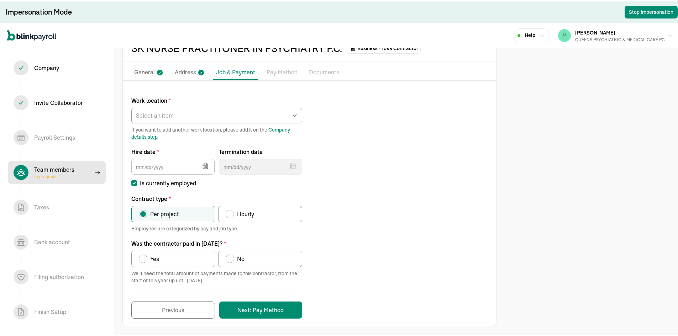
click at [151, 264] on label "Yes" at bounding box center [173, 258] width 84 height 16
click at [144, 259] on input "Yes" at bounding box center [141, 256] width 6 height 6
radio input "true"
click at [208, 163] on icon "button" at bounding box center [205, 165] width 5 height 5
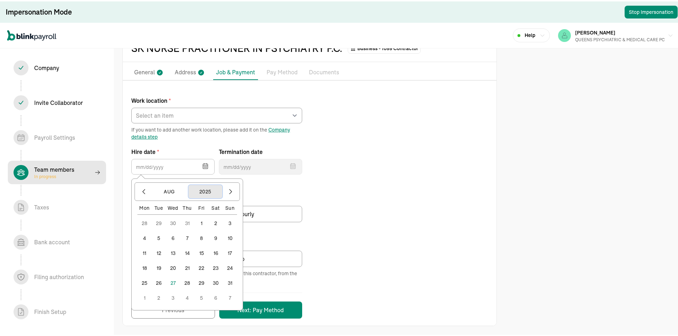
click at [208, 192] on button "2025" at bounding box center [205, 191] width 34 height 14
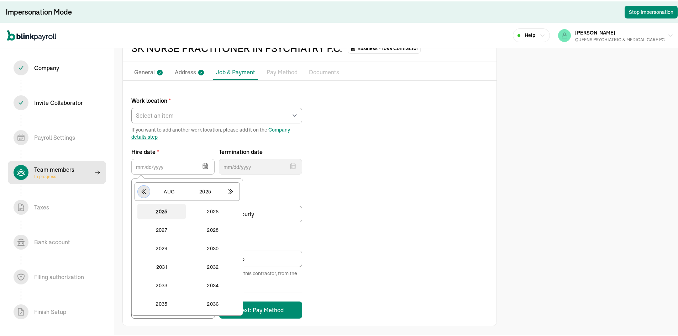
click at [140, 193] on icon "button" at bounding box center [143, 190] width 7 height 7
click at [215, 302] on button "2024" at bounding box center [213, 303] width 48 height 16
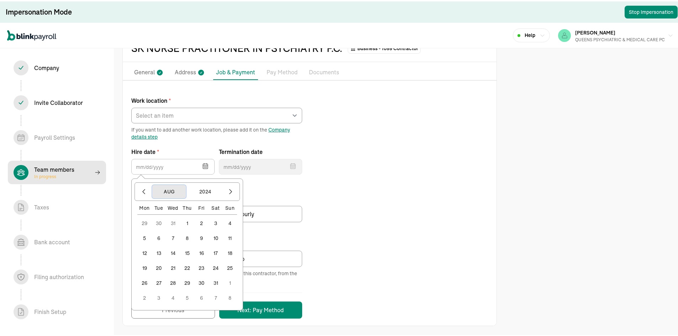
click at [173, 193] on button "Aug" at bounding box center [169, 191] width 34 height 14
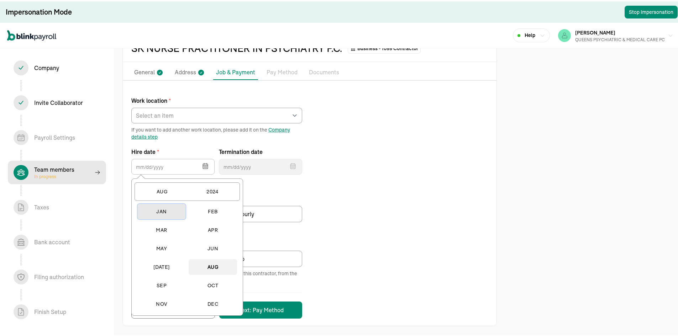
click at [163, 216] on button "Jan" at bounding box center [161, 211] width 48 height 16
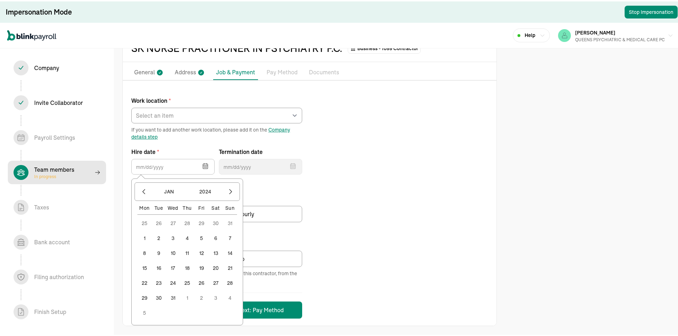
click at [147, 236] on button "1" at bounding box center [144, 237] width 14 height 14
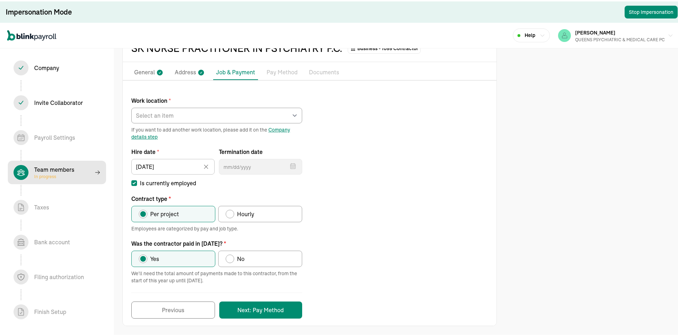
type input "[DATE]"
click at [189, 120] on select "Select an item [PERSON_NAME][GEOGRAPHIC_DATA] [STREET_ADDRESS] [STREET_ADDRESS]…" at bounding box center [216, 114] width 171 height 16
select select "Works from home"
click at [131, 106] on select "Select an item [PERSON_NAME][GEOGRAPHIC_DATA] [STREET_ADDRESS] [STREET_ADDRESS]…" at bounding box center [216, 114] width 171 height 16
click at [354, 213] on div "Work location * Select an item REGO PARK 2751 S Ocean Dr Apt 9075 25 W 68th St …" at bounding box center [310, 203] width 374 height 230
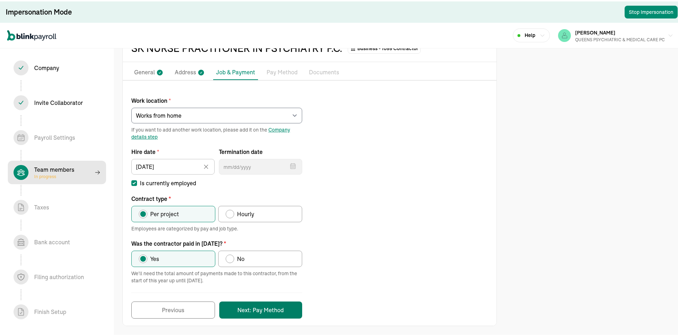
click at [282, 302] on button "Next: Pay Method" at bounding box center [260, 308] width 83 height 17
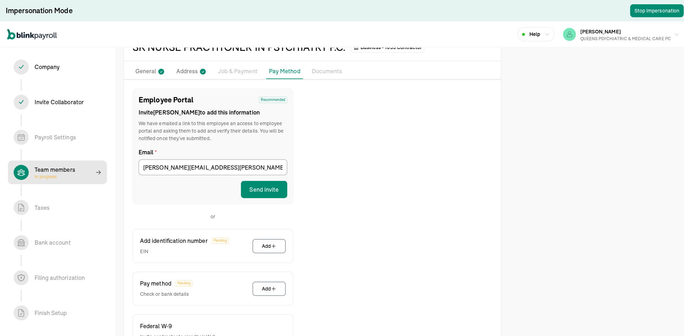
scroll to position [90, 0]
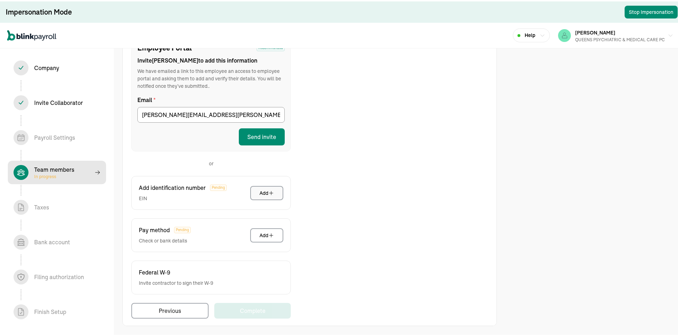
click at [265, 192] on div "Add" at bounding box center [267, 191] width 15 height 7
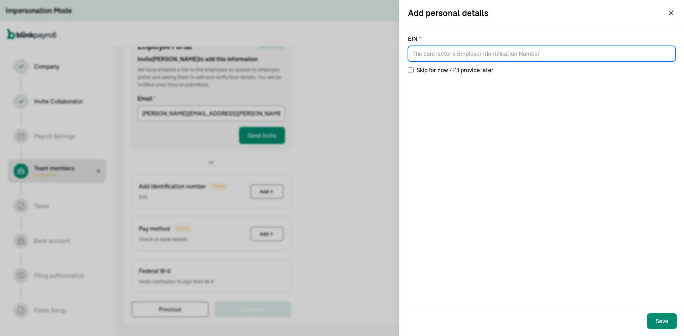
click at [460, 55] on input at bounding box center [541, 54] width 267 height 16
paste input "93-1413332"
type input "93-1413332"
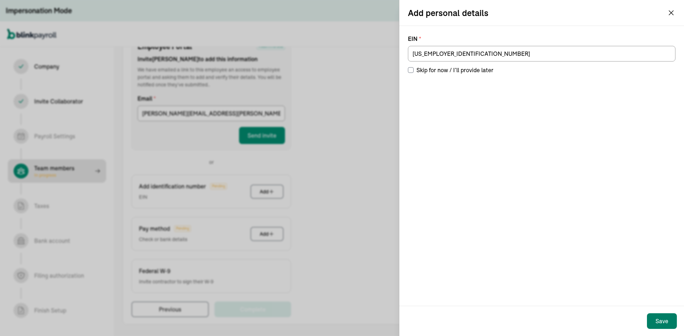
click at [667, 325] on div "Save" at bounding box center [661, 321] width 13 height 9
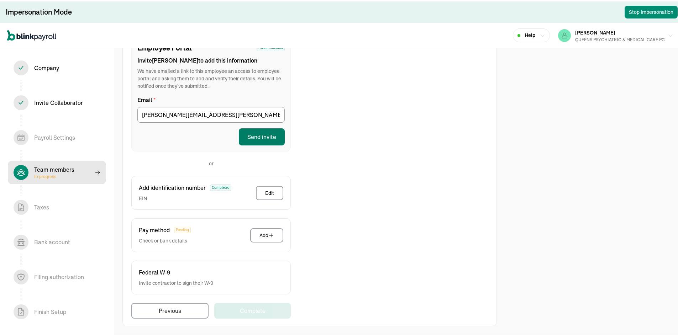
click at [270, 134] on button "Send invite" at bounding box center [262, 135] width 46 height 17
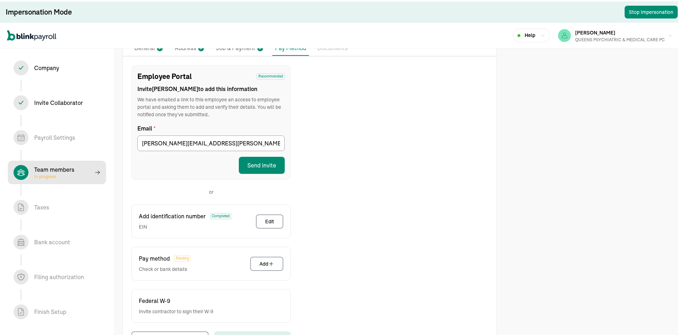
scroll to position [0, 0]
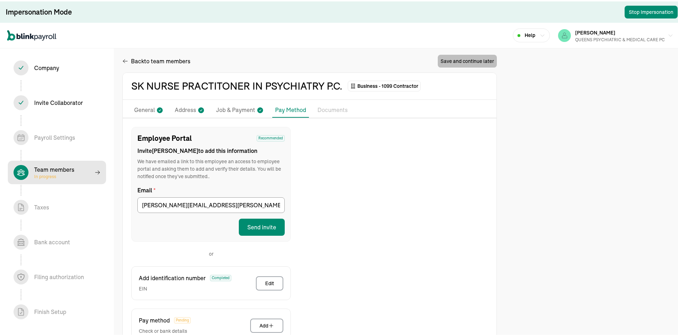
select select "contractor"
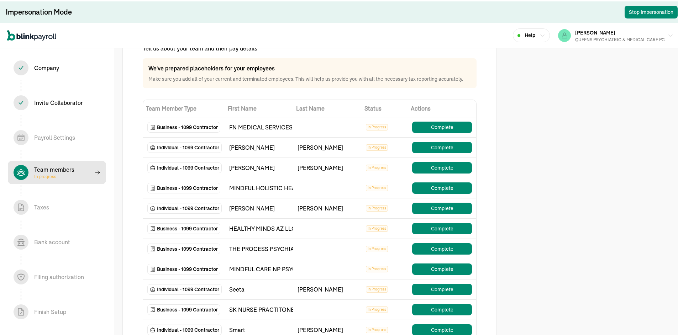
scroll to position [71, 0]
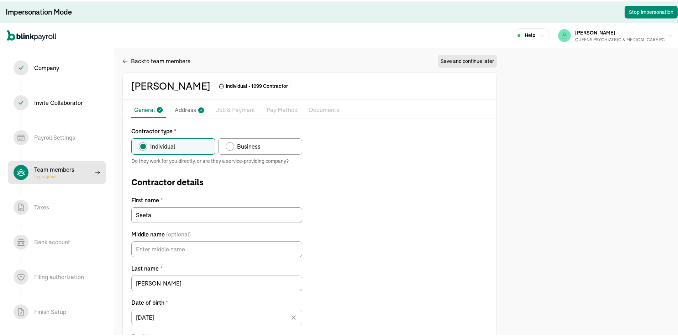
scroll to position [88, 0]
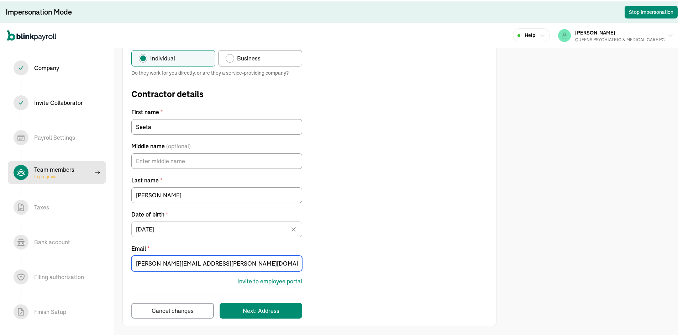
click at [178, 261] on input "scott.kolesar.khan@gmail.com" at bounding box center [216, 263] width 171 height 16
paste input "ganpat7@gmail.com"
type input "[EMAIL_ADDRESS][DOMAIN_NAME]"
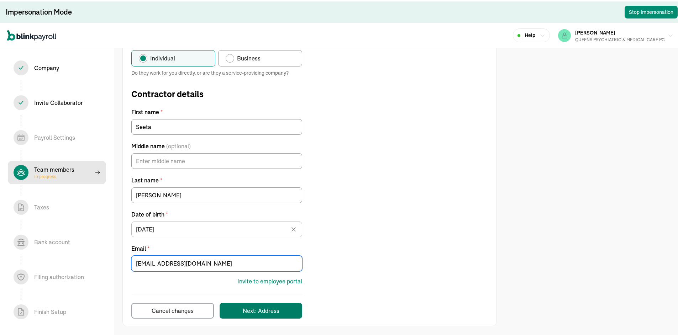
click at [277, 306] on div "Next: Address" at bounding box center [261, 309] width 37 height 9
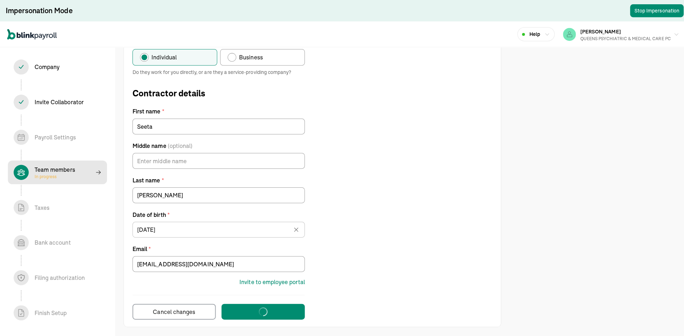
scroll to position [0, 0]
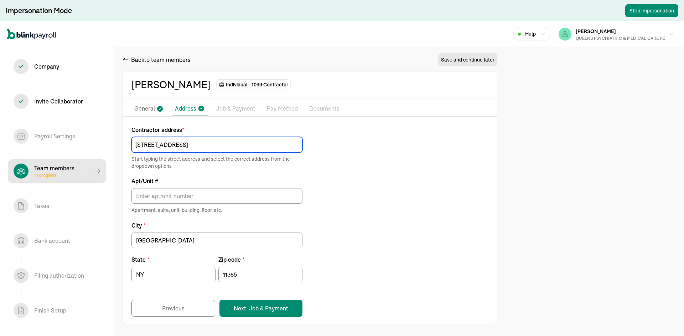
click at [214, 146] on input "7416 62nd ST Apt 2R" at bounding box center [216, 145] width 171 height 16
drag, startPoint x: 214, startPoint y: 146, endPoint x: 171, endPoint y: 146, distance: 42.7
click at [171, 146] on input "7416 62nd ST Apt 2R" at bounding box center [216, 145] width 171 height 16
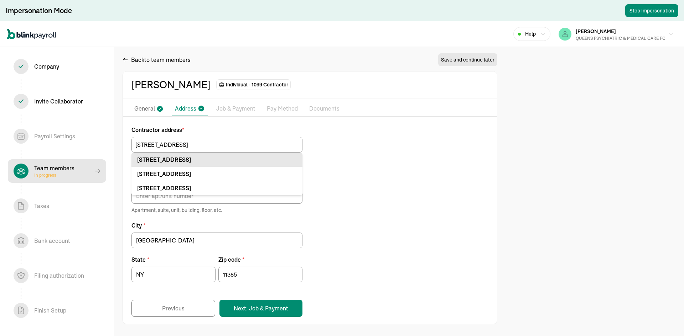
click at [204, 163] on div "7416 62nd St Apt 2R Ridgewood, NY 11385" at bounding box center [216, 160] width 159 height 9
type input "[STREET_ADDRESS]"
type input "Apt 2R"
type input "Ridgewood"
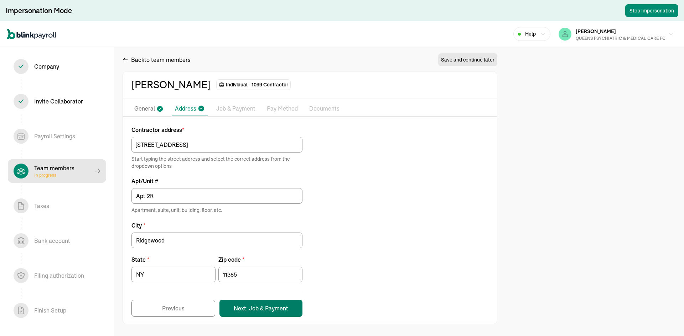
click at [274, 313] on button "Next: Job & Payment" at bounding box center [260, 308] width 83 height 17
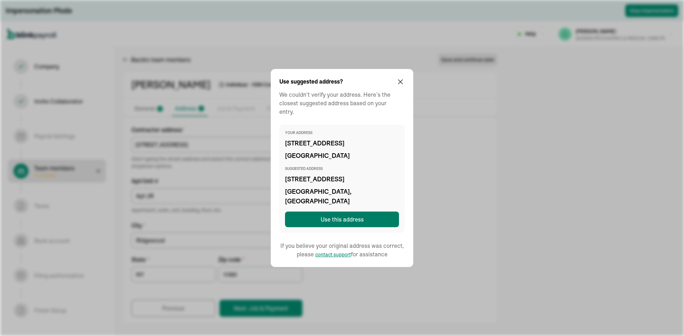
type input "[GEOGRAPHIC_DATA]"
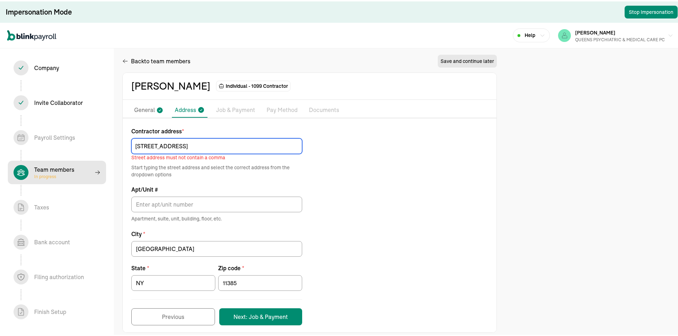
click at [176, 146] on input "[STREET_ADDRESS]" at bounding box center [216, 145] width 171 height 16
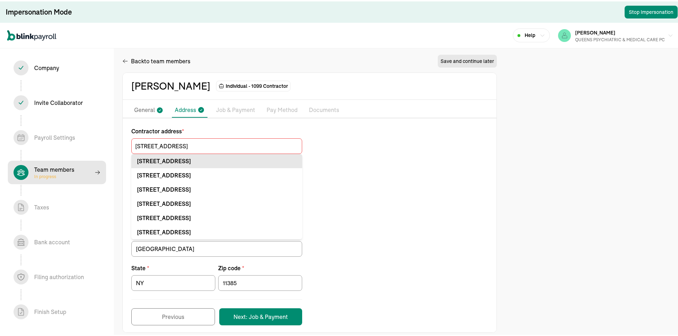
click at [236, 161] on div "7416 62nd St Apt Ridgewood, NY 11385" at bounding box center [216, 160] width 159 height 9
type input "[STREET_ADDRESS]"
type input "Apt"
type input "Ridgewood"
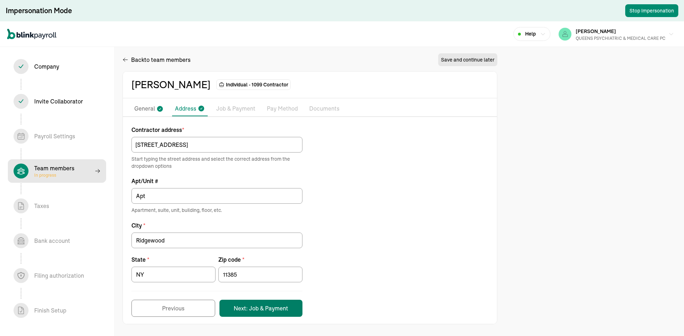
click at [267, 316] on button "Next: Job & Payment" at bounding box center [260, 308] width 83 height 17
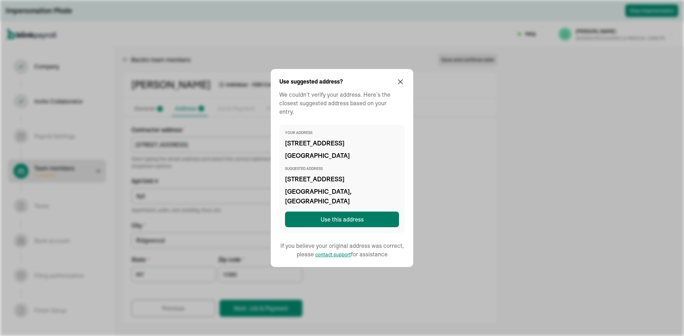
type input "[GEOGRAPHIC_DATA]"
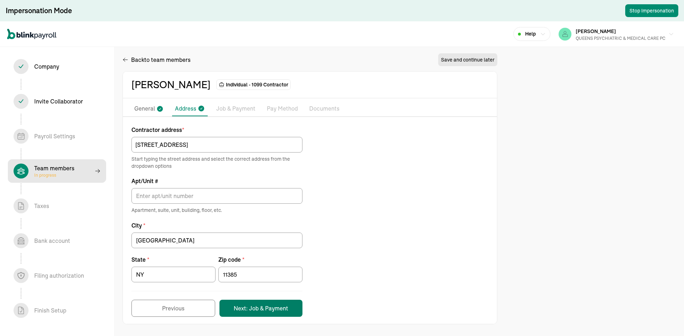
click at [271, 310] on button "Next: Job & Payment" at bounding box center [260, 308] width 83 height 17
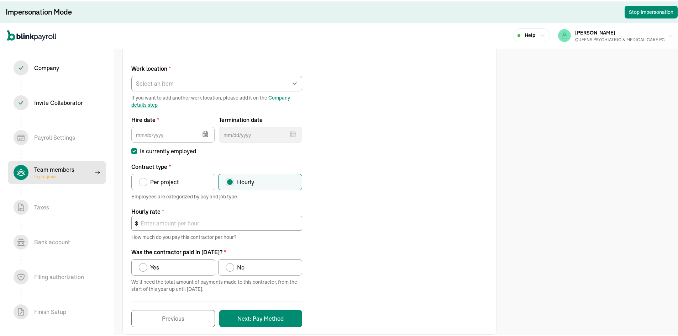
scroll to position [78, 0]
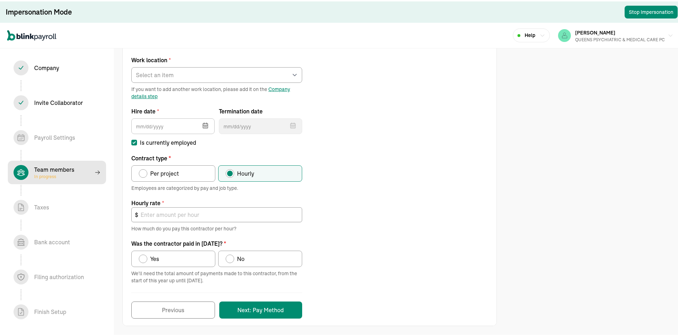
click at [253, 83] on div "Work location * Select an item [PERSON_NAME][GEOGRAPHIC_DATA] [STREET_ADDRESS] …" at bounding box center [216, 72] width 171 height 51
click at [248, 73] on select "Select an item [PERSON_NAME][GEOGRAPHIC_DATA] [STREET_ADDRESS] [STREET_ADDRESS]…" at bounding box center [216, 74] width 171 height 16
select select "Works from home"
click at [131, 66] on select "Select an item [PERSON_NAME][GEOGRAPHIC_DATA] [STREET_ADDRESS] [STREET_ADDRESS]…" at bounding box center [216, 74] width 171 height 16
click at [186, 122] on input "text" at bounding box center [172, 125] width 83 height 16
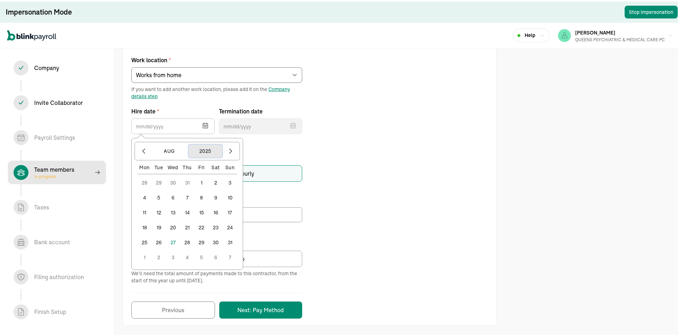
click at [216, 153] on button "2025" at bounding box center [205, 150] width 34 height 14
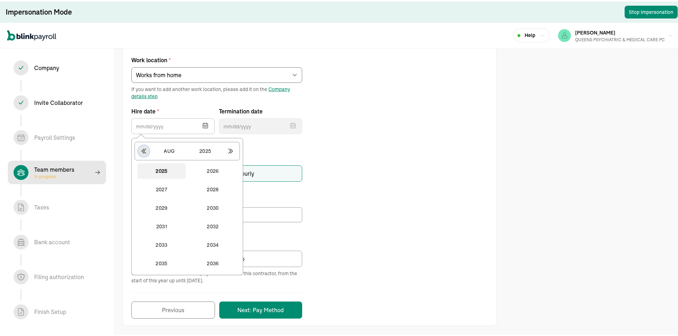
click at [147, 152] on icon "button" at bounding box center [143, 149] width 7 height 7
click at [223, 261] on button "2024" at bounding box center [213, 263] width 48 height 16
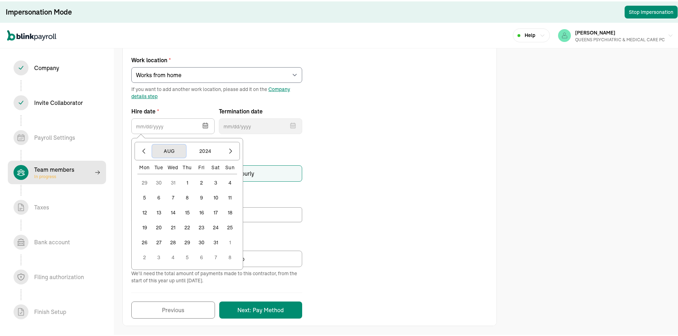
click at [174, 149] on button "Aug" at bounding box center [169, 150] width 34 height 14
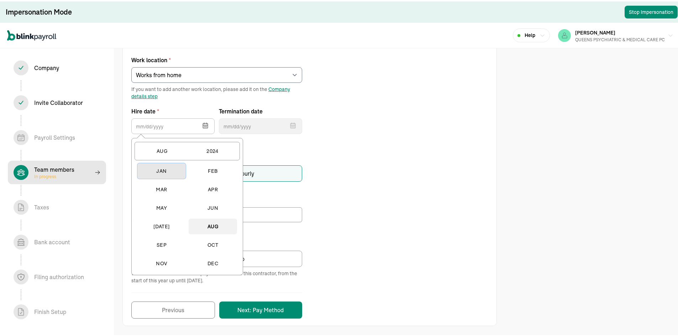
click at [163, 171] on button "Jan" at bounding box center [161, 170] width 48 height 16
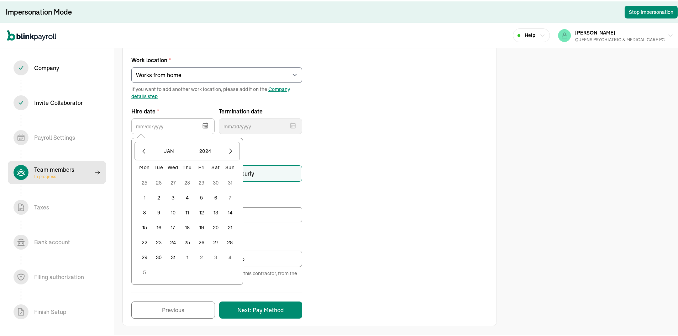
click at [146, 198] on button "1" at bounding box center [144, 196] width 14 height 14
type input "[DATE]"
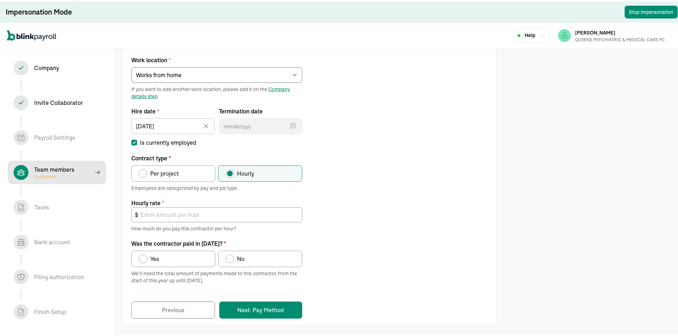
click at [166, 178] on label "Per project" at bounding box center [173, 172] width 84 height 16
click at [144, 173] on input "Per project" at bounding box center [141, 171] width 6 height 6
radio input "true"
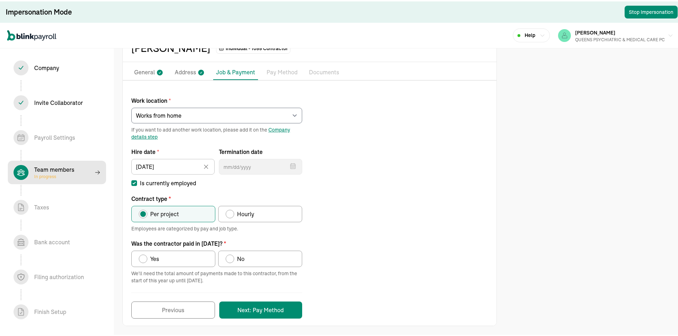
scroll to position [38, 0]
click at [172, 263] on label "Yes" at bounding box center [173, 258] width 84 height 16
click at [144, 259] on input "Yes" at bounding box center [141, 256] width 6 height 6
radio input "true"
click at [247, 306] on button "Next: Pay Method" at bounding box center [260, 308] width 83 height 17
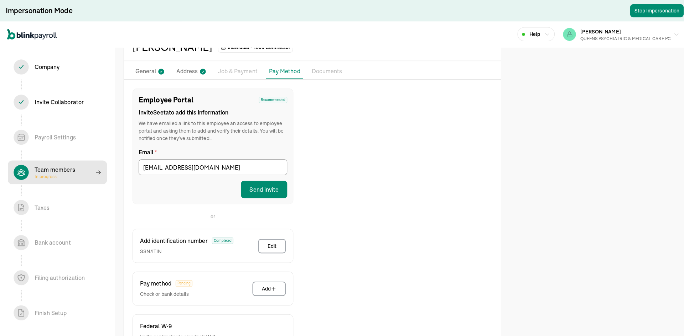
scroll to position [90, 0]
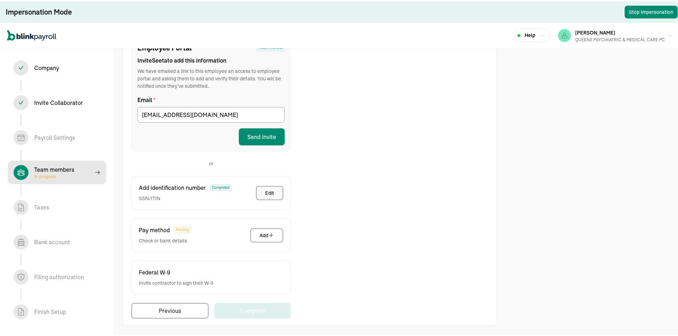
click at [265, 190] on button "Edit" at bounding box center [269, 192] width 27 height 14
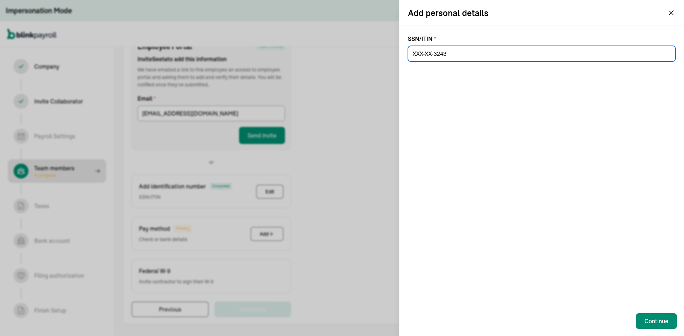
click at [470, 51] on input at bounding box center [541, 54] width 267 height 16
paste input "104-68-3243"
type input "104-68-3243"
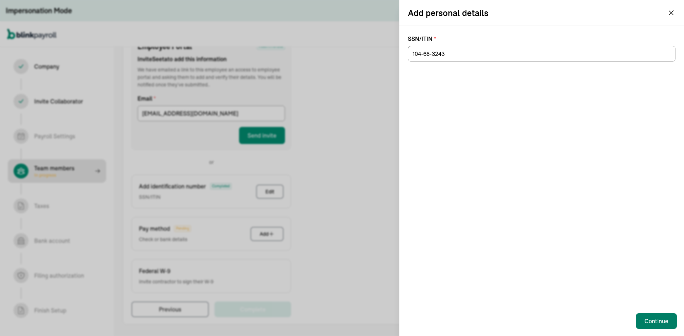
click at [663, 317] on button "Continue" at bounding box center [656, 322] width 41 height 16
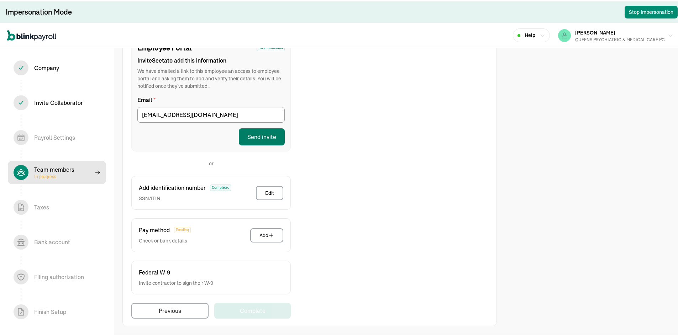
click at [268, 132] on button "Send invite" at bounding box center [262, 135] width 46 height 17
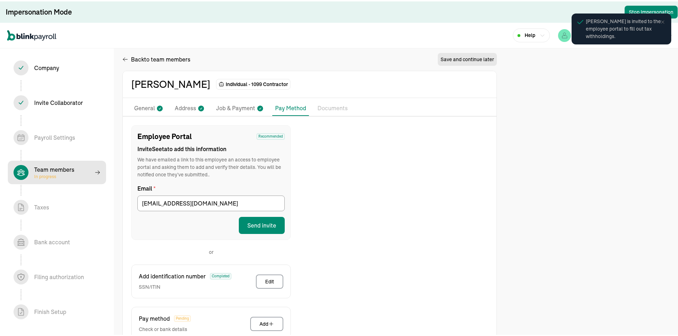
scroll to position [0, 0]
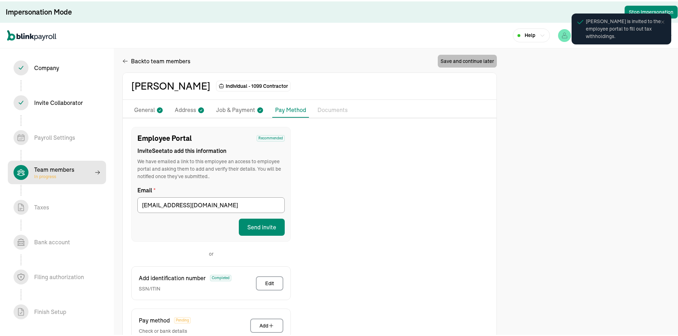
select select "contractor"
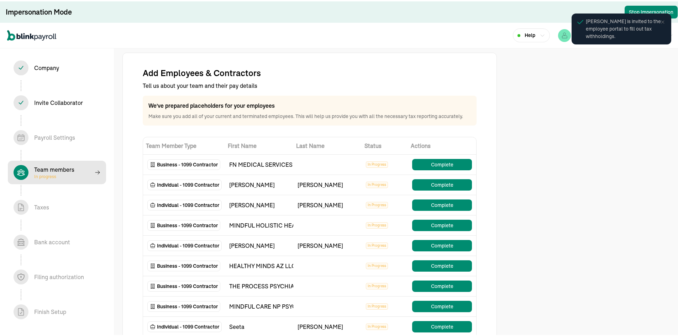
scroll to position [80, 0]
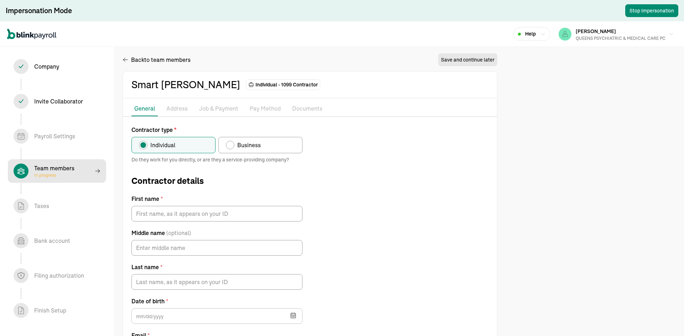
type input "Smart"
type input "[PERSON_NAME]"
type input "[EMAIL_ADDRESS][DOMAIN_NAME]"
type input "[DATE]"
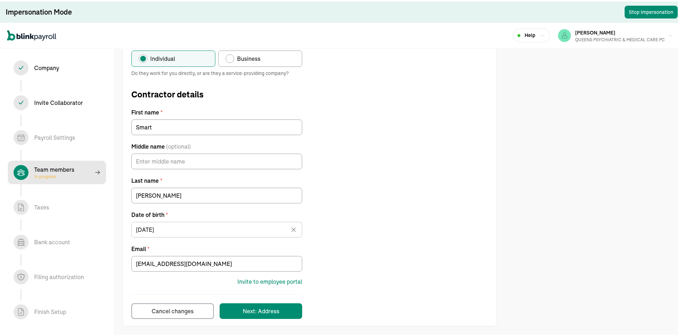
scroll to position [88, 0]
click at [186, 263] on input "[EMAIL_ADDRESS][DOMAIN_NAME]" at bounding box center [216, 263] width 171 height 16
paste input "dicksmart2004"
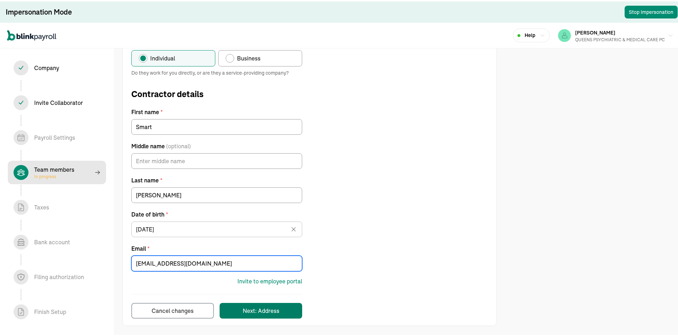
type input "[EMAIL_ADDRESS][DOMAIN_NAME]"
click at [255, 312] on div "Next: Address" at bounding box center [261, 309] width 37 height 9
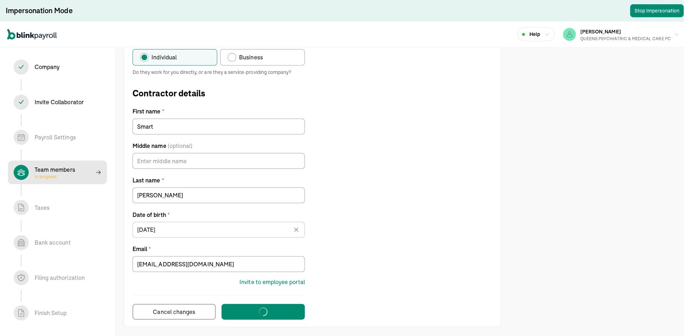
scroll to position [0, 0]
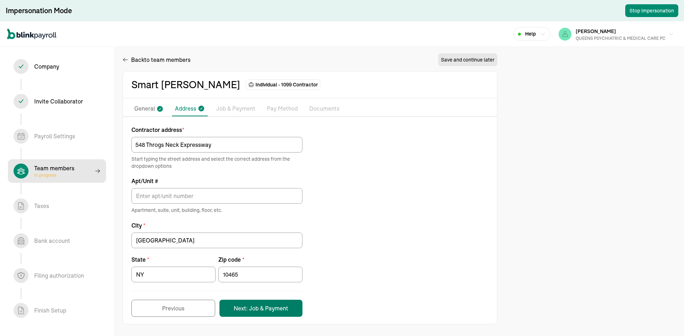
click at [247, 301] on button "Next: Job & Payment" at bounding box center [260, 308] width 83 height 17
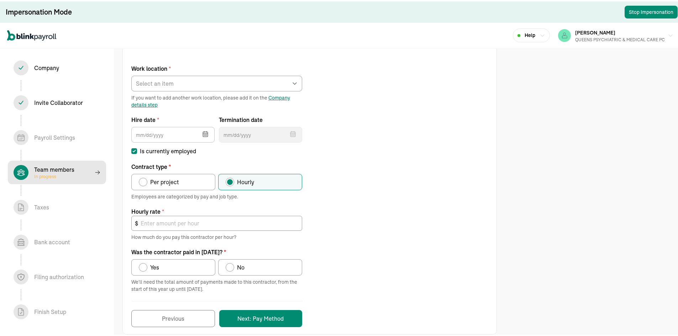
scroll to position [78, 0]
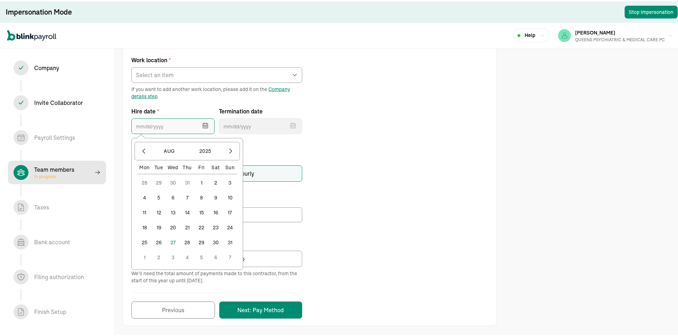
click at [155, 123] on input "text" at bounding box center [172, 125] width 83 height 16
click at [175, 151] on button "Aug" at bounding box center [169, 150] width 34 height 14
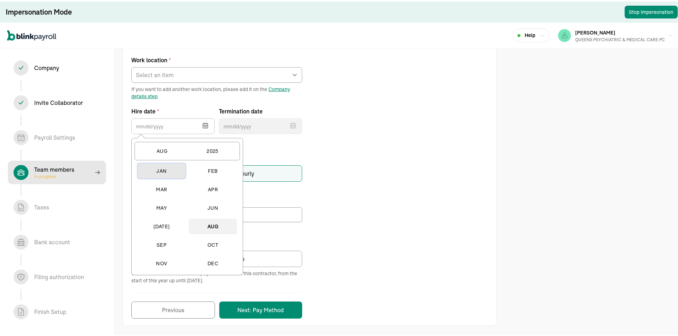
drag, startPoint x: 165, startPoint y: 169, endPoint x: 177, endPoint y: 165, distance: 13.1
click at [164, 168] on button "Jan" at bounding box center [161, 170] width 48 height 16
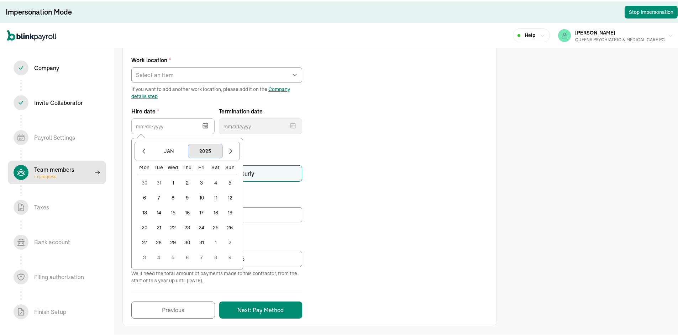
click at [214, 151] on button "2025" at bounding box center [205, 150] width 34 height 14
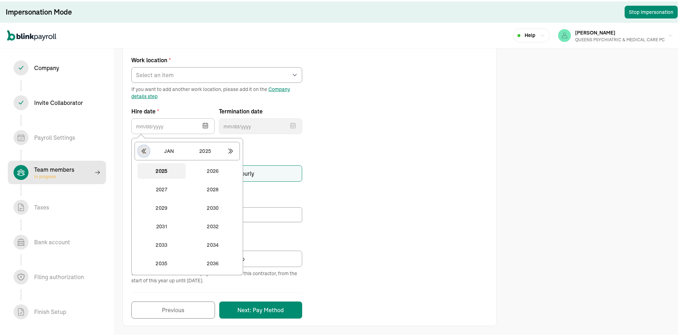
click at [147, 148] on icon "button" at bounding box center [143, 149] width 7 height 7
click at [220, 266] on button "2024" at bounding box center [213, 263] width 48 height 16
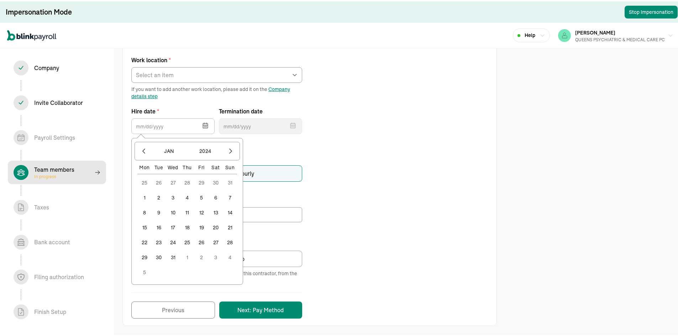
click at [147, 198] on button "1" at bounding box center [144, 196] width 14 height 14
type input "[DATE]"
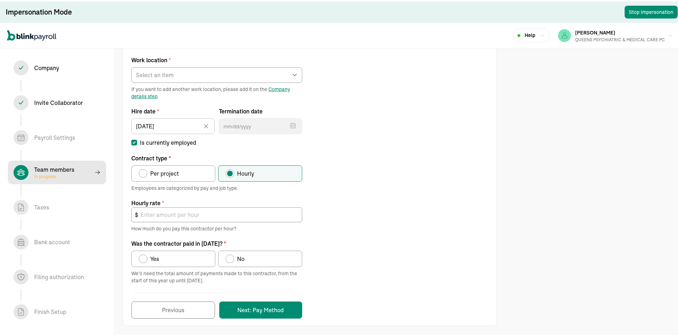
click at [150, 168] on div "Per project" at bounding box center [163, 172] width 32 height 9
click at [144, 168] on input "Per project" at bounding box center [141, 171] width 6 height 6
radio input "true"
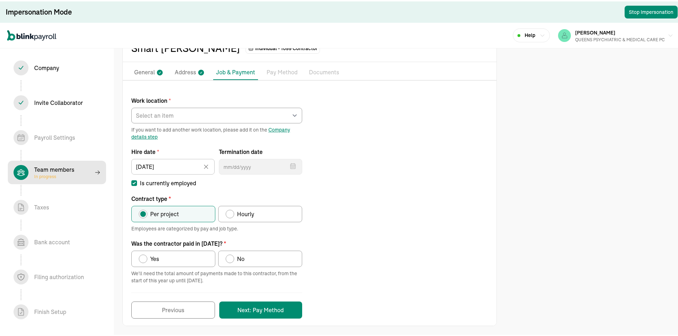
scroll to position [38, 0]
click at [160, 250] on label "Yes" at bounding box center [173, 258] width 84 height 16
click at [144, 253] on input "Yes" at bounding box center [141, 256] width 6 height 6
radio input "true"
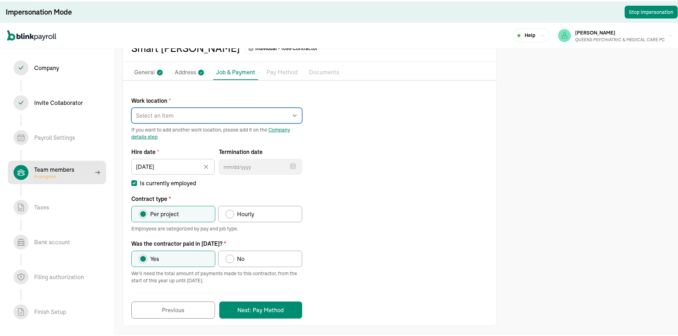
click at [170, 121] on select "Select an item [PERSON_NAME][GEOGRAPHIC_DATA] [STREET_ADDRESS] [STREET_ADDRESS]…" at bounding box center [216, 114] width 171 height 16
select select "Works from home"
click at [131, 106] on select "Select an item [PERSON_NAME][GEOGRAPHIC_DATA] [STREET_ADDRESS] [STREET_ADDRESS]…" at bounding box center [216, 114] width 171 height 16
click at [271, 310] on button "Next: Pay Method" at bounding box center [260, 308] width 83 height 17
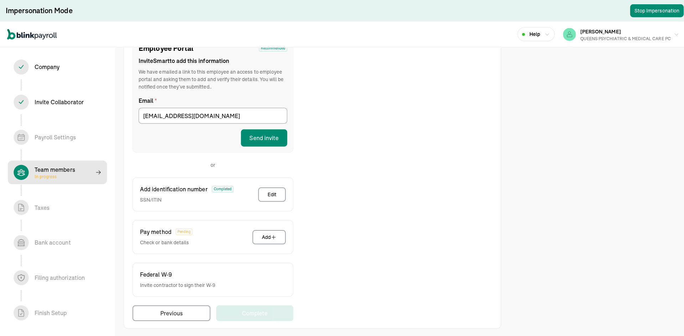
scroll to position [90, 0]
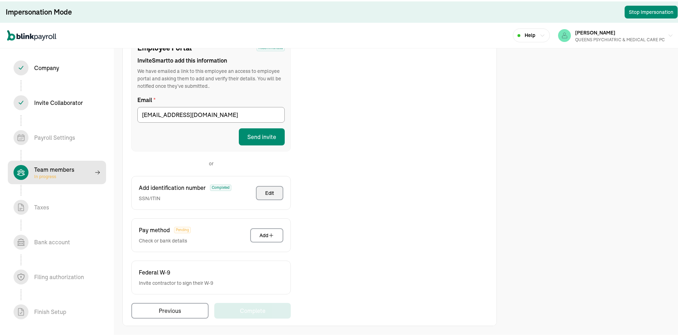
click at [277, 192] on button "Edit" at bounding box center [269, 192] width 27 height 14
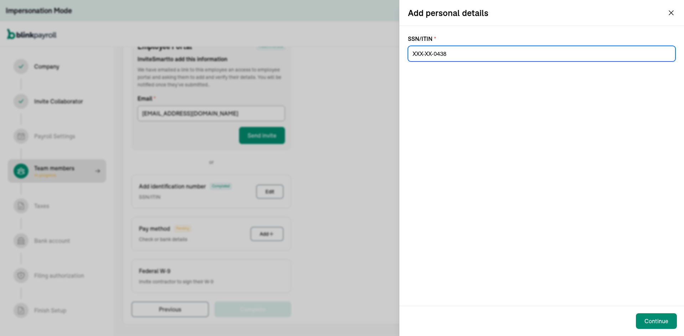
click at [481, 56] on input at bounding box center [541, 54] width 267 height 16
paste input "644-06-0438"
type input "644-06-0438"
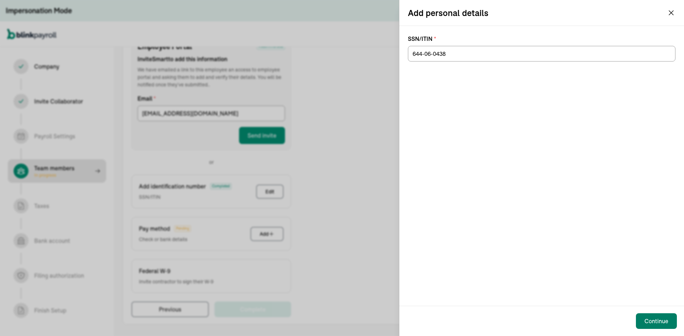
click at [643, 316] on button "Continue" at bounding box center [656, 322] width 41 height 16
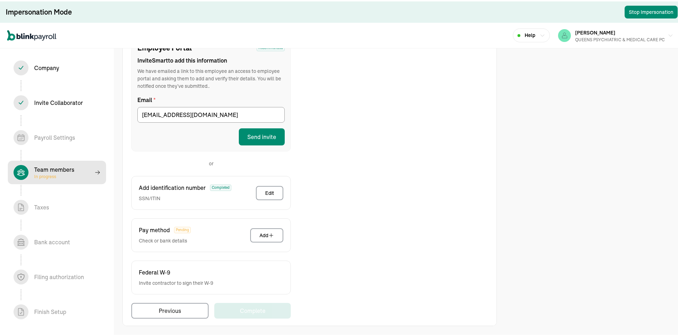
click at [271, 142] on button "Send invite" at bounding box center [262, 135] width 46 height 17
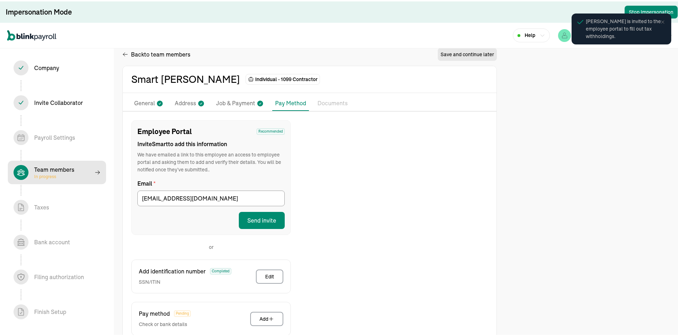
scroll to position [0, 0]
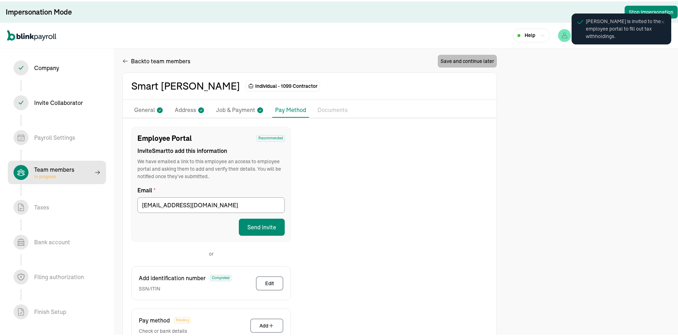
select select "contractor"
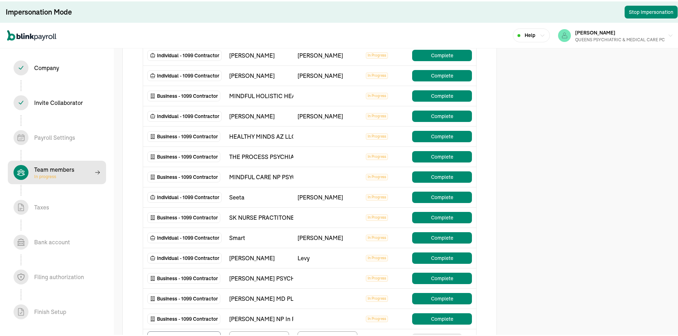
scroll to position [142, 0]
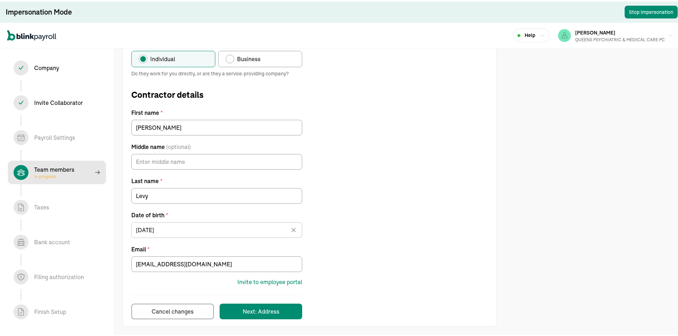
scroll to position [88, 0]
click at [260, 54] on label "Business" at bounding box center [260, 57] width 84 height 16
click at [231, 54] on input "Business" at bounding box center [228, 55] width 6 height 6
radio input "true"
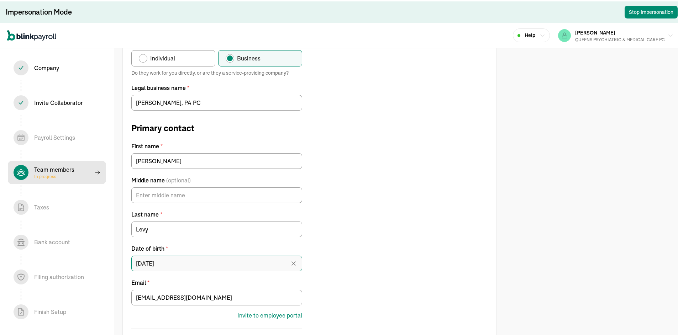
click at [176, 263] on input "[DATE]" at bounding box center [216, 263] width 171 height 16
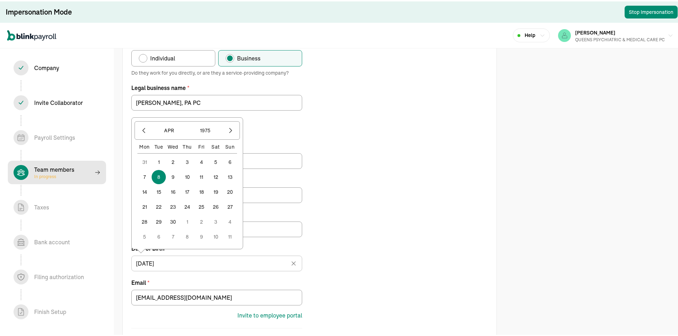
click at [162, 176] on button "8" at bounding box center [159, 176] width 14 height 14
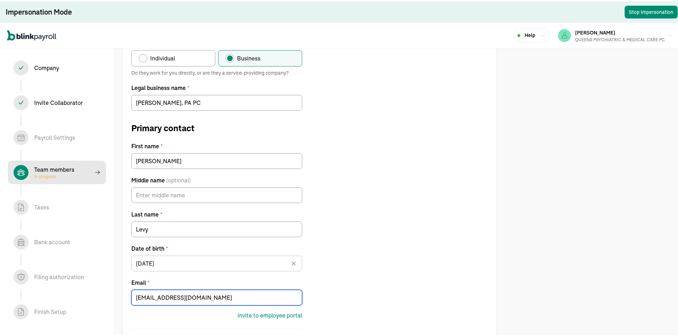
click at [161, 292] on input "[EMAIL_ADDRESS][DOMAIN_NAME]" at bounding box center [216, 297] width 171 height 16
click at [163, 298] on input "[EMAIL_ADDRESS][DOMAIN_NAME]" at bounding box center [216, 297] width 171 height 16
paste input "[DOMAIN_NAME][EMAIL_ADDRESS][DOMAIN_NAME]"
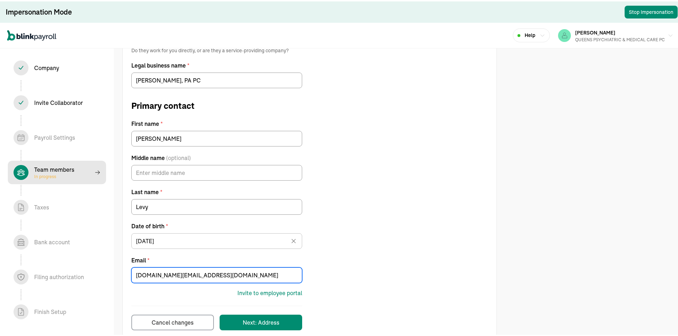
scroll to position [122, 0]
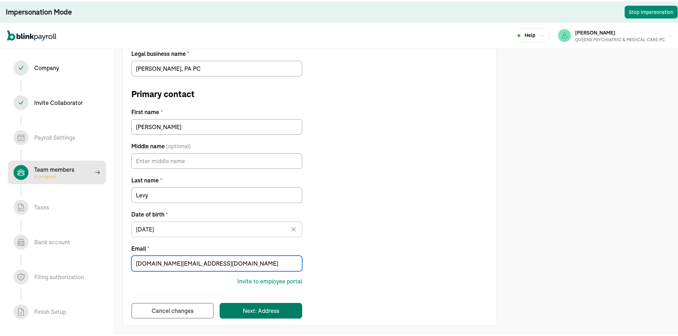
type input "[DOMAIN_NAME][EMAIL_ADDRESS][DOMAIN_NAME]"
click at [239, 305] on button "Next: Address" at bounding box center [261, 310] width 83 height 16
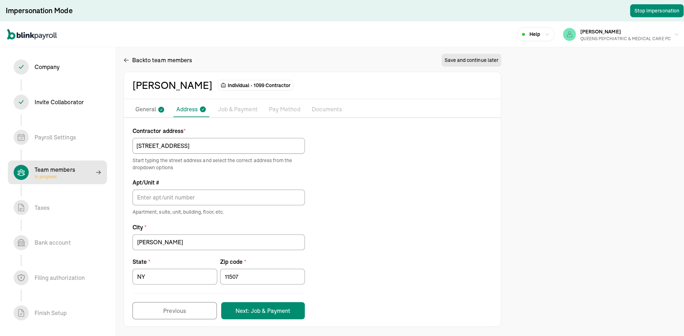
scroll to position [0, 0]
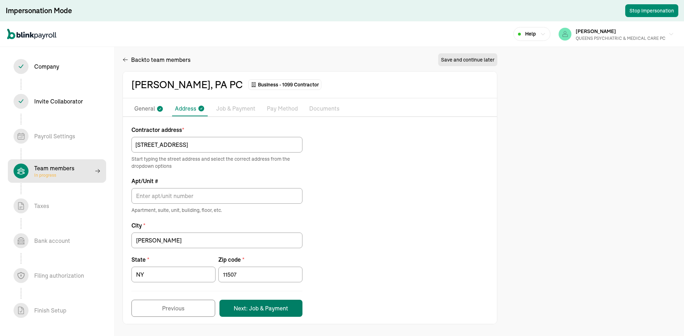
click at [264, 310] on button "Next: Job & Payment" at bounding box center [260, 308] width 83 height 17
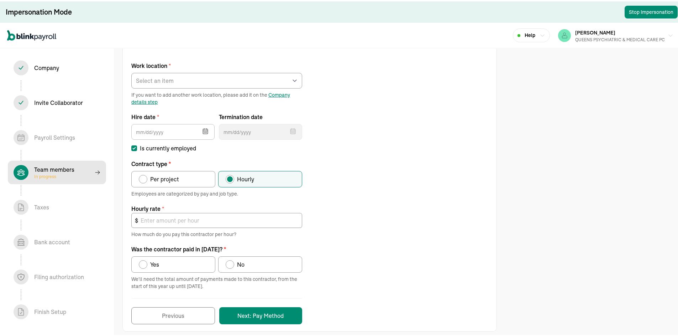
scroll to position [78, 0]
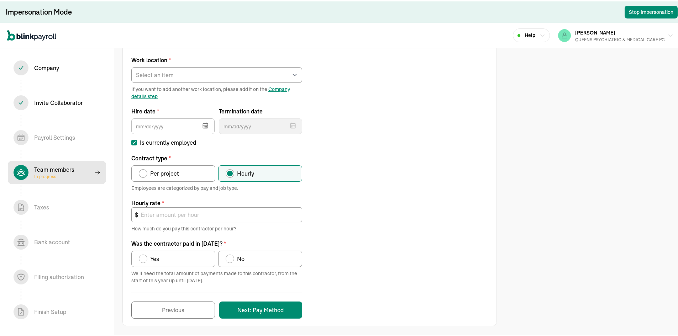
click at [174, 167] on label "Per project" at bounding box center [173, 172] width 84 height 16
click at [144, 168] on input "Per project" at bounding box center [141, 171] width 6 height 6
radio input "true"
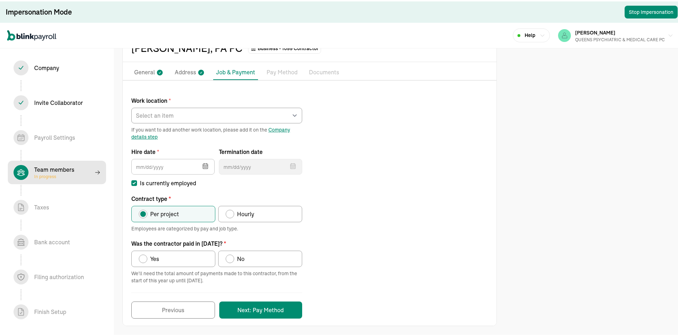
click at [174, 261] on label "Yes" at bounding box center [173, 258] width 84 height 16
click at [144, 259] on input "Yes" at bounding box center [141, 256] width 6 height 6
radio input "true"
click at [168, 162] on input "text" at bounding box center [172, 166] width 83 height 16
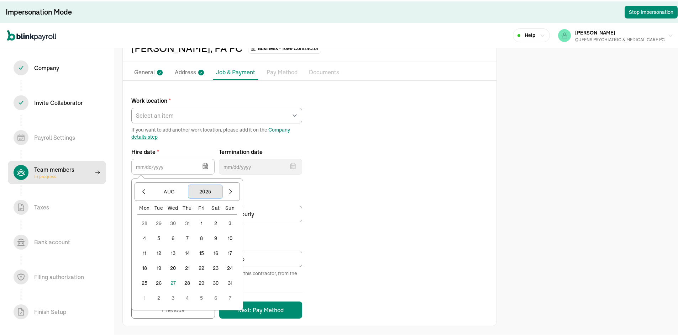
click at [211, 188] on button "2025" at bounding box center [205, 191] width 34 height 14
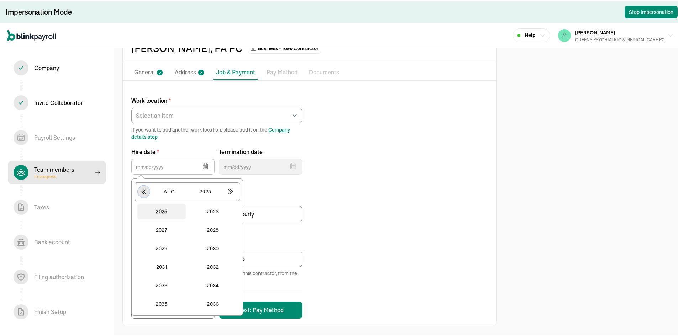
click at [142, 193] on icon "button" at bounding box center [143, 190] width 7 height 7
click at [222, 303] on button "2024" at bounding box center [213, 303] width 48 height 16
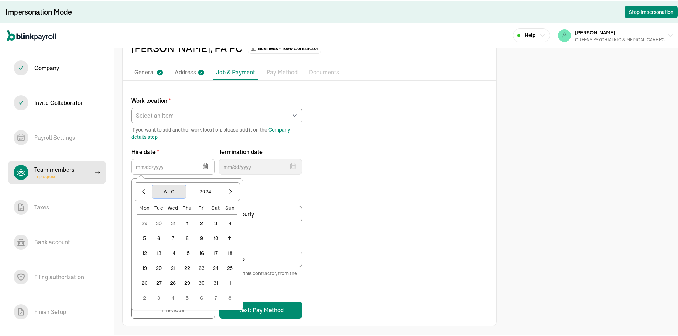
click at [175, 194] on button "Aug" at bounding box center [169, 191] width 34 height 14
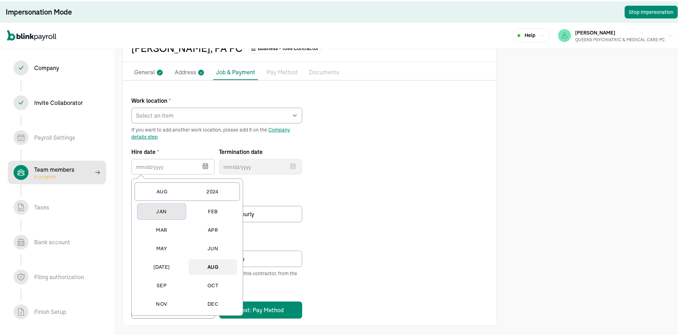
click at [158, 206] on button "Jan" at bounding box center [161, 211] width 48 height 16
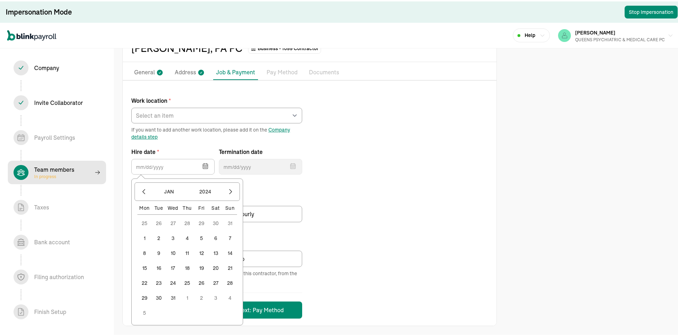
click at [145, 235] on button "1" at bounding box center [144, 237] width 14 height 14
type input "[DATE]"
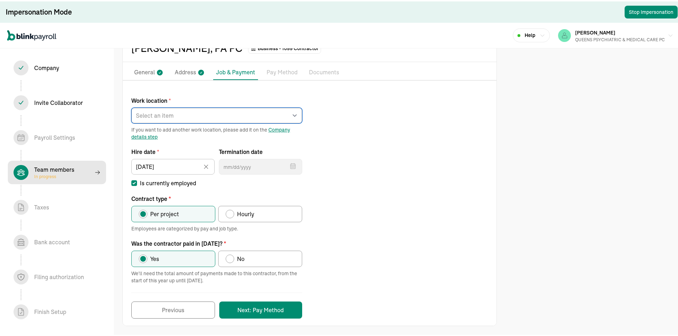
click at [172, 115] on select "Select an item [PERSON_NAME][GEOGRAPHIC_DATA] [STREET_ADDRESS] [STREET_ADDRESS]…" at bounding box center [216, 114] width 171 height 16
select select "Works from home"
click at [131, 106] on select "Select an item [PERSON_NAME][GEOGRAPHIC_DATA] [STREET_ADDRESS] [STREET_ADDRESS]…" at bounding box center [216, 114] width 171 height 16
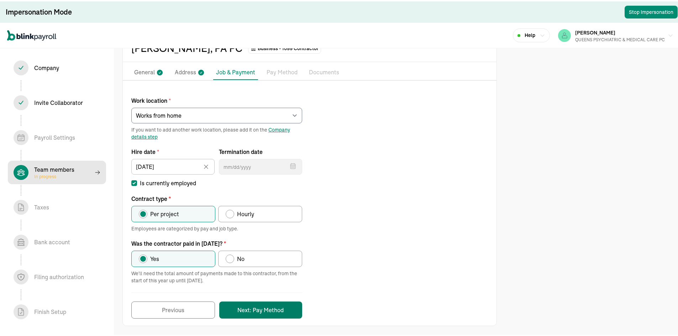
click at [277, 315] on button "Next: Pay Method" at bounding box center [260, 308] width 83 height 17
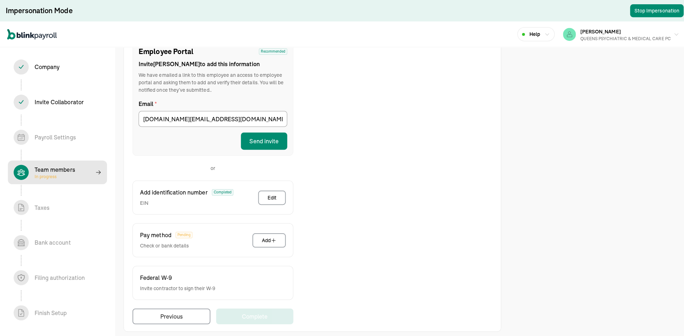
scroll to position [90, 0]
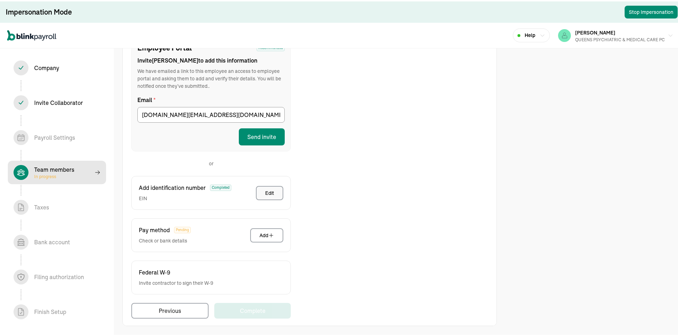
click at [278, 192] on button "Edit" at bounding box center [269, 192] width 27 height 14
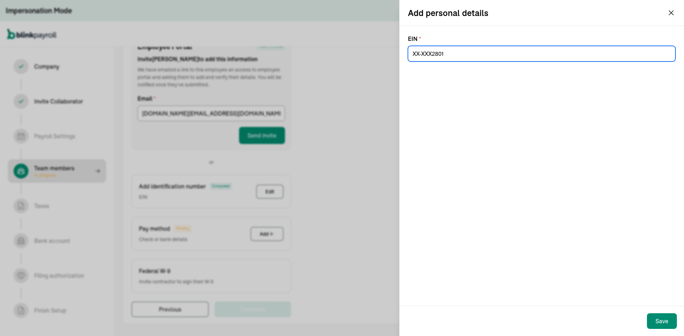
click at [440, 60] on input at bounding box center [541, 54] width 267 height 16
paste input "[US_EMPLOYER_IDENTIFICATION_NUMBER]"
type input "[US_EMPLOYER_IDENTIFICATION_NUMBER]"
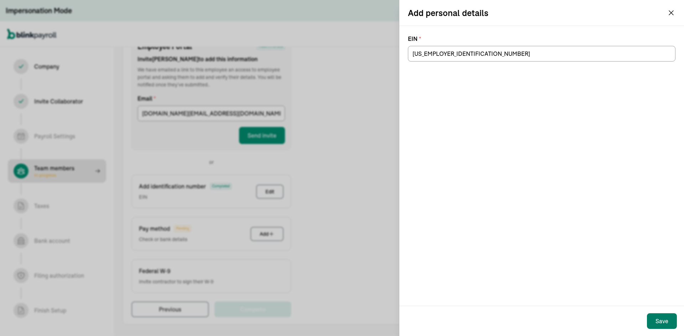
click at [659, 321] on div "Save" at bounding box center [661, 321] width 13 height 9
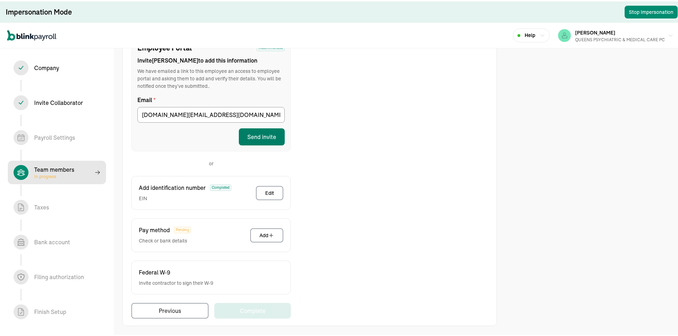
click at [263, 136] on button "Send invite" at bounding box center [262, 135] width 46 height 17
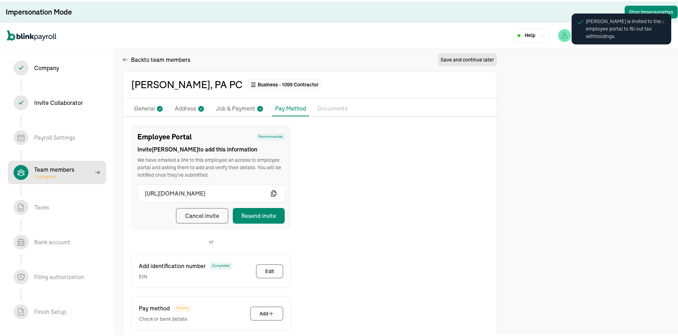
scroll to position [0, 0]
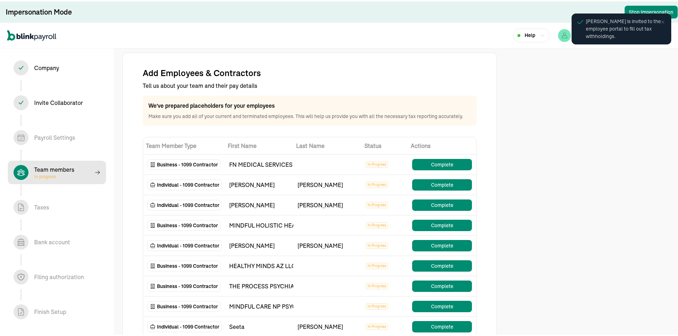
select select "contractor"
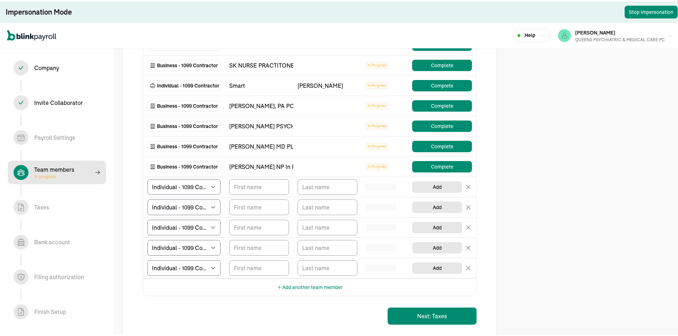
scroll to position [285, 0]
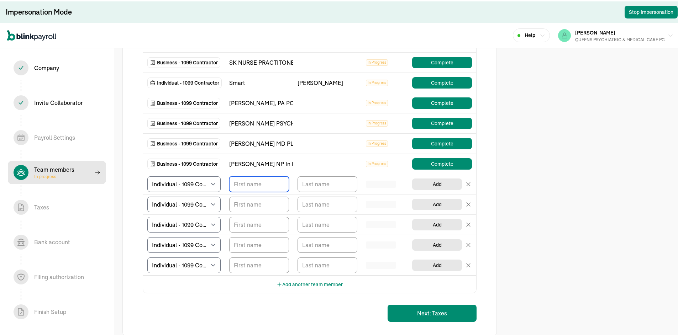
click at [280, 187] on input "TextInput" at bounding box center [259, 183] width 60 height 16
type input "[PERSON_NAME]"
click at [308, 181] on input "TextInput" at bounding box center [328, 183] width 60 height 16
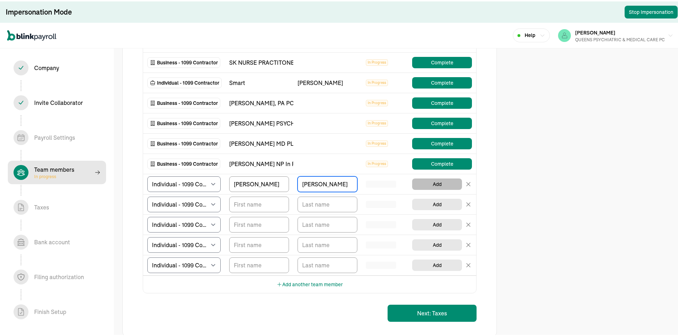
type input "[PERSON_NAME]"
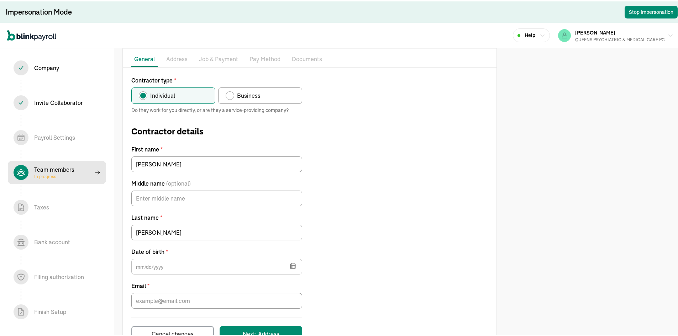
scroll to position [38, 0]
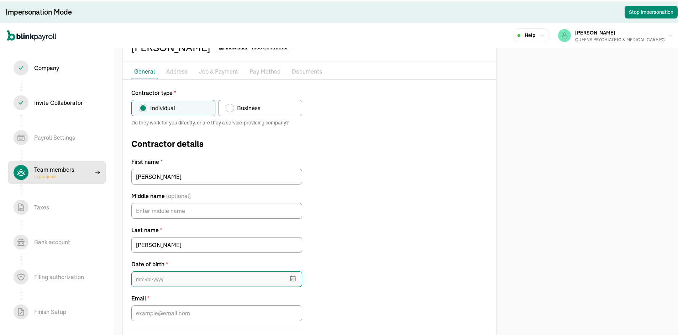
click at [171, 278] on input "text" at bounding box center [216, 278] width 171 height 16
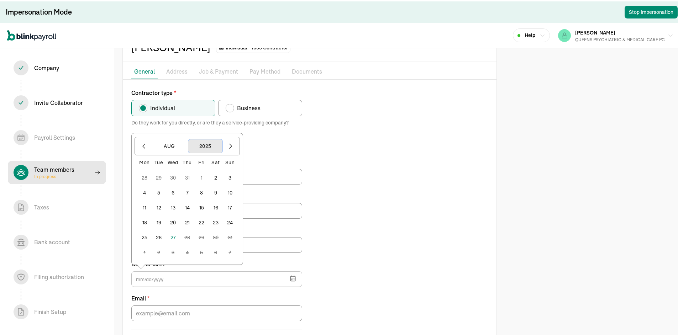
click at [211, 143] on button "2025" at bounding box center [205, 145] width 34 height 14
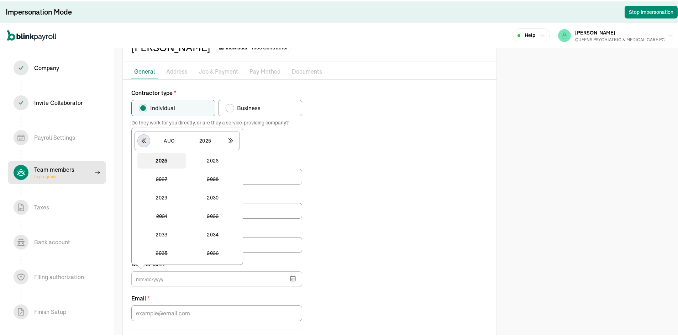
click at [144, 137] on icon "button" at bounding box center [144, 139] width 4 height 5
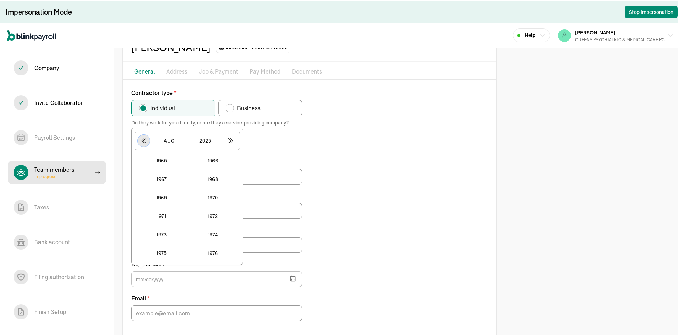
click at [144, 137] on icon "button" at bounding box center [144, 139] width 4 height 5
click at [170, 214] on button "1947" at bounding box center [161, 215] width 48 height 16
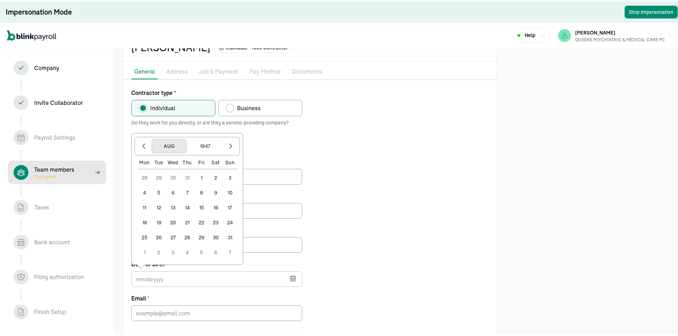
click at [173, 142] on button "Aug" at bounding box center [169, 145] width 34 height 14
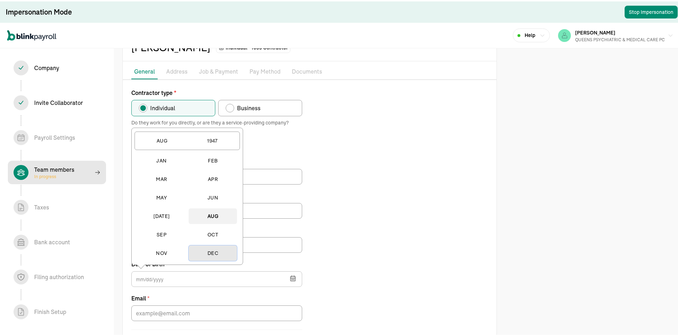
click at [214, 253] on button "Dec" at bounding box center [213, 252] width 48 height 16
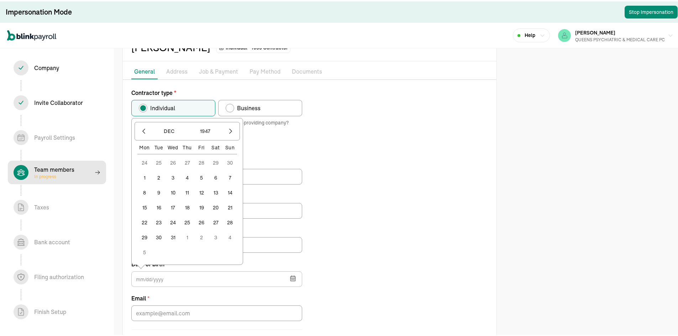
click at [156, 235] on button "30" at bounding box center [159, 236] width 14 height 14
type input "[DATE]"
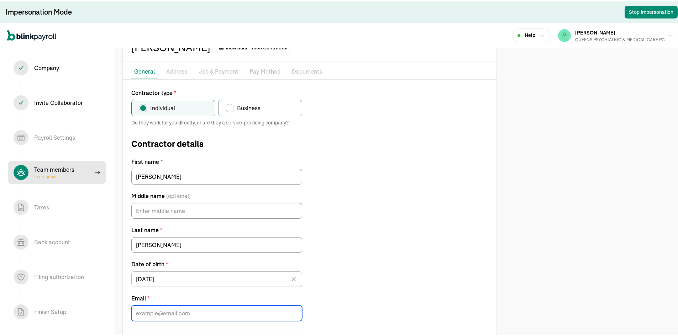
click at [150, 308] on input "Email *" at bounding box center [216, 312] width 171 height 16
paste input "[EMAIL_ADDRESS][DOMAIN_NAME]"
type input "[EMAIL_ADDRESS][DOMAIN_NAME]"
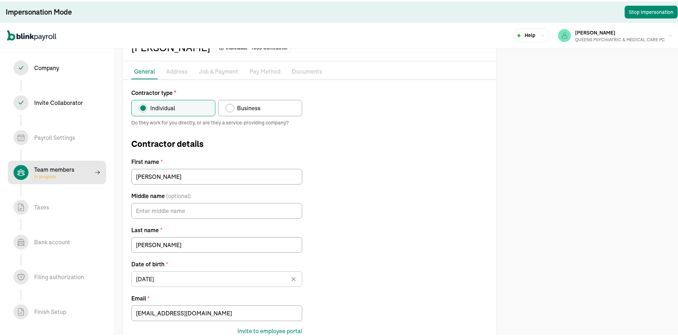
click at [386, 270] on div "Contractor type * Individual Business Do they work for you directly, or are the…" at bounding box center [310, 227] width 374 height 280
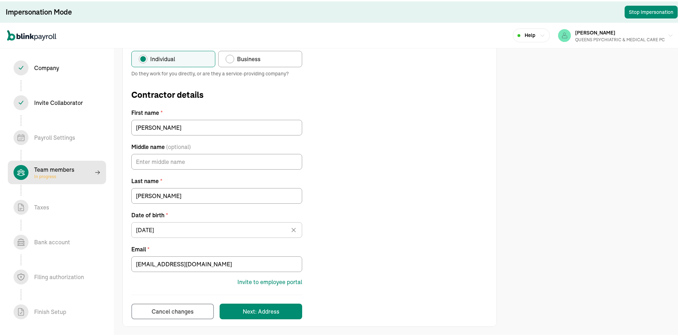
scroll to position [88, 0]
click at [281, 304] on button "Next: Address" at bounding box center [261, 310] width 83 height 16
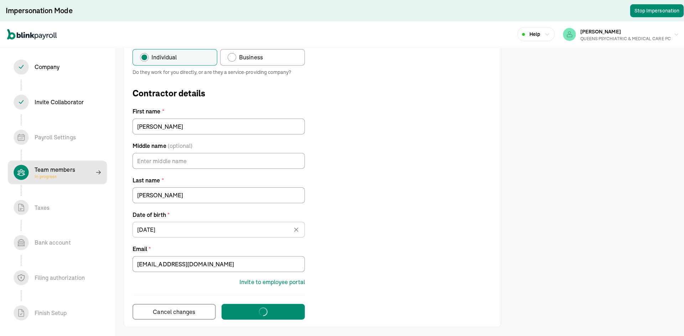
scroll to position [0, 0]
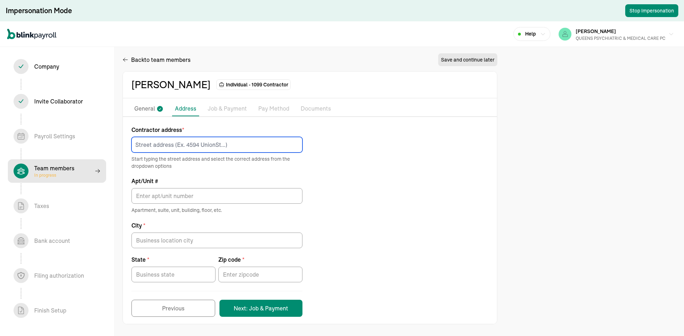
click at [201, 145] on input at bounding box center [216, 145] width 171 height 16
paste input "[STREET_ADDRESS]"
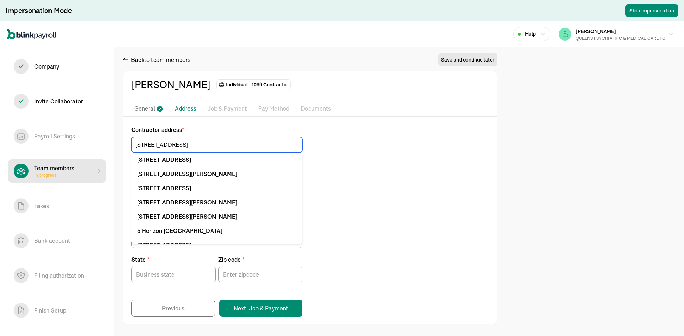
drag, startPoint x: 195, startPoint y: 145, endPoint x: 169, endPoint y: 148, distance: 26.1
click at [169, 148] on input "[STREET_ADDRESS]" at bounding box center [216, 145] width 171 height 16
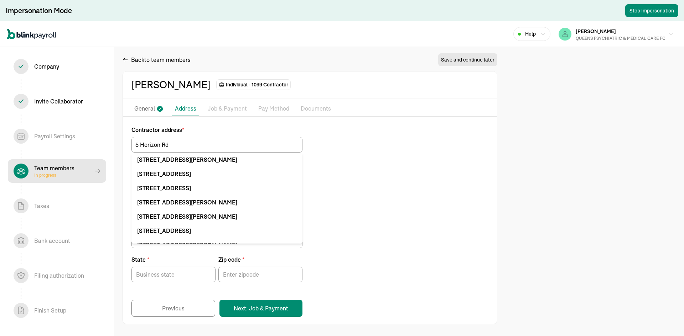
click at [370, 169] on div "Contractor address * [STREET_ADDRESS][GEOGRAPHIC_DATA][PERSON_NAME] [STREET_ADD…" at bounding box center [310, 222] width 374 height 192
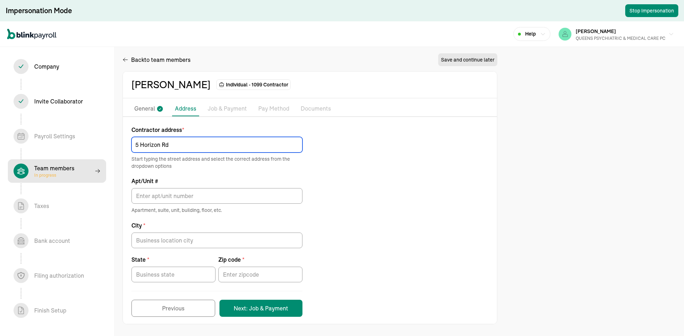
click at [184, 145] on input "5 Horizon Rd" at bounding box center [216, 145] width 171 height 16
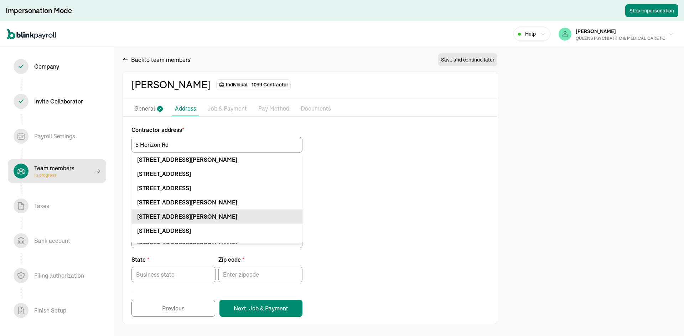
click at [242, 219] on div "[STREET_ADDRESS][PERSON_NAME]" at bounding box center [216, 217] width 159 height 9
type input "5 Horizon Rd"
type input "Apt"
type input "Fort [PERSON_NAME]"
type input "NJ"
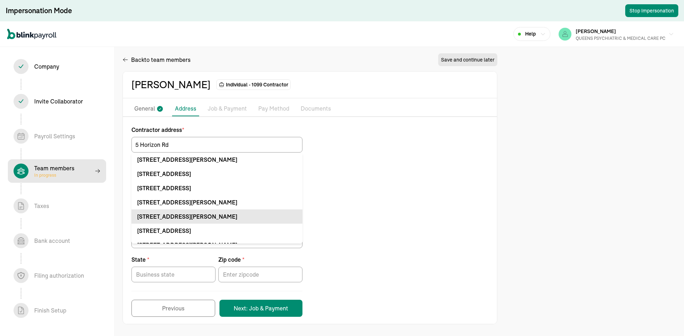
type input "07024"
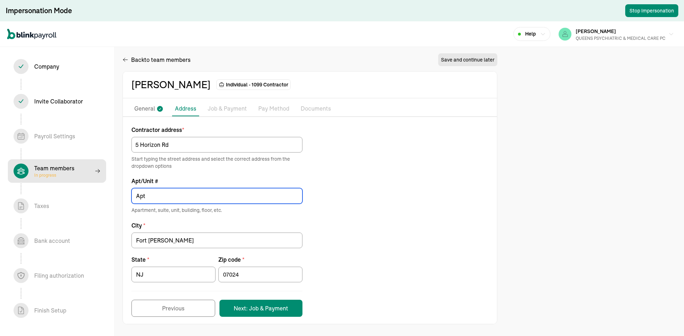
click at [190, 197] on input "Apt" at bounding box center [216, 196] width 171 height 16
type input "Apt 704"
drag, startPoint x: 375, startPoint y: 235, endPoint x: 384, endPoint y: 267, distance: 33.6
click at [376, 234] on div "Contractor address * [STREET_ADDRESS] Start typing the street address and selec…" at bounding box center [310, 222] width 374 height 192
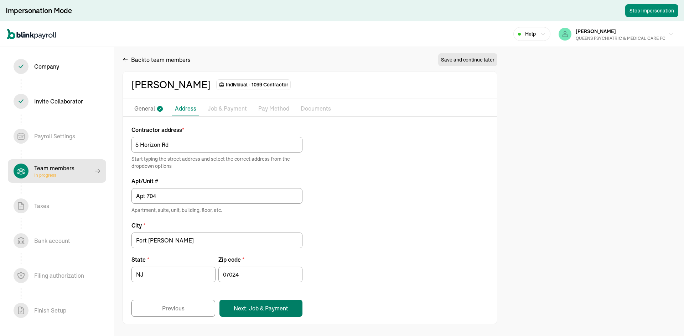
click at [266, 303] on button "Next: Job & Payment" at bounding box center [260, 308] width 83 height 17
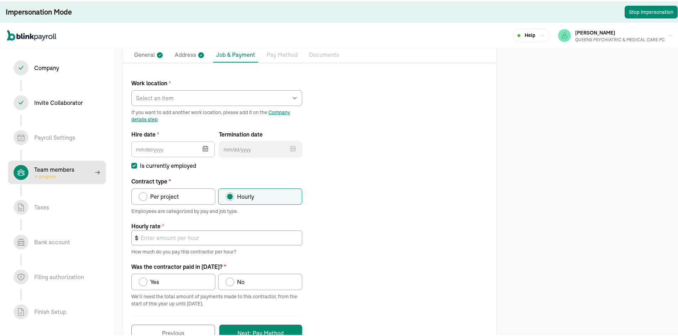
scroll to position [43, 0]
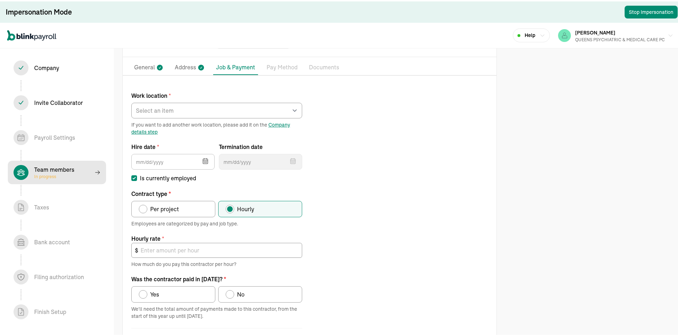
drag, startPoint x: 161, startPoint y: 199, endPoint x: 161, endPoint y: 194, distance: 4.6
click at [161, 196] on div "Contract type * Per project Hourly" at bounding box center [216, 202] width 171 height 28
click at [140, 210] on div "Contract type" at bounding box center [143, 208] width 9 height 9
click at [140, 209] on input "Per project" at bounding box center [141, 206] width 6 height 6
radio input "true"
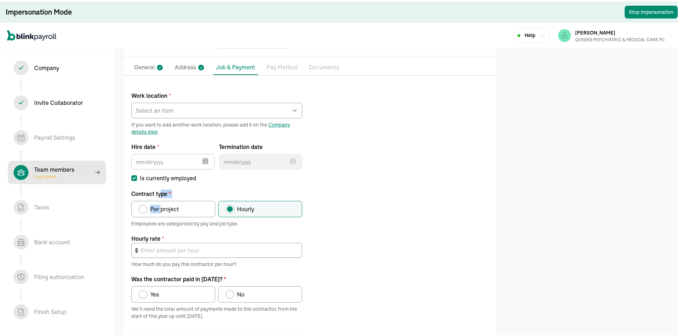
scroll to position [38, 0]
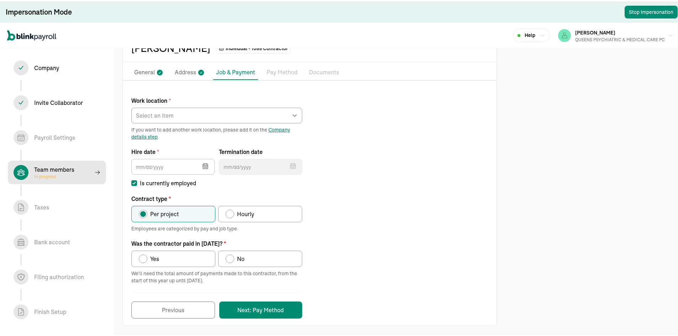
click at [137, 255] on label "Yes" at bounding box center [173, 258] width 84 height 16
click at [138, 255] on input "Yes" at bounding box center [141, 256] width 6 height 6
radio input "true"
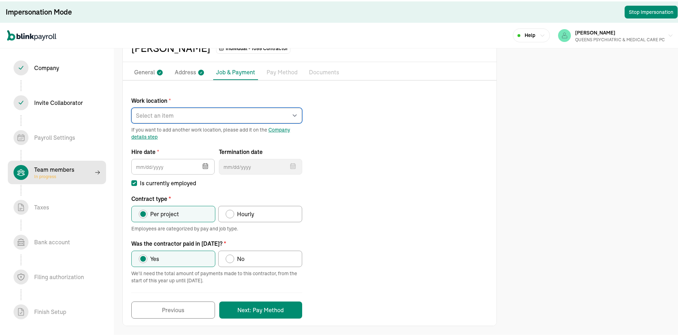
click at [179, 111] on select "Select an item [PERSON_NAME][GEOGRAPHIC_DATA] [STREET_ADDRESS][GEOGRAPHIC_DATA]…" at bounding box center [216, 114] width 171 height 16
select select "Works from home"
click at [131, 106] on select "Select an item [PERSON_NAME][GEOGRAPHIC_DATA] [STREET_ADDRESS][GEOGRAPHIC_DATA]…" at bounding box center [216, 114] width 171 height 16
click at [205, 164] on icon "button" at bounding box center [205, 164] width 7 height 7
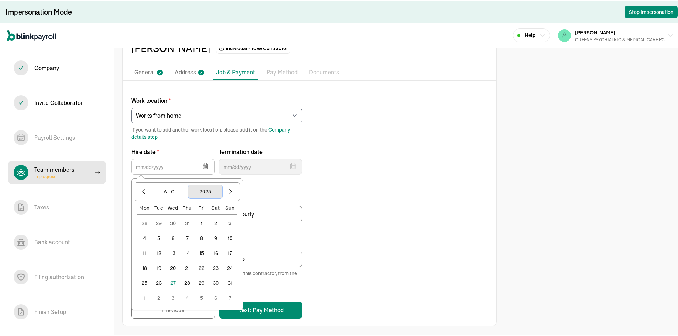
click at [205, 190] on button "2025" at bounding box center [205, 191] width 34 height 14
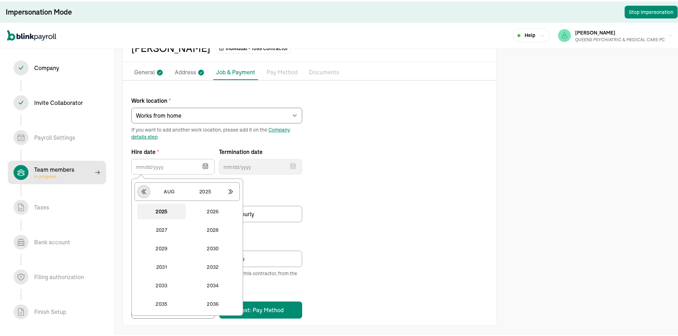
click at [147, 189] on icon "button" at bounding box center [143, 190] width 7 height 7
click at [213, 302] on button "2024" at bounding box center [213, 303] width 48 height 16
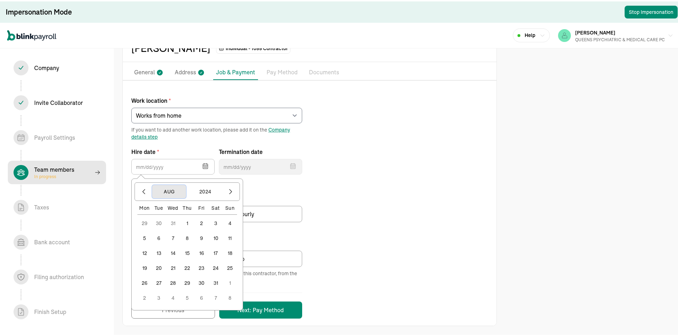
click at [168, 185] on button "Aug" at bounding box center [169, 191] width 34 height 14
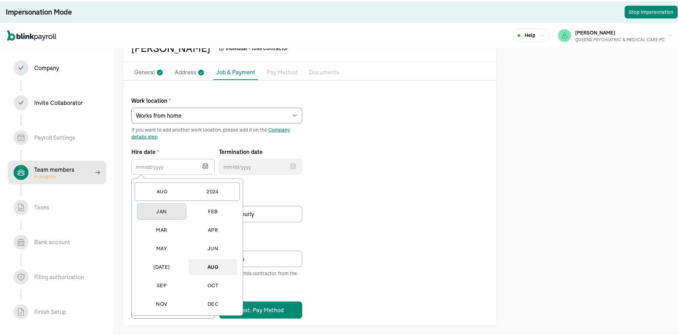
click at [164, 208] on button "Jan" at bounding box center [161, 211] width 48 height 16
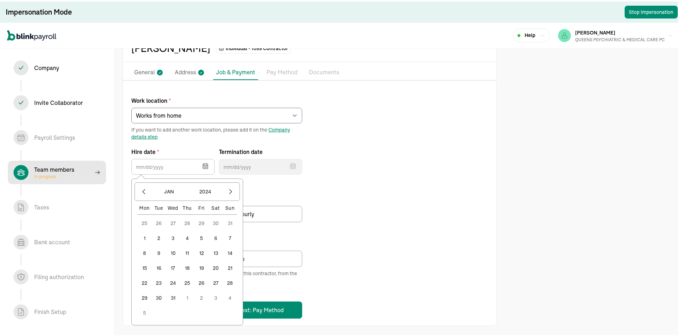
click at [145, 236] on button "1" at bounding box center [144, 237] width 14 height 14
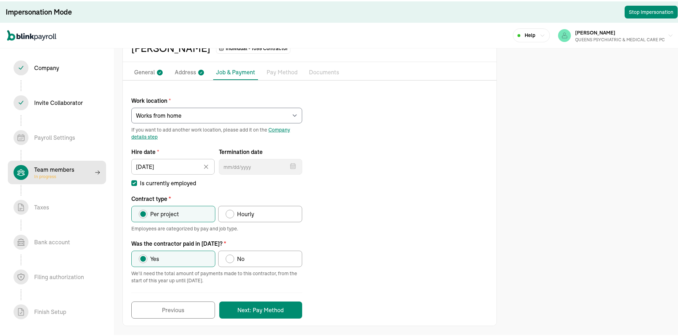
type input "[DATE]"
click at [411, 201] on div "Work location * Select an item [PERSON_NAME][GEOGRAPHIC_DATA] [STREET_ADDRESS] …" at bounding box center [310, 203] width 374 height 230
click at [292, 311] on button "Next: Pay Method" at bounding box center [260, 308] width 83 height 17
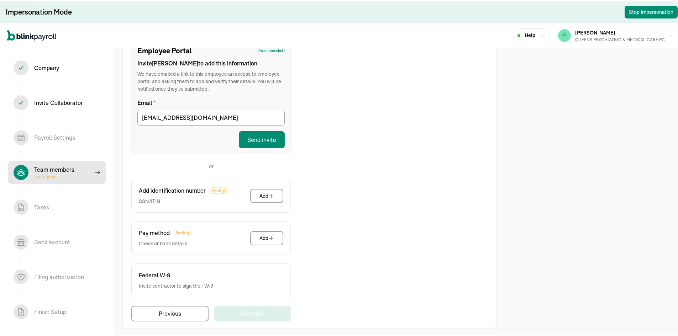
scroll to position [90, 0]
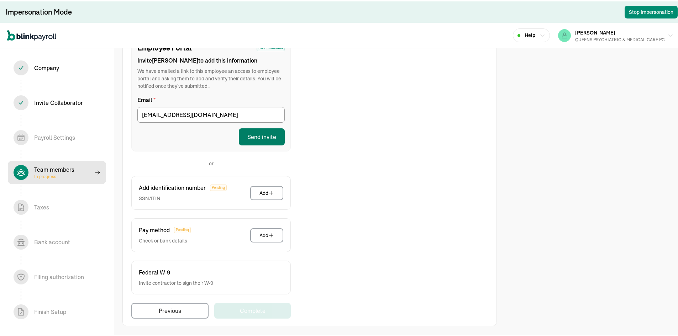
click at [251, 135] on button "Send invite" at bounding box center [262, 135] width 46 height 17
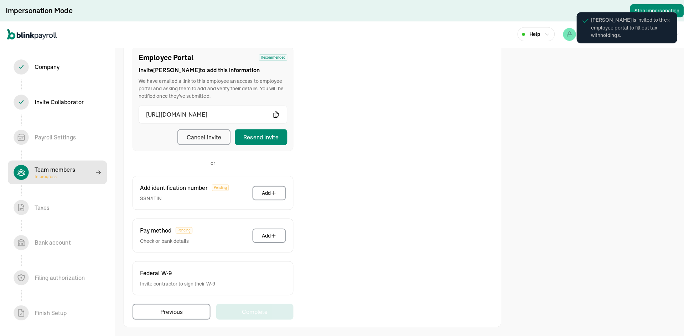
scroll to position [80, 0]
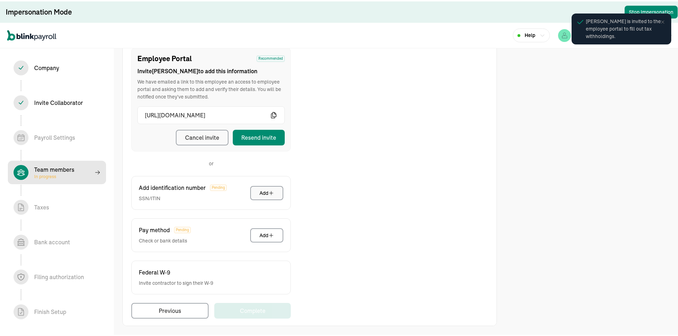
click at [263, 185] on button "Add" at bounding box center [266, 192] width 33 height 14
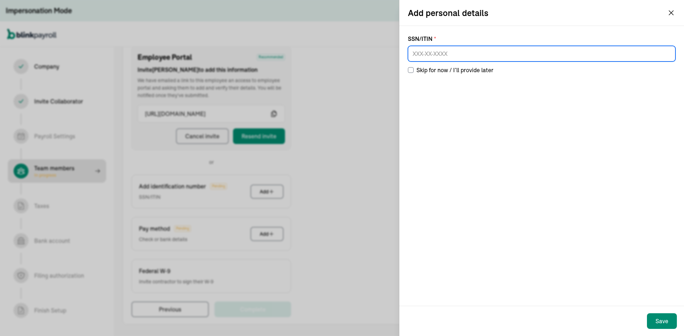
click at [463, 47] on input at bounding box center [541, 54] width 267 height 16
paste input "129-58-9049"
type input "129-58-9049"
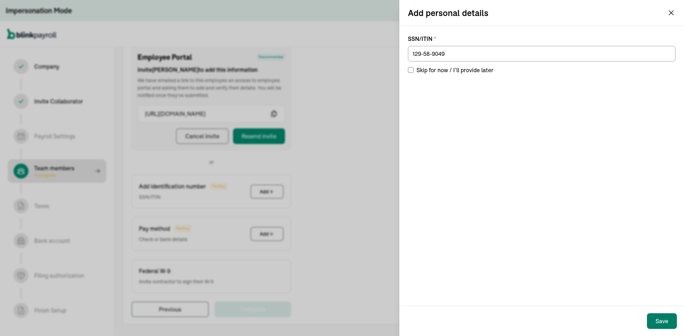
click at [670, 321] on button "Save" at bounding box center [662, 322] width 30 height 16
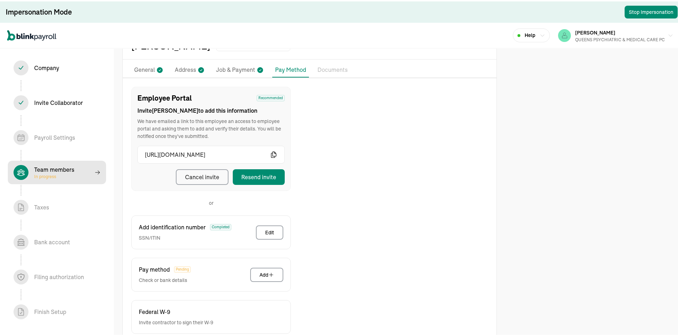
scroll to position [0, 0]
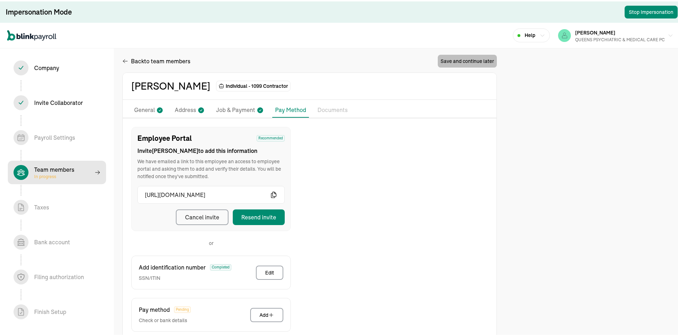
select select "contractor"
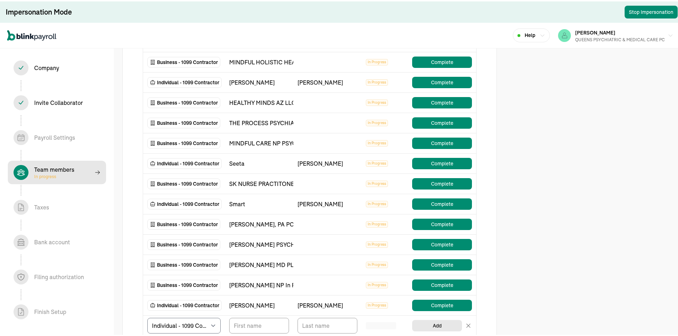
scroll to position [178, 0]
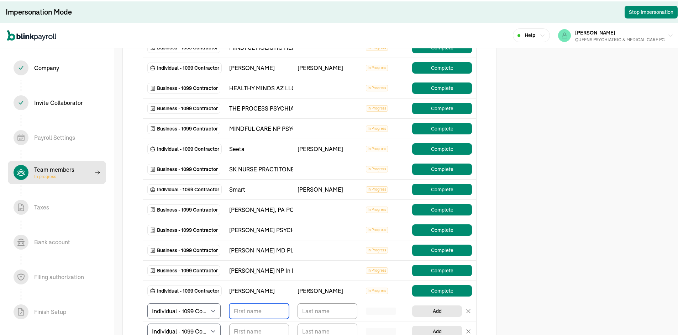
drag, startPoint x: 258, startPoint y: 302, endPoint x: 259, endPoint y: 307, distance: 5.0
click at [258, 302] on td "TeamMembers" at bounding box center [259, 310] width 68 height 20
click at [260, 313] on input "TextInput" at bounding box center [259, 310] width 60 height 16
paste input "[PERSON_NAME]"
type input "[PERSON_NAME]"
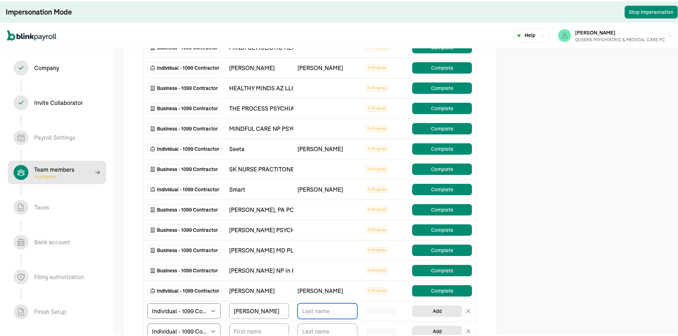
click at [344, 313] on input "TextInput" at bounding box center [328, 310] width 60 height 16
paste input "Momah"
click at [351, 311] on body "Impersonation Mode Stop Impersonation Help [PERSON_NAME] QUEENS PSYCHIATRIC & M…" at bounding box center [342, 181] width 684 height 718
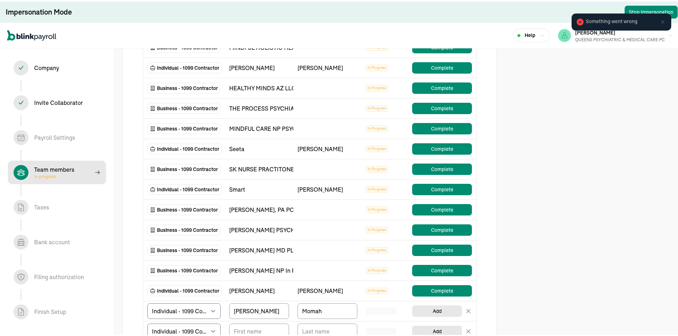
click at [661, 22] on icon at bounding box center [662, 20] width 3 height 3
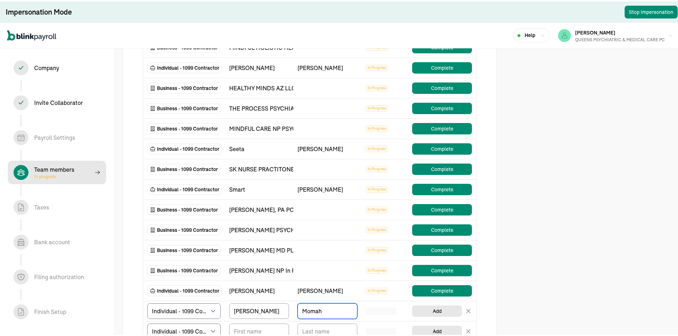
click at [348, 309] on body "Impersonation Mode Stop Impersonation Help [PERSON_NAME] QUEENS PSYCHIATRIC & M…" at bounding box center [342, 181] width 684 height 718
type input "M"
type input "Momah"
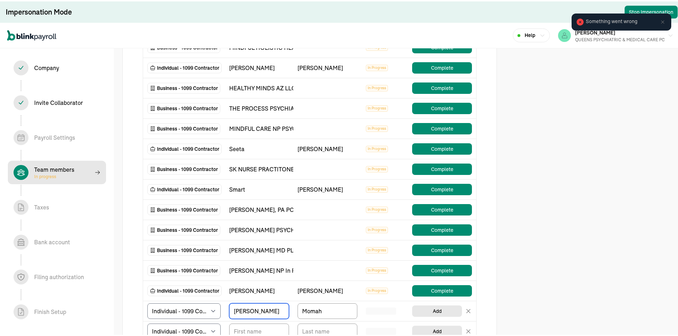
click at [249, 307] on input "[PERSON_NAME]" at bounding box center [259, 310] width 60 height 16
click at [260, 312] on input "[PERSON_NAME]" at bounding box center [259, 310] width 60 height 16
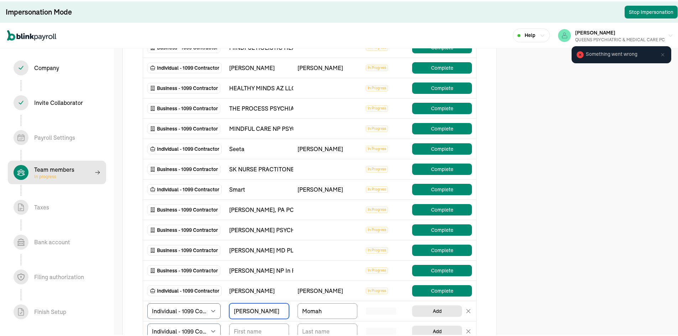
click at [251, 314] on input "[PERSON_NAME]" at bounding box center [259, 310] width 60 height 16
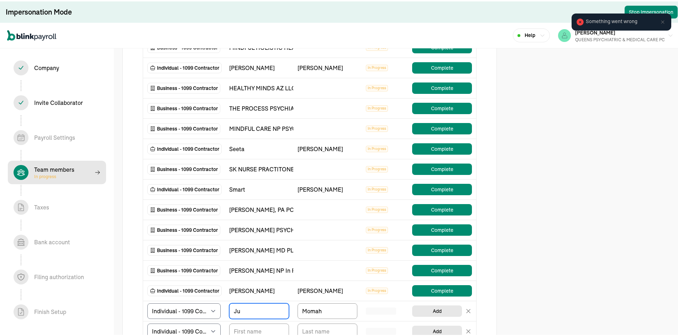
type input "J"
type input "[PERSON_NAME]"
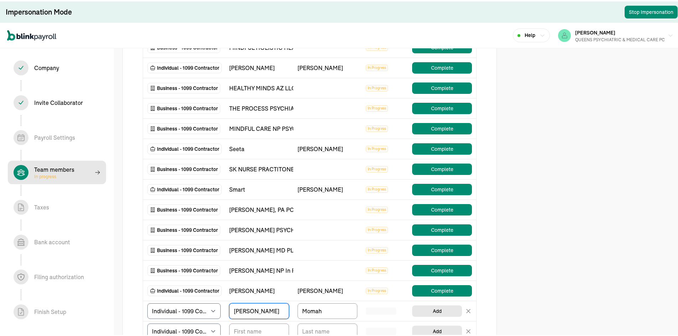
click at [430, 297] on td "Complete" at bounding box center [442, 290] width 68 height 20
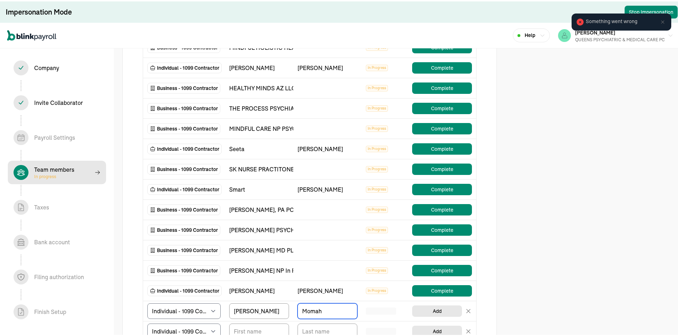
click at [350, 311] on body "Impersonation Mode Stop Impersonation Help [PERSON_NAME] QUEENS PSYCHIATRIC & M…" at bounding box center [342, 181] width 684 height 718
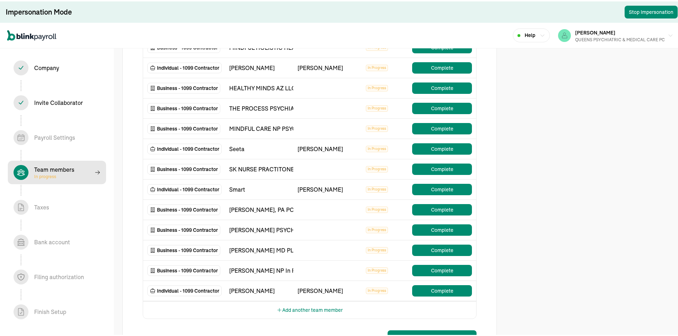
click at [326, 305] on button "Add another team member" at bounding box center [310, 308] width 66 height 17
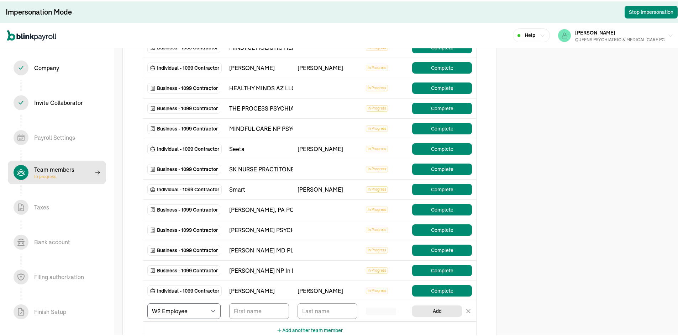
scroll to position [214, 0]
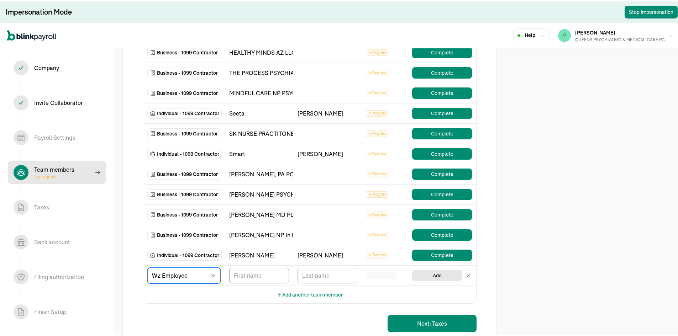
click at [205, 276] on select "Select W2 Employee Individual - 1099 [DEMOGRAPHIC_DATA] Business - 1099 Contrac…" at bounding box center [183, 275] width 73 height 16
click at [147, 267] on select "Select W2 Employee Individual - 1099 [DEMOGRAPHIC_DATA] Business - 1099 Contrac…" at bounding box center [183, 275] width 73 height 16
click at [197, 273] on select "Select W2 Employee Individual - 1099 [DEMOGRAPHIC_DATA] Business - 1099 Contrac…" at bounding box center [183, 275] width 73 height 16
select select "contractor"
click at [147, 267] on select "Select W2 Employee Individual - 1099 [DEMOGRAPHIC_DATA] Business - 1099 Contrac…" at bounding box center [183, 275] width 73 height 16
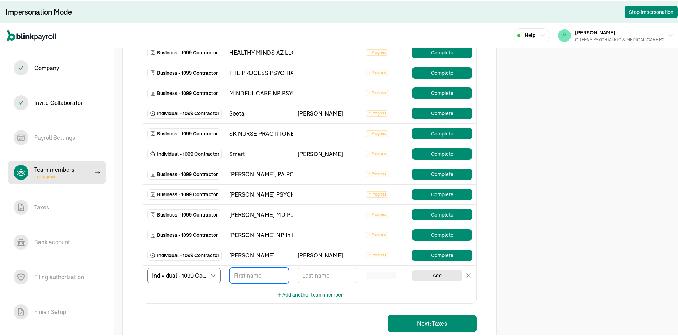
click at [258, 272] on input "TextInput" at bounding box center [259, 275] width 60 height 16
type input "[PERSON_NAME]"
click at [321, 272] on input "TextInput" at bounding box center [328, 275] width 60 height 16
type input "Momah"
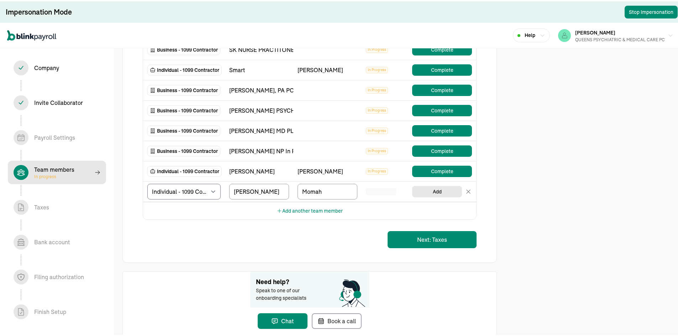
scroll to position [285, 0]
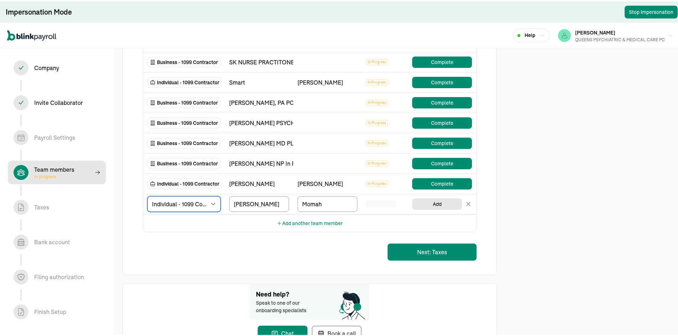
click at [206, 201] on select "Select W2 Employee Individual - 1099 [DEMOGRAPHIC_DATA] Business - 1099 Contrac…" at bounding box center [183, 203] width 73 height 16
select select "businessVendor"
click at [147, 195] on select "Select W2 Employee Individual - 1099 [DEMOGRAPHIC_DATA] Business - 1099 Contrac…" at bounding box center [183, 203] width 73 height 16
click at [261, 204] on input "[PERSON_NAME]" at bounding box center [259, 203] width 60 height 16
type input "J"
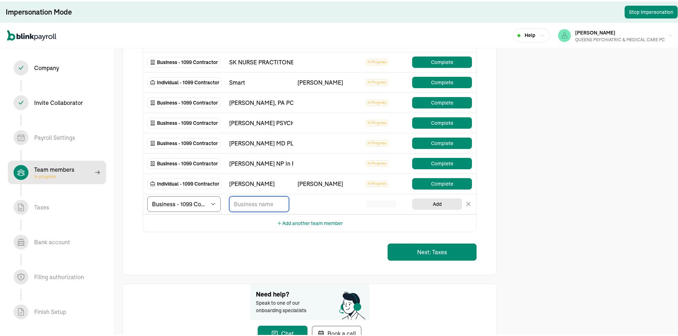
click at [251, 201] on input "TextInput" at bounding box center [259, 203] width 60 height 16
paste input "SELECT PSYCHIATRY LLC"
type input "SELECT PSYCHIATRY LLC"
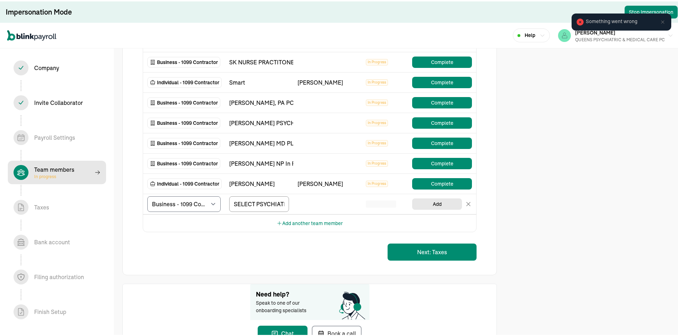
click at [660, 21] on icon at bounding box center [663, 21] width 6 height 6
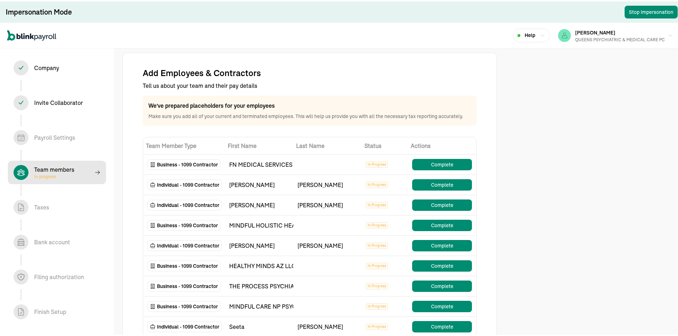
click at [49, 70] on div "Company In progress" at bounding box center [46, 66] width 25 height 9
select select "S-Corporation"
select select "Health Care"
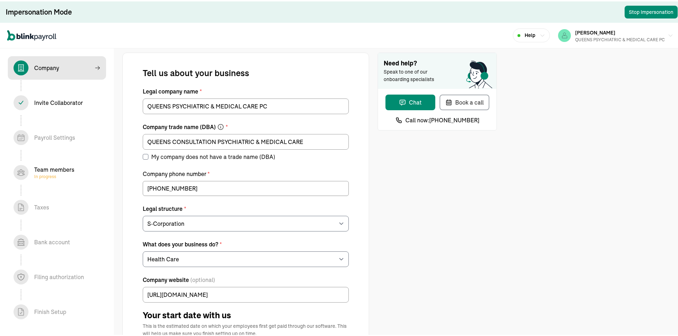
click at [80, 103] on div "Invite Collaborator In progress" at bounding box center [58, 101] width 49 height 9
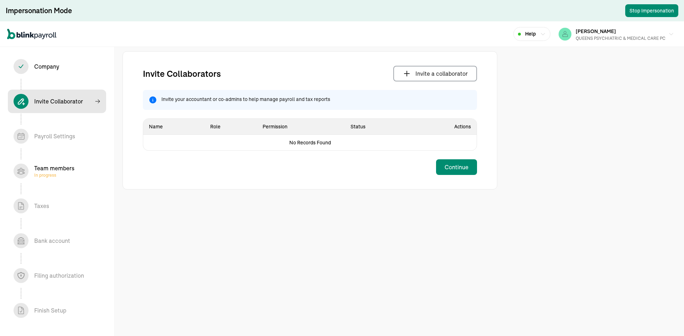
click at [77, 137] on div "Payroll Settings In progress" at bounding box center [57, 136] width 87 height 15
click at [14, 129] on div "Payroll Settings In progress" at bounding box center [57, 136] width 87 height 15
click at [35, 138] on div "Payroll Settings In progress" at bounding box center [54, 136] width 41 height 9
click at [44, 172] on div "Team members In progress" at bounding box center [54, 171] width 40 height 14
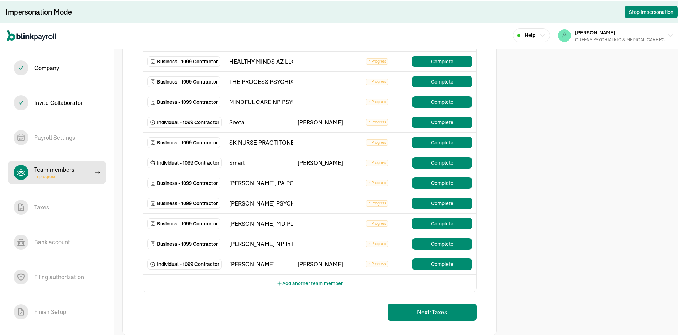
scroll to position [214, 0]
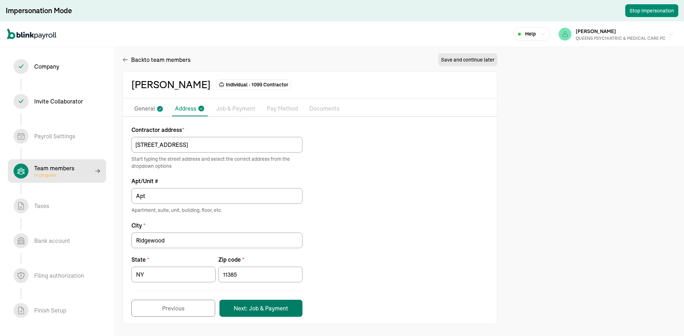
click at [267, 316] on button "Next: Job & Payment" at bounding box center [260, 308] width 83 height 17
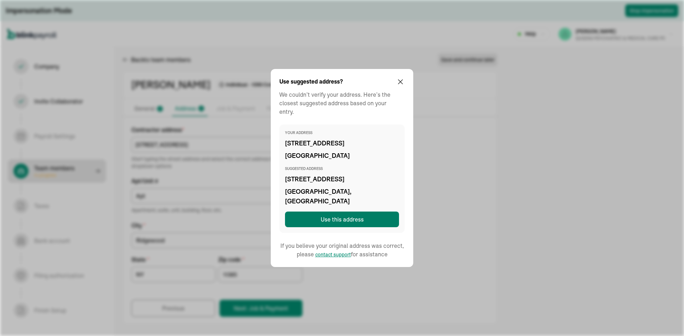
type input "[GEOGRAPHIC_DATA]"
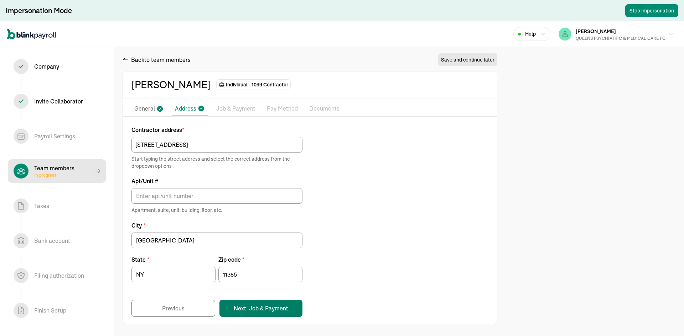
click at [271, 310] on button "Next: Job & Payment" at bounding box center [260, 308] width 83 height 17
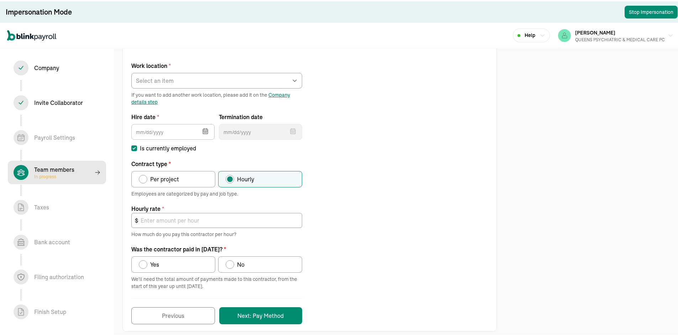
scroll to position [78, 0]
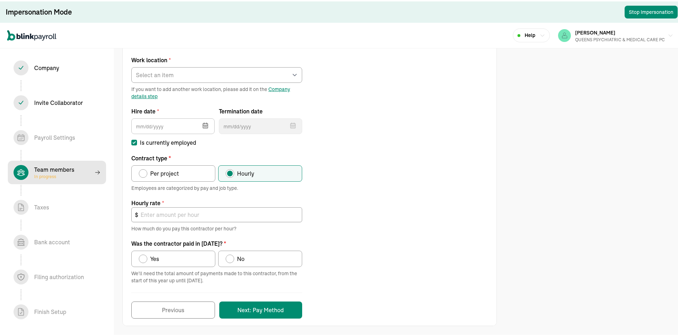
click at [253, 83] on div "Work location * Select an item [PERSON_NAME][GEOGRAPHIC_DATA] [STREET_ADDRESS] …" at bounding box center [216, 72] width 171 height 51
click at [248, 73] on select "Select an item [PERSON_NAME][GEOGRAPHIC_DATA] [STREET_ADDRESS] [STREET_ADDRESS]…" at bounding box center [216, 74] width 171 height 16
select select "Works from home"
click at [131, 66] on select "Select an item [PERSON_NAME][GEOGRAPHIC_DATA] [STREET_ADDRESS] [STREET_ADDRESS]…" at bounding box center [216, 74] width 171 height 16
click at [186, 122] on input "text" at bounding box center [172, 125] width 83 height 16
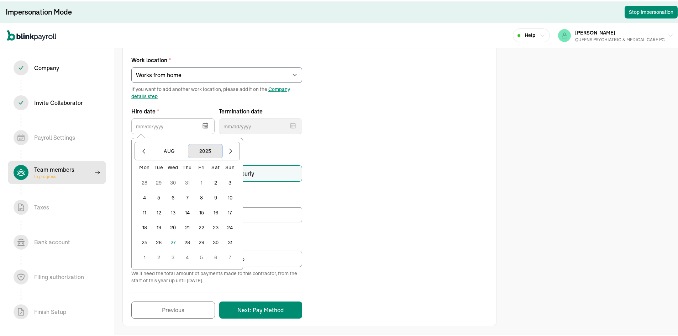
click at [216, 153] on button "2025" at bounding box center [205, 150] width 34 height 14
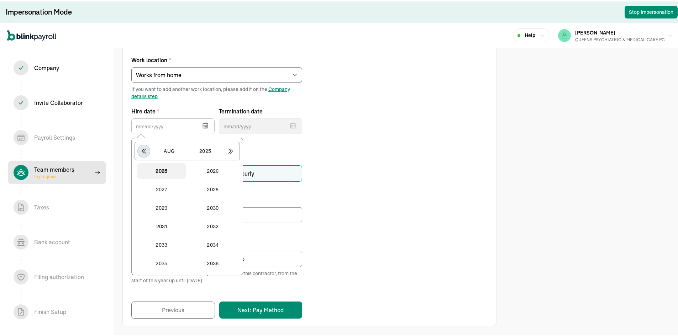
click at [147, 152] on icon "button" at bounding box center [143, 149] width 7 height 7
click at [223, 261] on button "2024" at bounding box center [213, 263] width 48 height 16
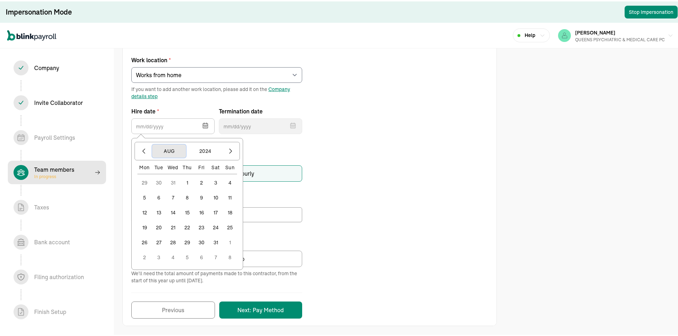
click at [174, 149] on button "Aug" at bounding box center [169, 150] width 34 height 14
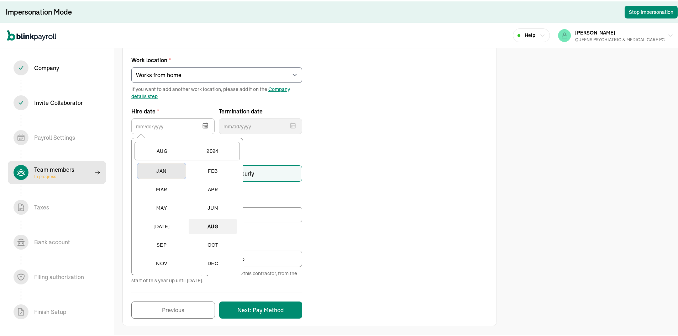
click at [163, 171] on button "Jan" at bounding box center [161, 170] width 48 height 16
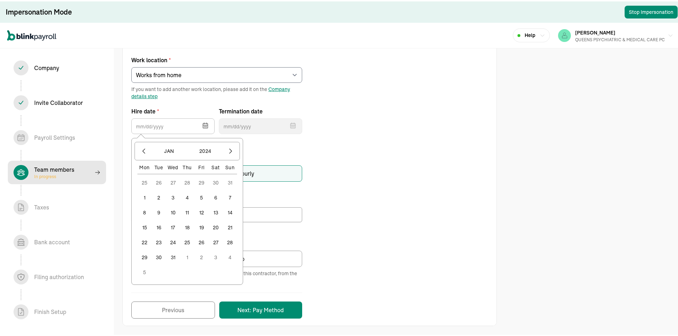
click at [146, 198] on button "1" at bounding box center [144, 196] width 14 height 14
type input "[DATE]"
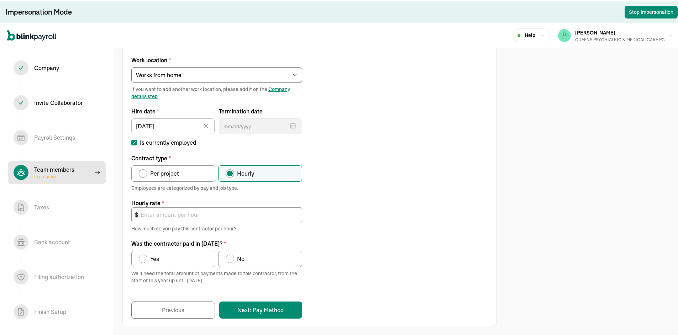
click at [166, 178] on label "Per project" at bounding box center [173, 172] width 84 height 16
click at [144, 173] on input "Per project" at bounding box center [141, 171] width 6 height 6
radio input "true"
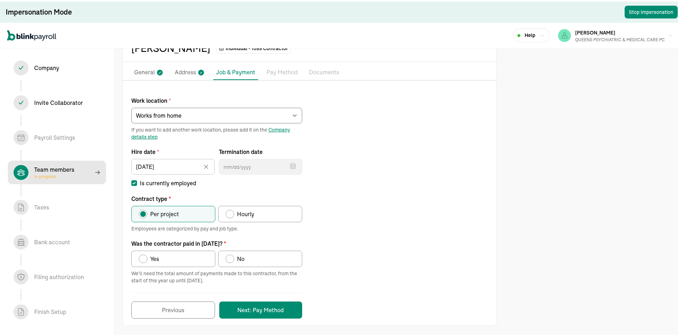
click at [172, 263] on label "Yes" at bounding box center [173, 258] width 84 height 16
click at [144, 259] on input "Yes" at bounding box center [141, 256] width 6 height 6
radio input "true"
click at [247, 306] on button "Next: Pay Method" at bounding box center [260, 308] width 83 height 17
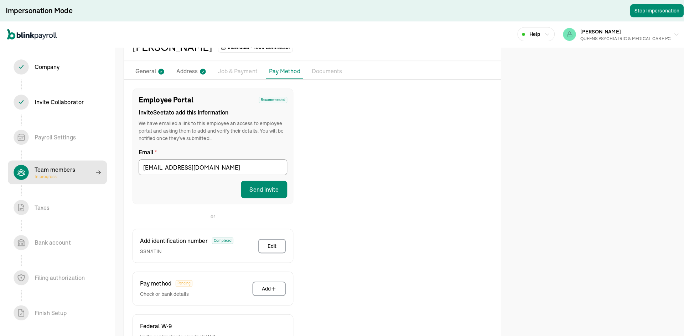
scroll to position [90, 0]
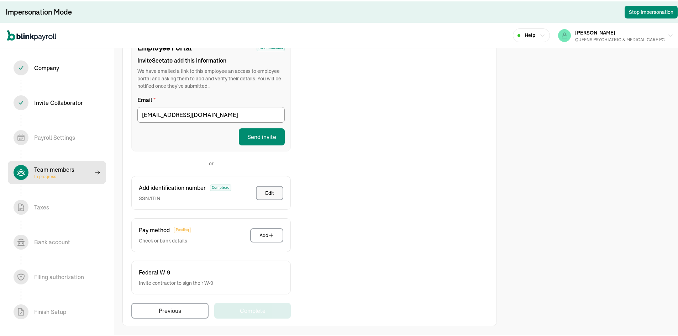
click at [265, 190] on button "Edit" at bounding box center [269, 192] width 27 height 14
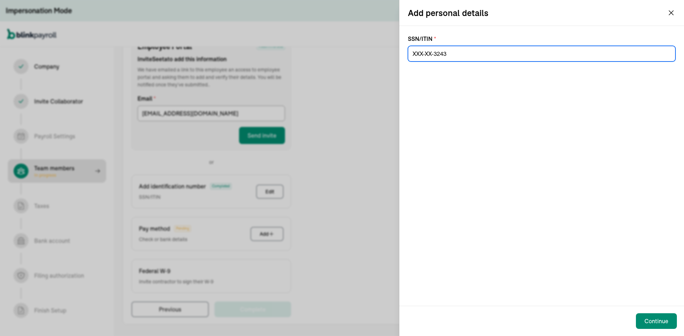
click at [470, 51] on input at bounding box center [541, 54] width 267 height 16
paste input "104-68-3243"
type input "104-68-3243"
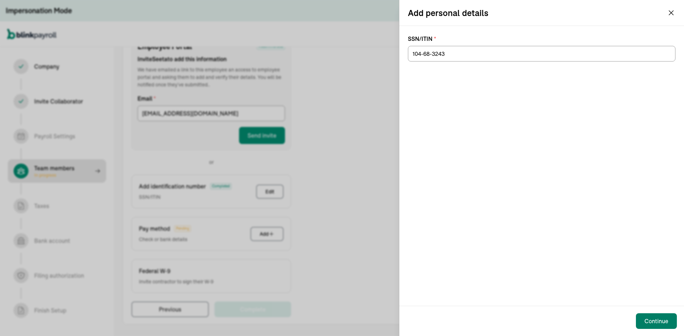
click at [663, 317] on button "Continue" at bounding box center [656, 322] width 41 height 16
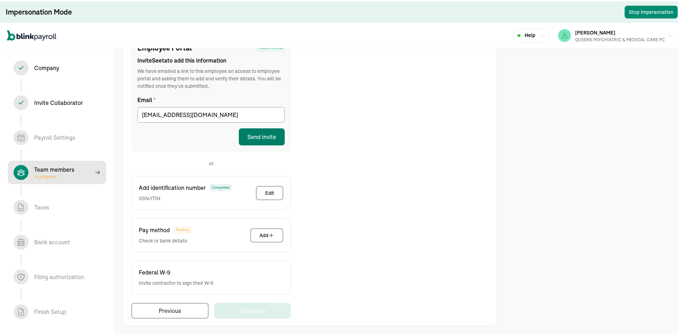
click at [268, 132] on button "Send invite" at bounding box center [262, 135] width 46 height 17
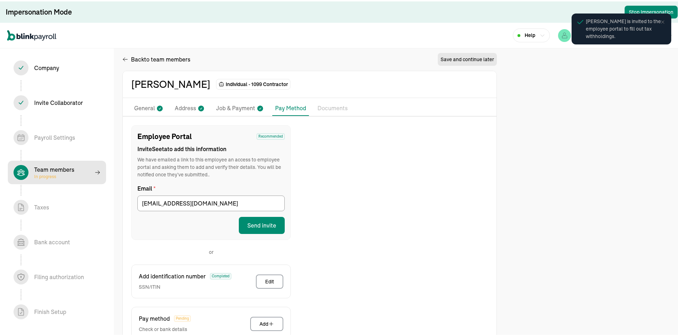
scroll to position [0, 0]
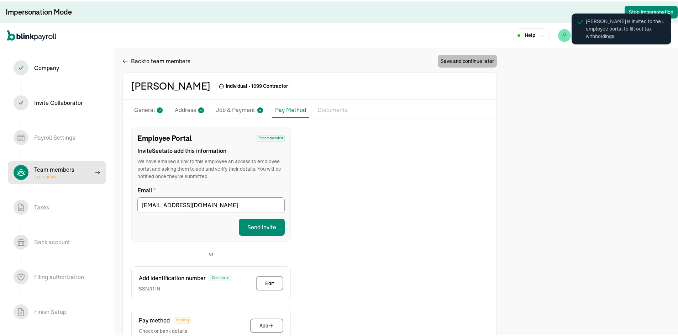
select select "contractor"
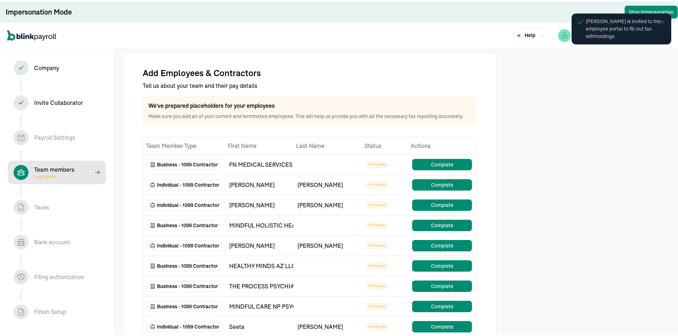
scroll to position [80, 0]
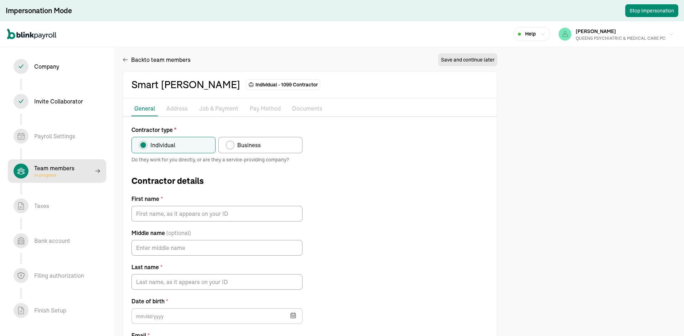
type input "Smart"
type input "[PERSON_NAME]"
type input "[EMAIL_ADDRESS][DOMAIN_NAME]"
type input "[DATE]"
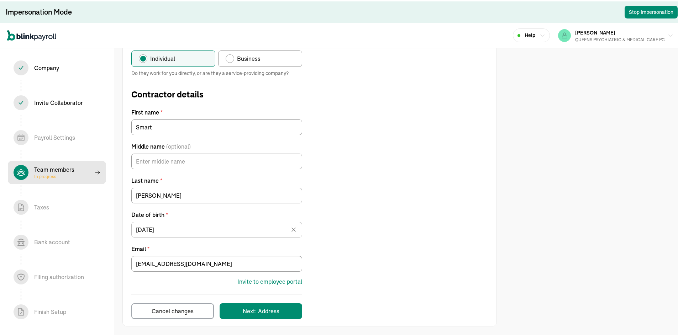
scroll to position [88, 0]
click at [186, 263] on input "[EMAIL_ADDRESS][DOMAIN_NAME]" at bounding box center [216, 263] width 171 height 16
paste input "dicksmart2004"
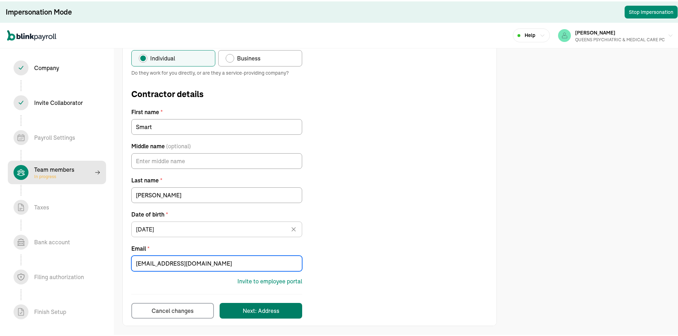
type input "[EMAIL_ADDRESS][DOMAIN_NAME]"
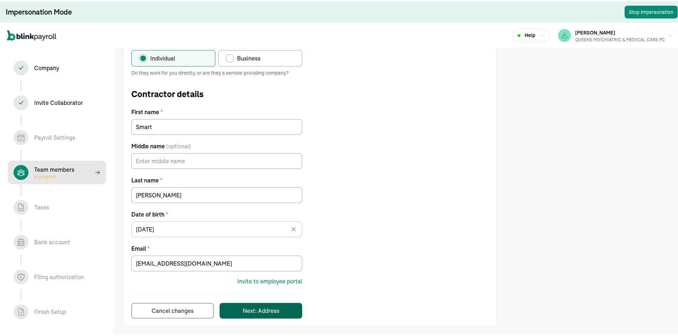
click at [255, 312] on div "Next: Address" at bounding box center [261, 309] width 37 height 9
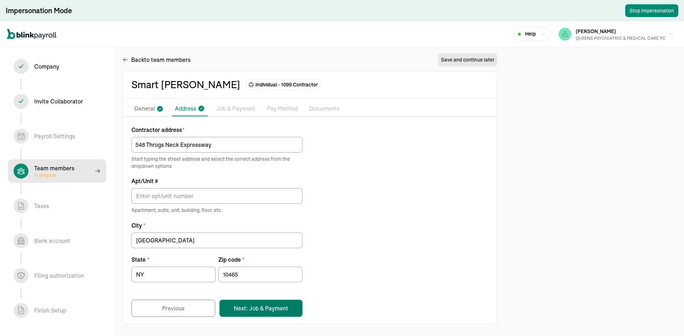
click at [247, 301] on button "Next: Job & Payment" at bounding box center [260, 308] width 83 height 17
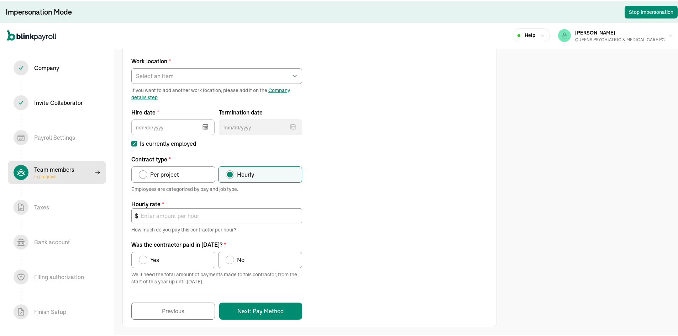
scroll to position [78, 0]
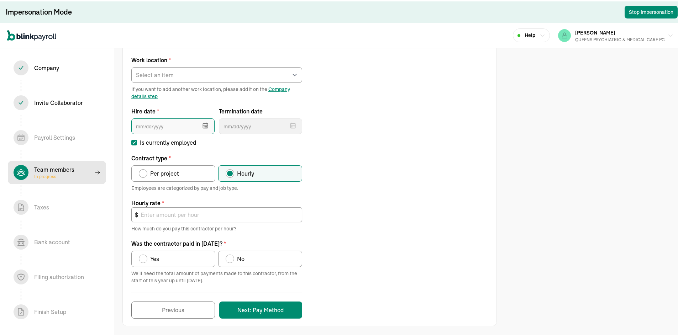
click at [155, 123] on input "text" at bounding box center [172, 125] width 83 height 16
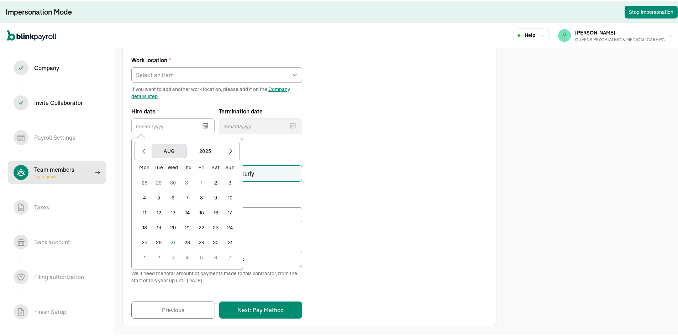
click at [175, 151] on button "Aug" at bounding box center [169, 150] width 34 height 14
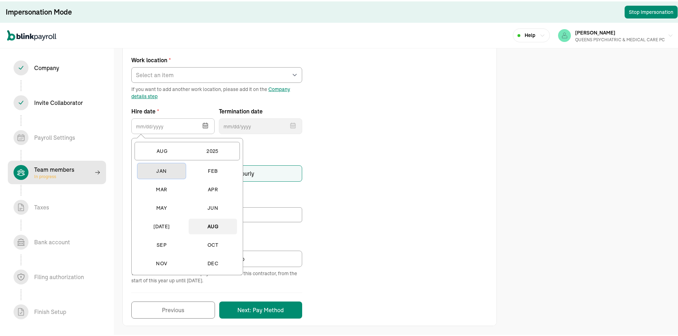
drag, startPoint x: 165, startPoint y: 169, endPoint x: 177, endPoint y: 165, distance: 13.1
click at [164, 168] on button "Jan" at bounding box center [161, 170] width 48 height 16
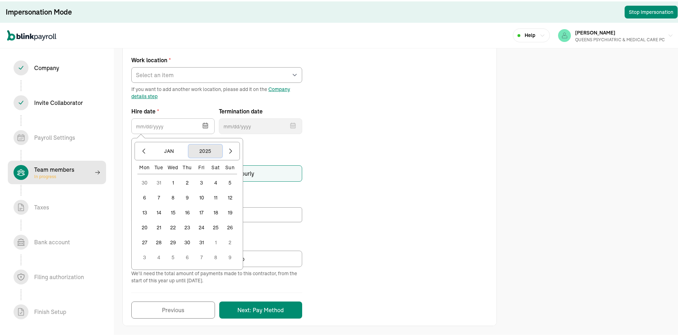
click at [214, 151] on button "2025" at bounding box center [205, 150] width 34 height 14
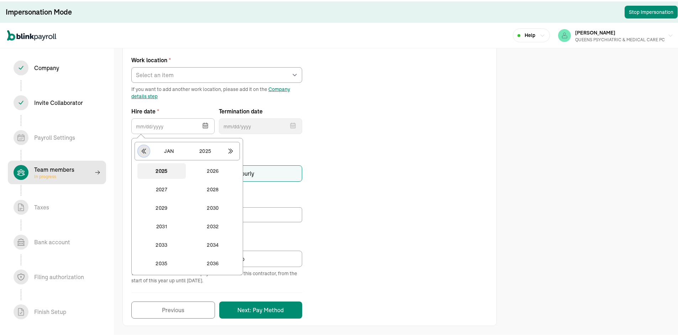
click at [147, 148] on icon "button" at bounding box center [143, 149] width 7 height 7
click at [220, 266] on button "2024" at bounding box center [213, 263] width 48 height 16
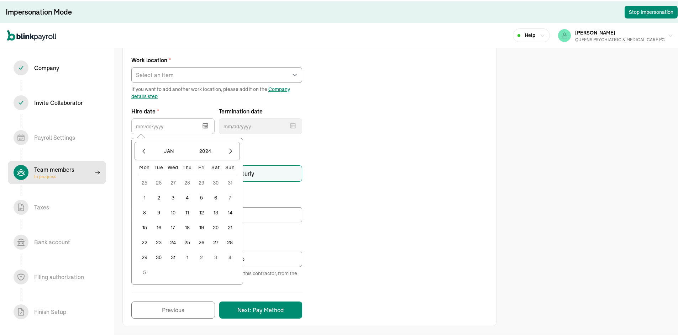
click at [147, 198] on button "1" at bounding box center [144, 196] width 14 height 14
type input "[DATE]"
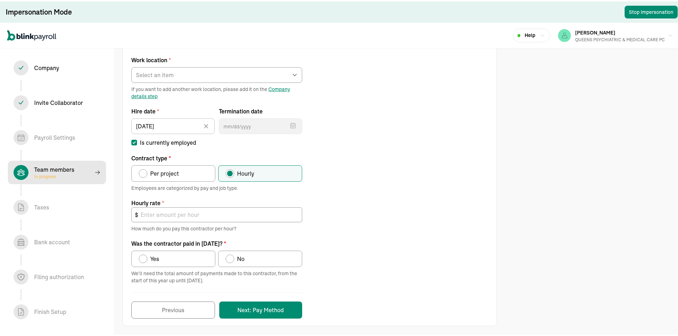
click at [150, 168] on div "Per project" at bounding box center [163, 172] width 32 height 9
click at [144, 168] on input "Per project" at bounding box center [141, 171] width 6 height 6
radio input "true"
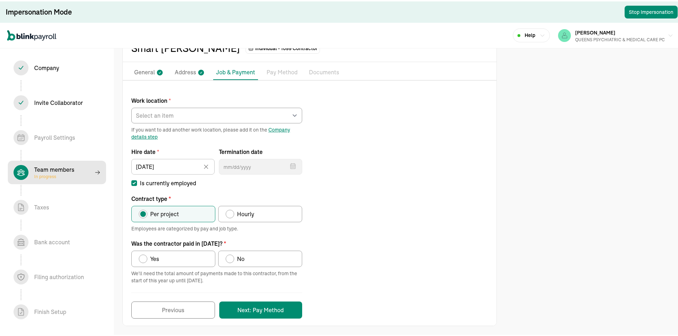
scroll to position [38, 0]
click at [160, 250] on label "Yes" at bounding box center [173, 258] width 84 height 16
click at [144, 253] on input "Yes" at bounding box center [141, 256] width 6 height 6
radio input "true"
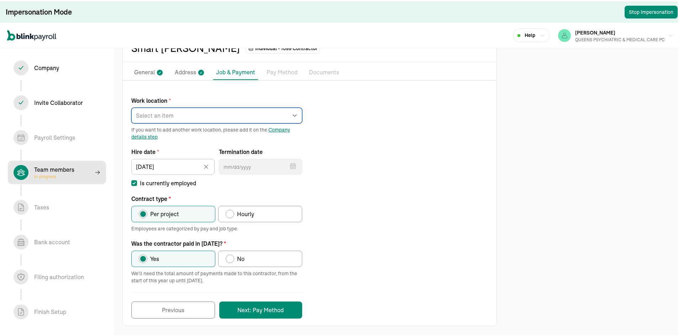
click at [170, 121] on select "Select an item [PERSON_NAME][GEOGRAPHIC_DATA] [STREET_ADDRESS] [STREET_ADDRESS]…" at bounding box center [216, 114] width 171 height 16
select select "Works from home"
click at [131, 106] on select "Select an item [PERSON_NAME][GEOGRAPHIC_DATA] [STREET_ADDRESS] [STREET_ADDRESS]…" at bounding box center [216, 114] width 171 height 16
click at [271, 310] on button "Next: Pay Method" at bounding box center [260, 308] width 83 height 17
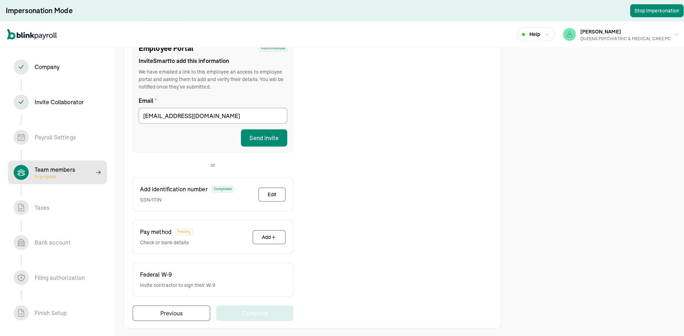
scroll to position [90, 0]
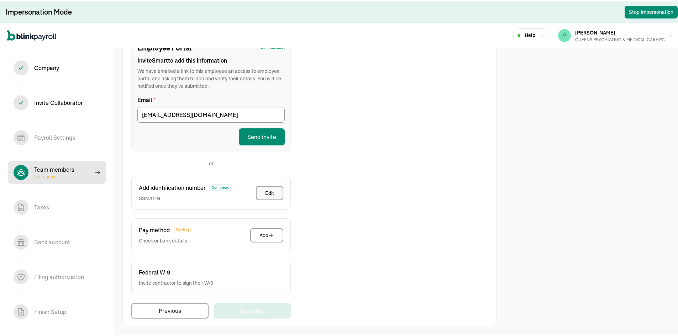
click at [277, 192] on button "Edit" at bounding box center [269, 192] width 27 height 14
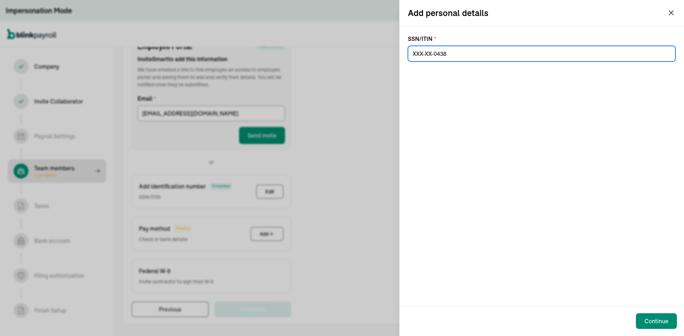
click at [481, 56] on input at bounding box center [541, 54] width 267 height 16
paste input "644-06-0438"
type input "644-06-0438"
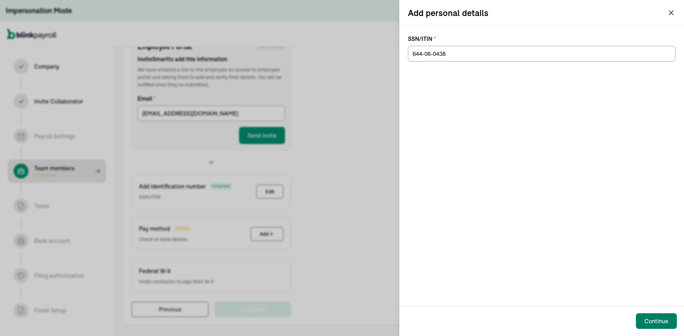
click at [643, 316] on button "Continue" at bounding box center [656, 322] width 41 height 16
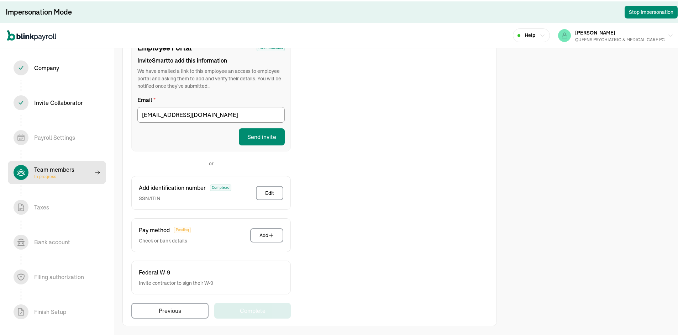
click at [271, 142] on button "Send invite" at bounding box center [262, 135] width 46 height 17
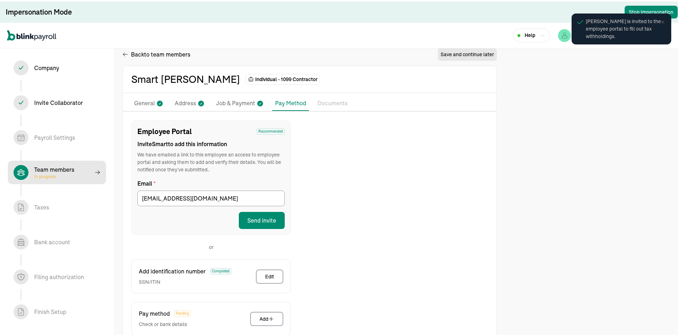
scroll to position [0, 0]
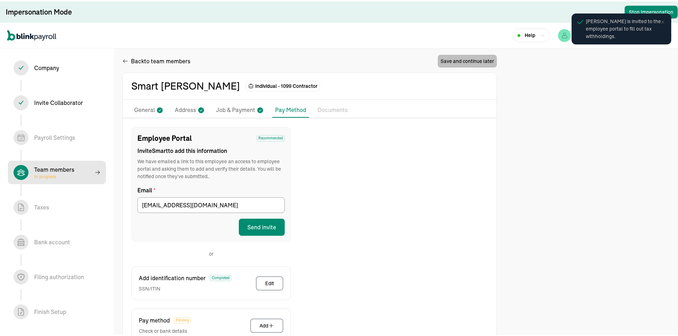
select select "contractor"
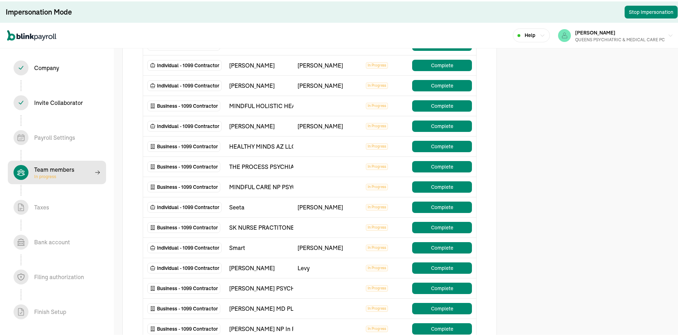
scroll to position [142, 0]
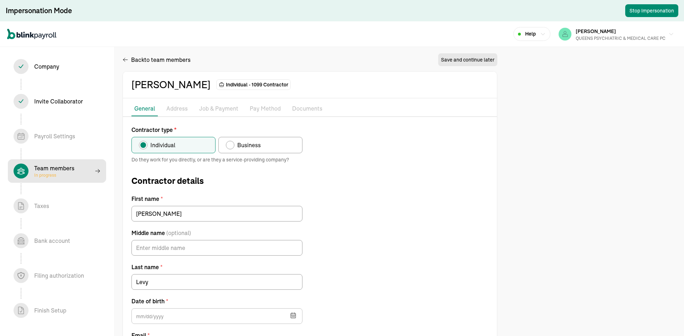
type input "[DATE]"
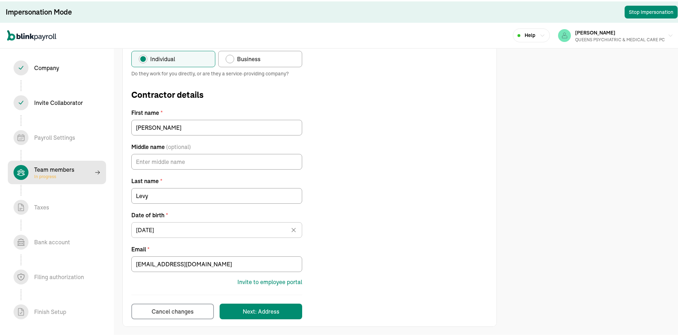
scroll to position [88, 0]
click at [260, 54] on label "Business" at bounding box center [260, 57] width 84 height 16
click at [231, 54] on input "Business" at bounding box center [228, 55] width 6 height 6
radio input "true"
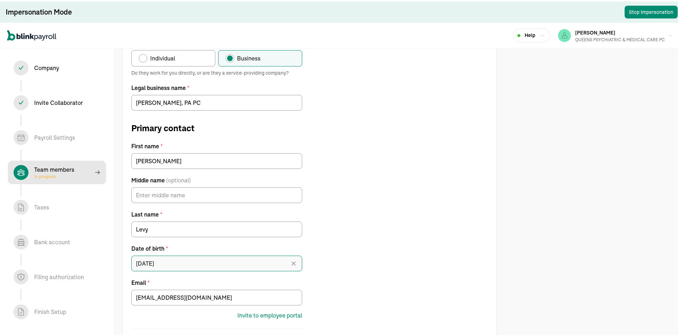
click at [176, 263] on input "[DATE]" at bounding box center [216, 263] width 171 height 16
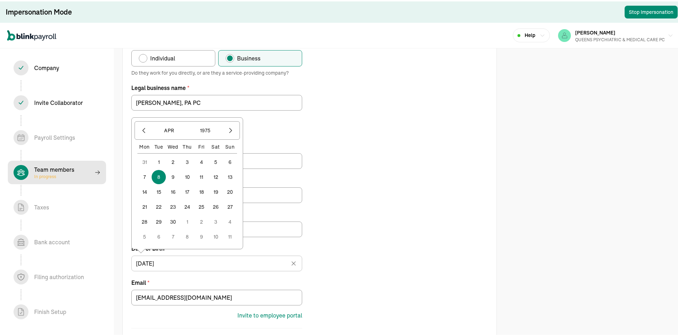
click at [162, 176] on button "8" at bounding box center [159, 176] width 14 height 14
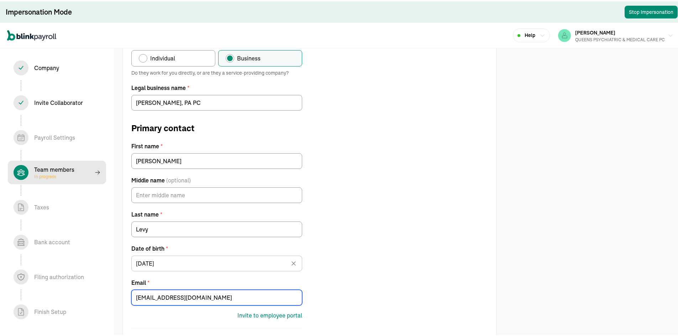
click at [161, 292] on input "[EMAIL_ADDRESS][DOMAIN_NAME]" at bounding box center [216, 297] width 171 height 16
click at [163, 298] on input "[EMAIL_ADDRESS][DOMAIN_NAME]" at bounding box center [216, 297] width 171 height 16
paste input "[DOMAIN_NAME][EMAIL_ADDRESS][DOMAIN_NAME]"
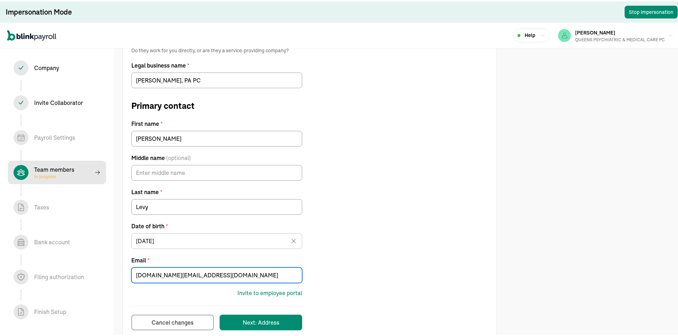
scroll to position [122, 0]
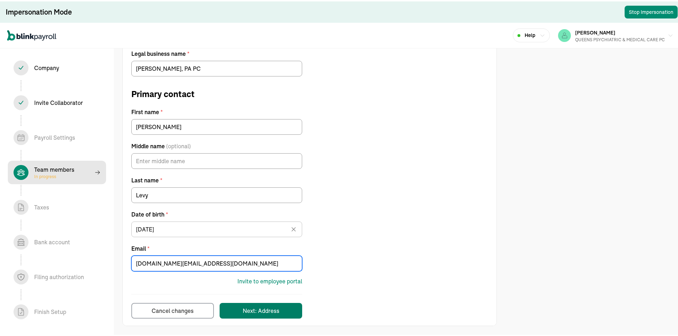
type input "[DOMAIN_NAME][EMAIL_ADDRESS][DOMAIN_NAME]"
click at [239, 305] on button "Next: Address" at bounding box center [261, 310] width 83 height 16
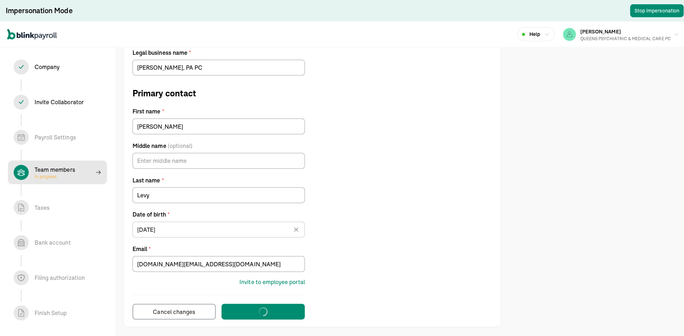
scroll to position [0, 0]
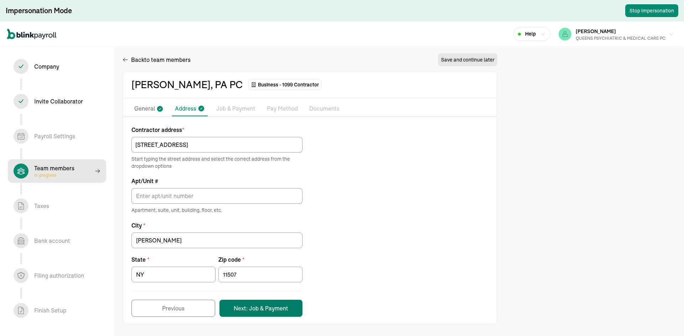
click at [264, 310] on button "Next: Job & Payment" at bounding box center [260, 308] width 83 height 17
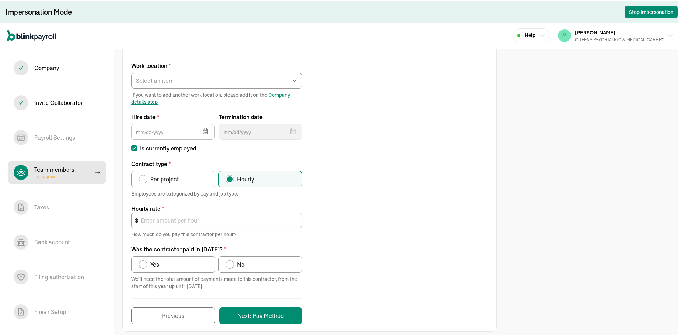
scroll to position [78, 0]
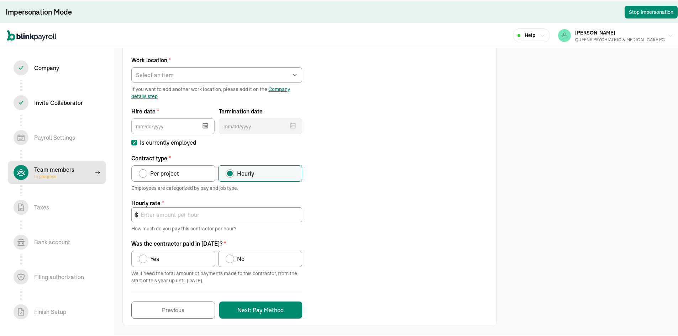
click at [174, 167] on label "Per project" at bounding box center [173, 172] width 84 height 16
click at [144, 168] on input "Per project" at bounding box center [141, 171] width 6 height 6
radio input "true"
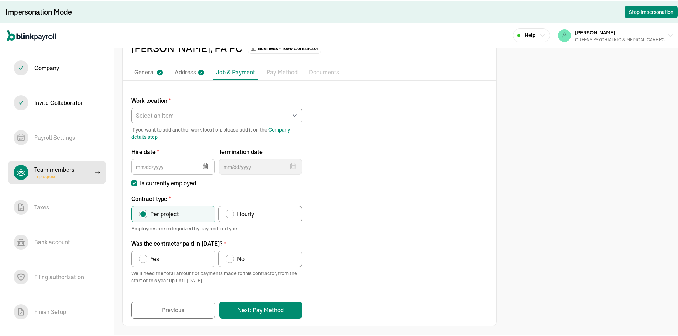
click at [174, 261] on label "Yes" at bounding box center [173, 258] width 84 height 16
click at [144, 259] on input "Yes" at bounding box center [141, 256] width 6 height 6
radio input "true"
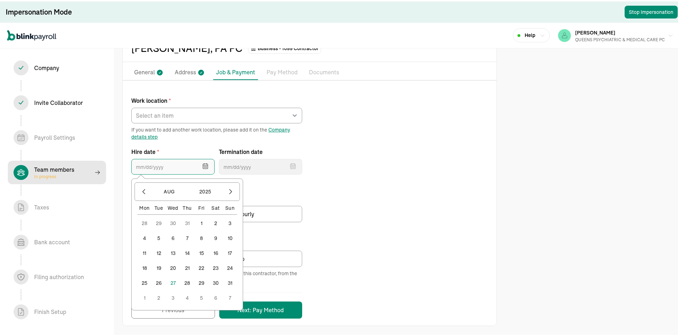
click at [168, 162] on input "text" at bounding box center [172, 166] width 83 height 16
click at [211, 188] on button "2025" at bounding box center [205, 191] width 34 height 14
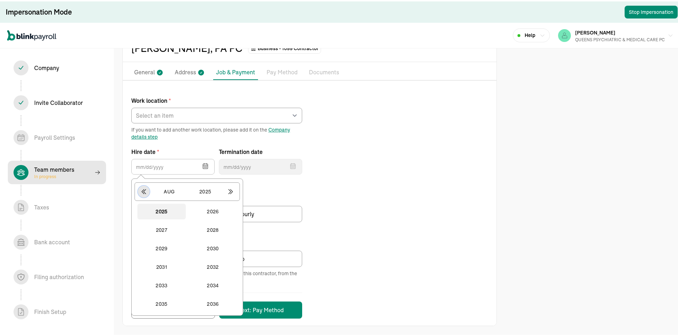
click at [142, 193] on icon "button" at bounding box center [143, 190] width 7 height 7
click at [222, 303] on button "2024" at bounding box center [213, 303] width 48 height 16
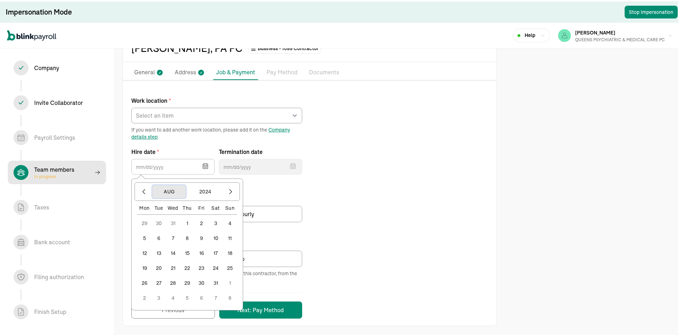
click at [175, 194] on button "Aug" at bounding box center [169, 191] width 34 height 14
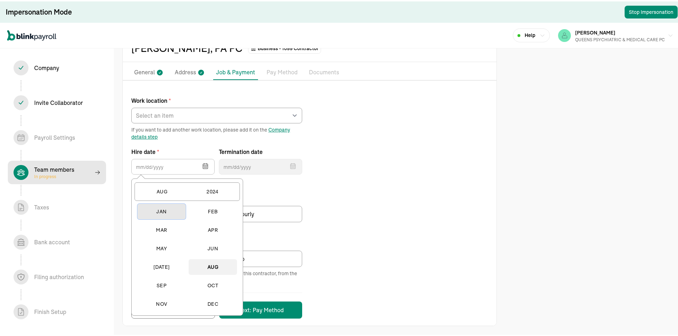
click at [158, 206] on button "Jan" at bounding box center [161, 211] width 48 height 16
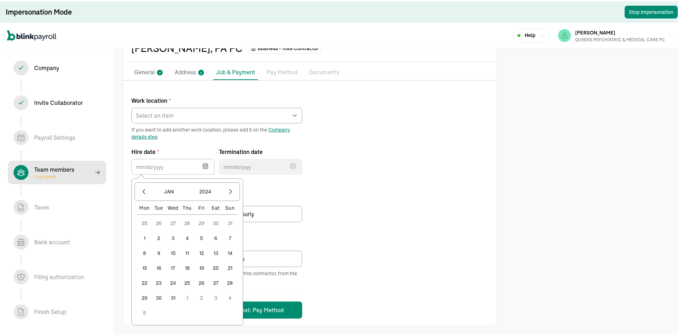
click at [145, 235] on button "1" at bounding box center [144, 237] width 14 height 14
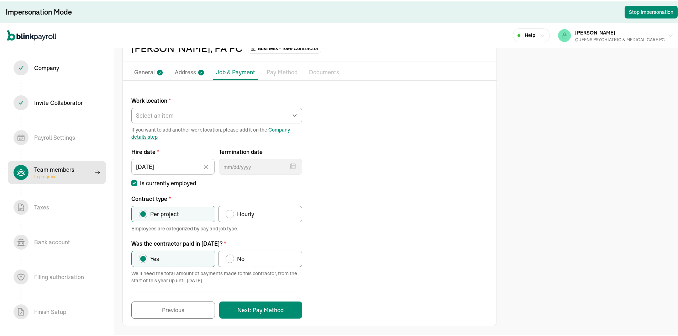
type input "[DATE]"
click at [172, 115] on select "Select an item [PERSON_NAME][GEOGRAPHIC_DATA] [STREET_ADDRESS] [STREET_ADDRESS]…" at bounding box center [216, 114] width 171 height 16
select select "Works from home"
click at [131, 106] on select "Select an item [PERSON_NAME][GEOGRAPHIC_DATA] [STREET_ADDRESS] [STREET_ADDRESS]…" at bounding box center [216, 114] width 171 height 16
click at [277, 315] on button "Next: Pay Method" at bounding box center [260, 308] width 83 height 17
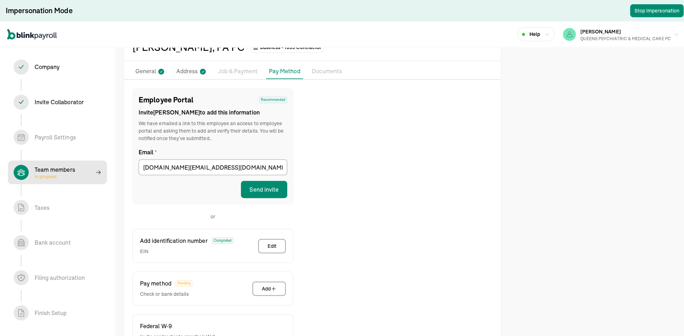
scroll to position [90, 0]
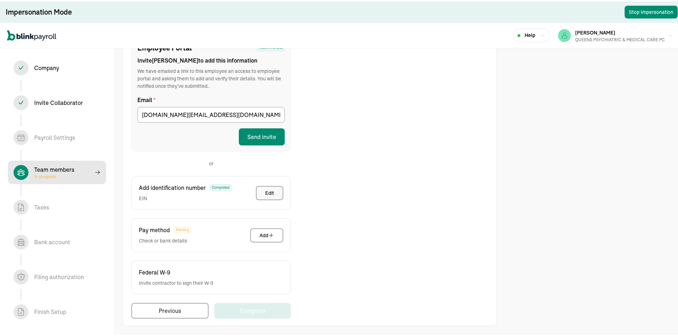
click at [278, 192] on button "Edit" at bounding box center [269, 192] width 27 height 14
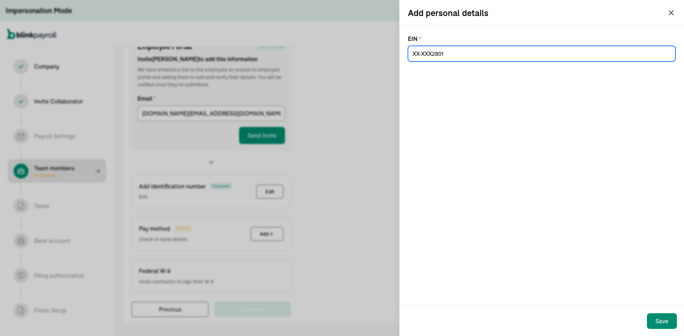
click at [440, 60] on input at bounding box center [541, 54] width 267 height 16
paste input "[US_EMPLOYER_IDENTIFICATION_NUMBER]"
type input "[US_EMPLOYER_IDENTIFICATION_NUMBER]"
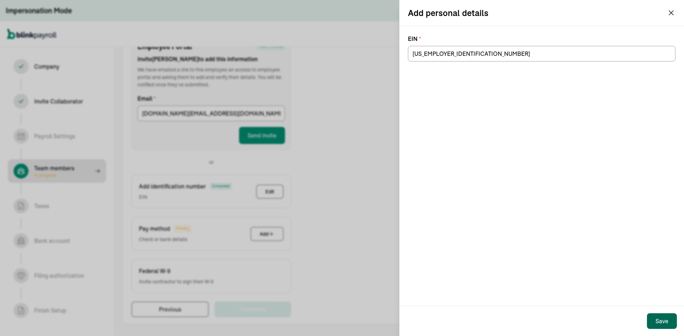
click at [659, 321] on div "Save" at bounding box center [661, 321] width 13 height 9
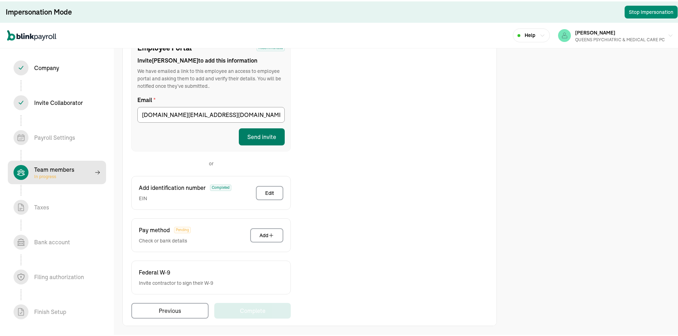
click at [263, 136] on button "Send invite" at bounding box center [262, 135] width 46 height 17
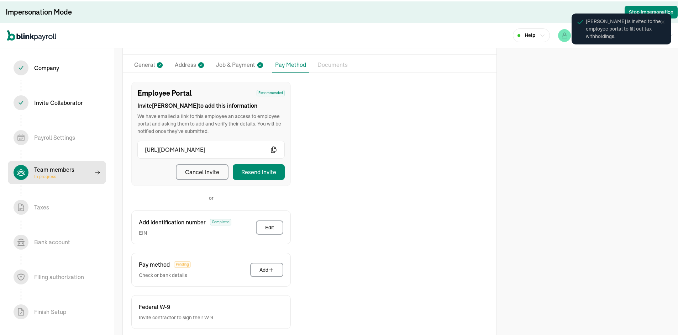
scroll to position [0, 0]
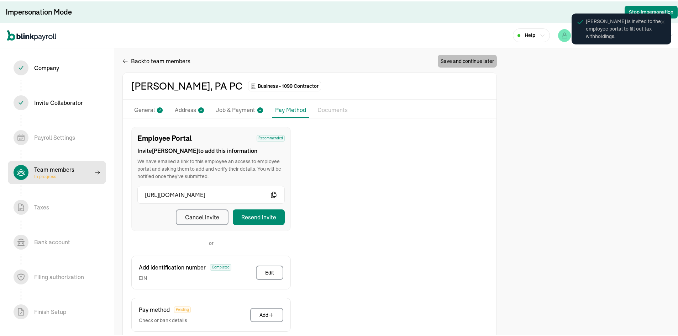
select select "contractor"
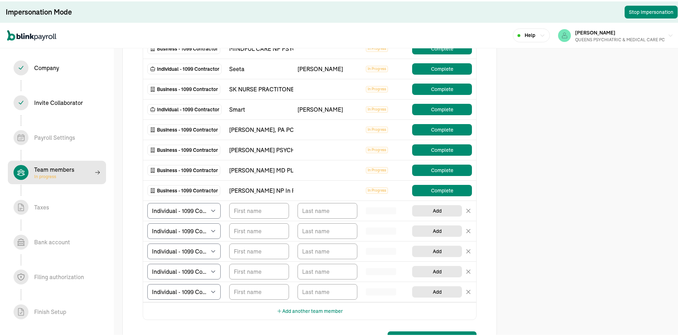
scroll to position [285, 0]
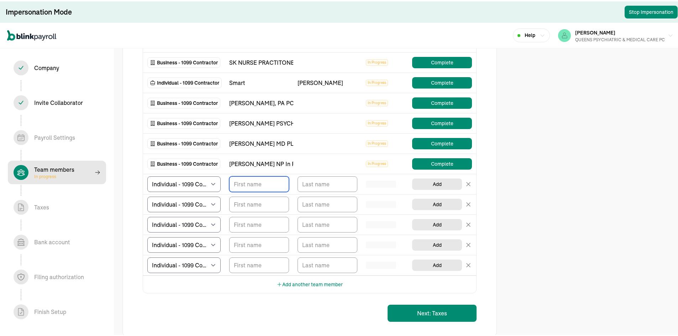
click at [280, 187] on input "TextInput" at bounding box center [259, 183] width 60 height 16
type input "[PERSON_NAME]"
click at [308, 181] on input "TextInput" at bounding box center [328, 183] width 60 height 16
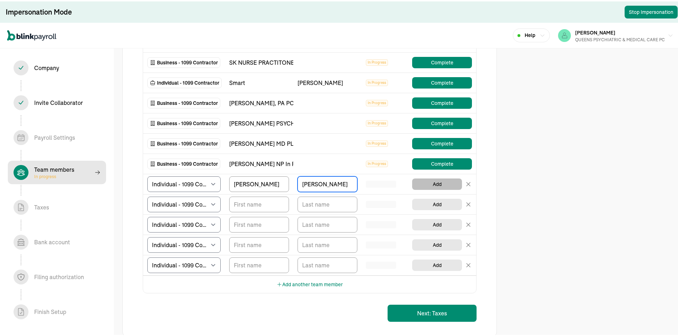
type input "[PERSON_NAME]"
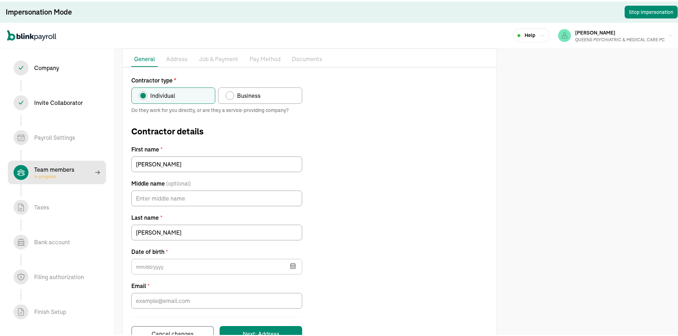
scroll to position [38, 0]
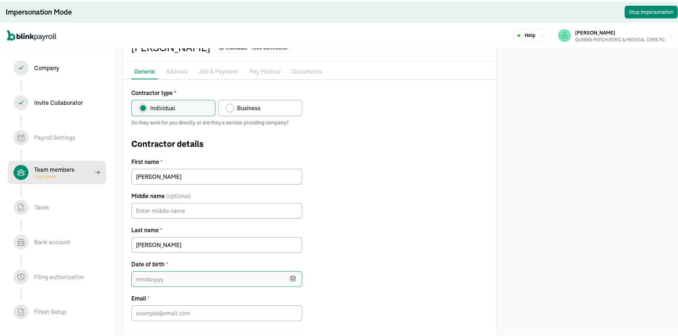
click at [171, 278] on input "text" at bounding box center [216, 278] width 171 height 16
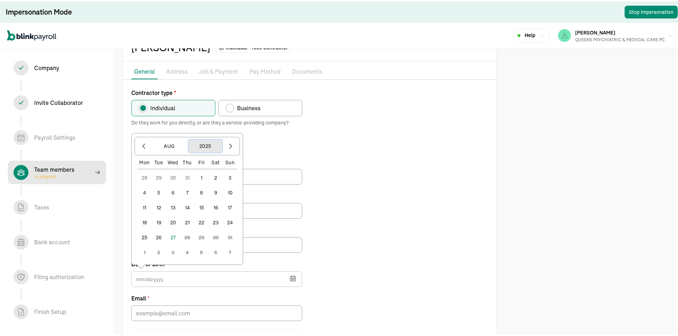
click at [211, 143] on button "2025" at bounding box center [205, 145] width 34 height 14
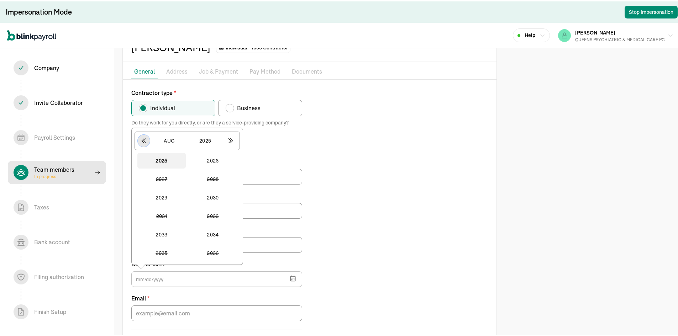
click at [144, 137] on icon "button" at bounding box center [144, 139] width 4 height 5
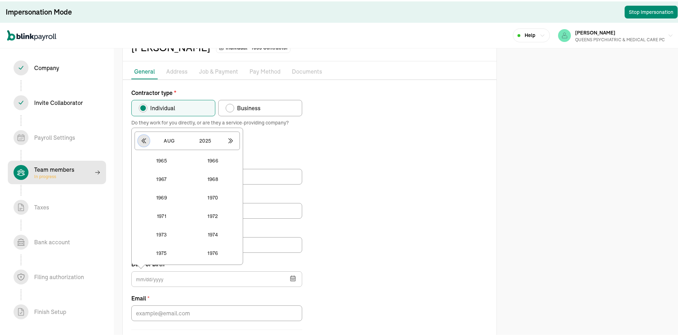
click at [144, 137] on icon "button" at bounding box center [144, 139] width 4 height 5
click at [170, 214] on button "1947" at bounding box center [161, 215] width 48 height 16
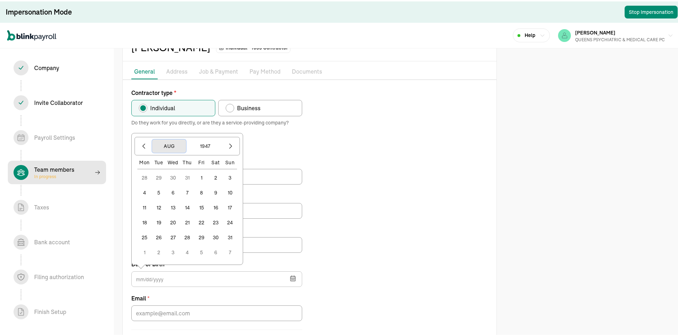
click at [173, 142] on button "Aug" at bounding box center [169, 145] width 34 height 14
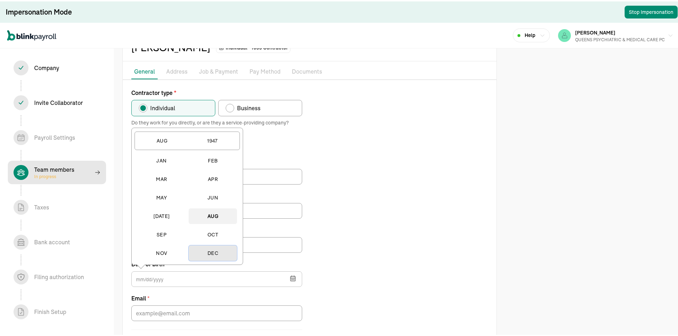
click at [214, 253] on button "Dec" at bounding box center [213, 252] width 48 height 16
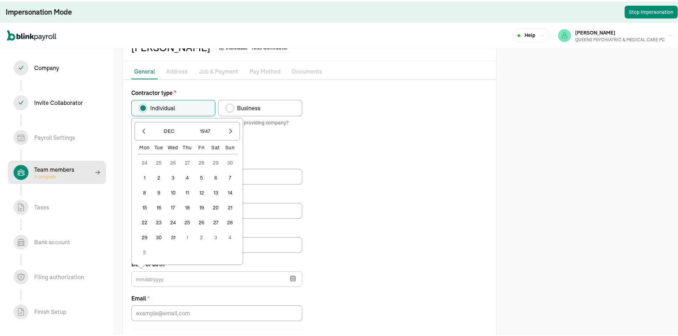
click at [156, 235] on button "30" at bounding box center [159, 236] width 14 height 14
type input "[DATE]"
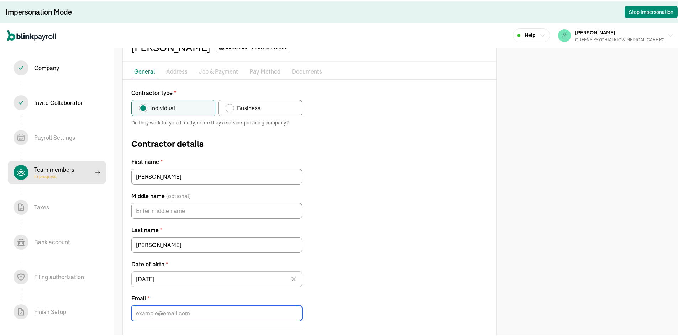
click at [150, 308] on input "Email *" at bounding box center [216, 312] width 171 height 16
paste input "[EMAIL_ADDRESS][DOMAIN_NAME]"
type input "[EMAIL_ADDRESS][DOMAIN_NAME]"
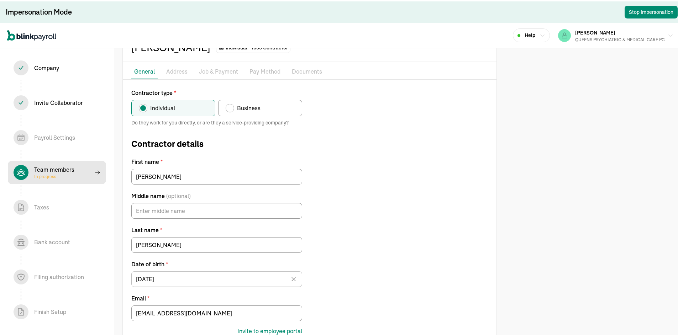
click at [386, 270] on div "Contractor type * Individual Business Do they work for you directly, or are the…" at bounding box center [310, 227] width 374 height 280
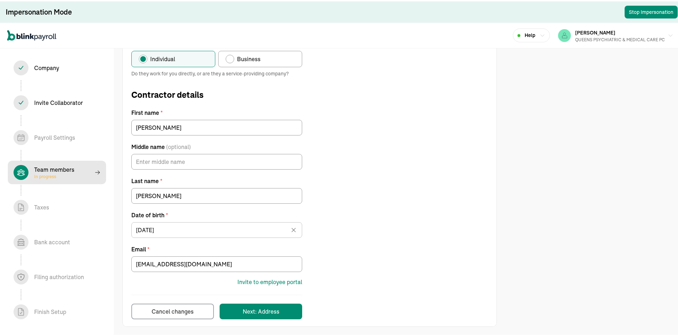
scroll to position [88, 0]
click at [281, 304] on button "Next: Address" at bounding box center [261, 310] width 83 height 16
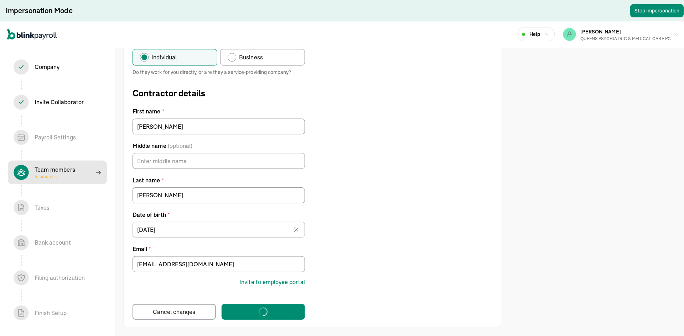
scroll to position [0, 0]
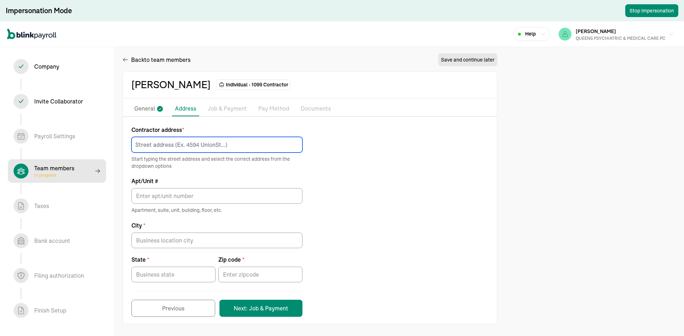
click at [201, 145] on input at bounding box center [216, 145] width 171 height 16
paste input "[STREET_ADDRESS]"
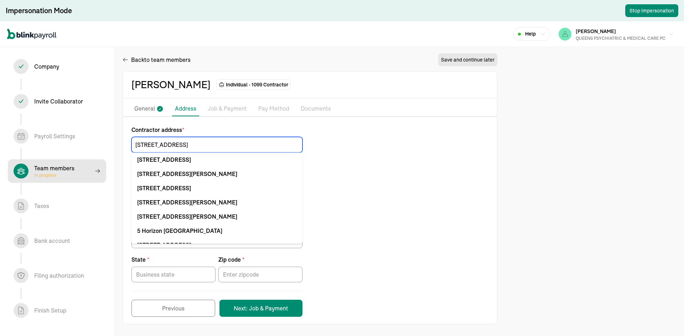
drag, startPoint x: 195, startPoint y: 145, endPoint x: 169, endPoint y: 148, distance: 26.1
click at [169, 148] on input "[STREET_ADDRESS]" at bounding box center [216, 145] width 171 height 16
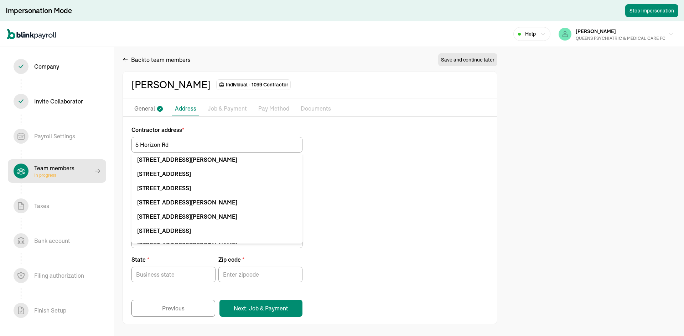
click at [370, 169] on div "Contractor address * [STREET_ADDRESS][GEOGRAPHIC_DATA][PERSON_NAME] [STREET_ADD…" at bounding box center [310, 222] width 374 height 192
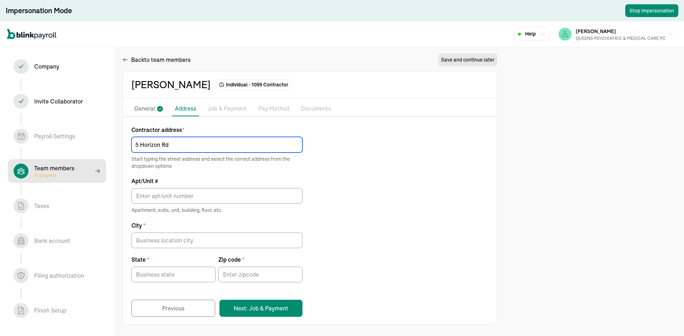
click at [184, 145] on input "5 Horizon Rd" at bounding box center [216, 145] width 171 height 16
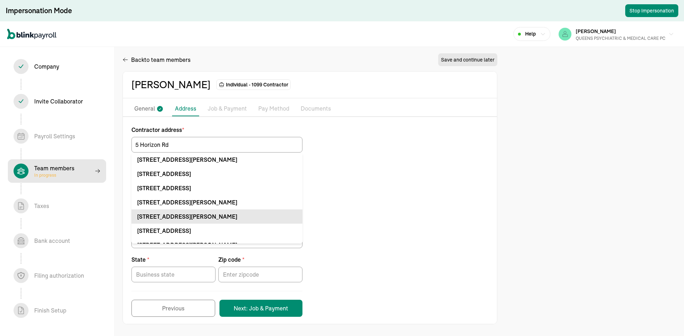
click at [242, 219] on div "[STREET_ADDRESS][PERSON_NAME]" at bounding box center [216, 217] width 159 height 9
type input "5 Horizon Rd"
type input "Apt"
type input "Fort [PERSON_NAME]"
type input "NJ"
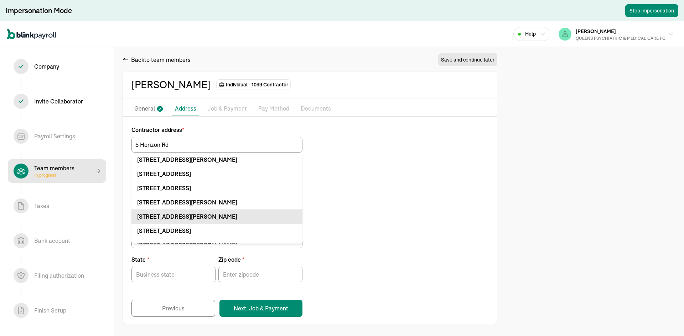
type input "07024"
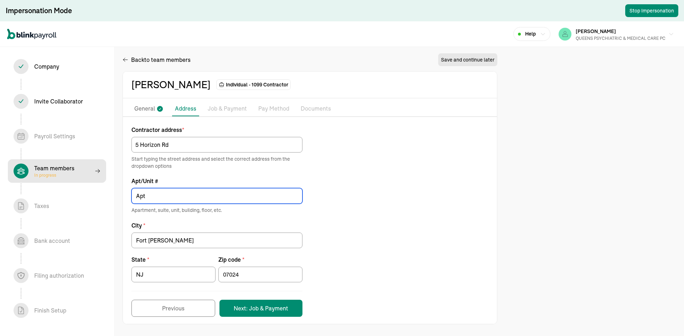
click at [190, 197] on input "Apt" at bounding box center [216, 196] width 171 height 16
type input "Apt 704"
drag, startPoint x: 375, startPoint y: 235, endPoint x: 385, endPoint y: 264, distance: 31.2
click at [376, 234] on div "Contractor address * [STREET_ADDRESS] Start typing the street address and selec…" at bounding box center [310, 222] width 374 height 192
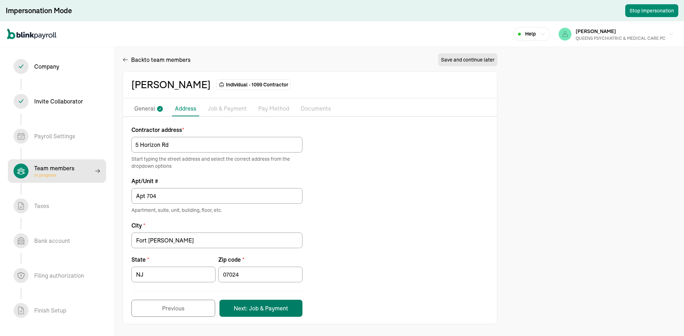
click at [266, 303] on button "Next: Job & Payment" at bounding box center [260, 308] width 83 height 17
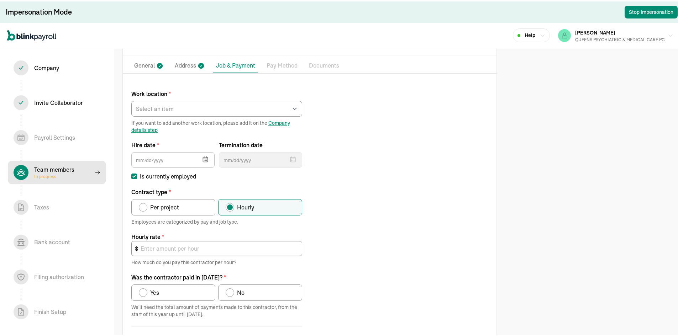
scroll to position [43, 0]
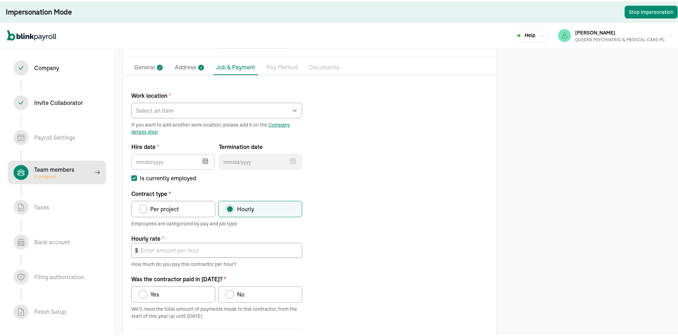
drag, startPoint x: 161, startPoint y: 199, endPoint x: 161, endPoint y: 194, distance: 4.6
click at [161, 196] on div "Contract type * Per project Hourly" at bounding box center [216, 202] width 171 height 28
click at [140, 210] on div "Contract type" at bounding box center [143, 208] width 9 height 9
click at [140, 209] on input "Per project" at bounding box center [141, 206] width 6 height 6
radio input "true"
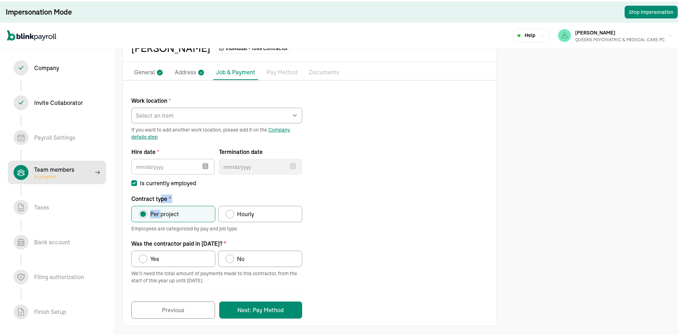
scroll to position [38, 0]
drag, startPoint x: 136, startPoint y: 254, endPoint x: 142, endPoint y: 248, distance: 8.3
click at [137, 255] on label "Yes" at bounding box center [173, 258] width 84 height 16
click at [138, 255] on input "Yes" at bounding box center [141, 256] width 6 height 6
radio input "true"
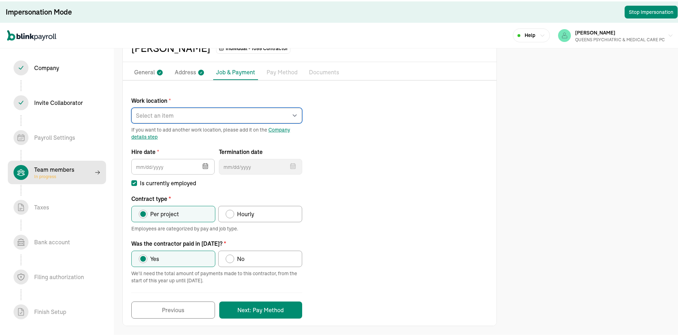
drag, startPoint x: 179, startPoint y: 111, endPoint x: 177, endPoint y: 121, distance: 9.6
click at [179, 111] on select "Select an item [PERSON_NAME][GEOGRAPHIC_DATA] [STREET_ADDRESS][GEOGRAPHIC_DATA]…" at bounding box center [216, 114] width 171 height 16
select select "Works from home"
click at [131, 106] on select "Select an item [PERSON_NAME][GEOGRAPHIC_DATA] [STREET_ADDRESS][GEOGRAPHIC_DATA]…" at bounding box center [216, 114] width 171 height 16
click at [205, 164] on icon "button" at bounding box center [205, 164] width 7 height 7
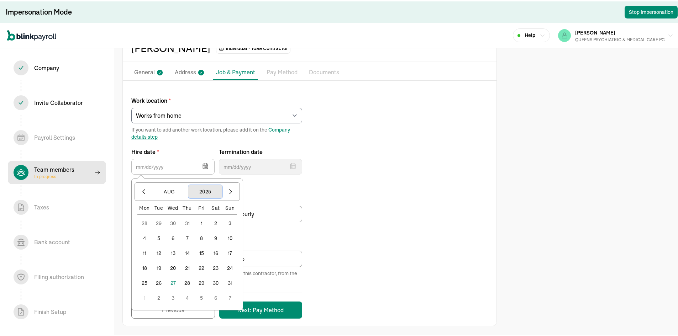
click at [205, 190] on button "2025" at bounding box center [205, 191] width 34 height 14
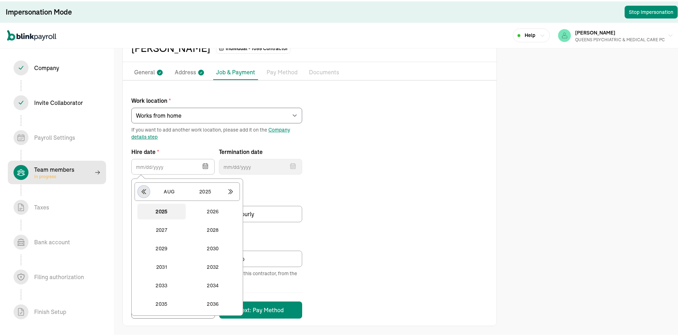
click at [147, 189] on icon "button" at bounding box center [143, 190] width 7 height 7
click at [213, 302] on button "2024" at bounding box center [213, 303] width 48 height 16
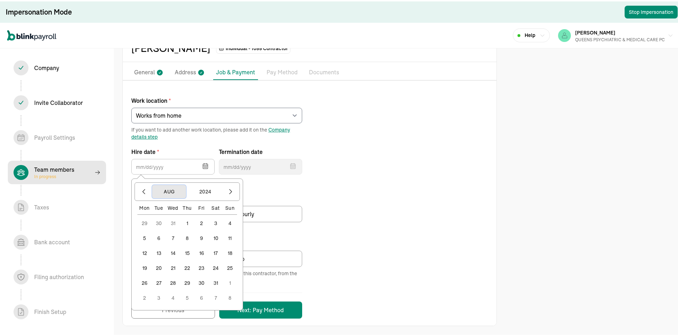
click at [168, 185] on button "Aug" at bounding box center [169, 191] width 34 height 14
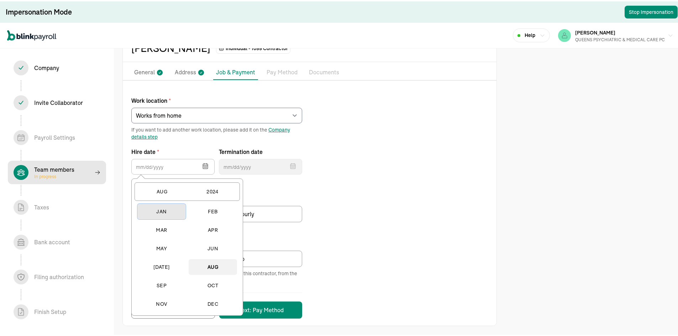
click at [164, 208] on button "Jan" at bounding box center [161, 211] width 48 height 16
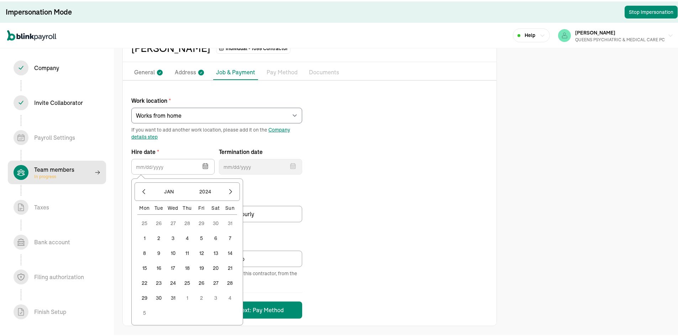
click at [145, 236] on button "1" at bounding box center [144, 237] width 14 height 14
type input "[DATE]"
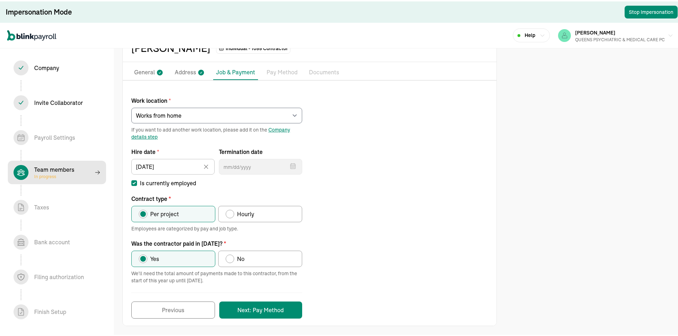
click at [411, 201] on div "Work location * Select an item [PERSON_NAME][GEOGRAPHIC_DATA] [STREET_ADDRESS] …" at bounding box center [310, 203] width 374 height 230
click at [292, 311] on button "Next: Pay Method" at bounding box center [260, 308] width 83 height 17
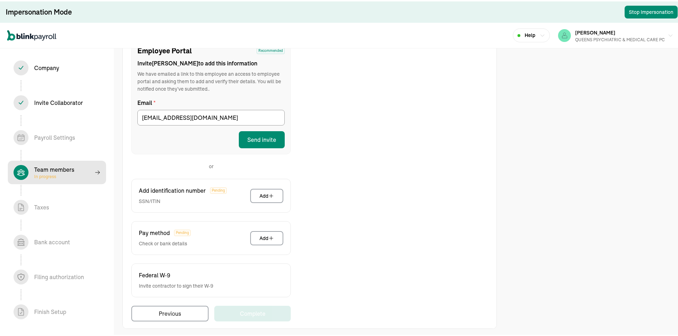
scroll to position [90, 0]
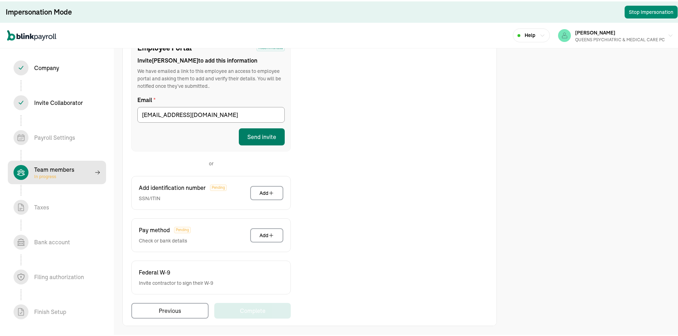
click at [251, 135] on button "Send invite" at bounding box center [262, 135] width 46 height 17
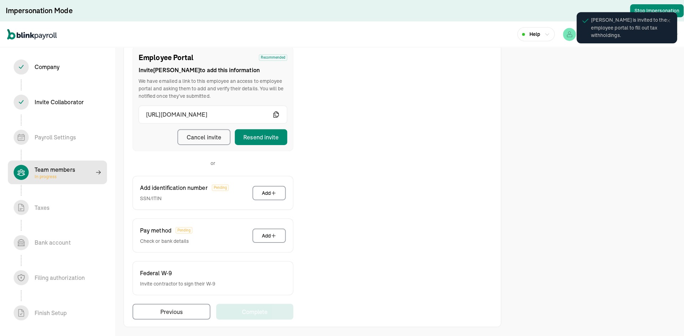
scroll to position [80, 0]
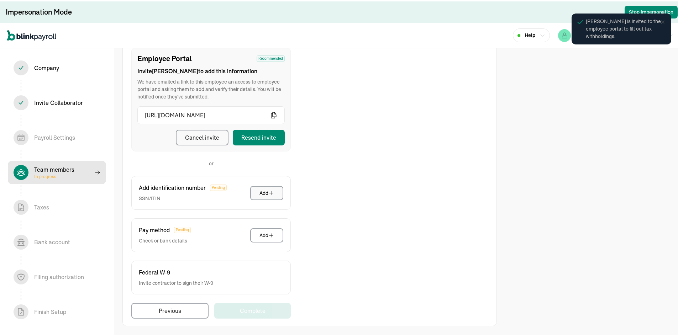
click at [263, 185] on button "Add" at bounding box center [266, 192] width 33 height 14
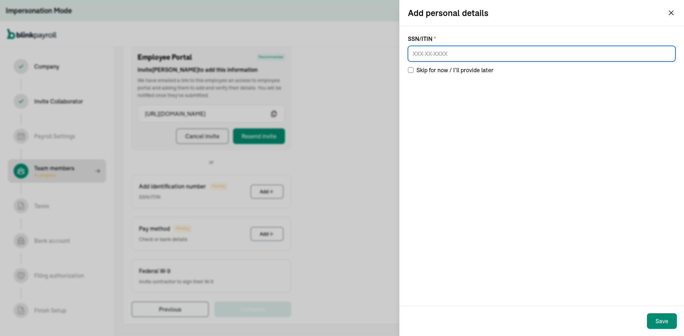
click at [463, 47] on input at bounding box center [541, 54] width 267 height 16
paste input "129-58-9049"
type input "129-58-9049"
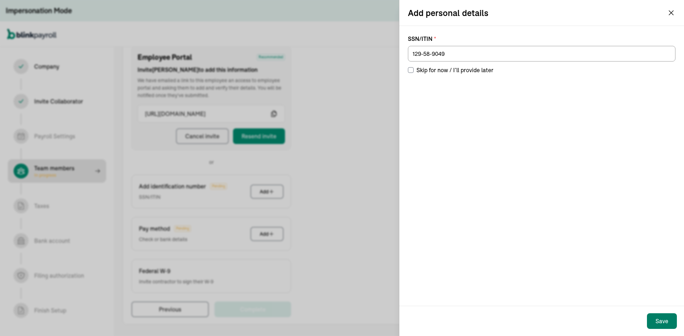
click at [670, 321] on button "Save" at bounding box center [662, 322] width 30 height 16
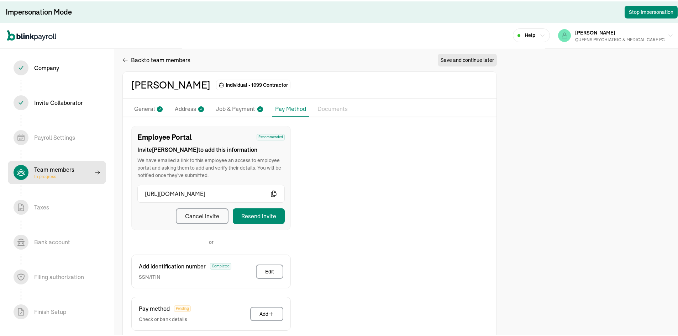
scroll to position [0, 0]
select select "contractor"
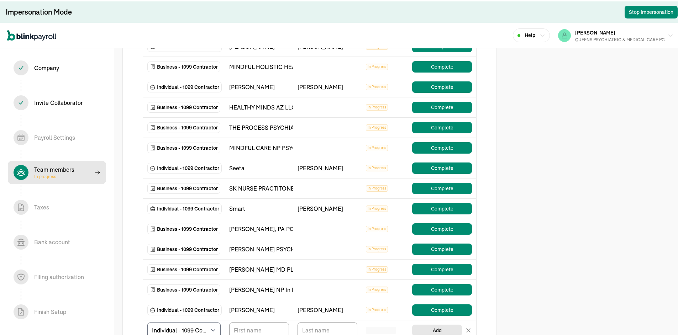
scroll to position [178, 0]
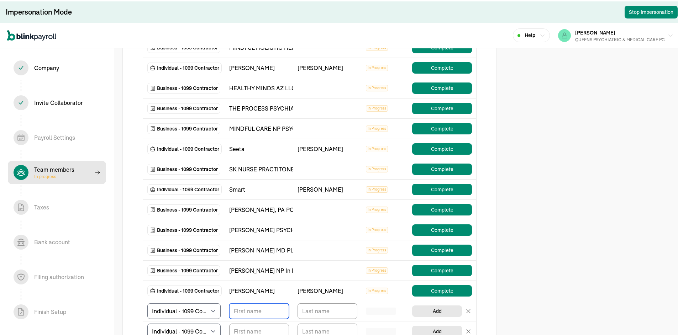
drag, startPoint x: 258, startPoint y: 302, endPoint x: 259, endPoint y: 307, distance: 5.0
click at [258, 302] on td "TeamMembers" at bounding box center [259, 310] width 68 height 20
click at [260, 313] on input "TextInput" at bounding box center [259, 310] width 60 height 16
paste input "[PERSON_NAME]"
type input "[PERSON_NAME]"
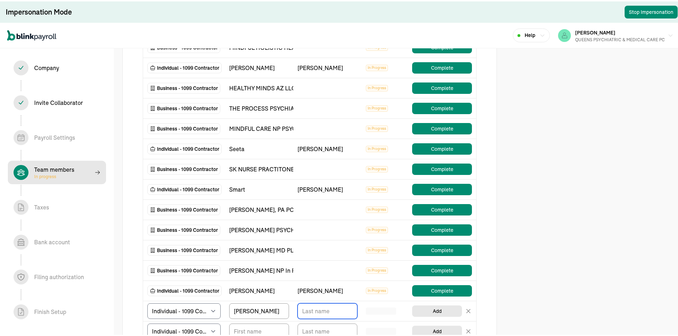
click at [344, 313] on input "TextInput" at bounding box center [328, 310] width 60 height 16
paste input "Momah"
click at [351, 311] on body "Impersonation Mode Stop Impersonation Help [PERSON_NAME] QUEENS PSYCHIATRIC & M…" at bounding box center [342, 181] width 684 height 718
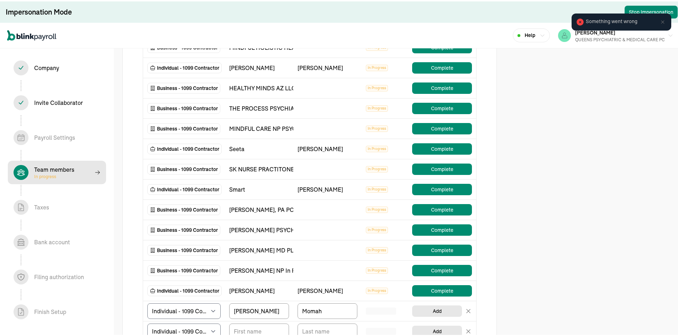
click at [661, 22] on icon at bounding box center [662, 20] width 3 height 3
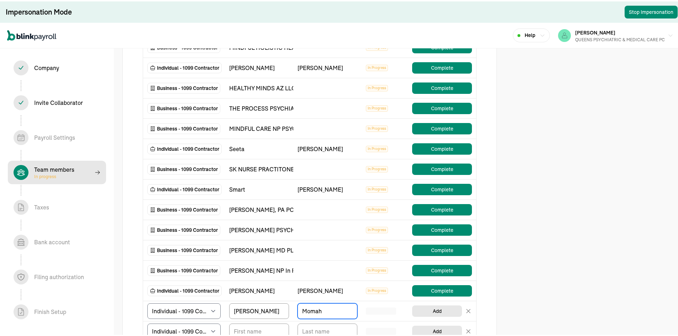
click at [348, 309] on body "Impersonation Mode Stop Impersonation Help [PERSON_NAME] QUEENS PSYCHIATRIC & M…" at bounding box center [342, 181] width 684 height 718
type input "M"
type input "Momah"
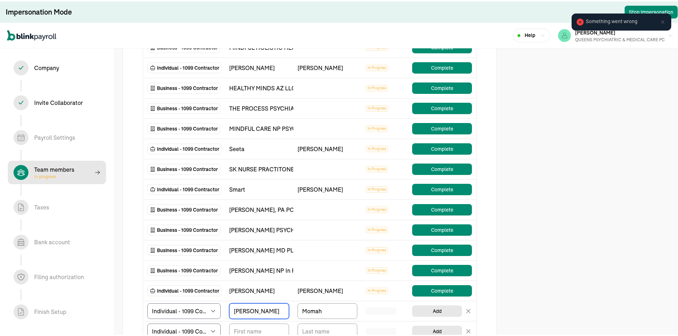
click at [249, 307] on input "[PERSON_NAME]" at bounding box center [259, 310] width 60 height 16
click at [260, 312] on input "[PERSON_NAME]" at bounding box center [259, 310] width 60 height 16
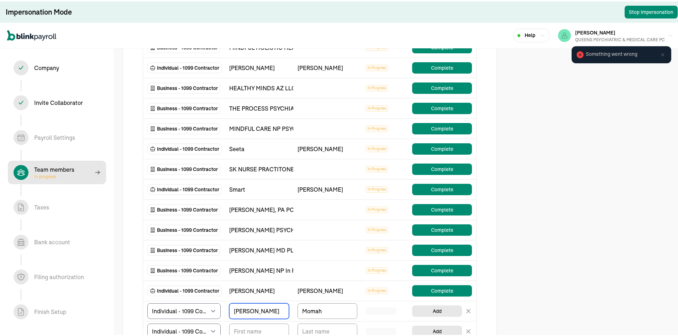
click at [251, 314] on input "[PERSON_NAME]" at bounding box center [259, 310] width 60 height 16
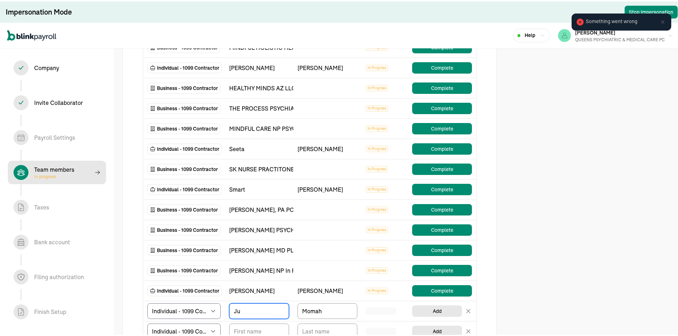
type input "J"
type input "[PERSON_NAME]"
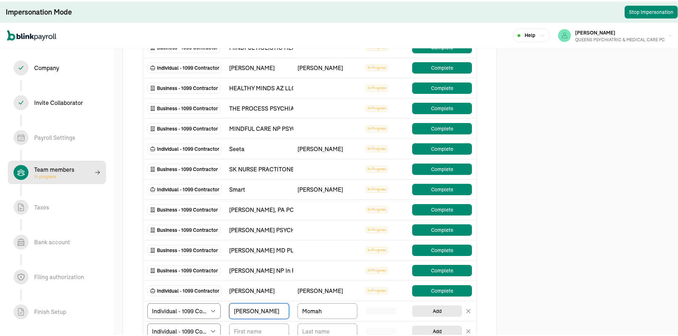
click at [430, 297] on td "Complete" at bounding box center [442, 290] width 68 height 20
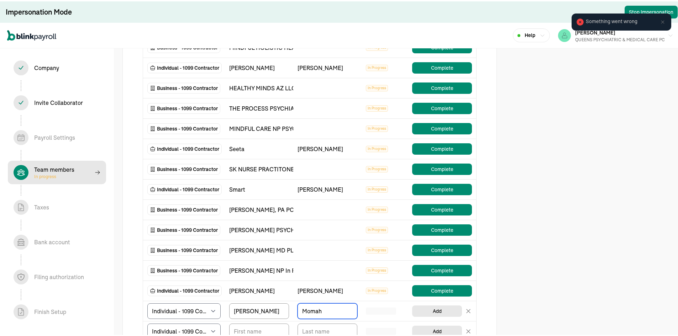
click at [350, 311] on body "Impersonation Mode Stop Impersonation Help [PERSON_NAME] QUEENS PSYCHIATRIC & M…" at bounding box center [342, 181] width 684 height 718
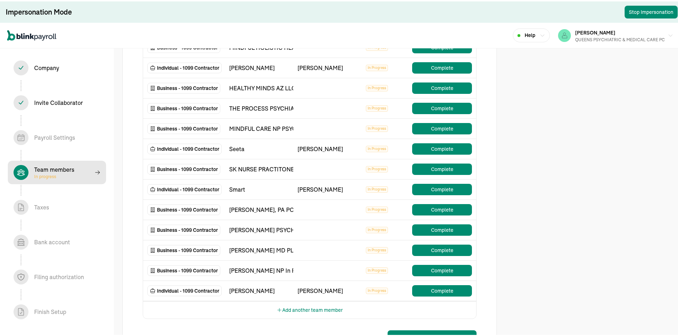
click at [326, 305] on button "Add another team member" at bounding box center [310, 308] width 66 height 17
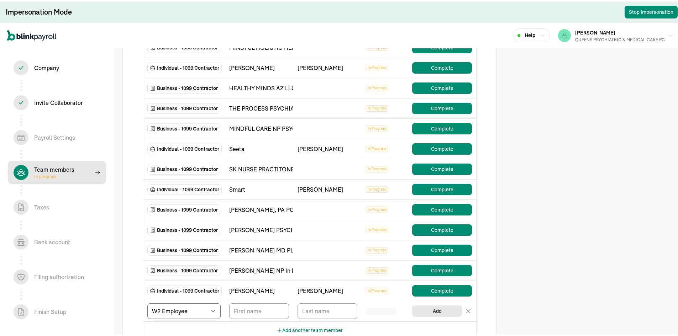
scroll to position [214, 0]
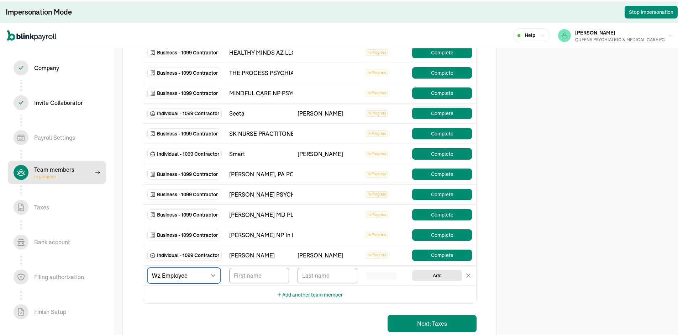
click at [205, 276] on select "Select W2 Employee Individual - 1099 [DEMOGRAPHIC_DATA] Business - 1099 Contrac…" at bounding box center [183, 275] width 73 height 16
click at [147, 267] on select "Select W2 Employee Individual - 1099 [DEMOGRAPHIC_DATA] Business - 1099 Contrac…" at bounding box center [183, 275] width 73 height 16
click at [197, 273] on select "Select W2 Employee Individual - 1099 [DEMOGRAPHIC_DATA] Business - 1099 Contrac…" at bounding box center [183, 275] width 73 height 16
select select "contractor"
click at [147, 267] on select "Select W2 Employee Individual - 1099 [DEMOGRAPHIC_DATA] Business - 1099 Contrac…" at bounding box center [183, 275] width 73 height 16
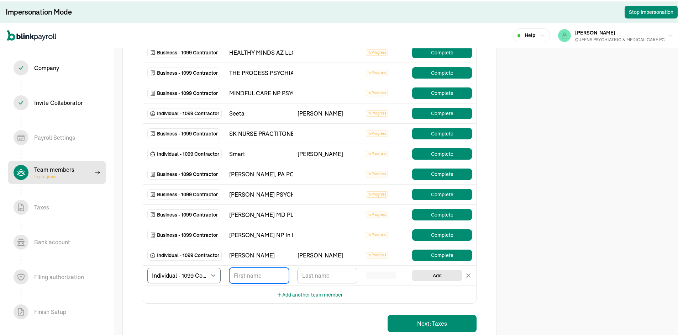
click at [258, 272] on input "TextInput" at bounding box center [259, 275] width 60 height 16
type input "[PERSON_NAME]"
click at [321, 272] on input "TextInput" at bounding box center [328, 275] width 60 height 16
type input "Momah"
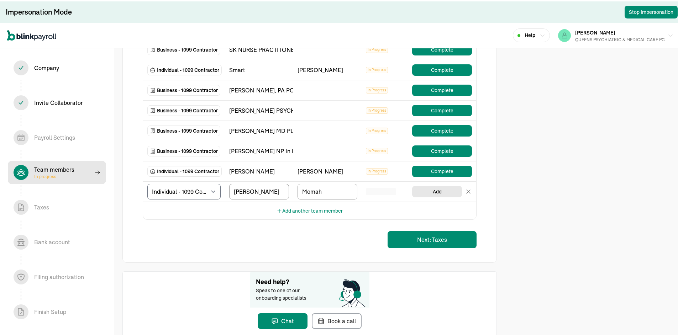
scroll to position [285, 0]
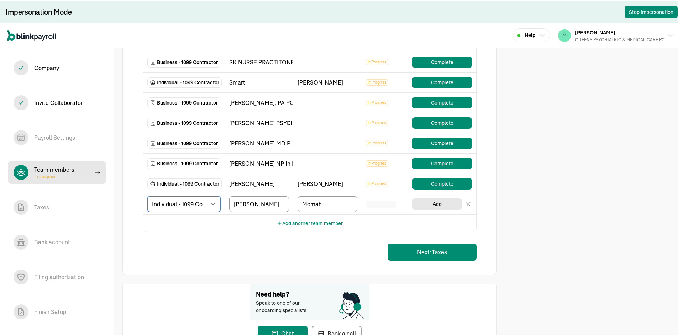
click at [206, 201] on select "Select W2 Employee Individual - 1099 [DEMOGRAPHIC_DATA] Business - 1099 Contrac…" at bounding box center [183, 203] width 73 height 16
select select "businessVendor"
click at [147, 195] on select "Select W2 Employee Individual - 1099 [DEMOGRAPHIC_DATA] Business - 1099 Contrac…" at bounding box center [183, 203] width 73 height 16
click at [261, 204] on input "[PERSON_NAME]" at bounding box center [259, 203] width 60 height 16
type input "J"
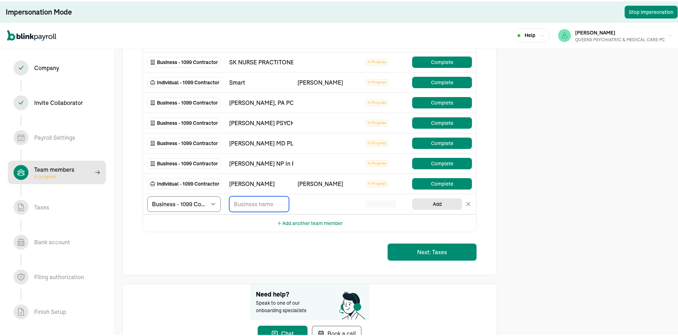
click at [251, 201] on input "TextInput" at bounding box center [259, 203] width 60 height 16
paste input "SELECT PSYCHIATRY LLC"
type input "SELECT PSYCHIATRY LLC"
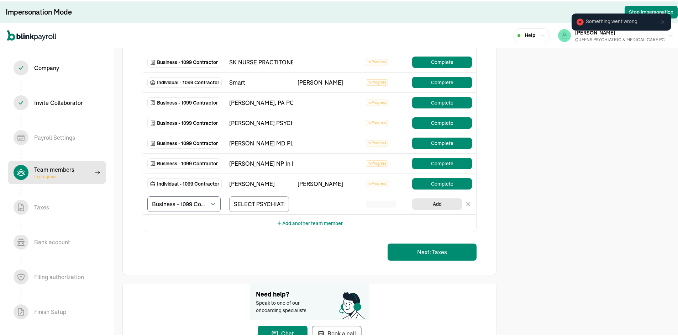
click at [660, 21] on icon at bounding box center [663, 21] width 6 height 6
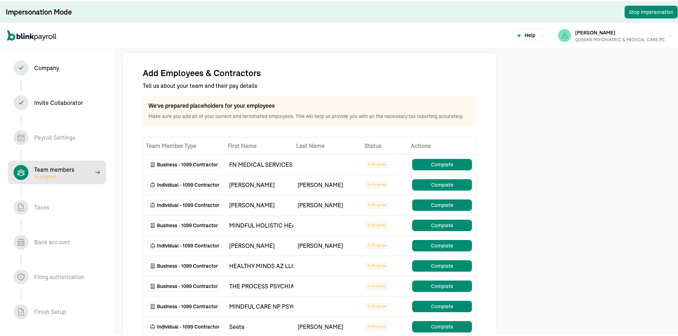
click at [49, 70] on div "Company In progress" at bounding box center [46, 66] width 25 height 9
select select "S-Corporation"
select select "Health Care"
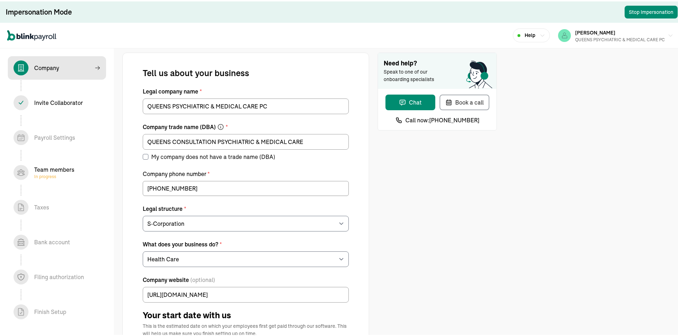
click at [80, 103] on div "Invite Collaborator In progress" at bounding box center [58, 101] width 49 height 9
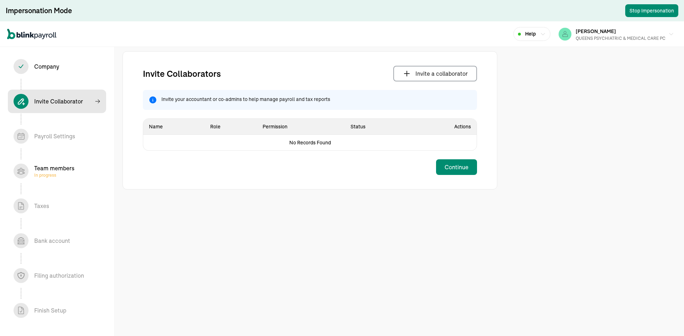
click at [77, 137] on div "Payroll Settings In progress" at bounding box center [57, 136] width 87 height 15
click at [14, 129] on div "Payroll Settings In progress" at bounding box center [57, 136] width 87 height 15
click at [35, 138] on div "Payroll Settings In progress" at bounding box center [54, 136] width 41 height 9
click at [44, 172] on div "Team members In progress" at bounding box center [54, 171] width 40 height 14
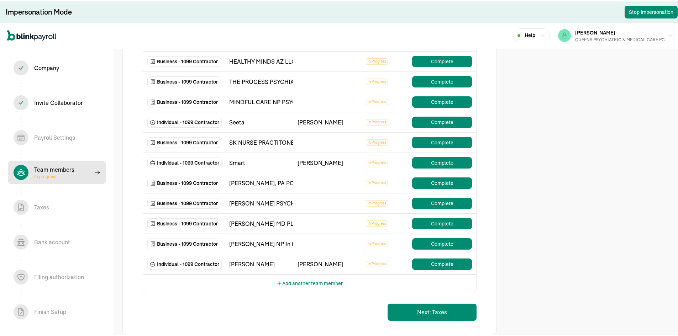
scroll to position [214, 0]
